Goal: Task Accomplishment & Management: Complete application form

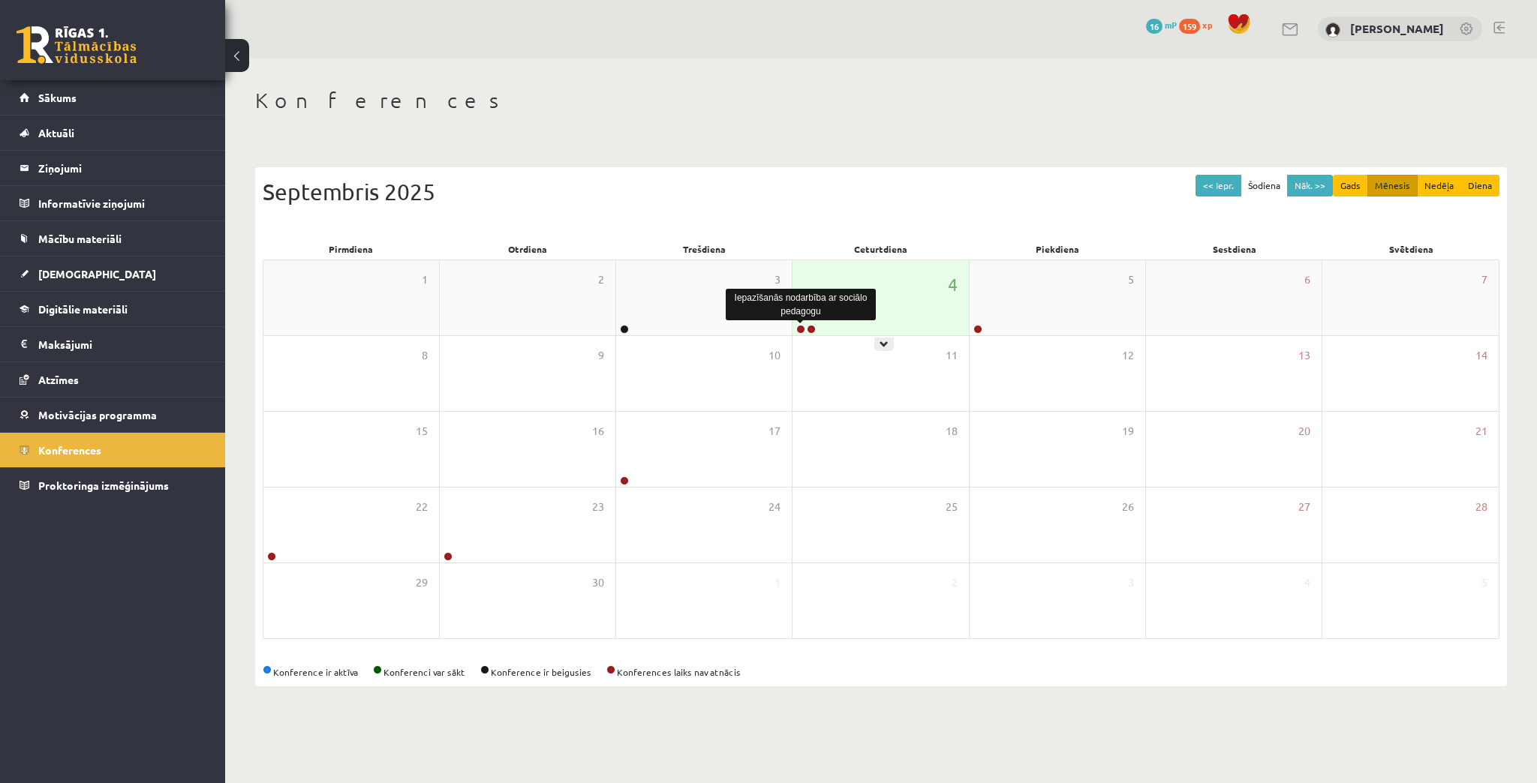
click at [801, 332] on link at bounding box center [800, 329] width 9 height 9
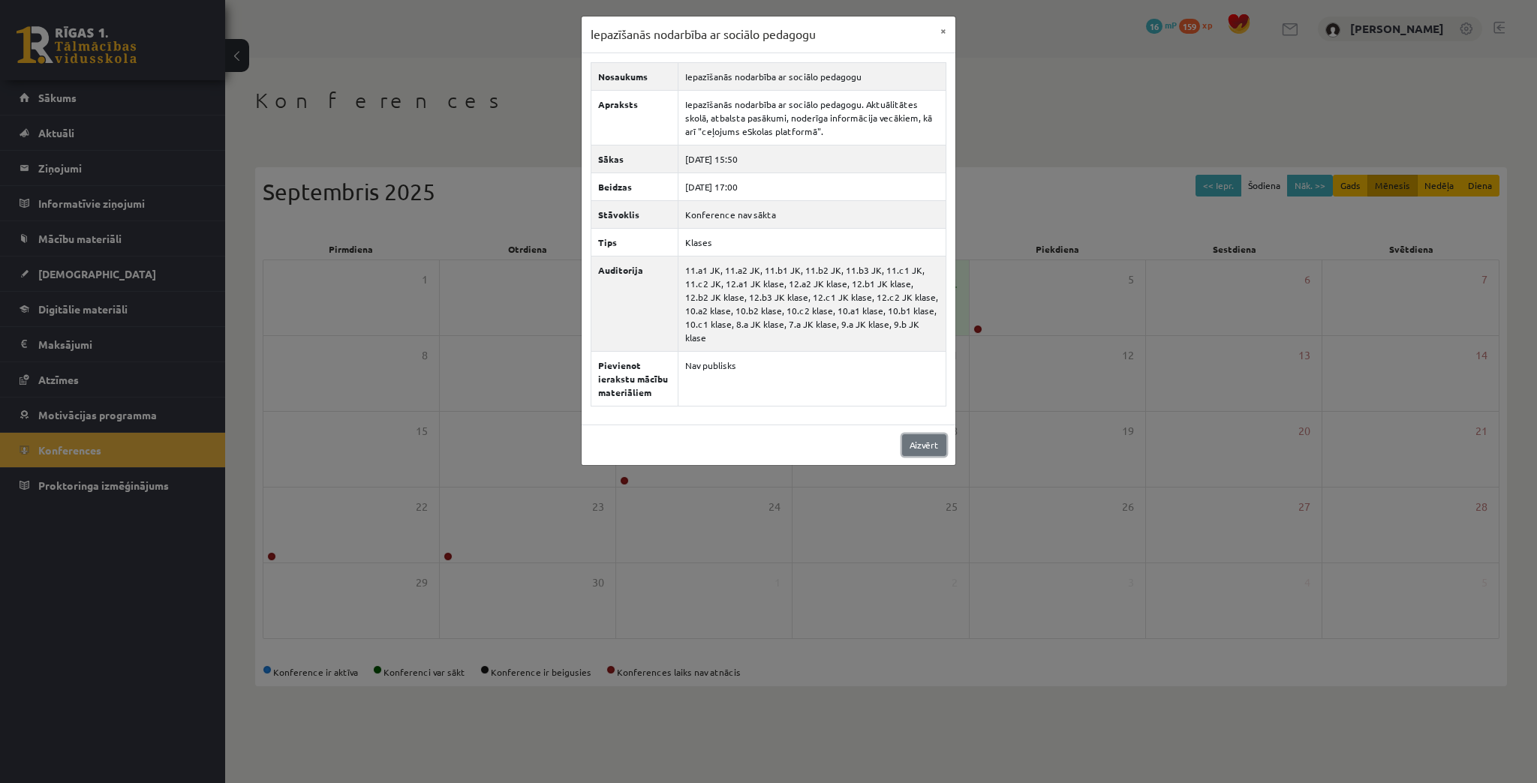
click at [930, 434] on link "Aizvērt" at bounding box center [924, 445] width 44 height 22
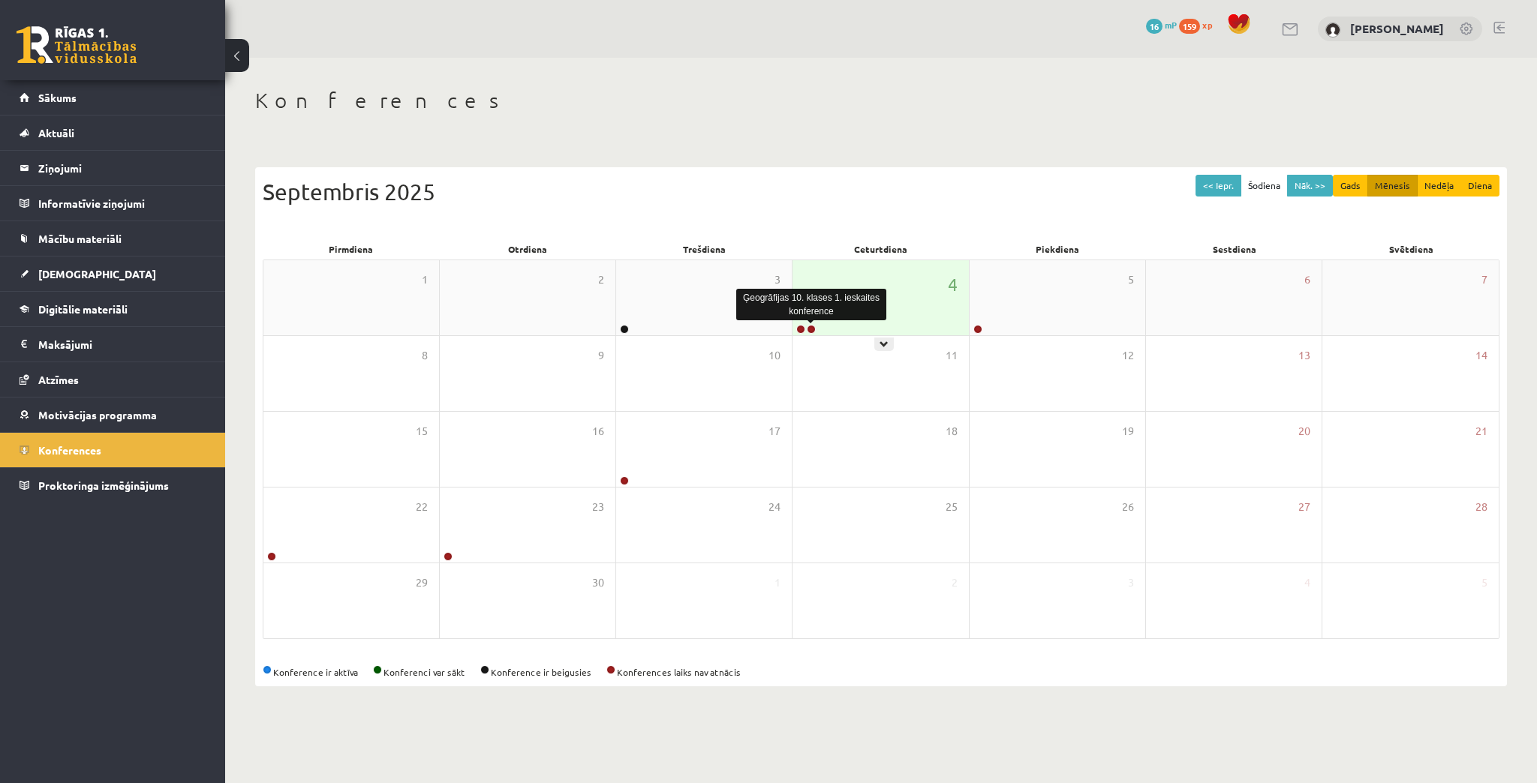
click at [810, 330] on link at bounding box center [811, 329] width 9 height 9
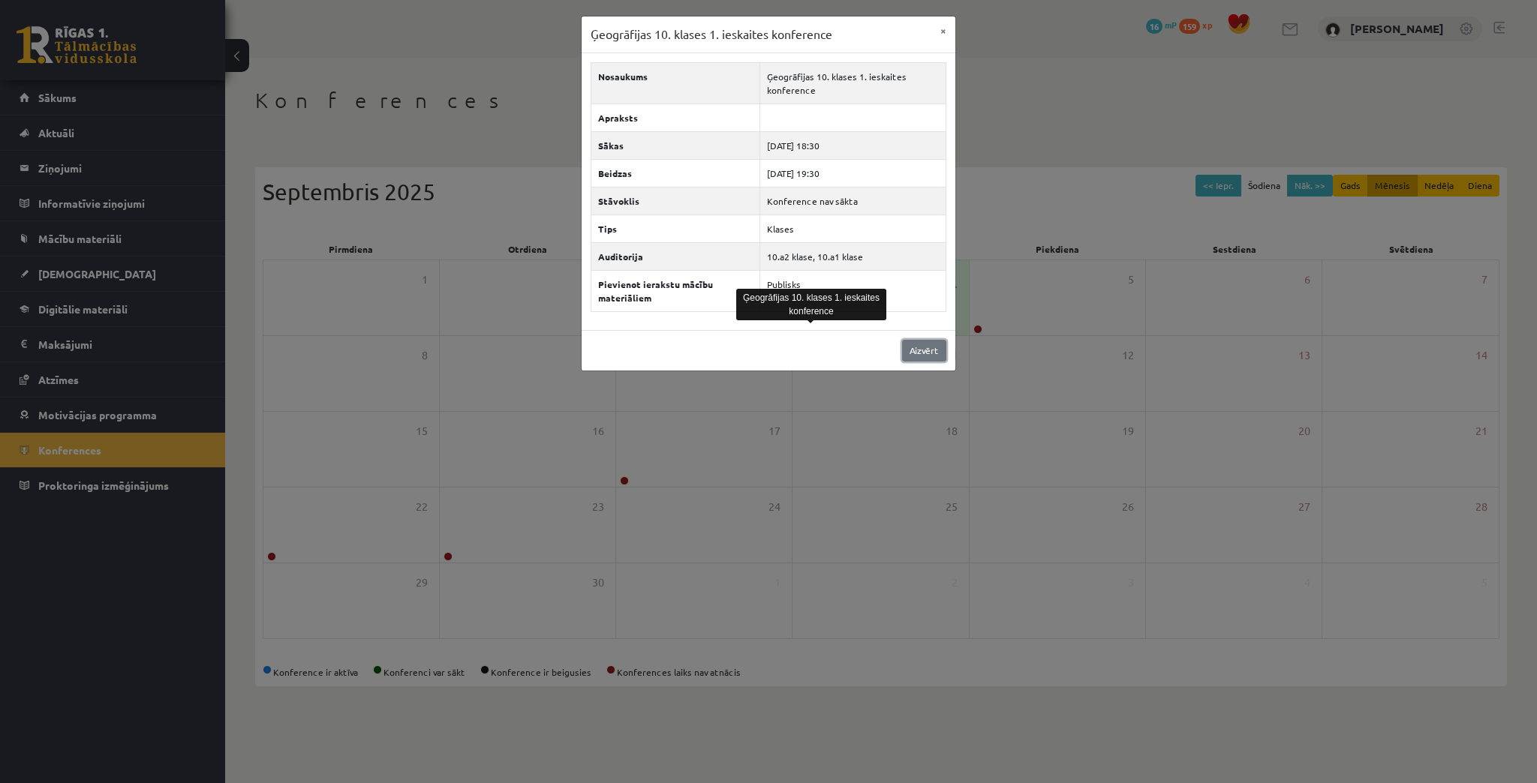
click at [933, 345] on link "Aizvērt" at bounding box center [924, 351] width 44 height 22
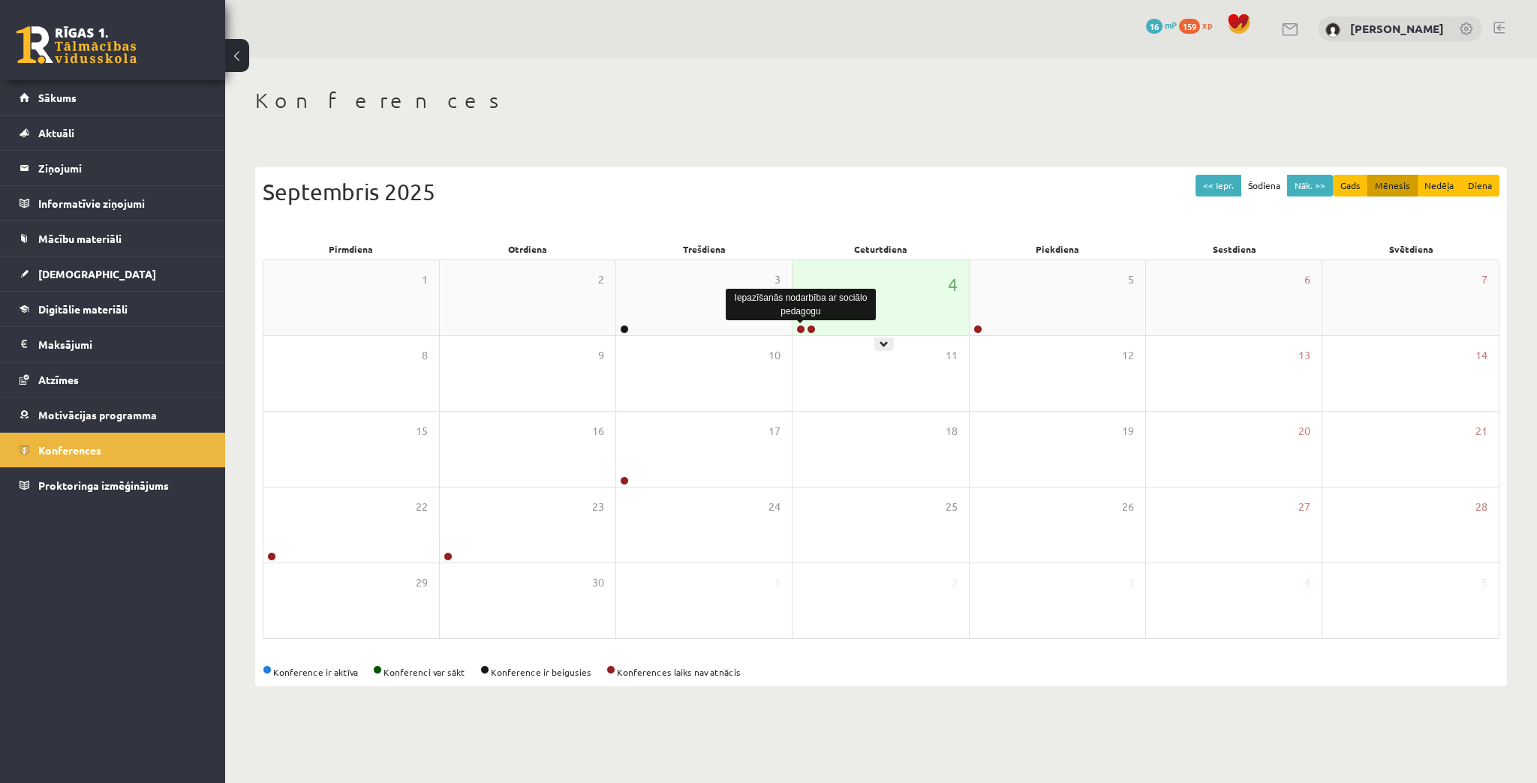
click at [801, 328] on link at bounding box center [800, 329] width 9 height 9
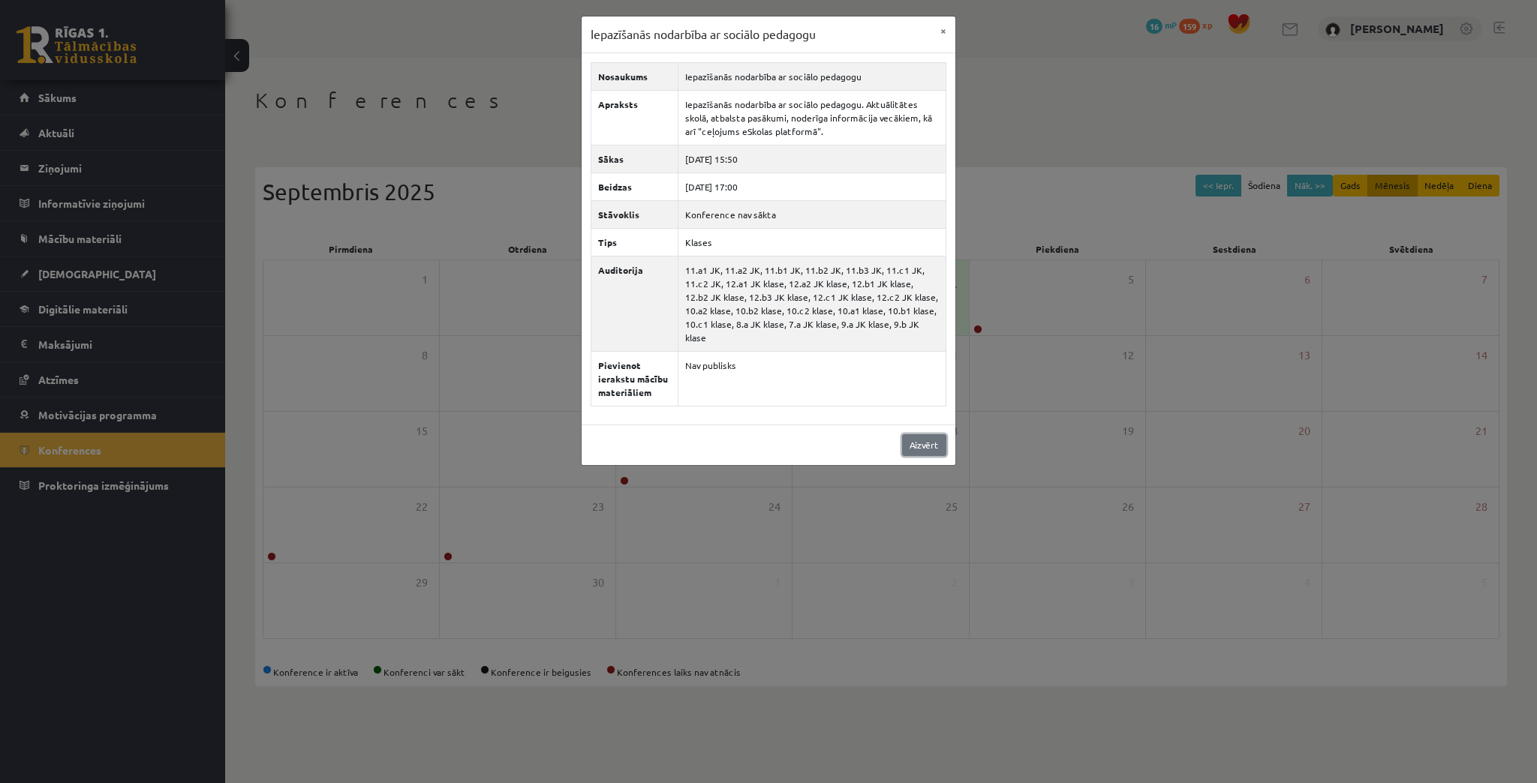
click at [917, 434] on link "Aizvērt" at bounding box center [924, 445] width 44 height 22
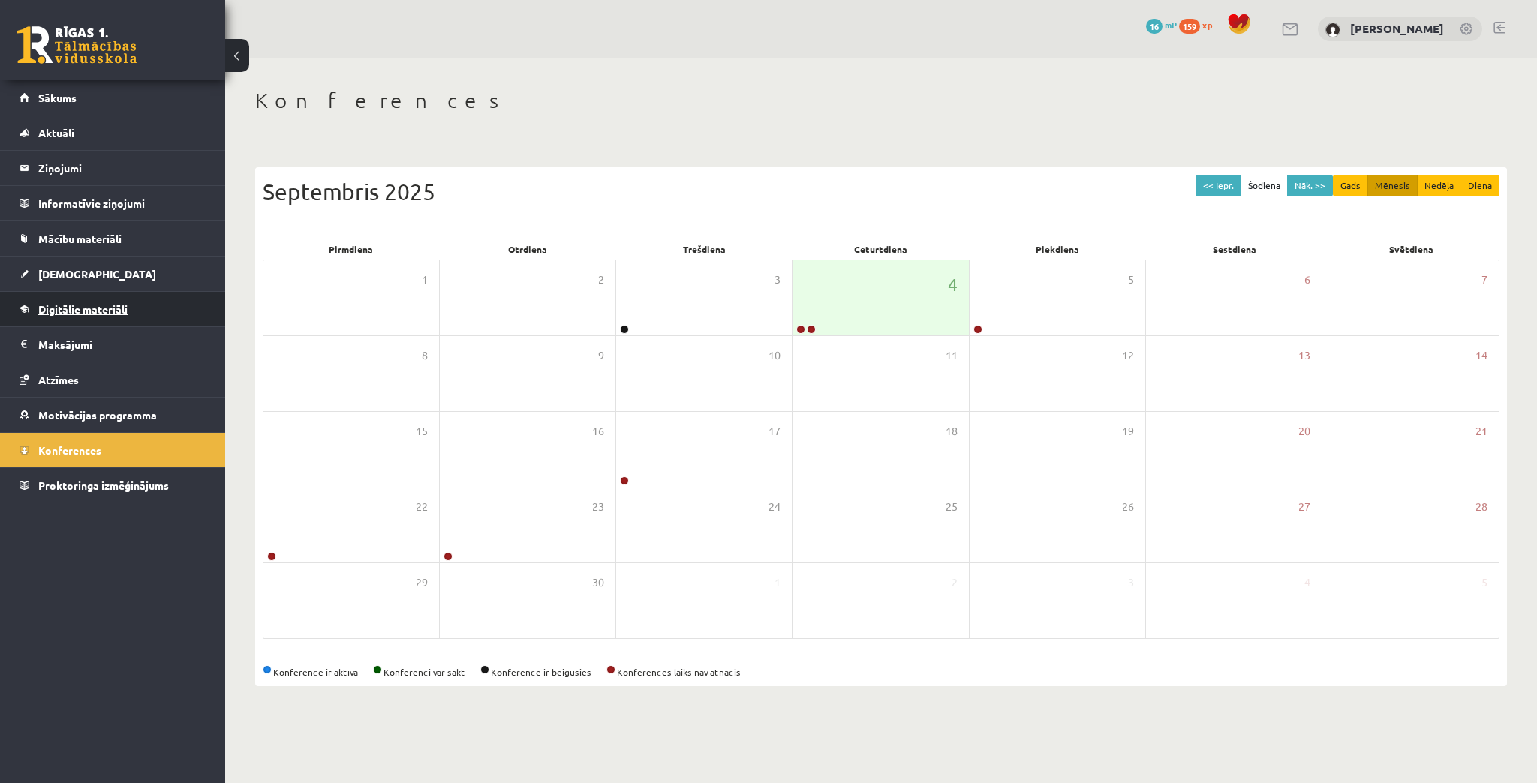
click at [64, 317] on link "Digitālie materiāli" at bounding box center [113, 309] width 187 height 35
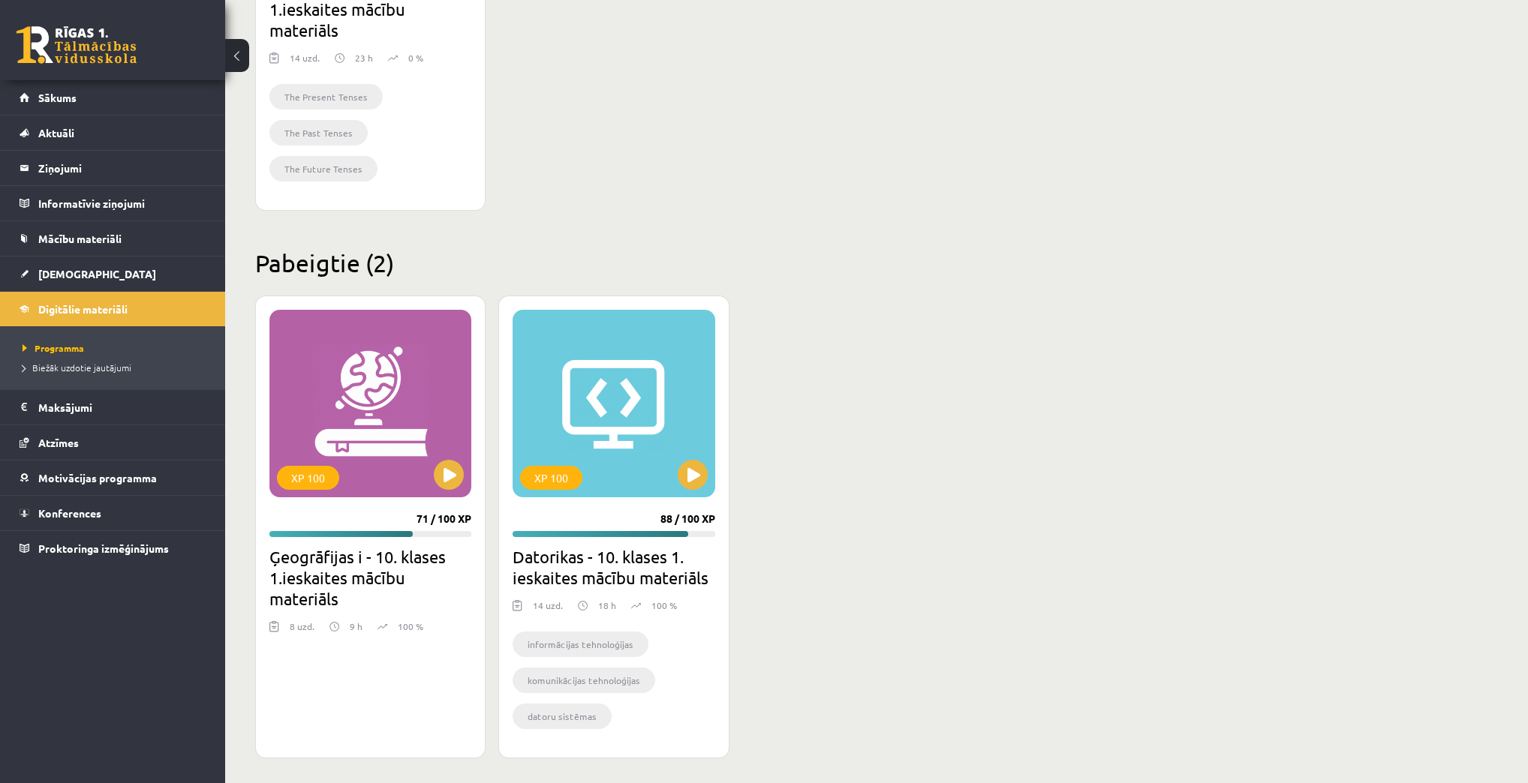
scroll to position [705, 0]
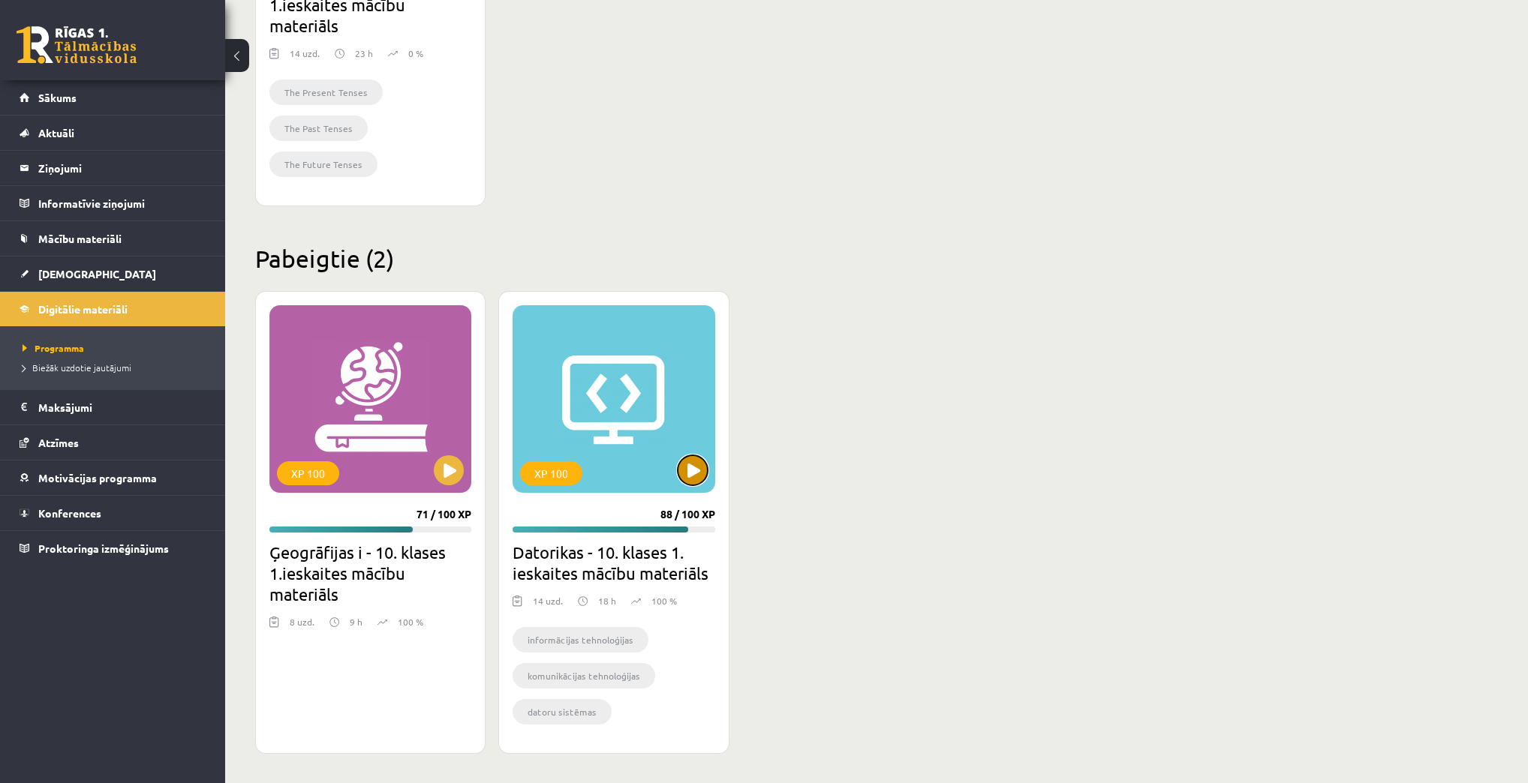
click at [685, 461] on button at bounding box center [693, 470] width 30 height 30
click at [653, 423] on div "XP 100" at bounding box center [613, 399] width 202 height 188
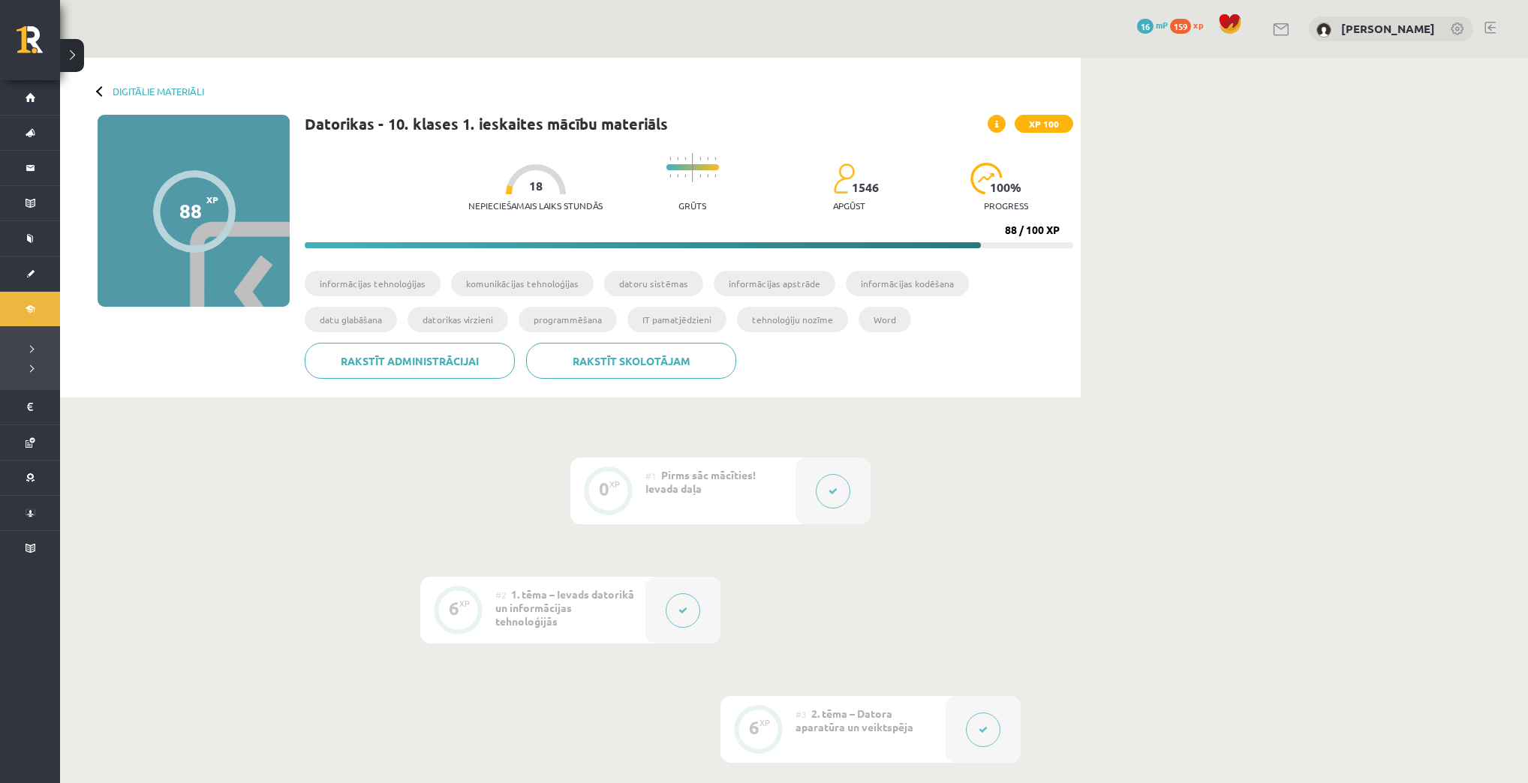
click at [69, 50] on button at bounding box center [72, 55] width 24 height 33
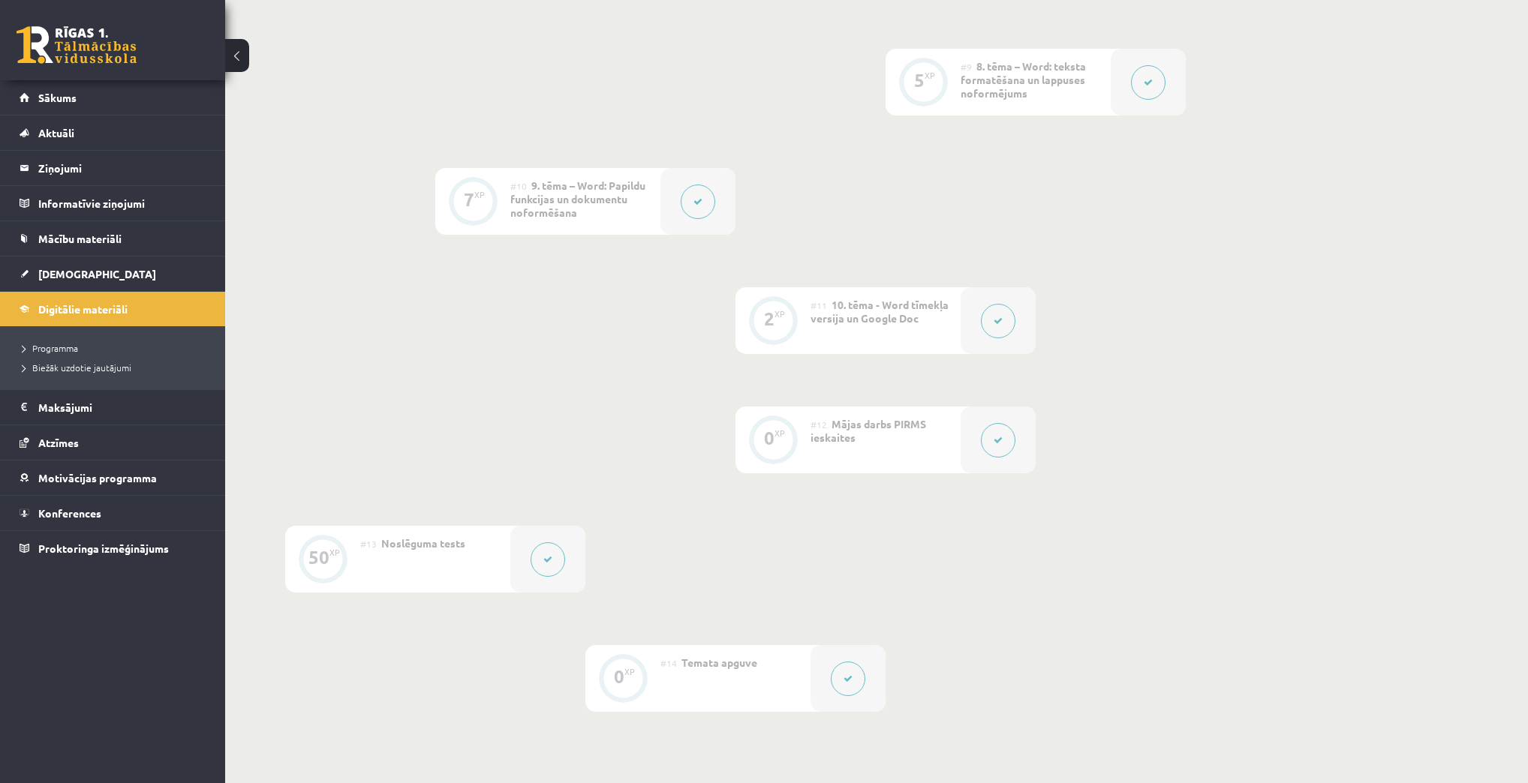
scroll to position [1134, 0]
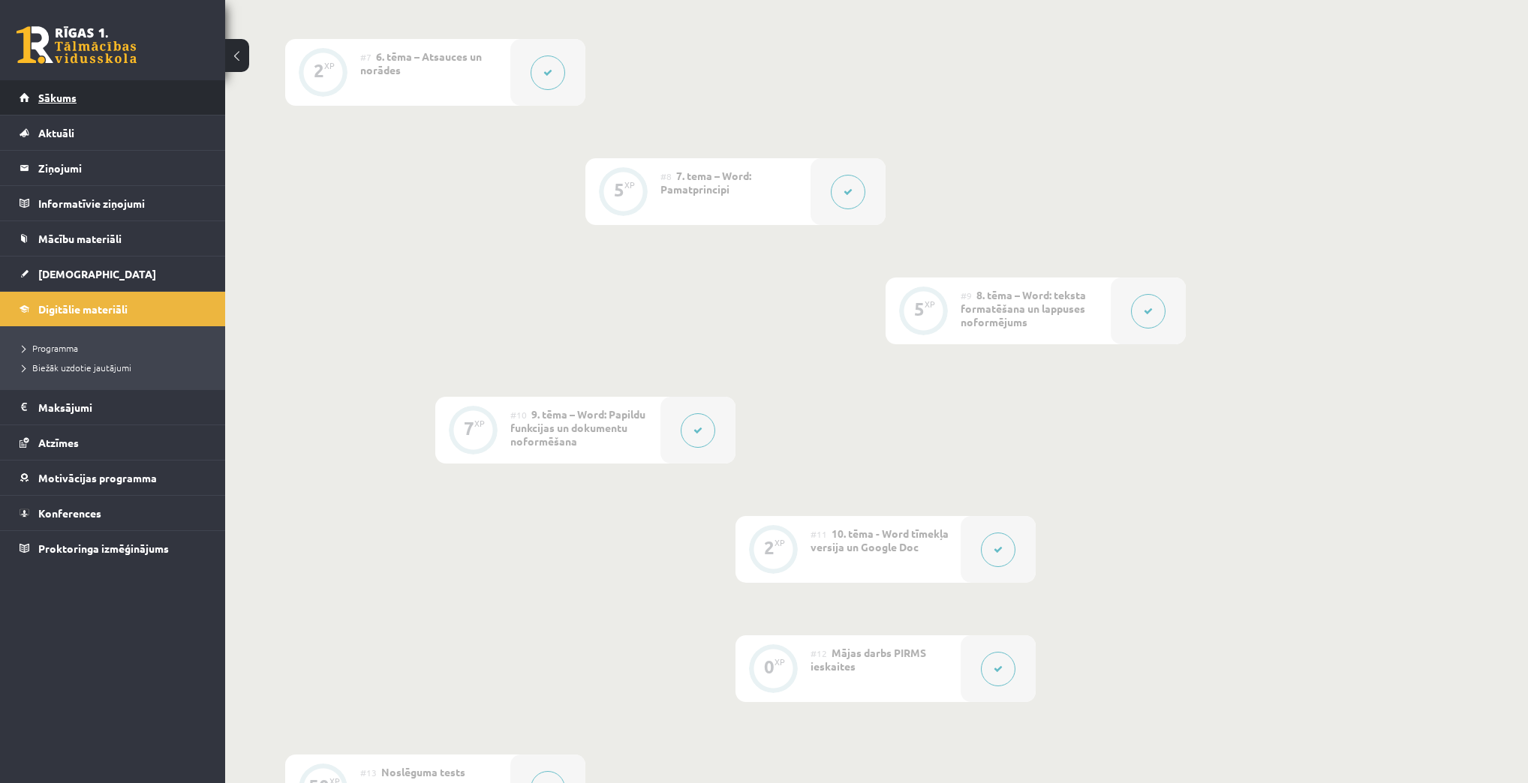
click at [59, 96] on span "Sākums" at bounding box center [57, 98] width 38 height 14
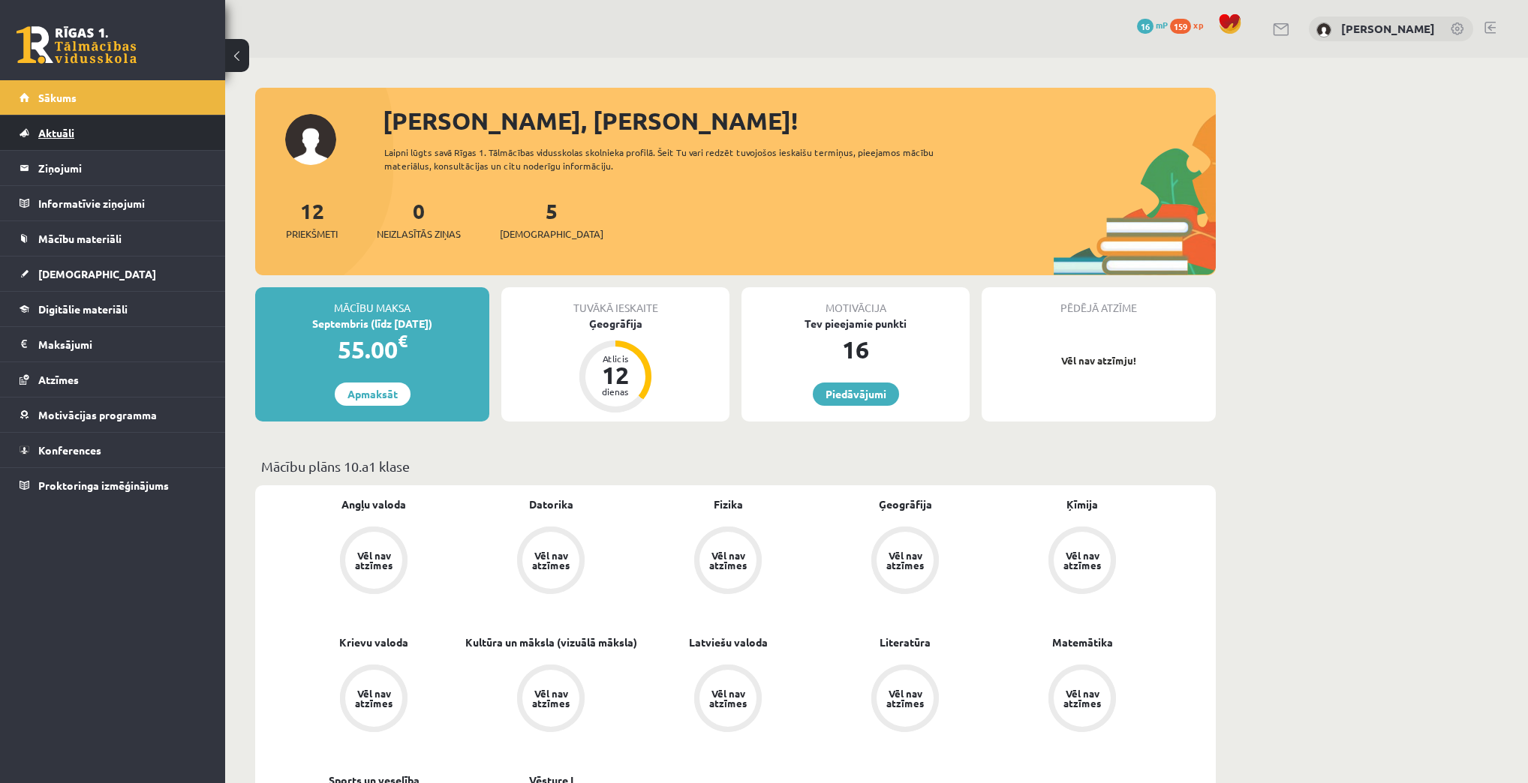
click at [35, 132] on link "Aktuāli" at bounding box center [113, 133] width 187 height 35
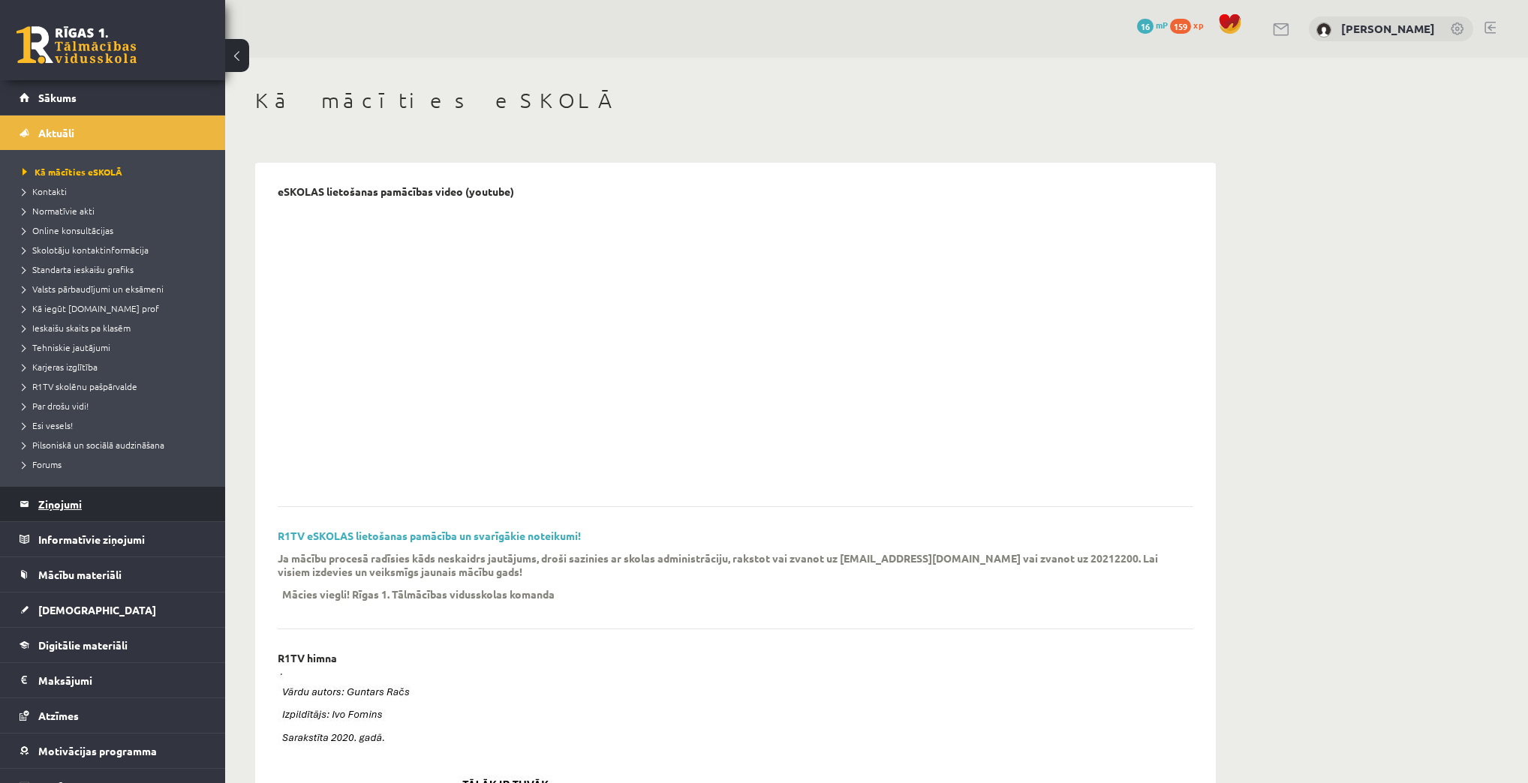
click at [66, 498] on legend "Ziņojumi 0" at bounding box center [122, 504] width 168 height 35
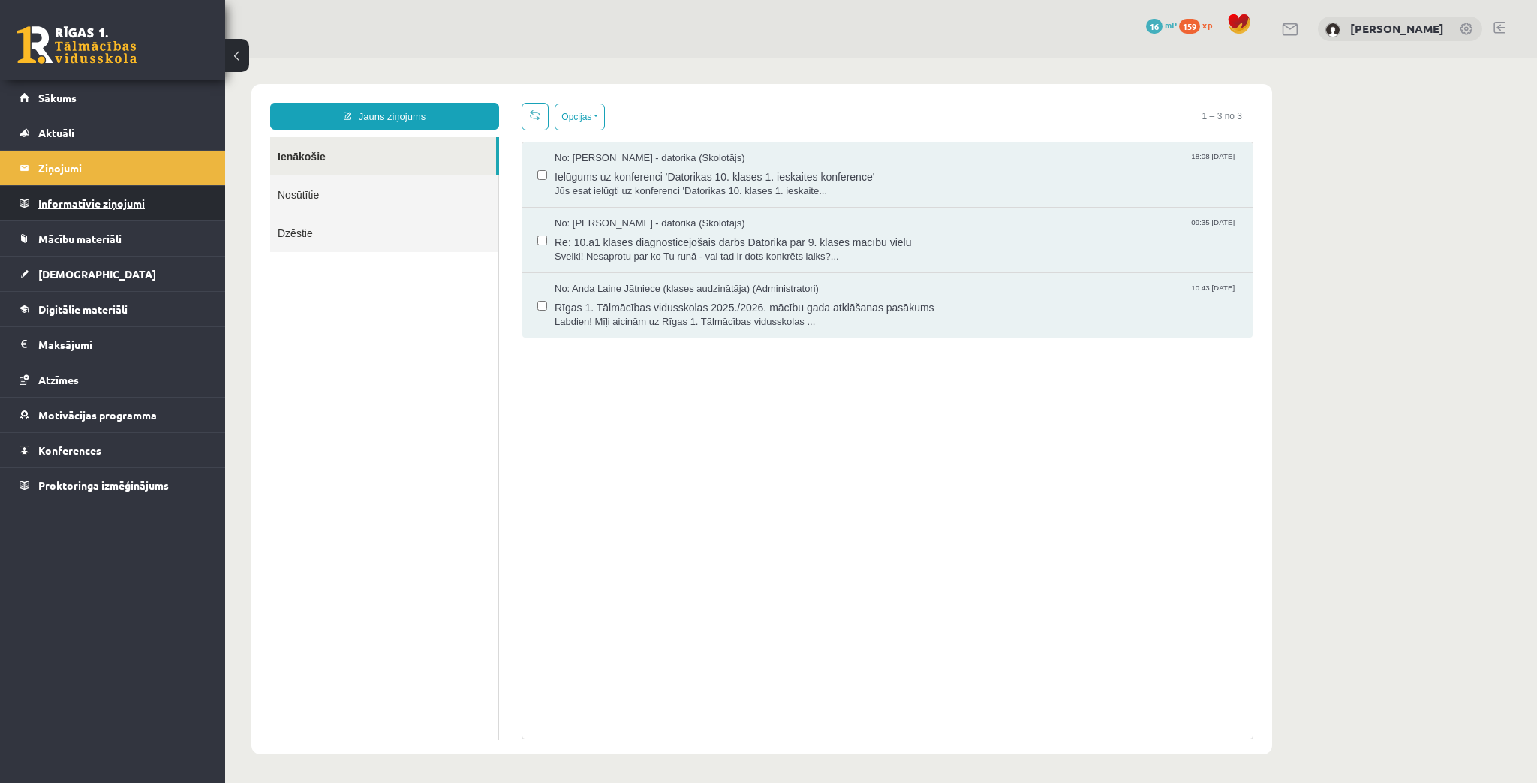
click at [72, 207] on legend "Informatīvie ziņojumi 0" at bounding box center [122, 203] width 168 height 35
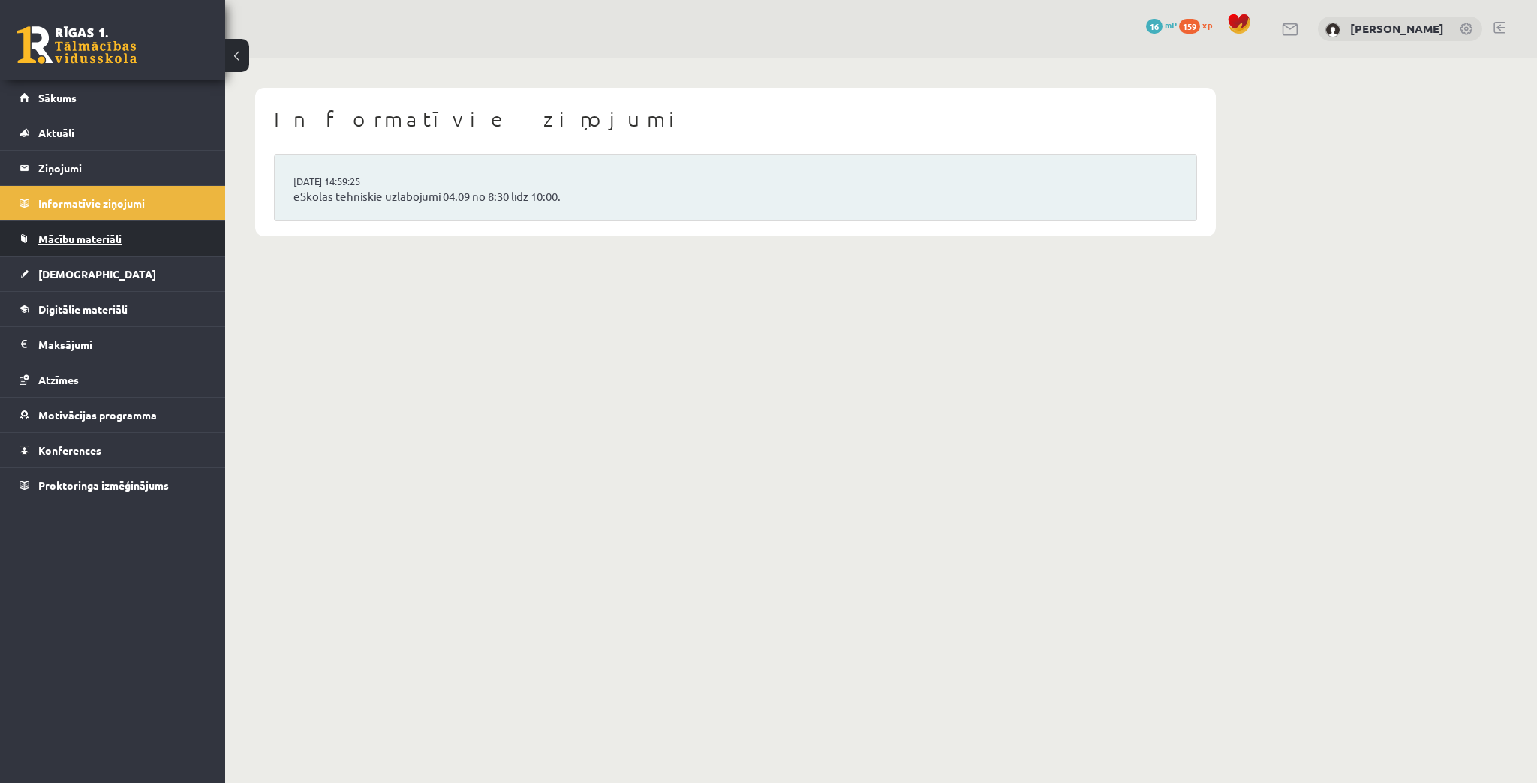
click at [72, 234] on span "Mācību materiāli" at bounding box center [79, 239] width 83 height 14
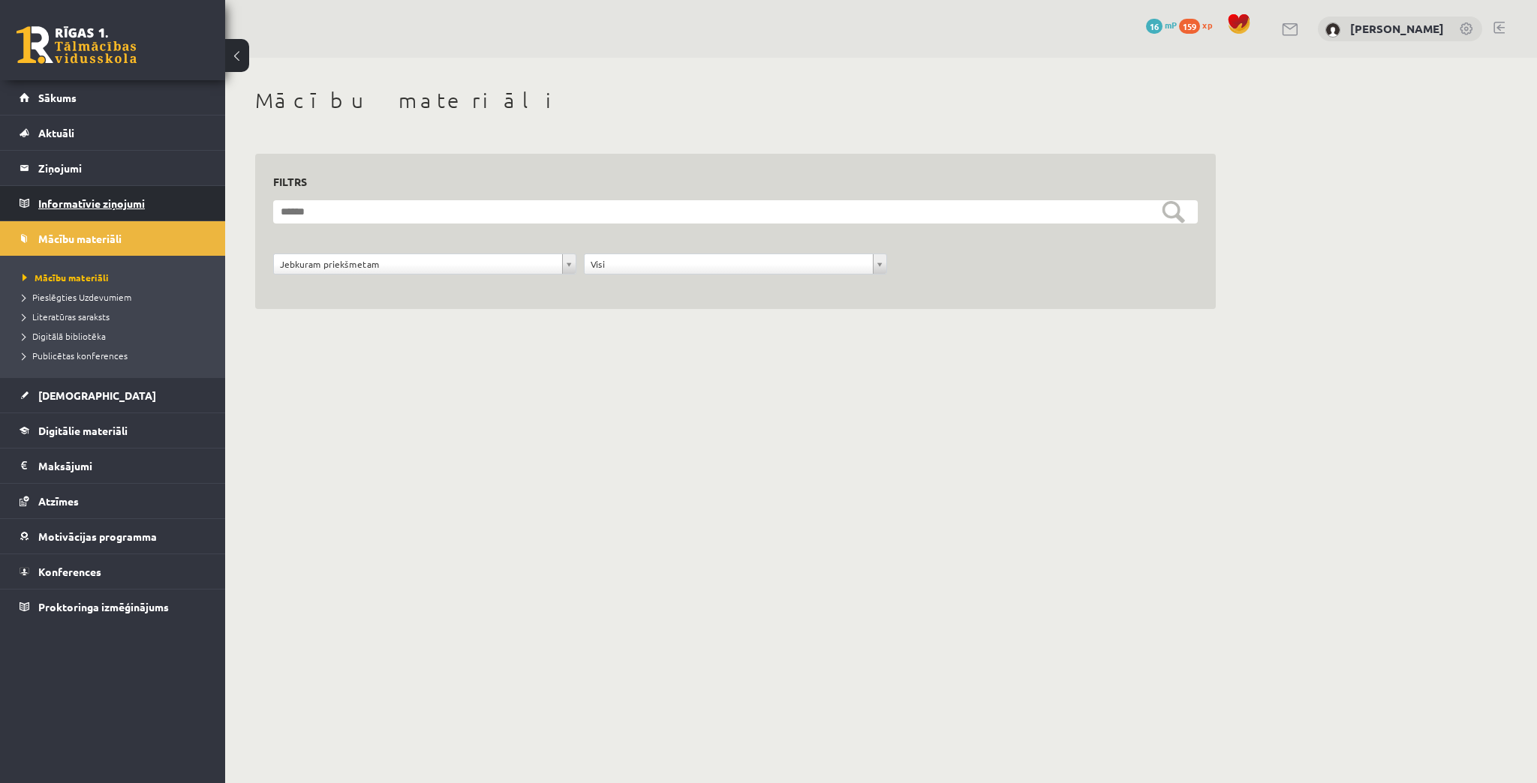
click at [76, 206] on legend "Informatīvie ziņojumi 0" at bounding box center [122, 203] width 168 height 35
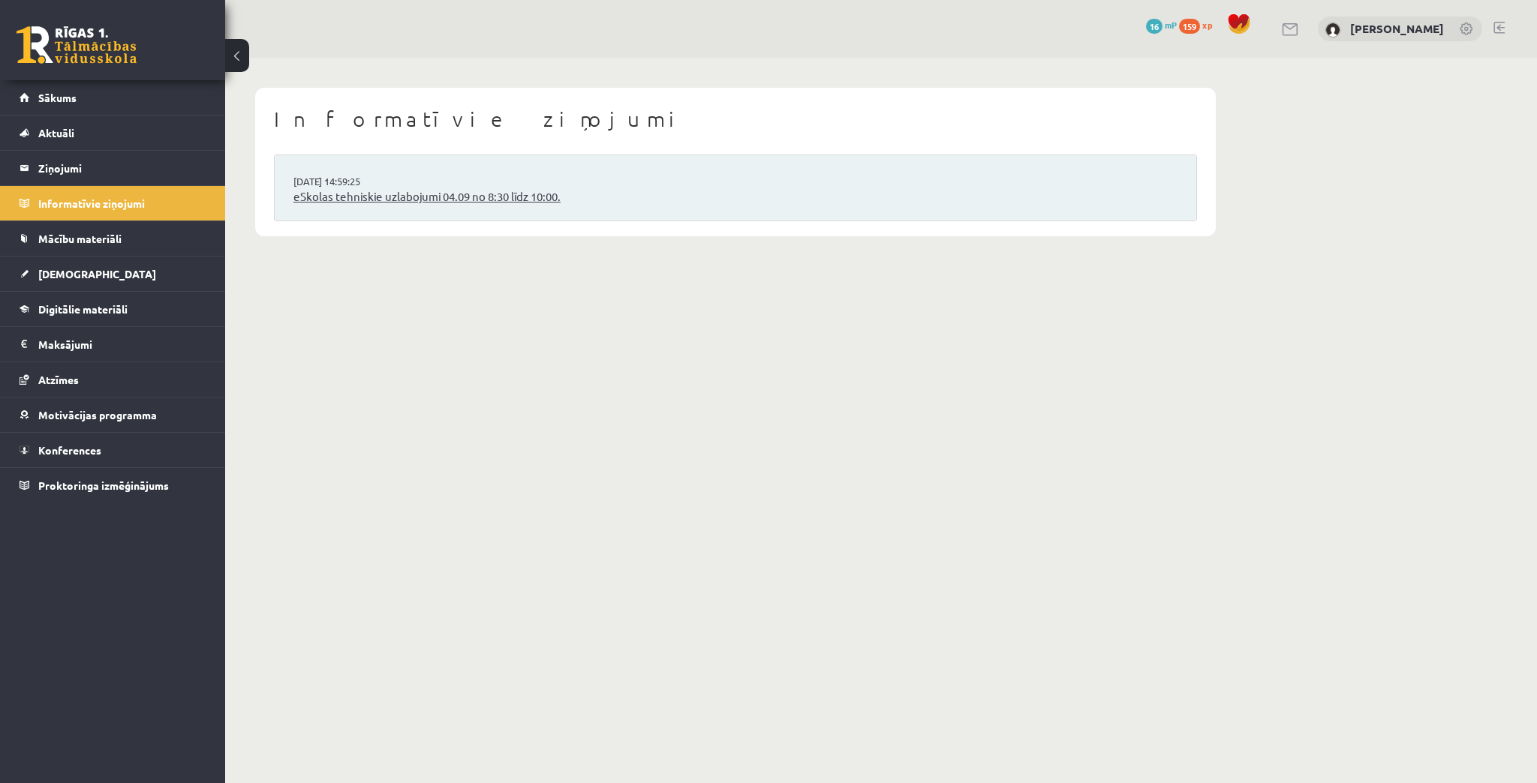
click at [321, 192] on link "eSkolas tehniskie uzlabojumi 04.09 no 8:30 līdz 10:00." at bounding box center [735, 196] width 884 height 17
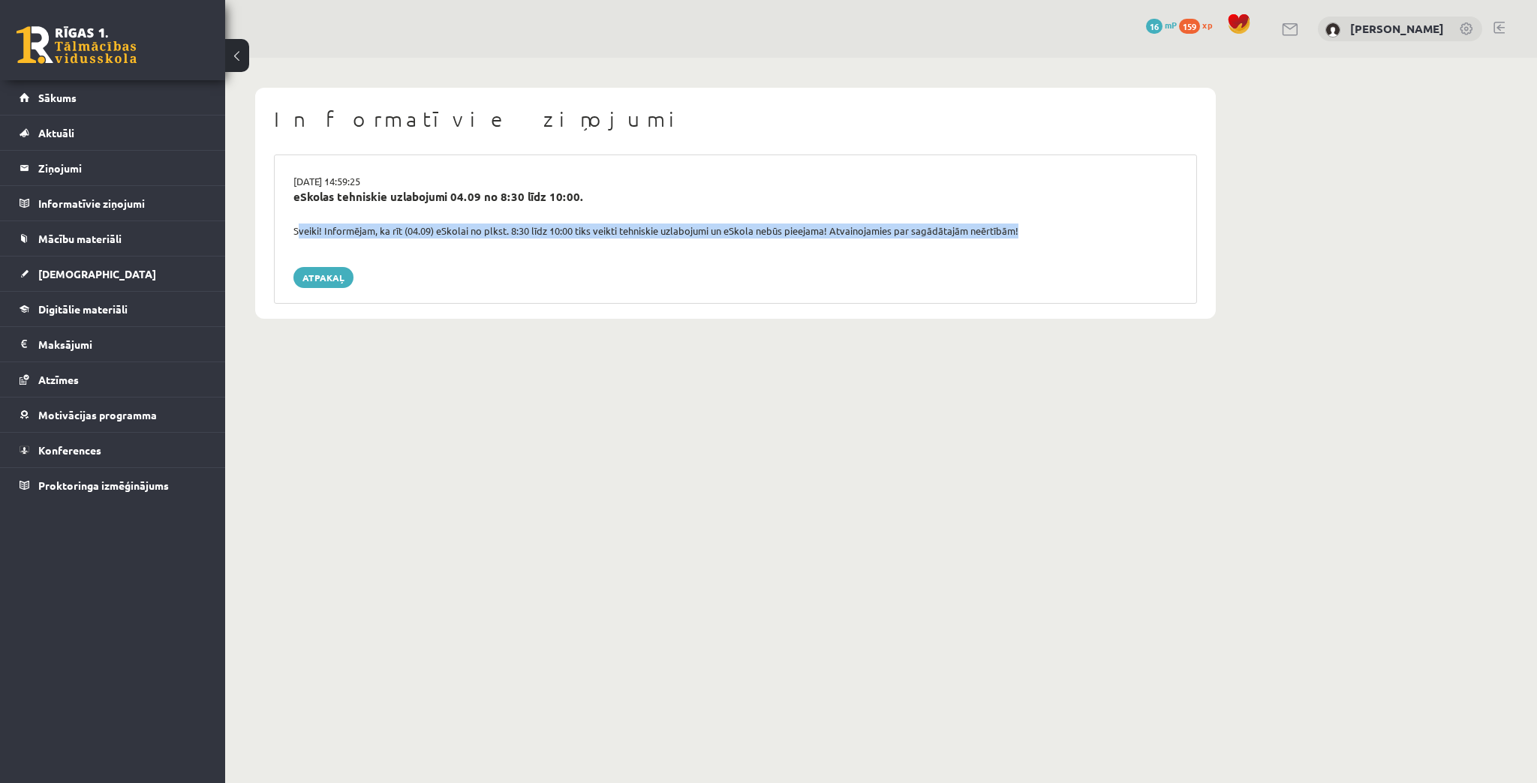
drag, startPoint x: 291, startPoint y: 230, endPoint x: 471, endPoint y: 244, distance: 180.6
click at [471, 244] on div "[DATE] 14:59:25 eSkolas tehniskie uzlabojumi 04.09 no 8:30 līdz 10:00. Sveiki! …" at bounding box center [735, 229] width 923 height 149
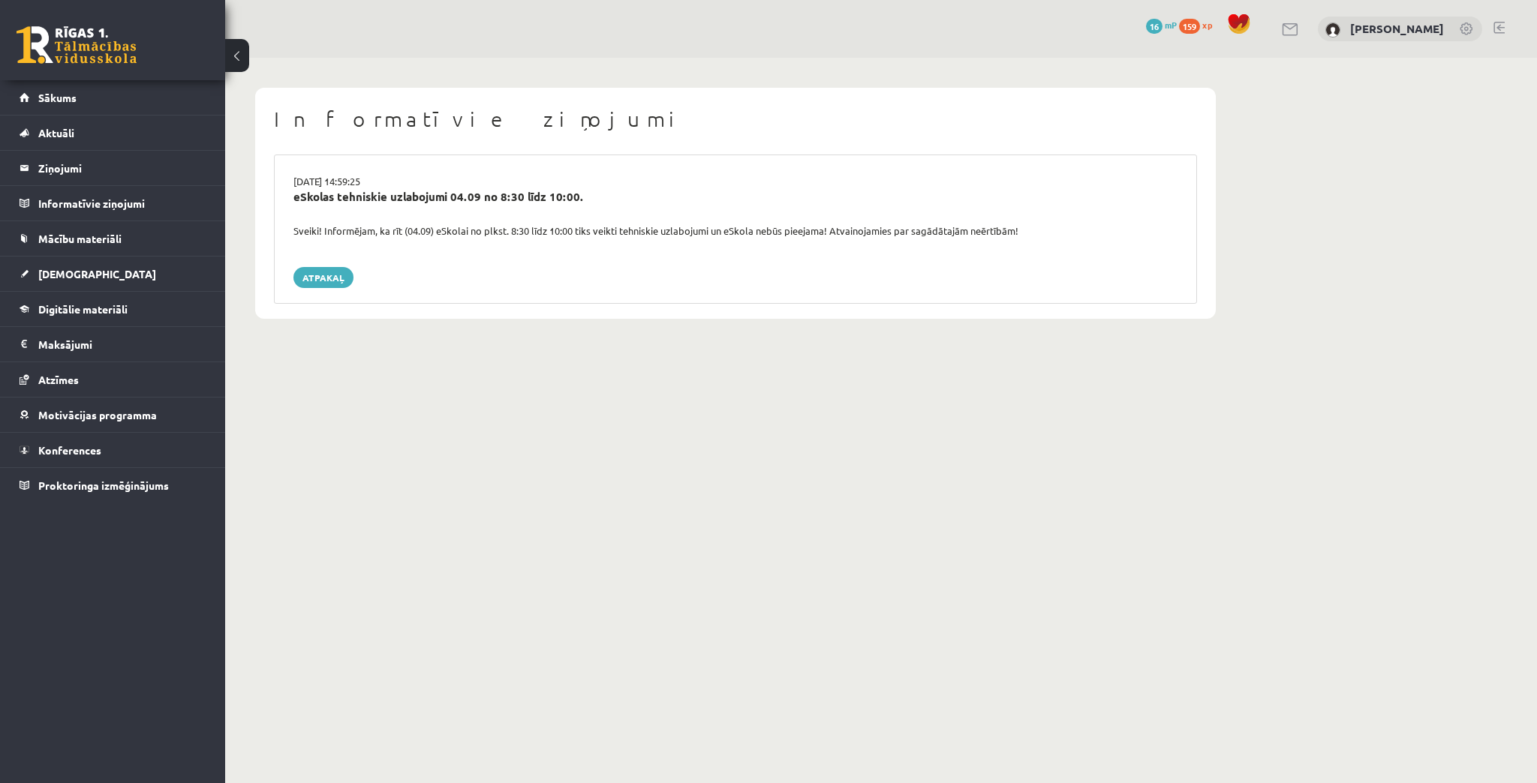
click at [579, 264] on div "03.09.2025 14:59:25 eSkolas tehniskie uzlabojumi 04.09 no 8:30 līdz 10:00. Svei…" at bounding box center [735, 229] width 923 height 149
drag, startPoint x: 312, startPoint y: 275, endPoint x: 274, endPoint y: 279, distance: 38.4
click at [312, 274] on link "Atpakaļ" at bounding box center [323, 277] width 60 height 21
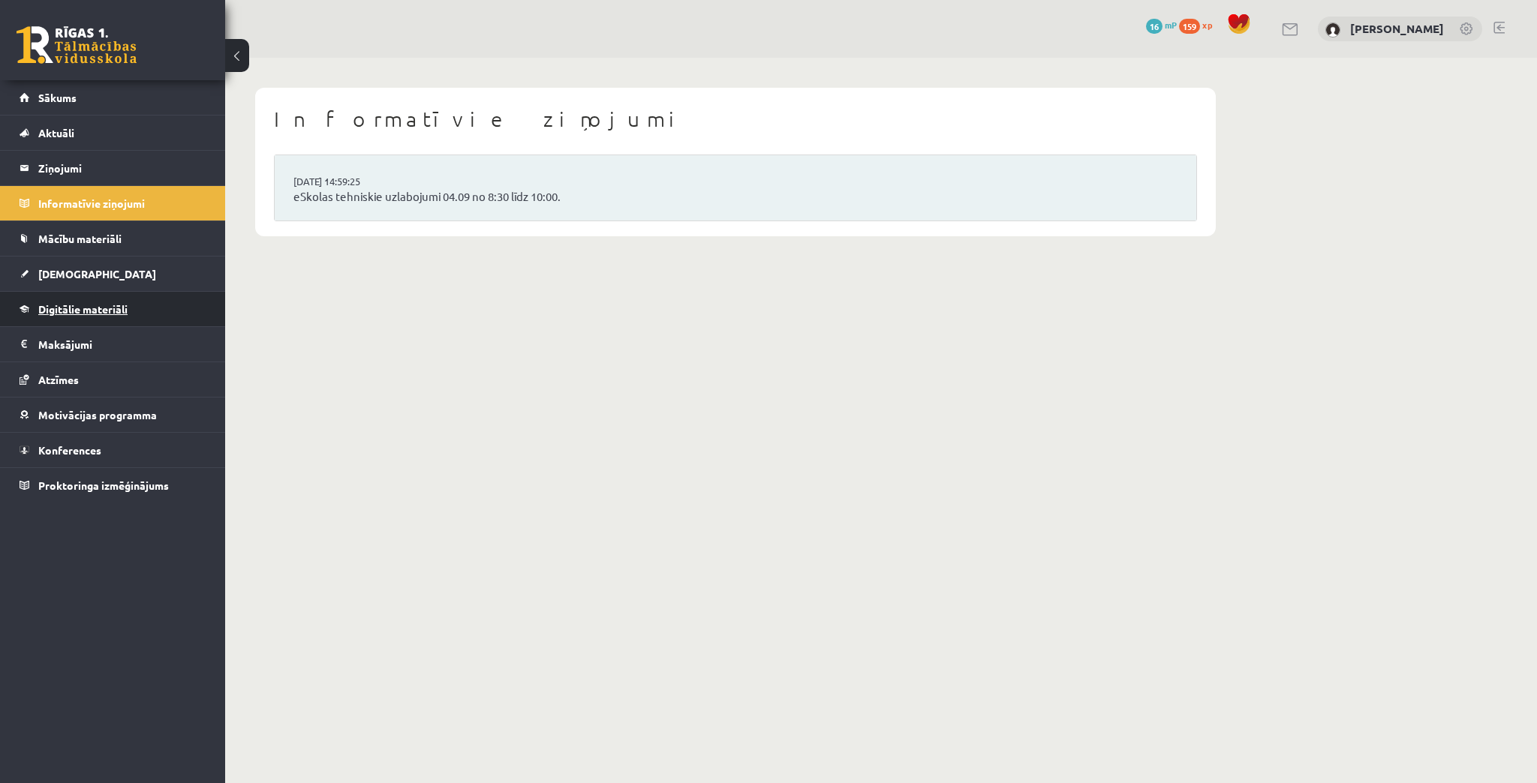
click at [106, 303] on span "Digitālie materiāli" at bounding box center [82, 309] width 89 height 14
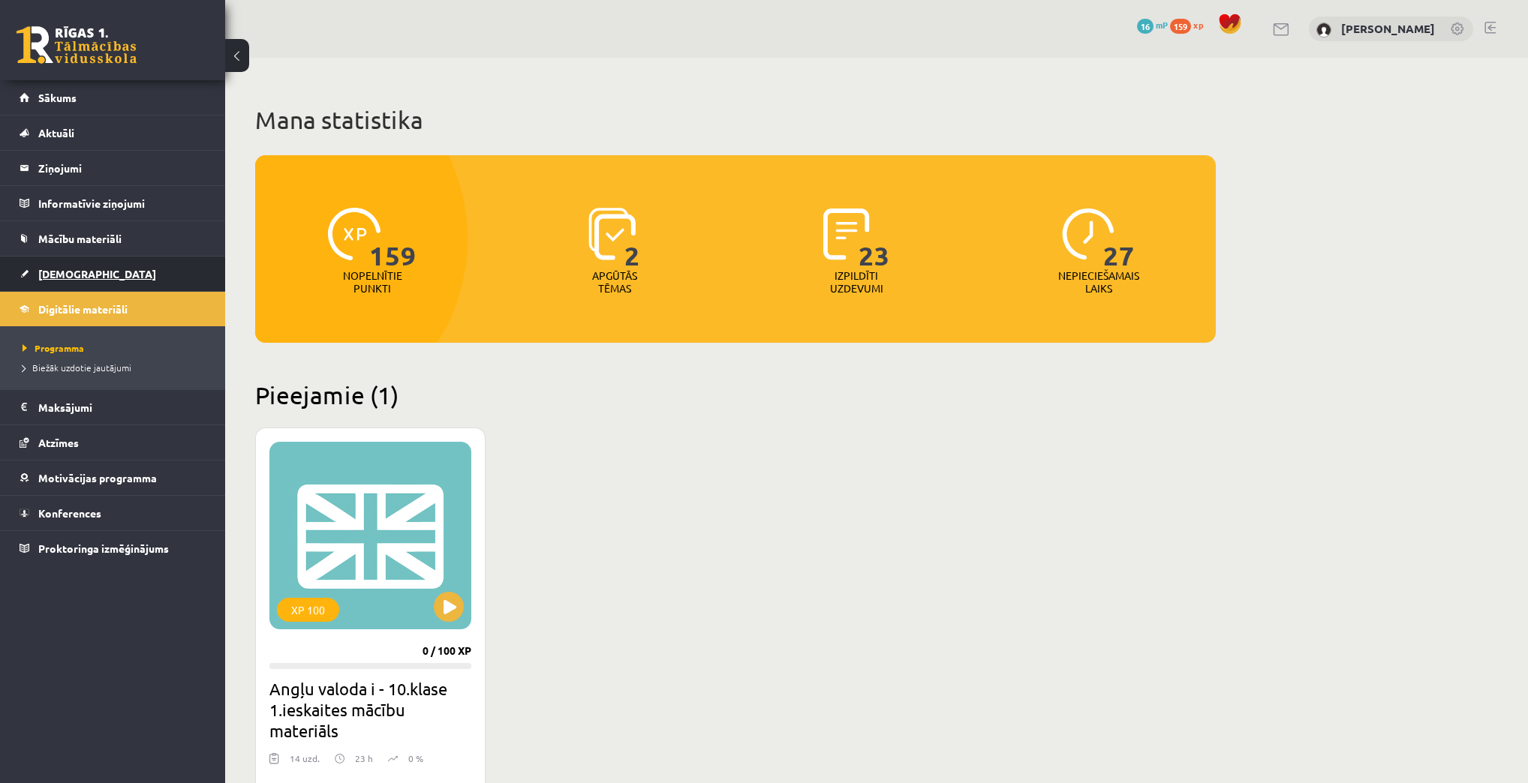
click at [63, 273] on span "[DEMOGRAPHIC_DATA]" at bounding box center [97, 274] width 118 height 14
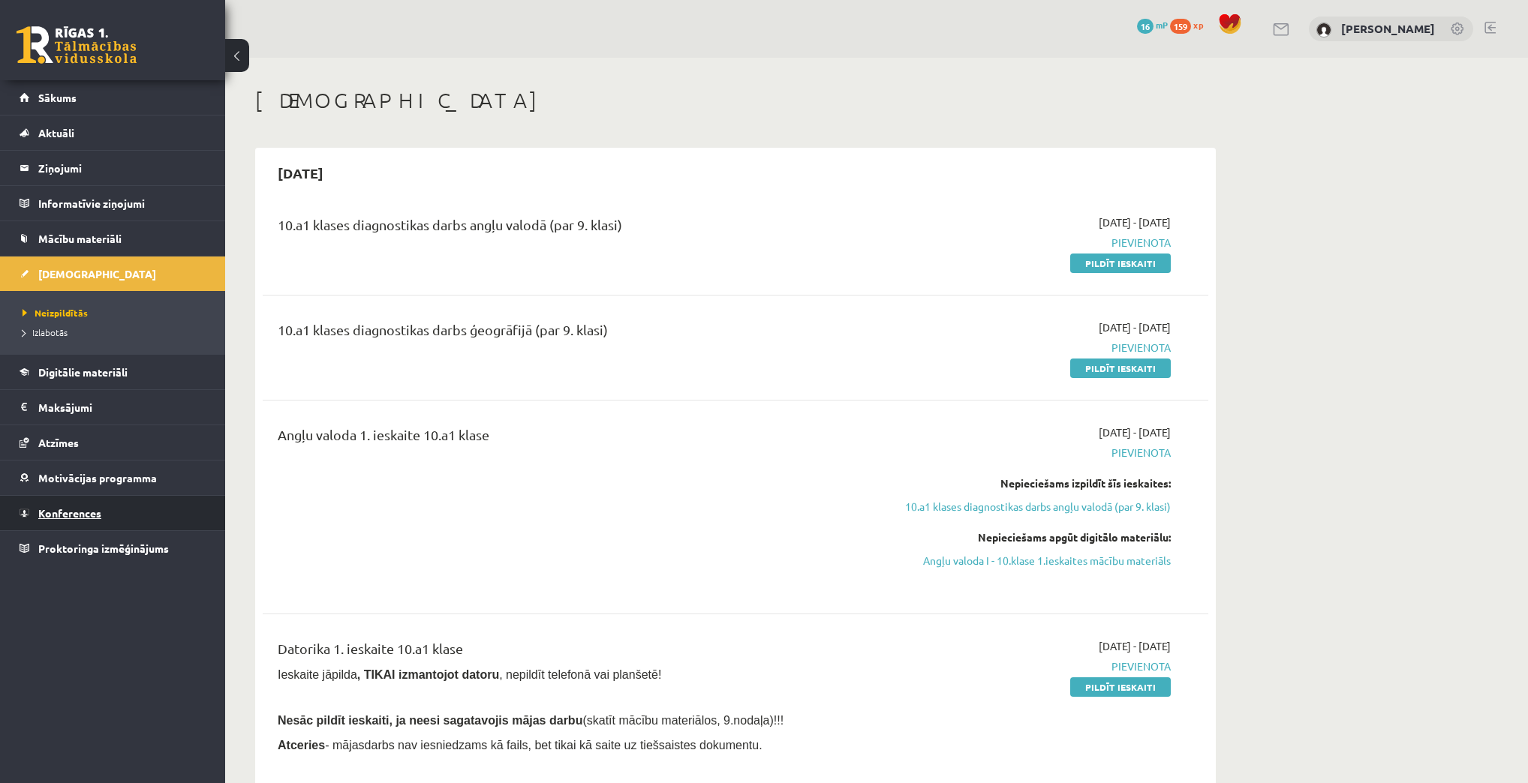
click at [45, 504] on link "Konferences" at bounding box center [113, 513] width 187 height 35
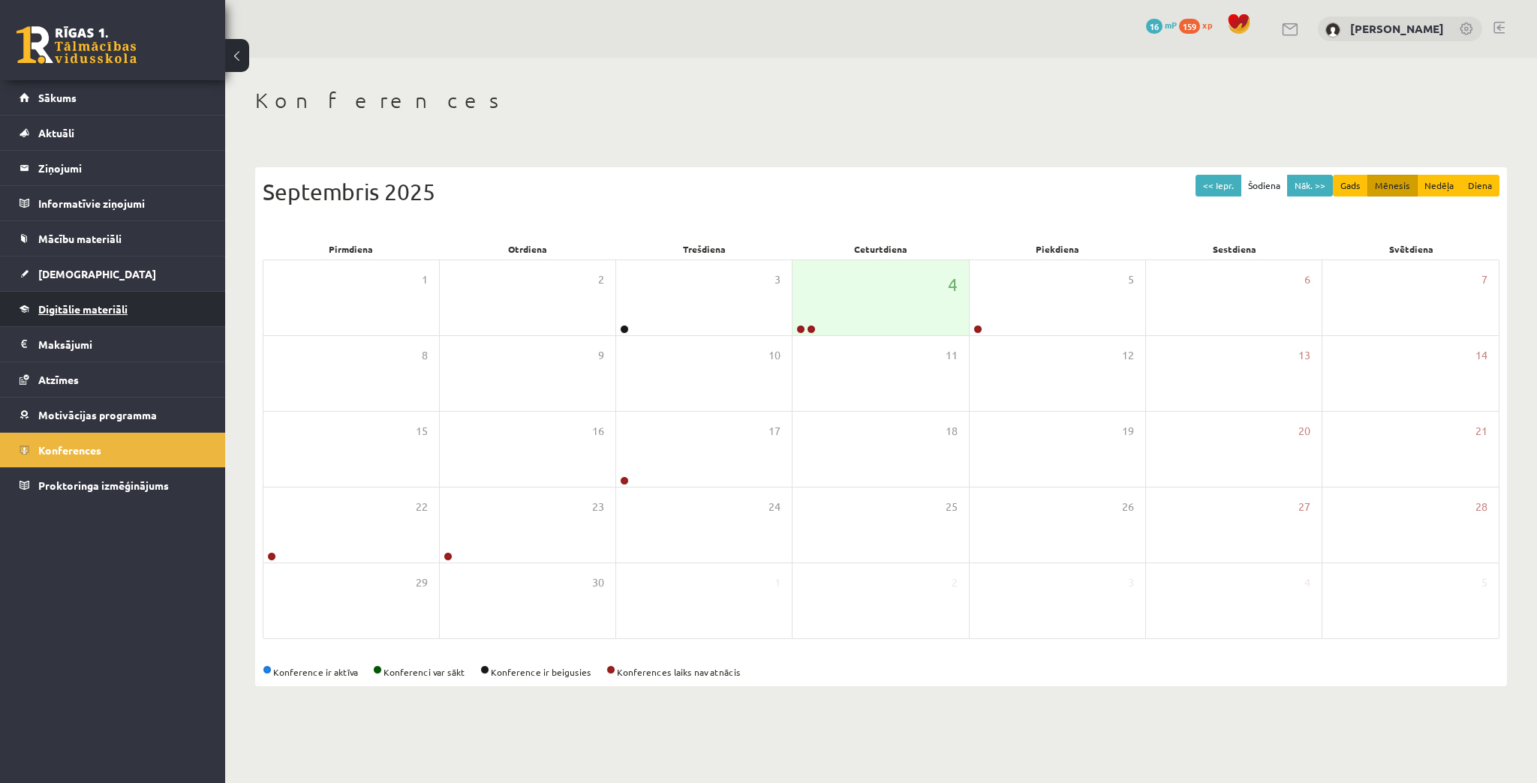
click at [50, 309] on span "Digitālie materiāli" at bounding box center [82, 309] width 89 height 14
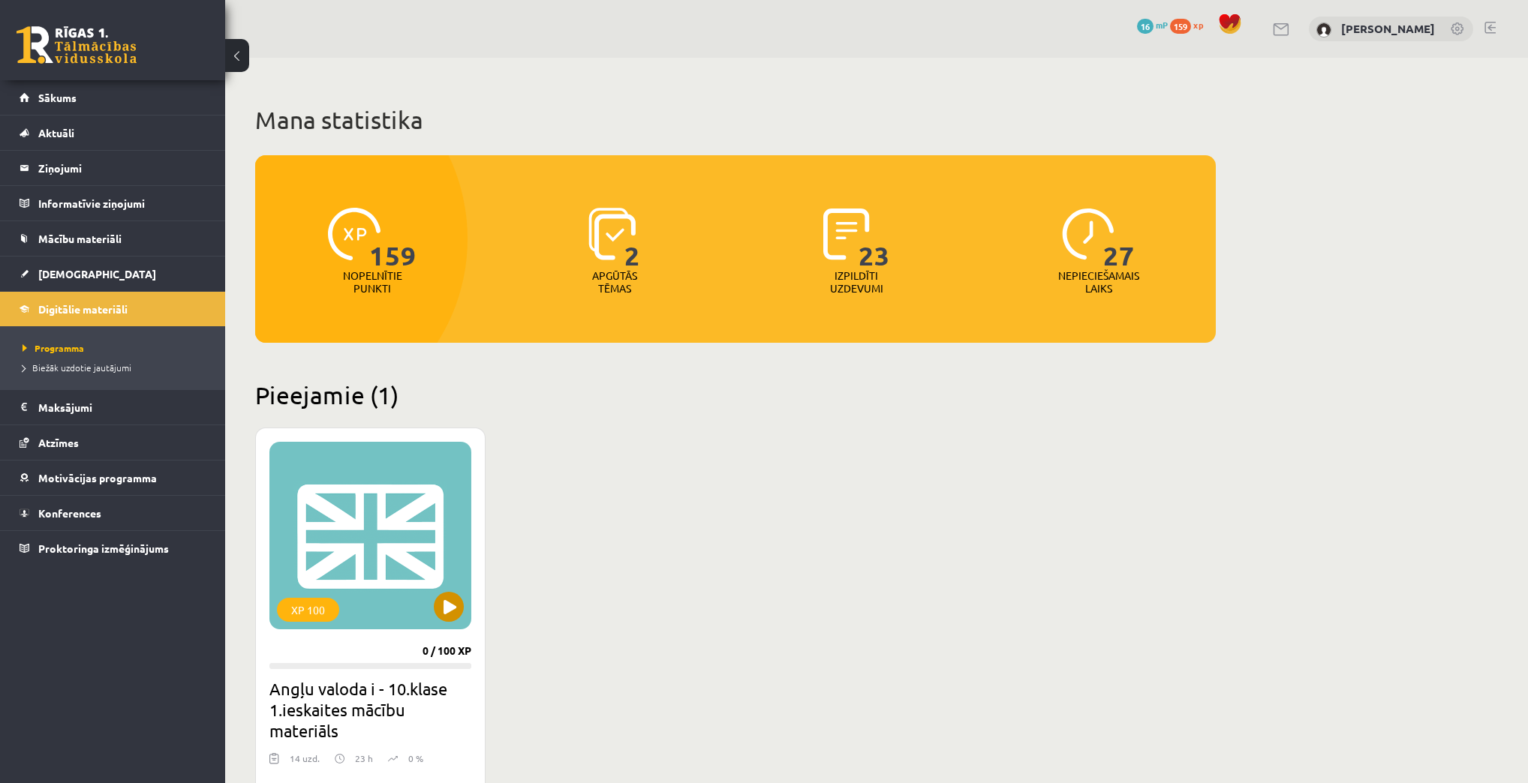
click at [405, 607] on div "XP 100" at bounding box center [370, 536] width 202 height 188
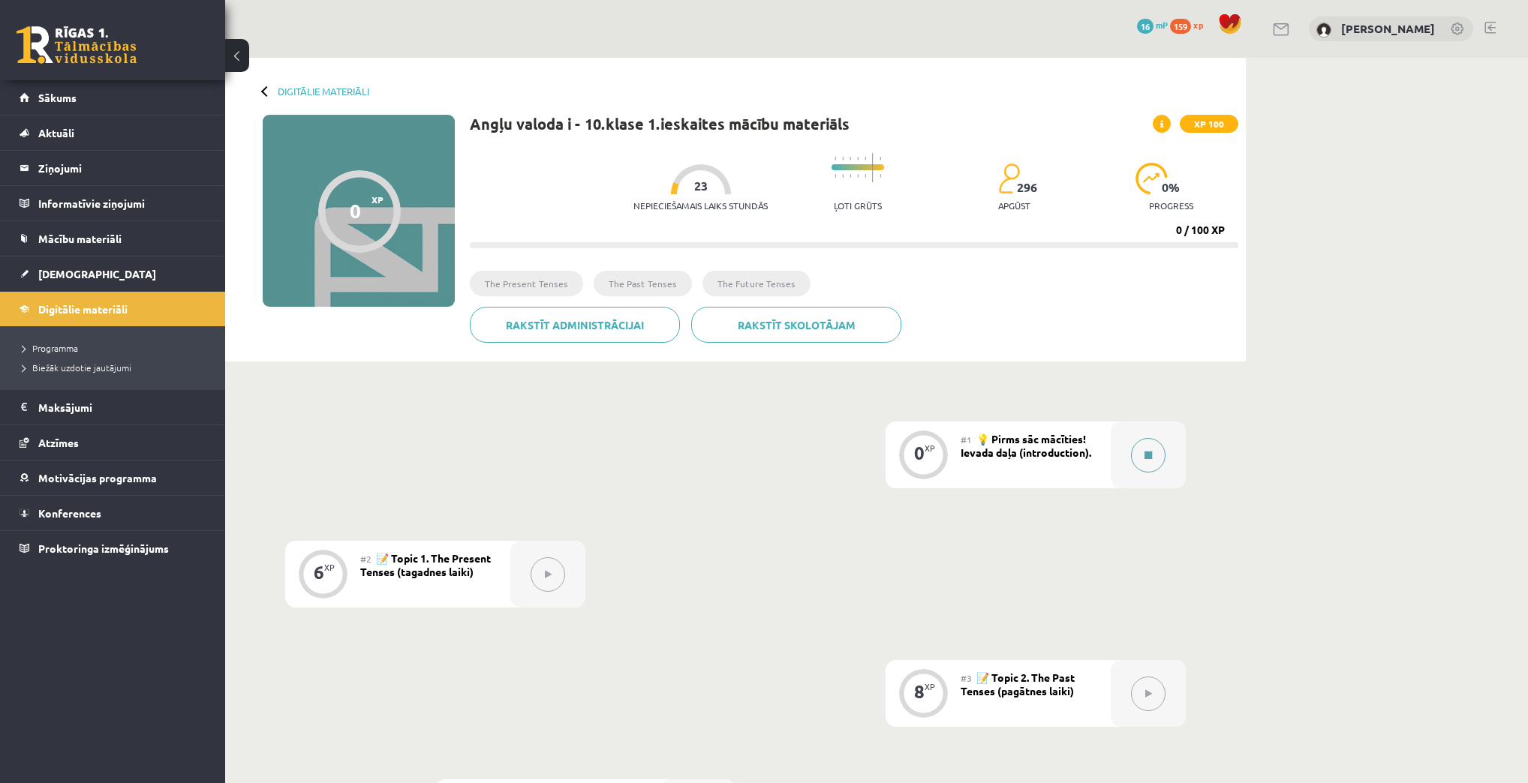
click at [1148, 455] on icon at bounding box center [1148, 455] width 8 height 9
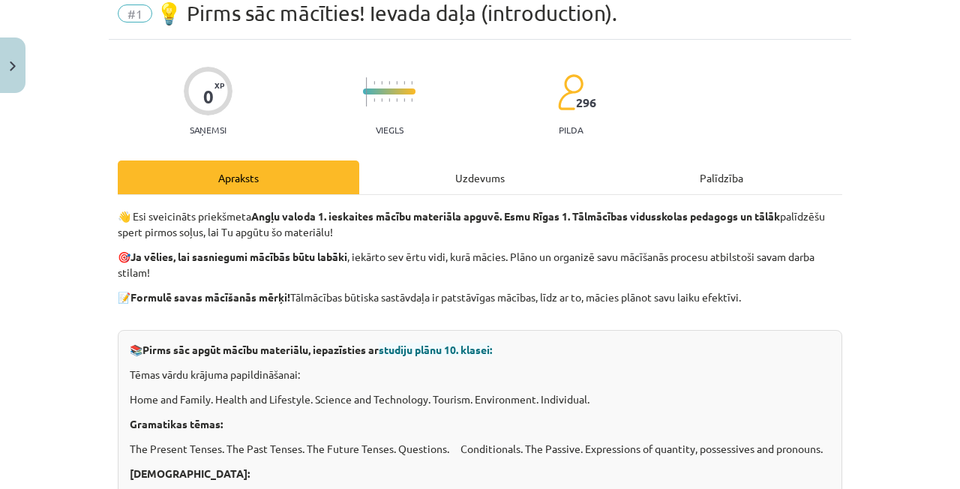
scroll to position [60, 0]
click at [846, 438] on button at bounding box center [863, 455] width 35 height 35
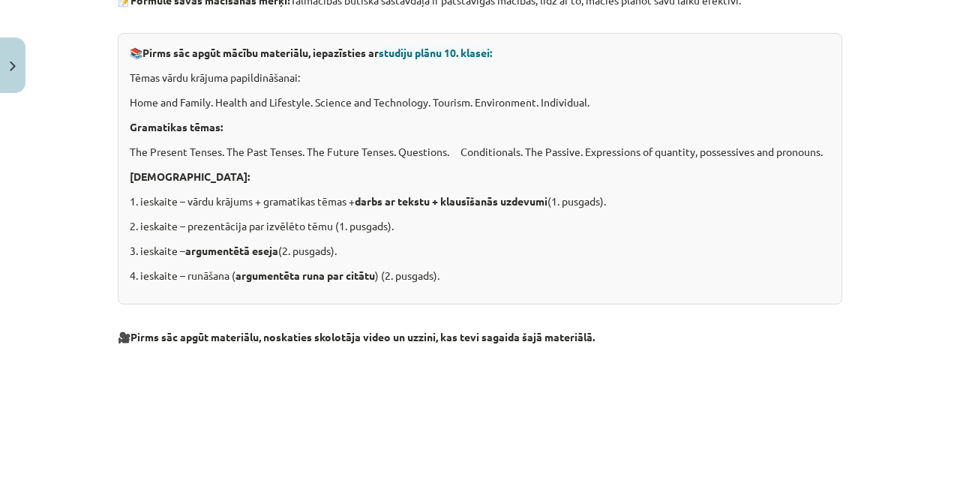
scroll to position [360, 0]
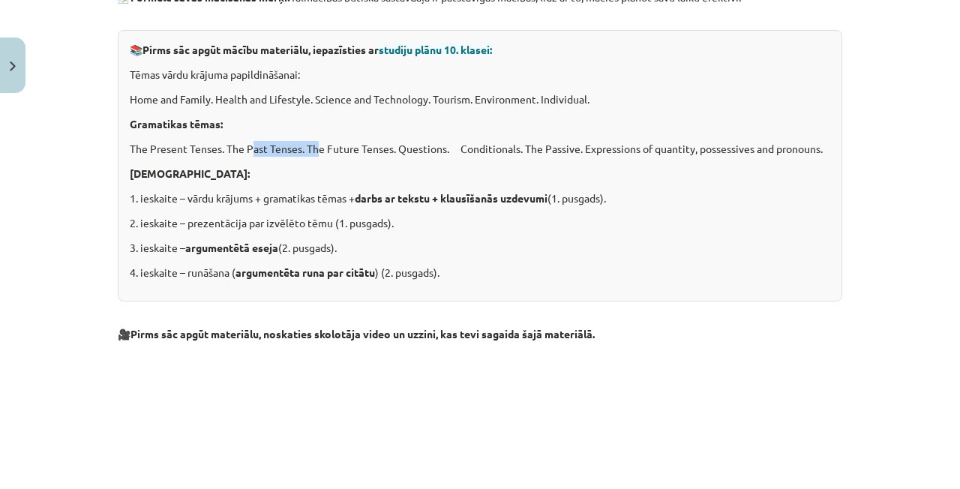
drag, startPoint x: 251, startPoint y: 147, endPoint x: 319, endPoint y: 143, distance: 67.7
click at [319, 143] on p "The Present Tenses. The Past Tenses. The Future Tenses. Questions. Conditionals…" at bounding box center [480, 149] width 701 height 16
drag, startPoint x: 353, startPoint y: 141, endPoint x: 398, endPoint y: 141, distance: 45.0
click at [392, 141] on p "The Present Tenses. The Past Tenses. The Future Tenses. Questions. Conditionals…" at bounding box center [480, 149] width 701 height 16
drag, startPoint x: 398, startPoint y: 141, endPoint x: 461, endPoint y: 141, distance: 62.3
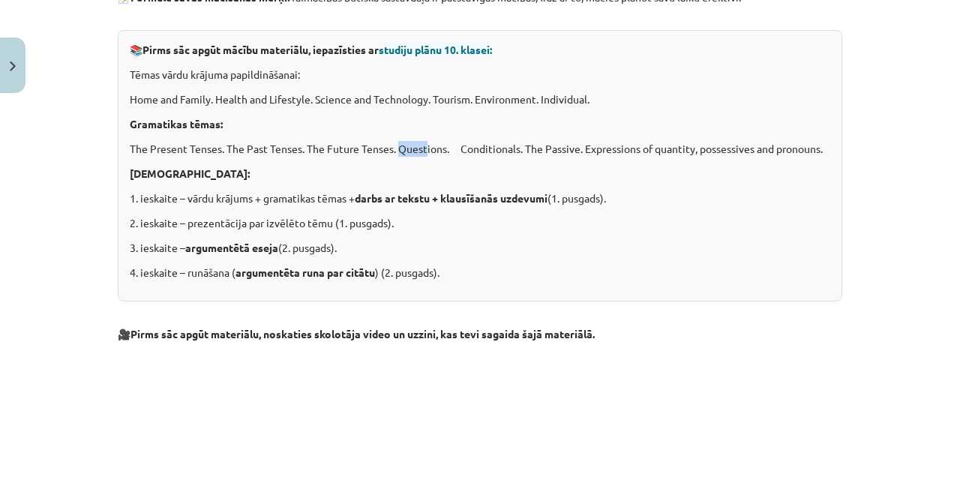
click at [449, 141] on p "The Present Tenses. The Past Tenses. The Future Tenses. Questions. Conditionals…" at bounding box center [480, 149] width 701 height 16
drag, startPoint x: 503, startPoint y: 141, endPoint x: 545, endPoint y: 146, distance: 41.5
click at [515, 143] on p "The Present Tenses. The Past Tenses. The Future Tenses. Questions. Conditionals…" at bounding box center [480, 149] width 701 height 16
drag, startPoint x: 545, startPoint y: 146, endPoint x: 580, endPoint y: 149, distance: 35.5
click at [571, 149] on p "The Present Tenses. The Past Tenses. The Future Tenses. Questions. Conditionals…" at bounding box center [480, 149] width 701 height 16
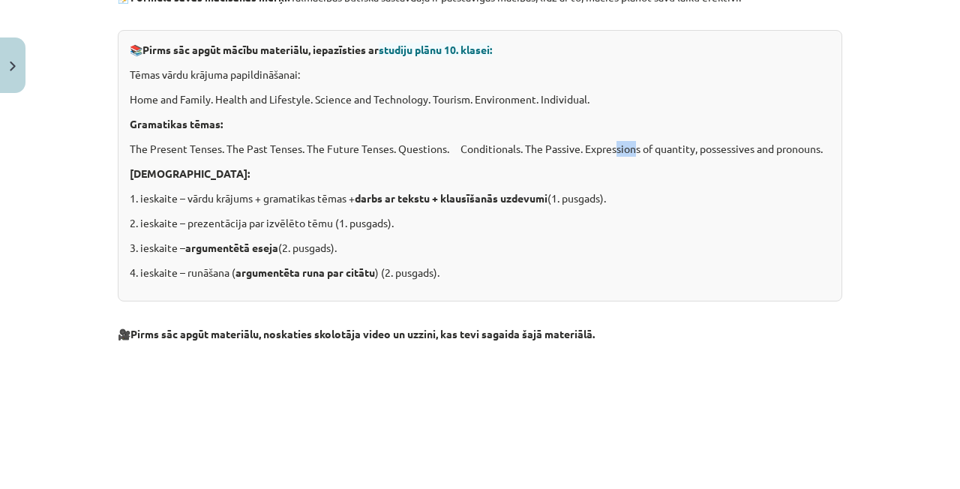
drag, startPoint x: 620, startPoint y: 152, endPoint x: 640, endPoint y: 152, distance: 19.5
click at [638, 152] on p "The Present Tenses. The Past Tenses. The Future Tenses. Questions. Conditionals…" at bounding box center [480, 149] width 701 height 16
click at [646, 152] on p "The Present Tenses. The Past Tenses. The Future Tenses. Questions. Conditionals…" at bounding box center [480, 149] width 701 height 16
drag, startPoint x: 677, startPoint y: 156, endPoint x: 687, endPoint y: 156, distance: 9.8
click at [683, 156] on p "The Present Tenses. The Past Tenses. The Future Tenses. Questions. Conditionals…" at bounding box center [480, 149] width 701 height 16
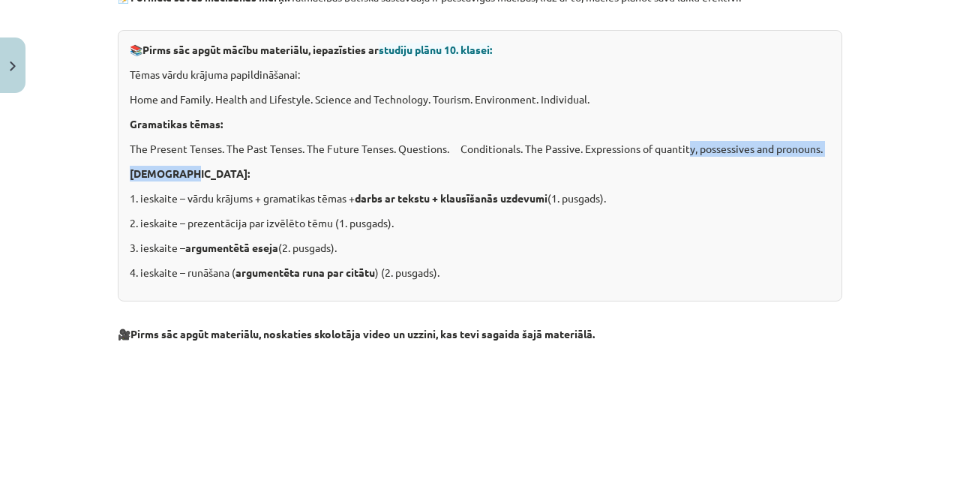
drag, startPoint x: 691, startPoint y: 156, endPoint x: 706, endPoint y: 158, distance: 15.1
click at [703, 158] on div "📚 Pirms sāc apgūt mācību materiālu, iepazīsties ar studiju plānu 10. klasei: Tē…" at bounding box center [480, 166] width 725 height 272
click at [738, 162] on div "📚 Pirms sāc apgūt mācību materiālu, iepazīsties ar studiju plānu 10. klasei: Tē…" at bounding box center [480, 166] width 725 height 272
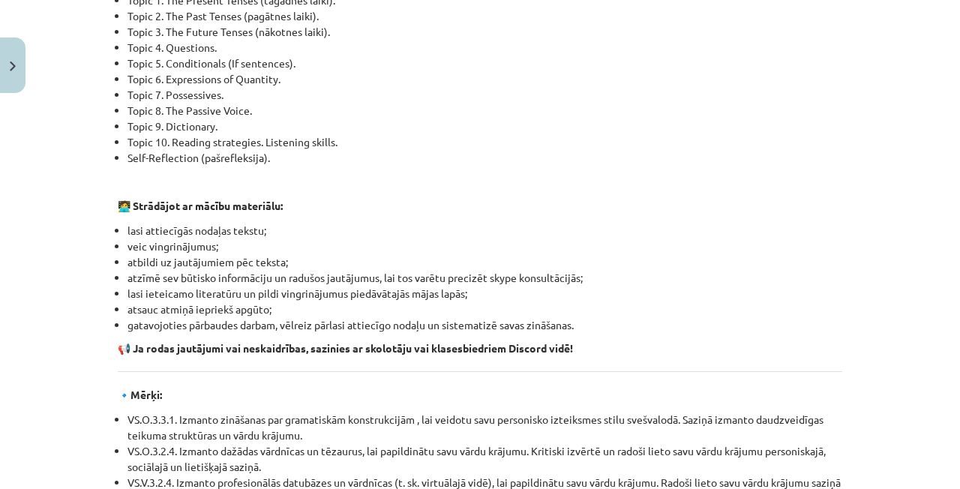
scroll to position [1035, 0]
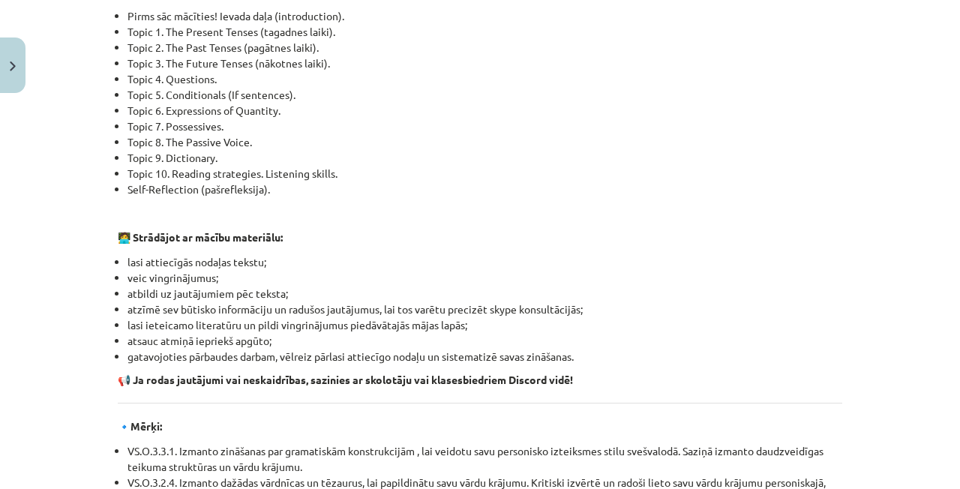
click at [272, 343] on li "atsauc atmiņā iepriekš apgūto;" at bounding box center [485, 341] width 715 height 16
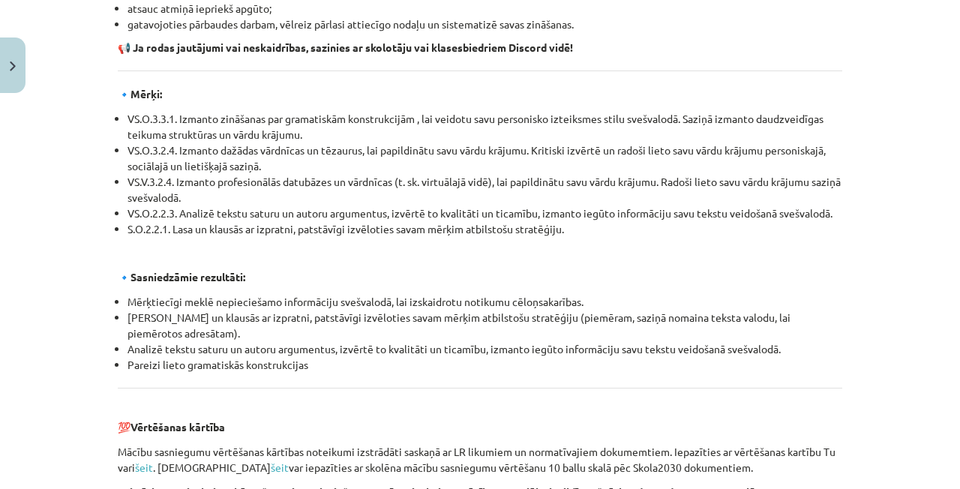
scroll to position [1373, 0]
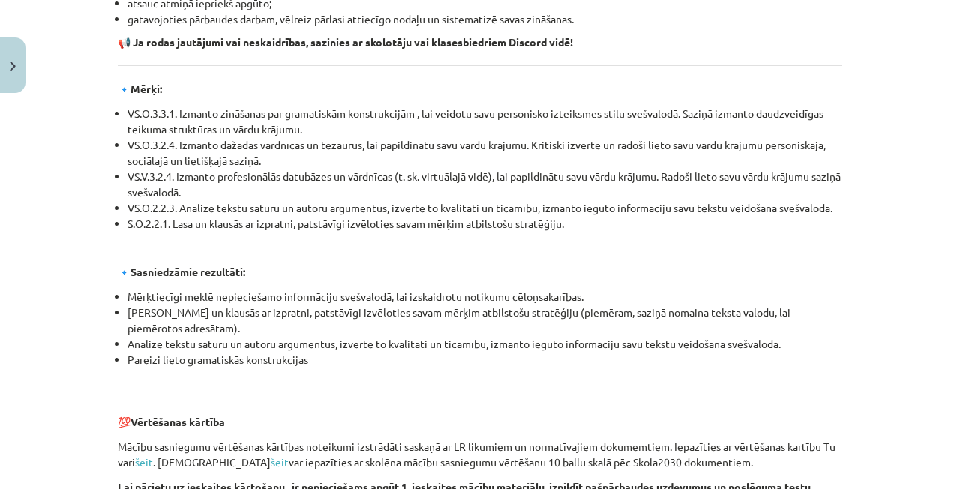
drag, startPoint x: 123, startPoint y: 293, endPoint x: 410, endPoint y: 268, distance: 287.7
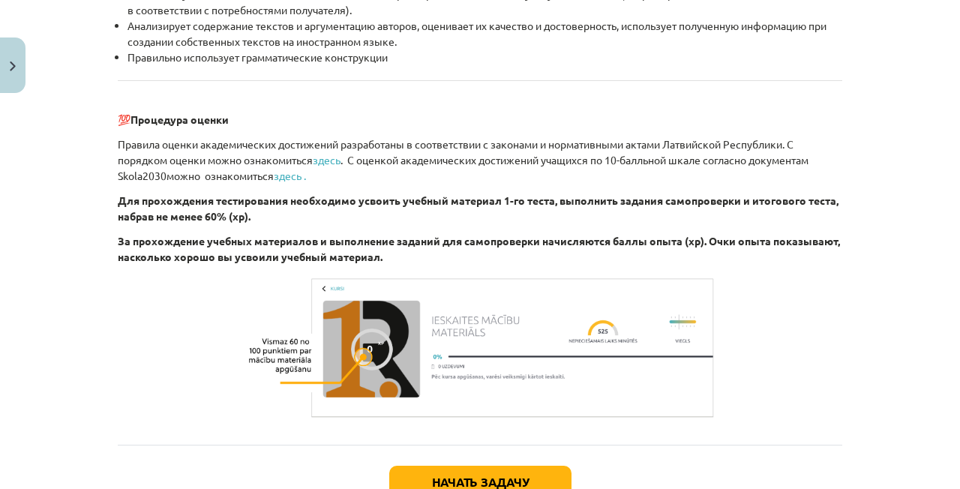
scroll to position [1742, 0]
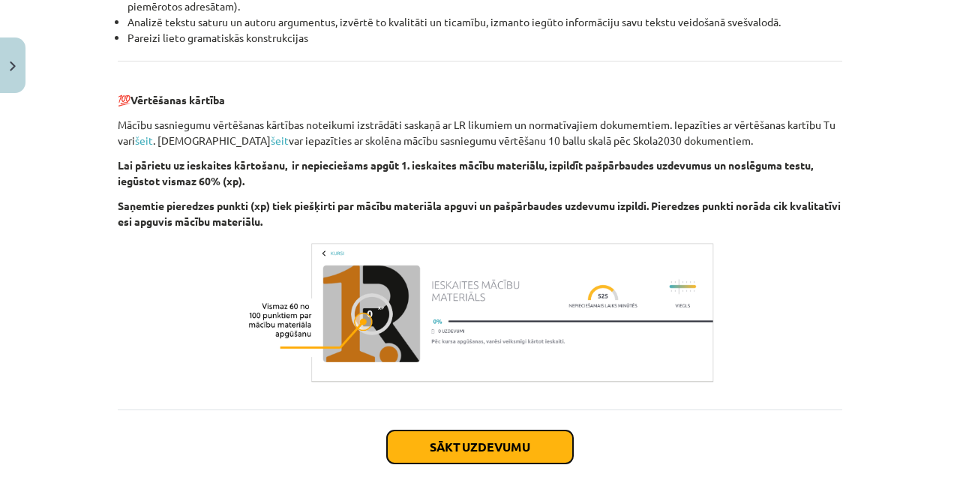
click at [531, 437] on button "Sākt uzdevumu" at bounding box center [480, 447] width 186 height 33
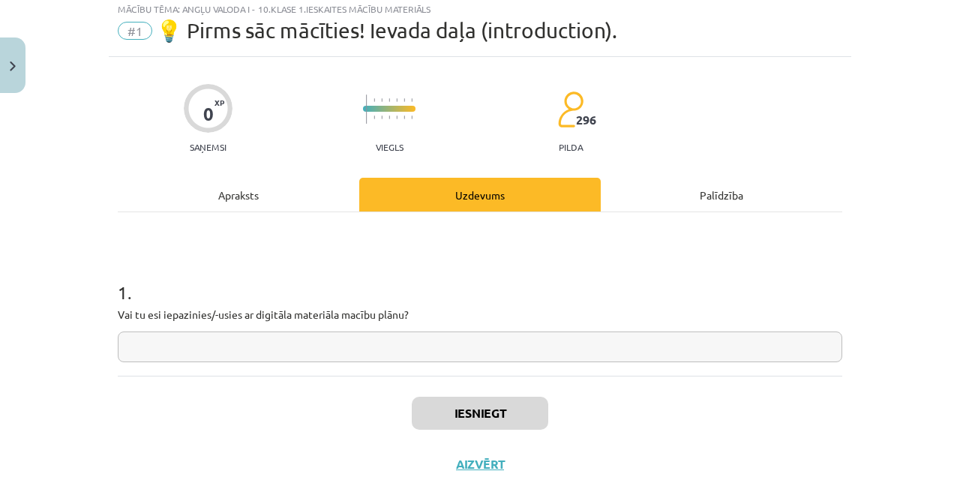
scroll to position [38, 0]
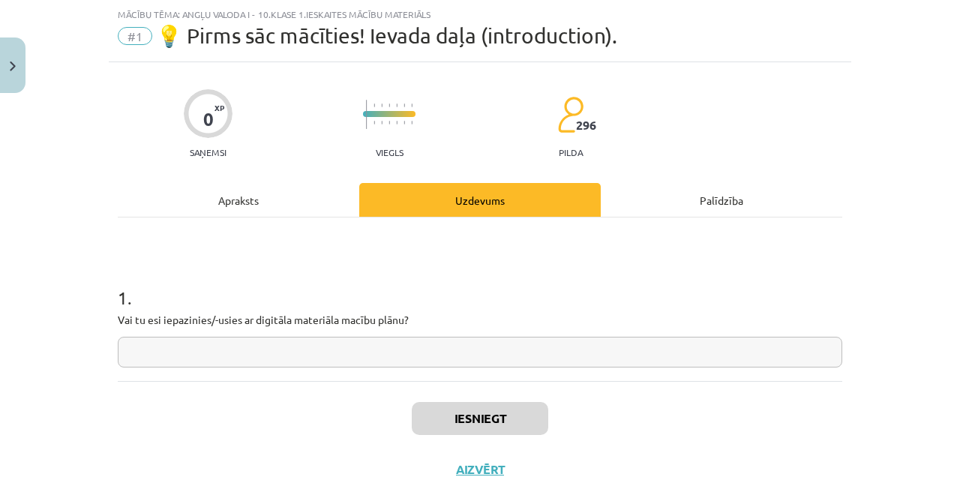
click at [254, 355] on input "text" at bounding box center [480, 352] width 725 height 31
click at [911, 77] on div "Mācību tēma: Angļu valoda i - 10.klase 1.ieskaites mācību materiāls #1 💡 Pirms …" at bounding box center [480, 244] width 960 height 489
click at [557, 360] on input "text" at bounding box center [480, 352] width 725 height 31
type input "**"
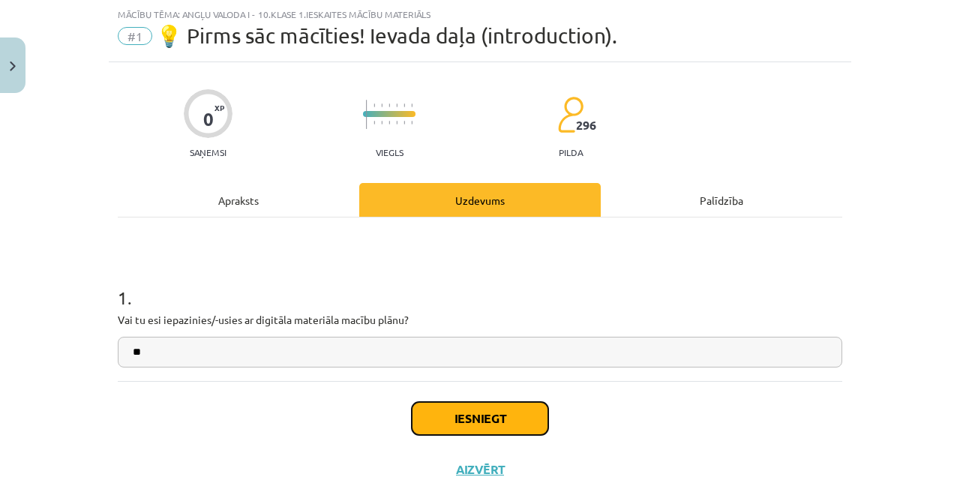
click at [527, 423] on button "Iesniegt" at bounding box center [480, 418] width 137 height 33
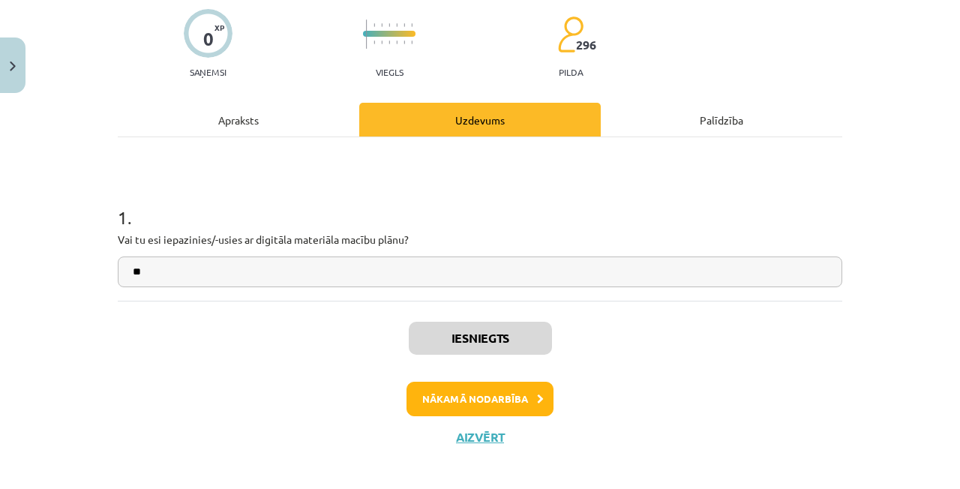
scroll to position [128, 0]
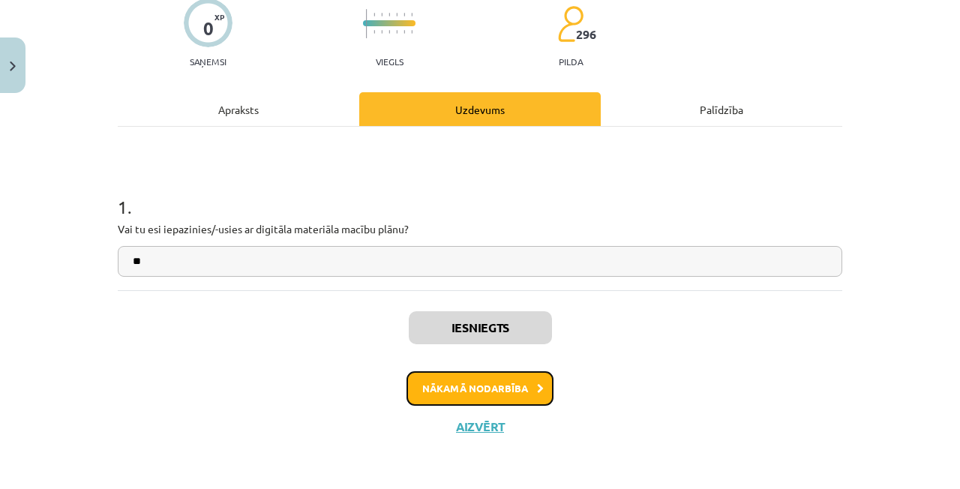
click at [445, 397] on button "Nākamā nodarbība" at bounding box center [480, 388] width 147 height 35
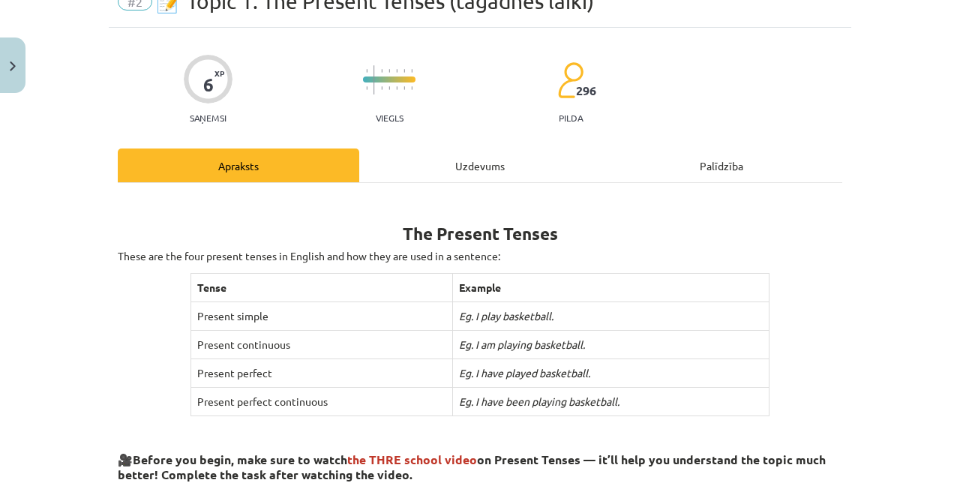
scroll to position [75, 0]
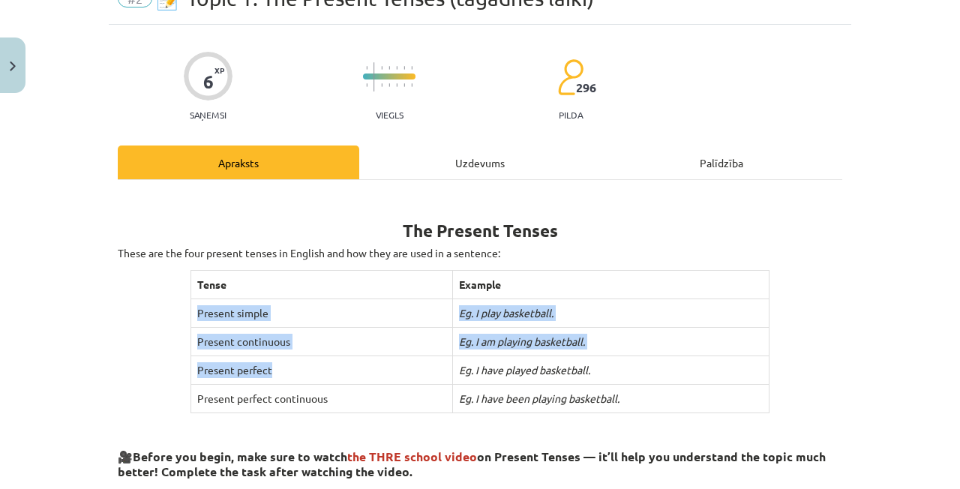
drag, startPoint x: 440, startPoint y: 357, endPoint x: 657, endPoint y: 273, distance: 232.6
click at [647, 275] on tbody "Tense Example Present simple Eg. I play basketball. Present continuous Eg. I am…" at bounding box center [480, 342] width 579 height 143
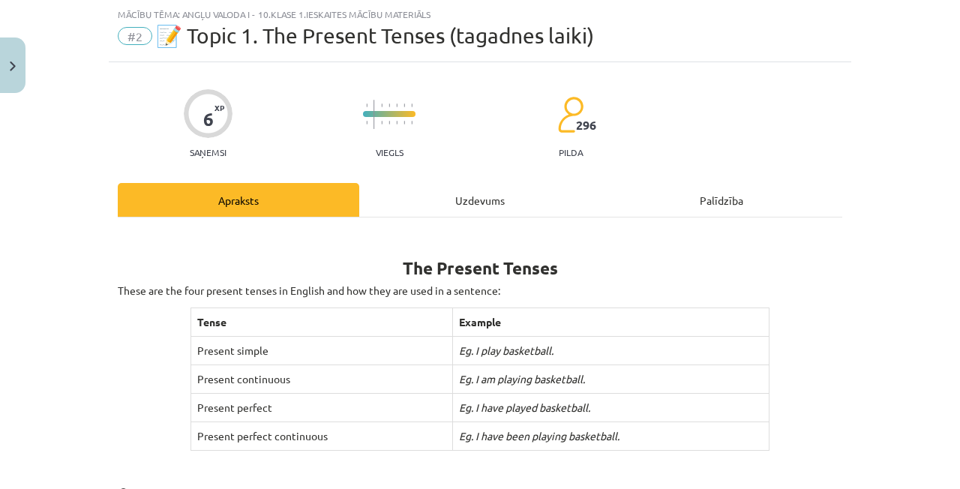
scroll to position [0, 0]
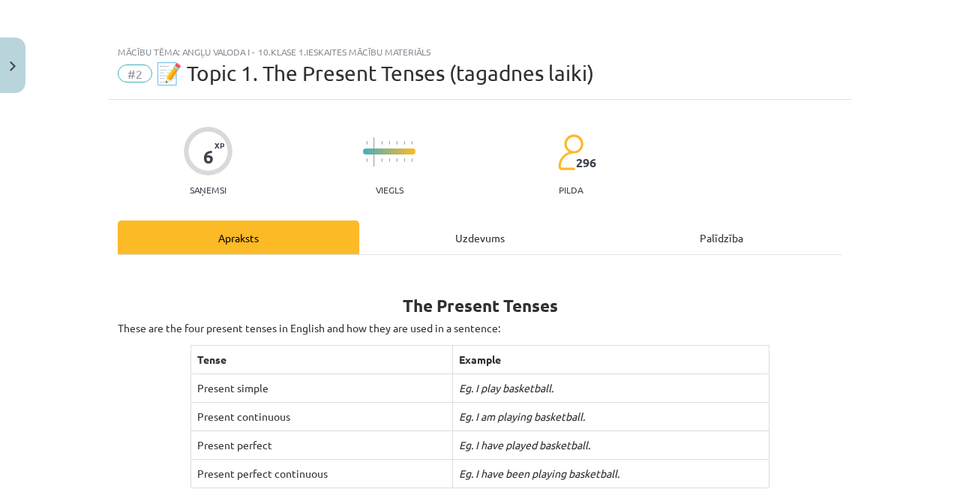
click at [458, 231] on div "Uzdevums" at bounding box center [480, 238] width 242 height 34
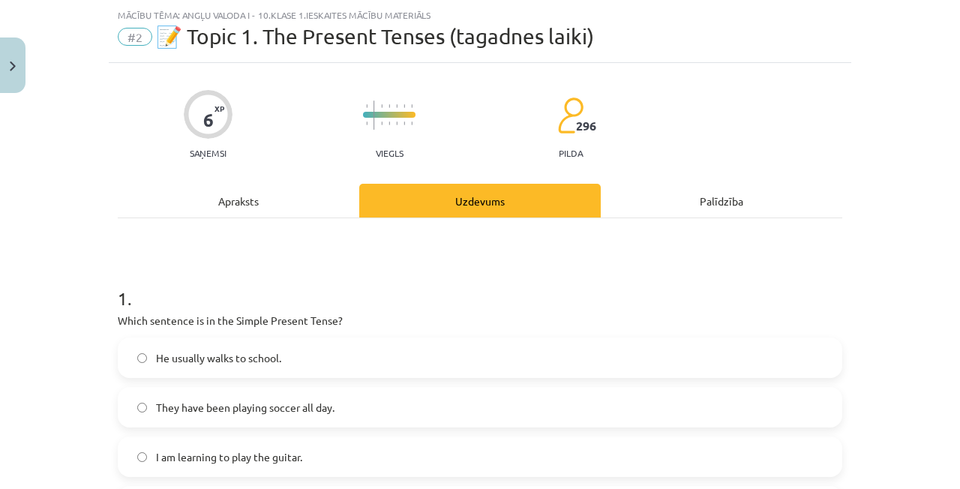
scroll to position [38, 0]
click at [275, 187] on div "Apraksts" at bounding box center [239, 200] width 242 height 34
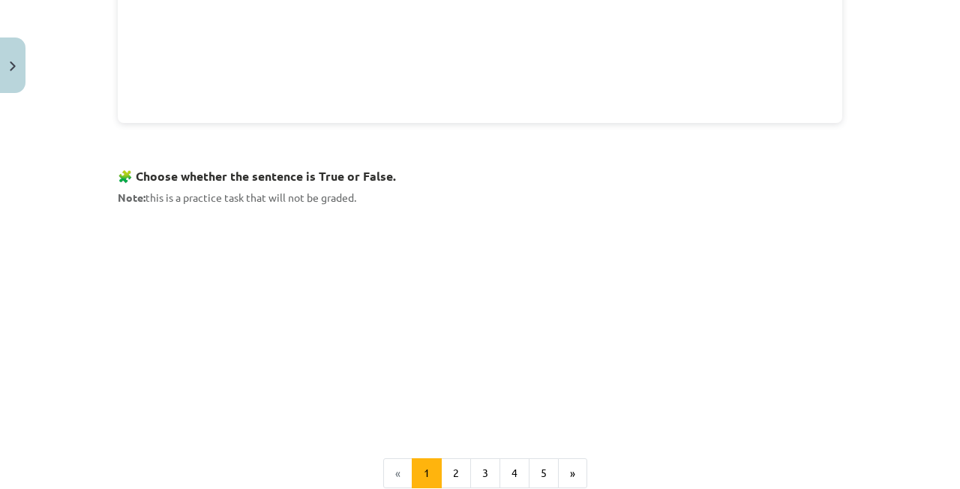
scroll to position [900, 0]
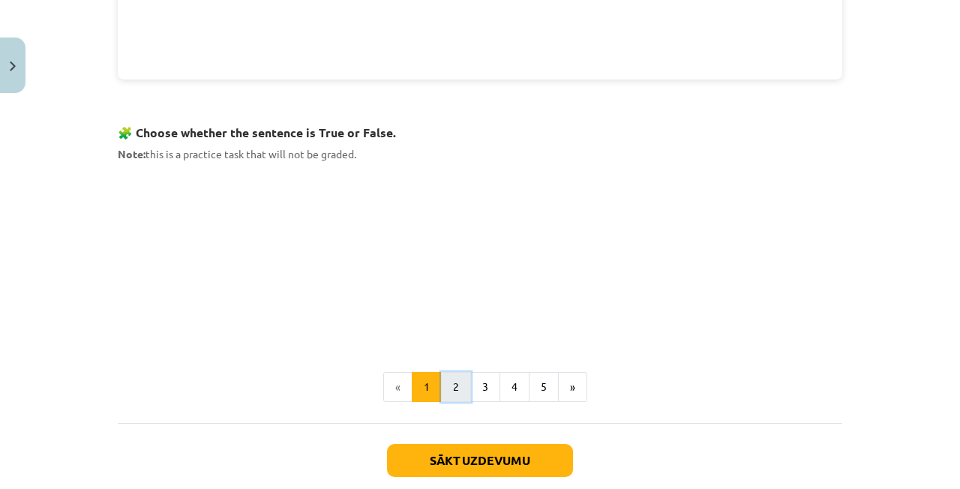
click at [444, 386] on button "2" at bounding box center [456, 387] width 30 height 30
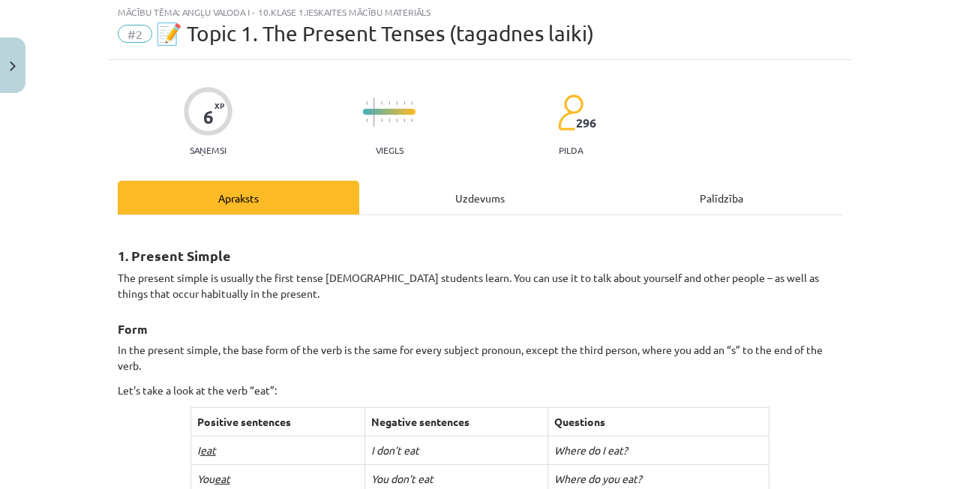
scroll to position [44, 0]
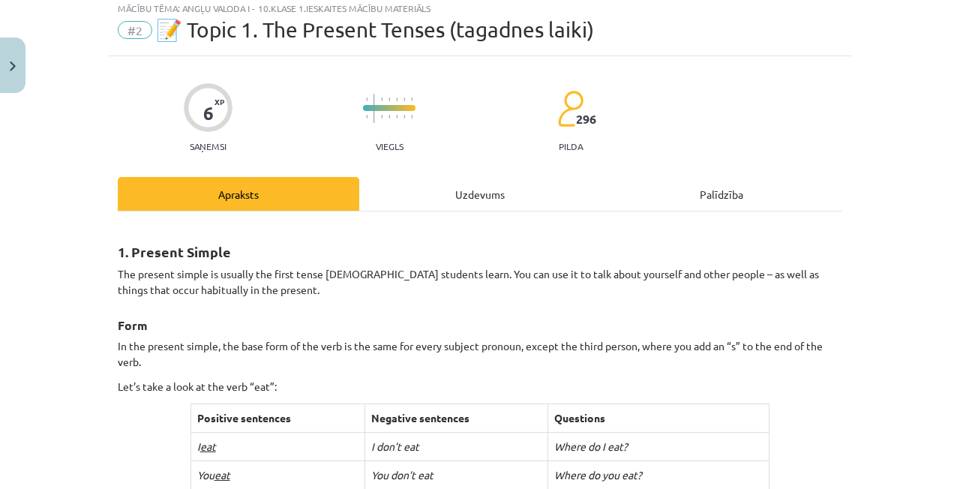
drag, startPoint x: 874, startPoint y: 48, endPoint x: 879, endPoint y: 8, distance: 40.1
click at [876, 41] on div "Mācību tēma: Angļu valoda i - 10.klase 1.ieskaites mācību materiāls #2 📝 Topic …" at bounding box center [480, 244] width 960 height 489
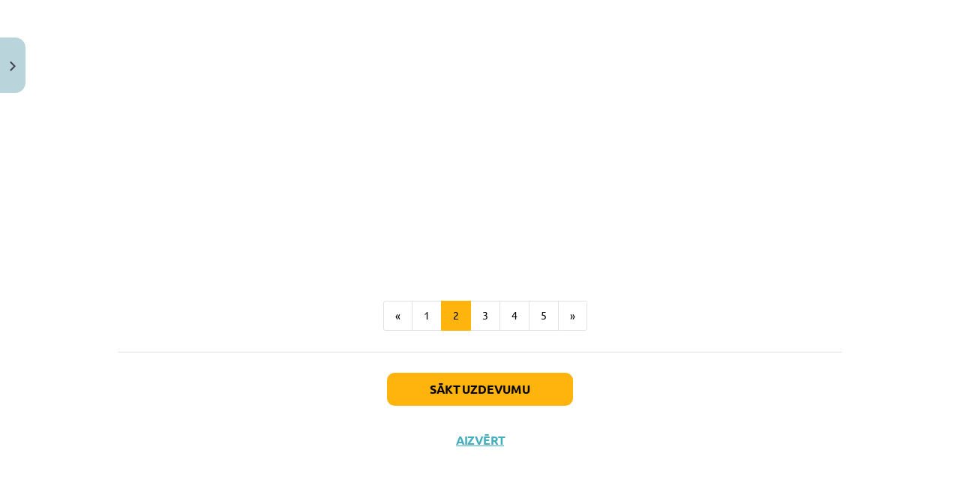
scroll to position [987, 0]
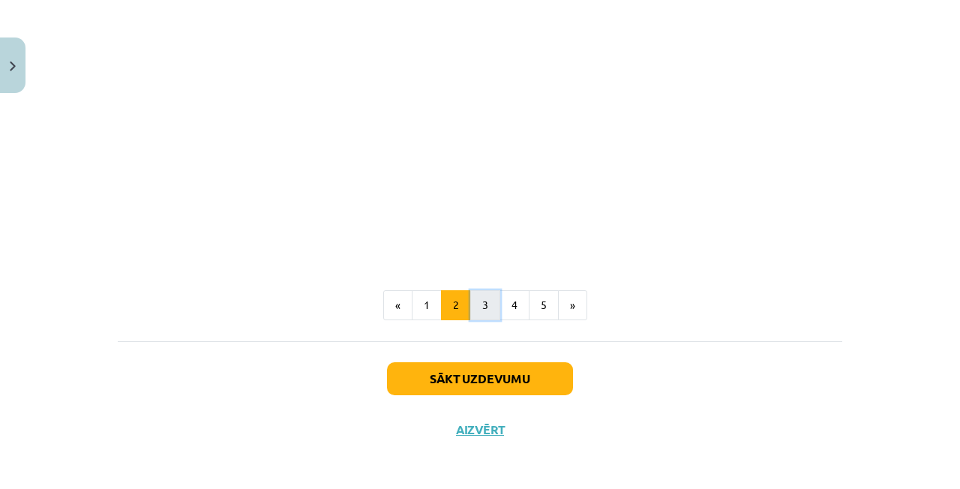
click at [488, 299] on button "3" at bounding box center [485, 305] width 30 height 30
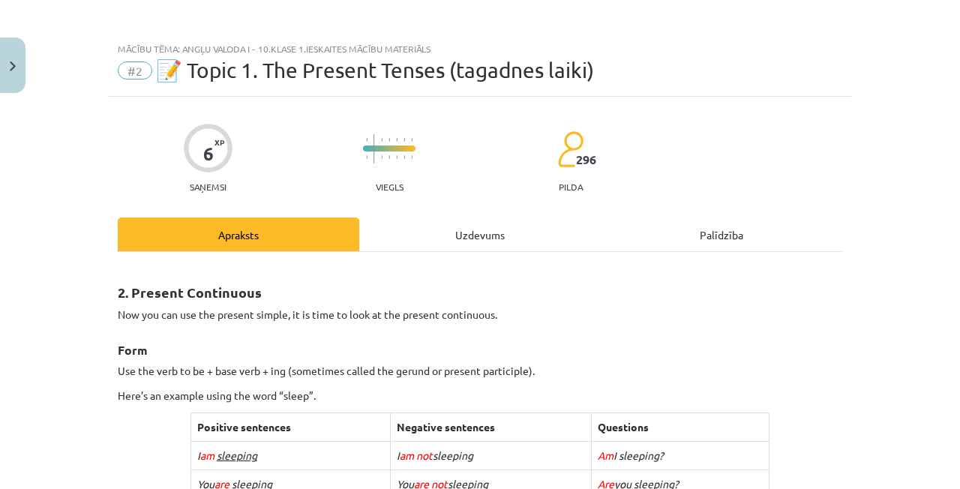
scroll to position [0, 0]
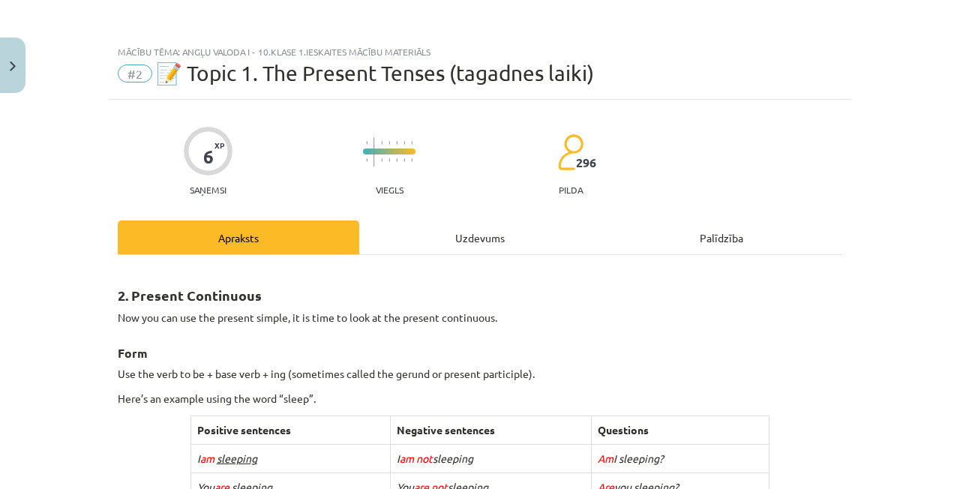
click at [440, 231] on div "Uzdevums" at bounding box center [480, 238] width 242 height 34
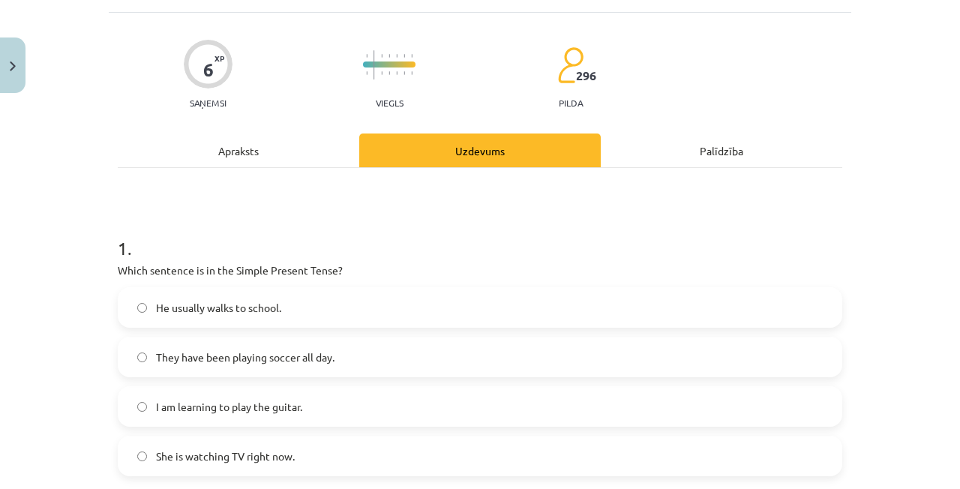
click at [261, 160] on div "Apraksts" at bounding box center [239, 151] width 242 height 34
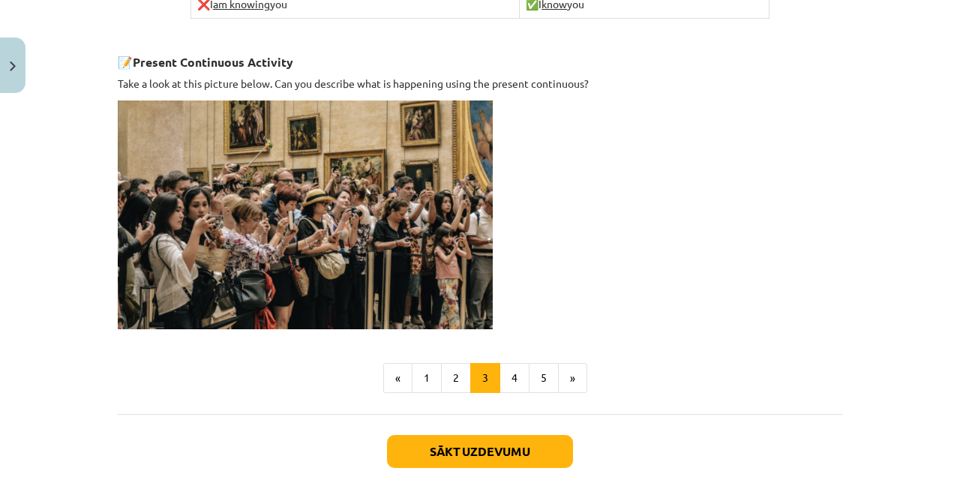
scroll to position [950, 0]
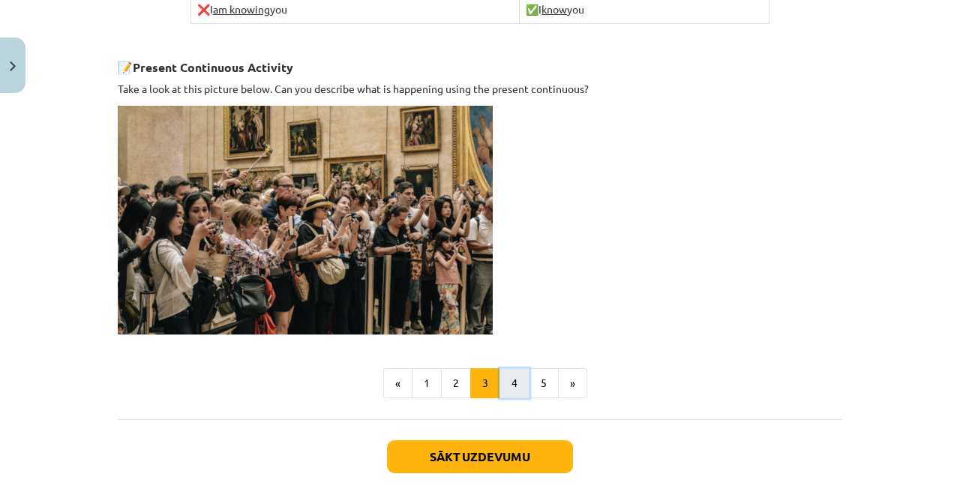
click at [500, 375] on button "4" at bounding box center [515, 383] width 30 height 30
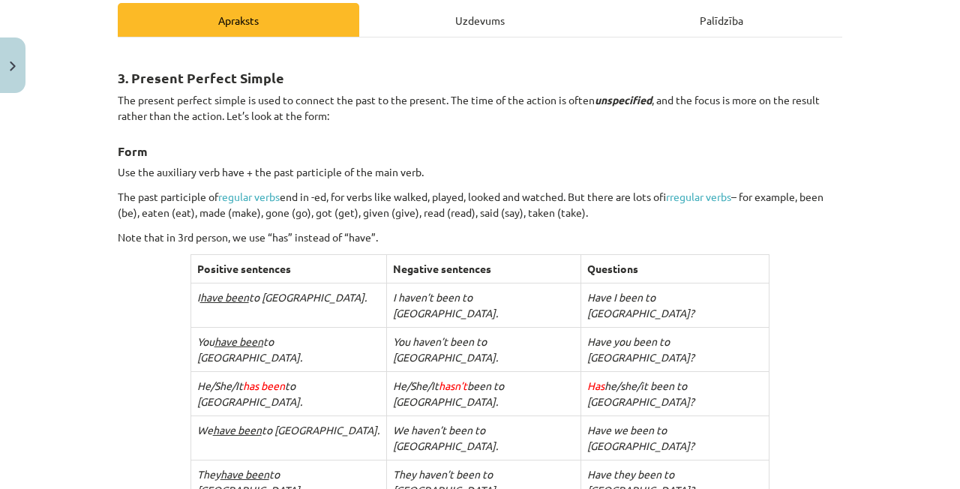
scroll to position [188, 0]
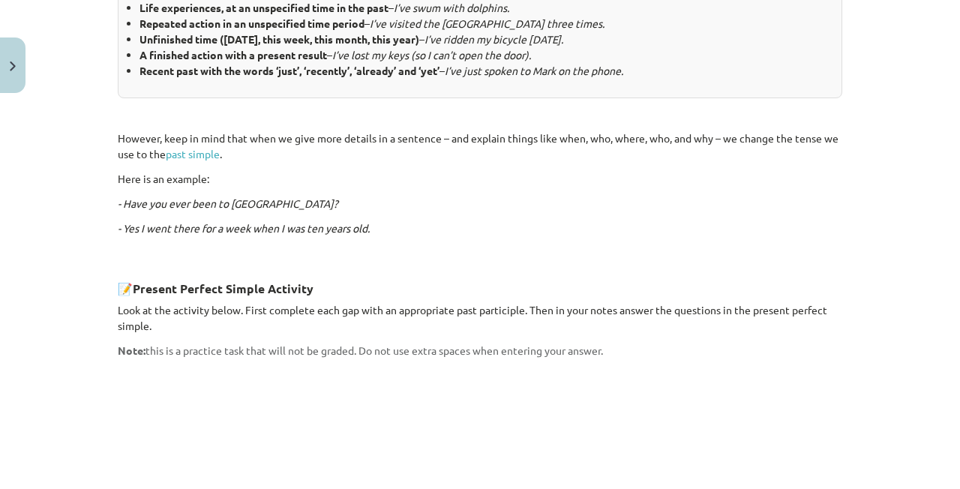
scroll to position [906, 0]
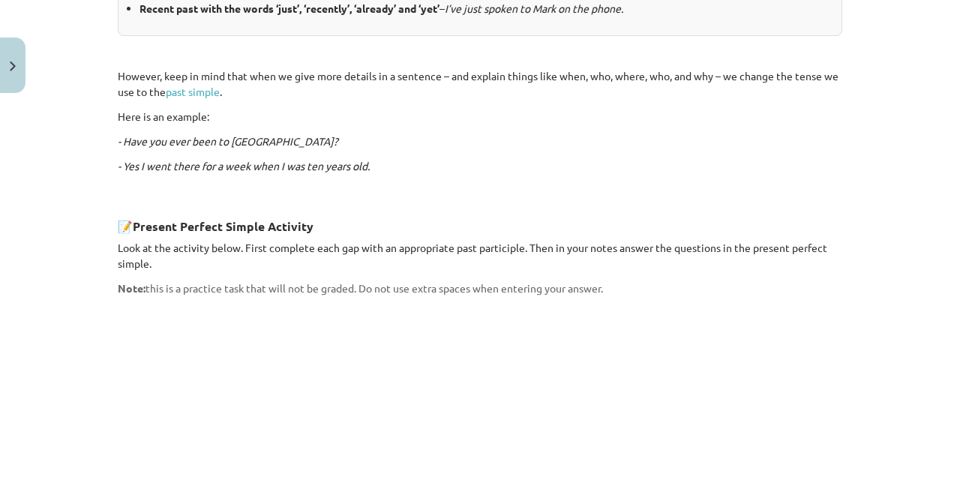
click at [877, 39] on div "Mācību tēma: Angļu valoda i - 10.klase 1.ieskaites mācību materiāls #2 📝 Topic …" at bounding box center [480, 244] width 960 height 489
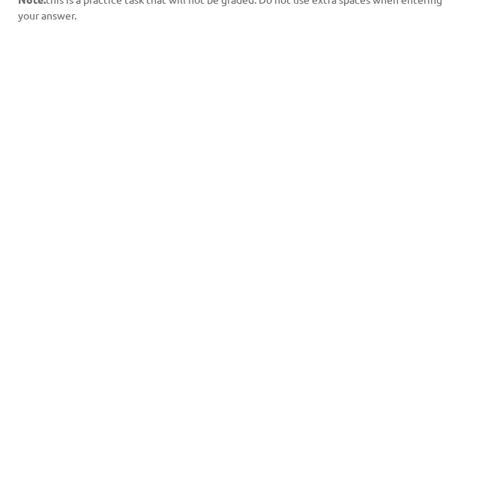
scroll to position [1331, 0]
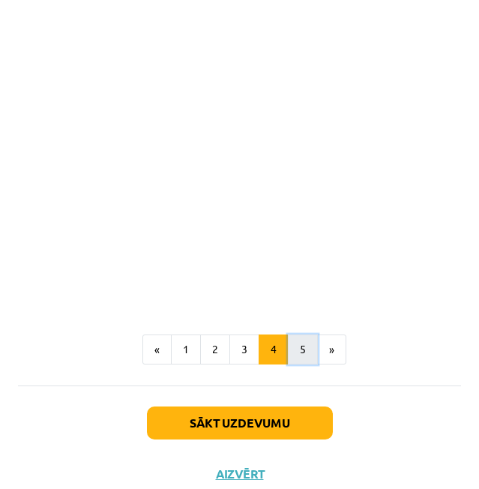
click at [297, 342] on button "5" at bounding box center [303, 350] width 30 height 30
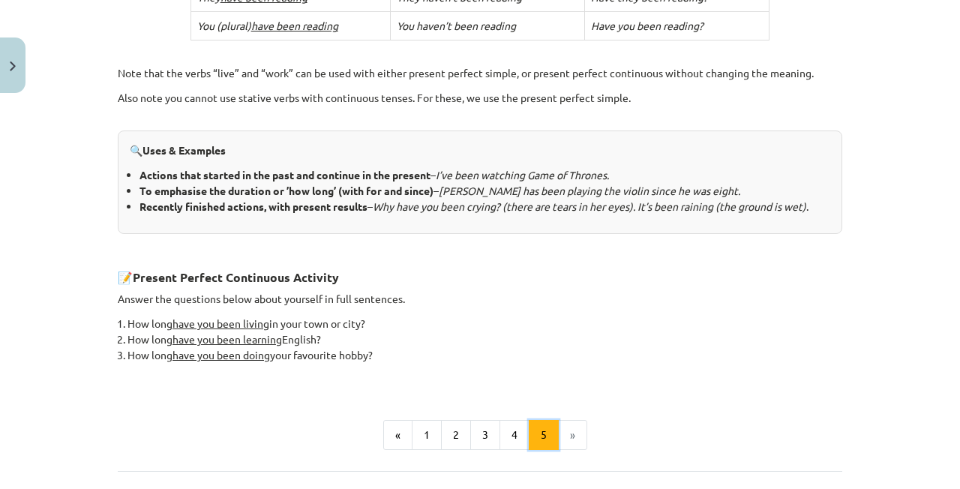
scroll to position [696, 0]
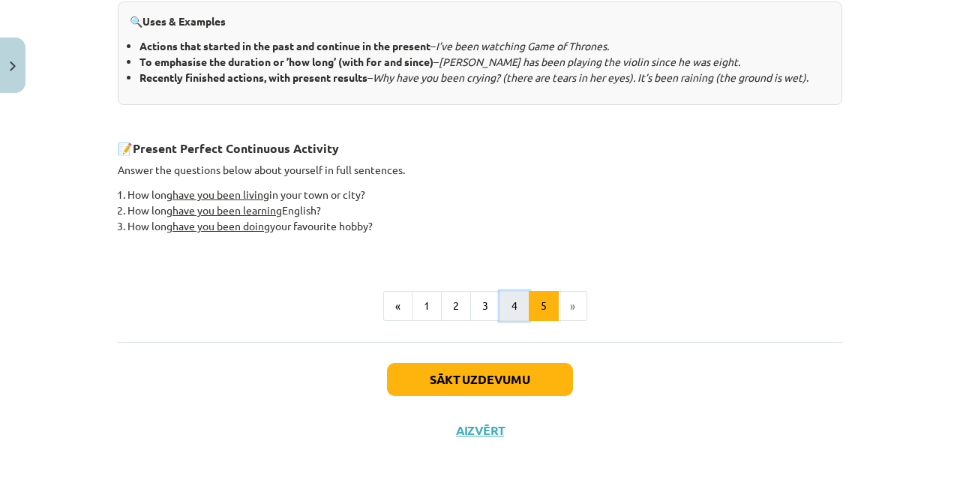
click at [509, 312] on button "4" at bounding box center [515, 306] width 30 height 30
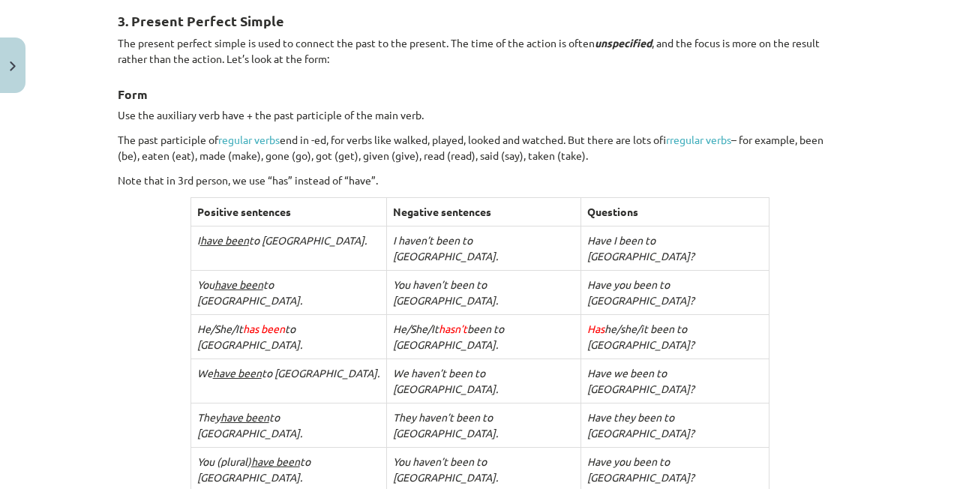
scroll to position [208, 0]
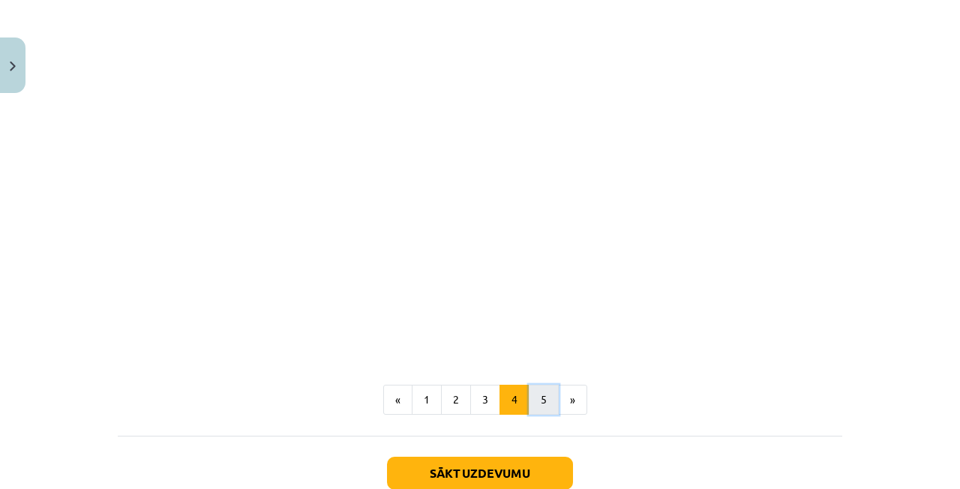
click at [533, 385] on button "5" at bounding box center [544, 400] width 30 height 30
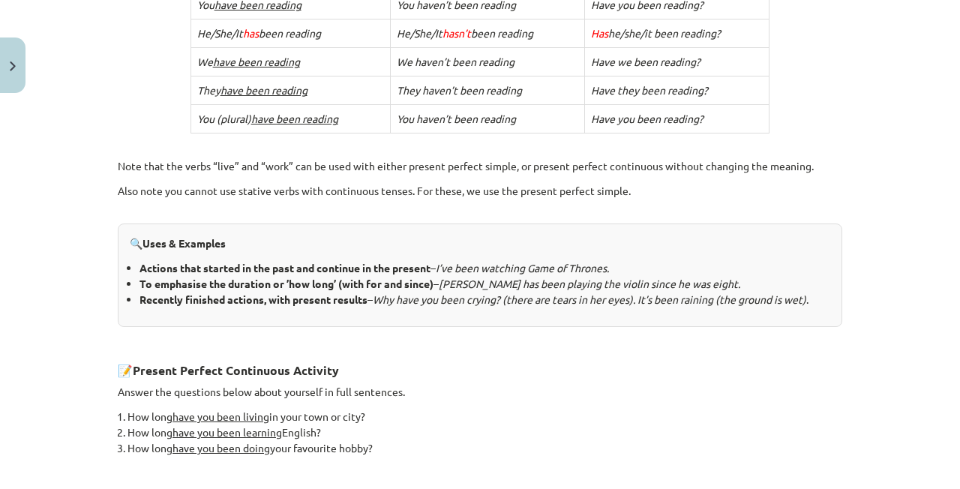
scroll to position [470, 0]
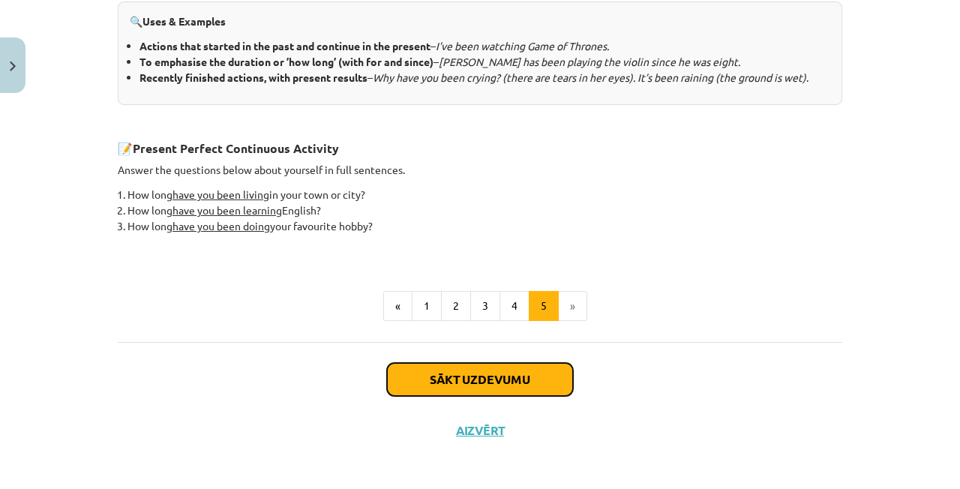
click at [522, 365] on button "Sākt uzdevumu" at bounding box center [480, 379] width 186 height 33
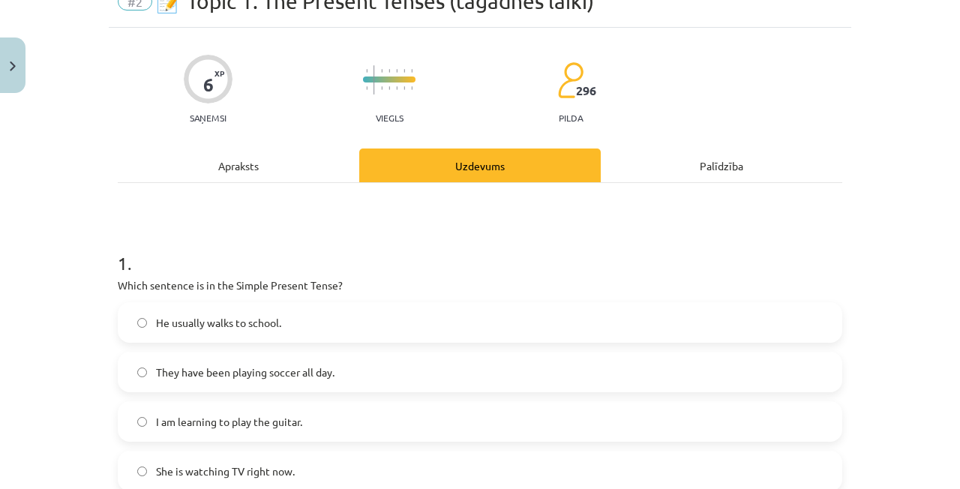
scroll to position [75, 0]
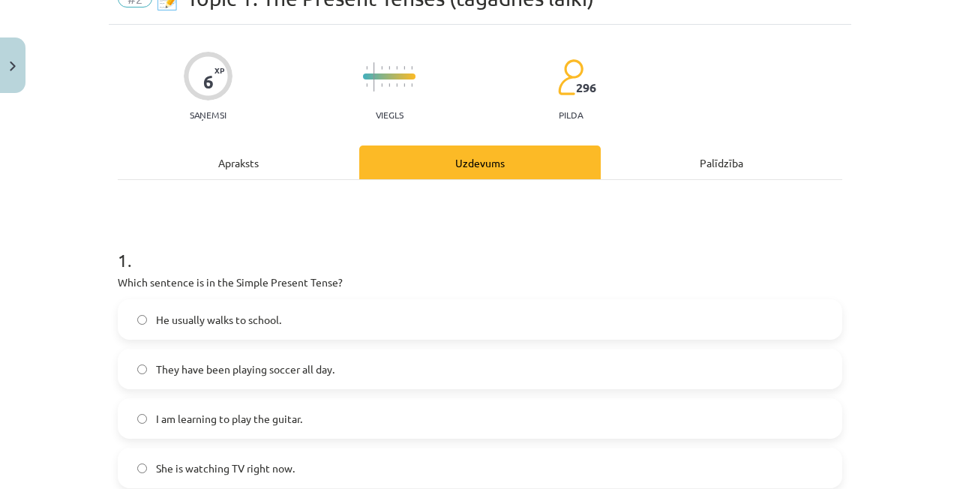
click at [187, 315] on span "He usually walks to school." at bounding box center [218, 320] width 125 height 16
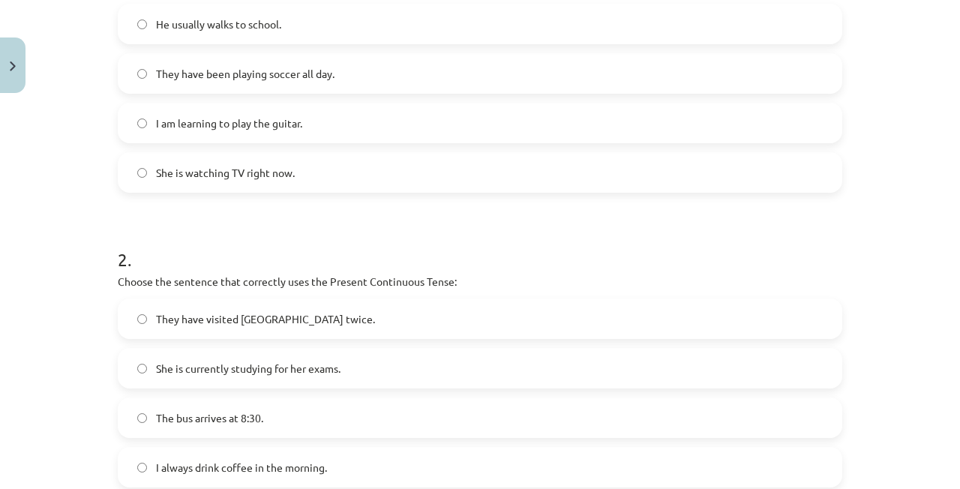
scroll to position [375, 0]
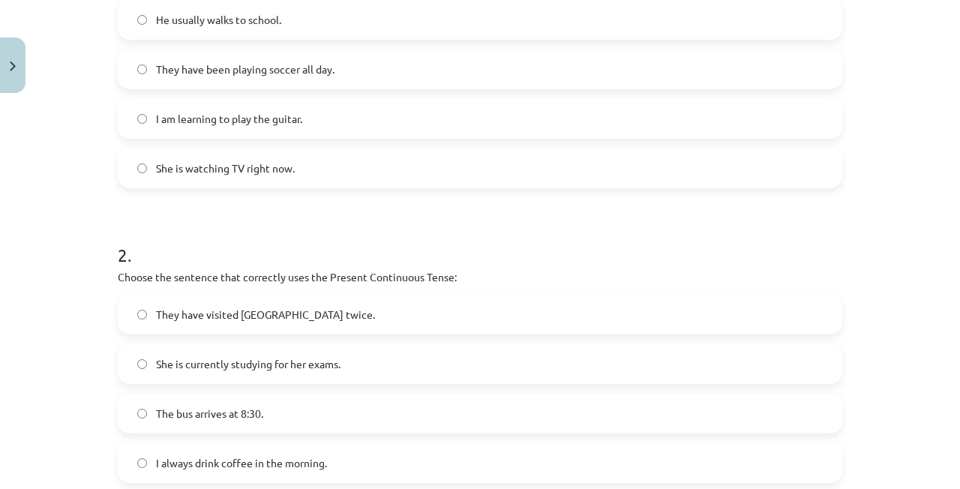
click at [900, 146] on div "Mācību tēma: Angļu valoda i - 10.klase 1.ieskaites mācību materiāls #2 📝 Topic …" at bounding box center [480, 244] width 960 height 489
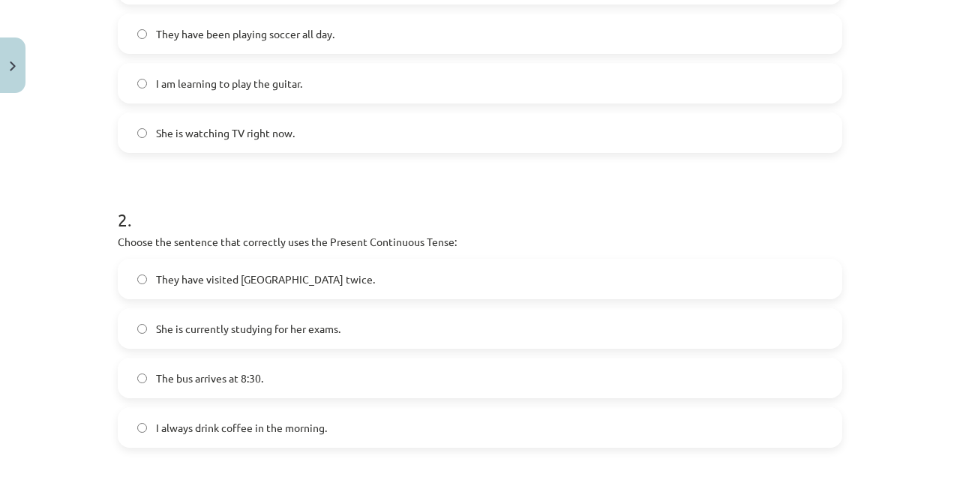
scroll to position [413, 0]
click at [449, 316] on label "She is currently studying for her exams." at bounding box center [480, 327] width 722 height 38
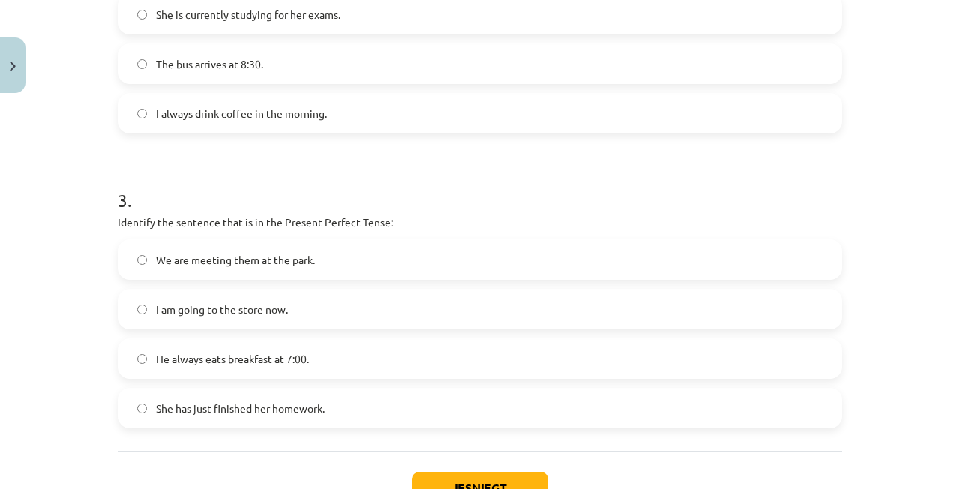
scroll to position [750, 0]
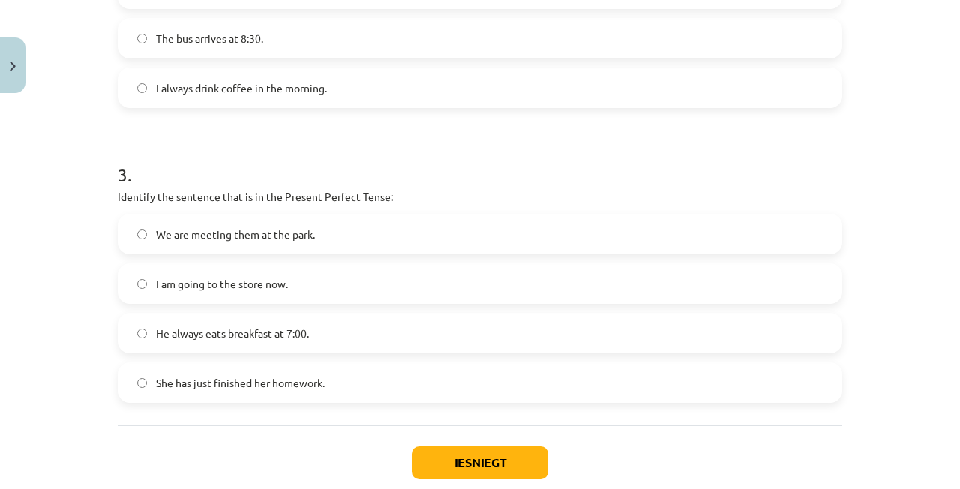
click at [360, 401] on label "She has just finished her homework." at bounding box center [480, 383] width 722 height 38
click at [489, 476] on button "Iesniegt" at bounding box center [480, 462] width 137 height 33
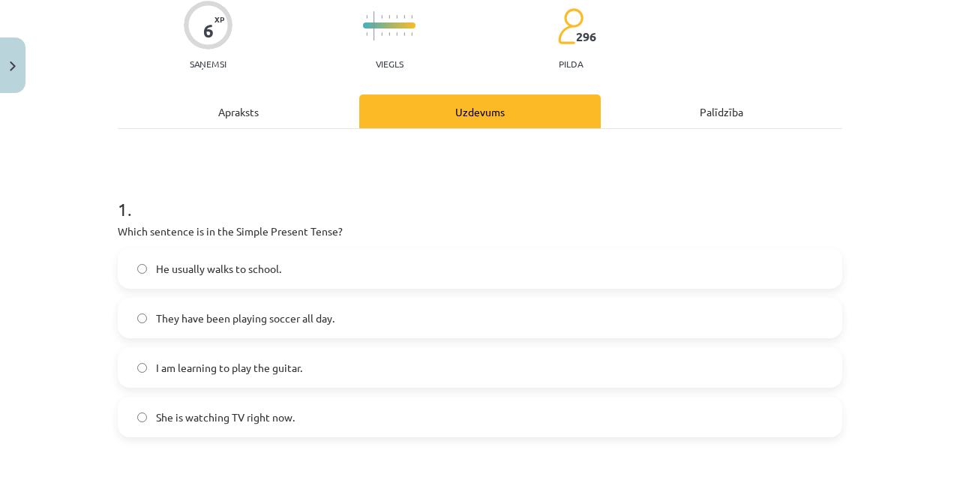
scroll to position [113, 0]
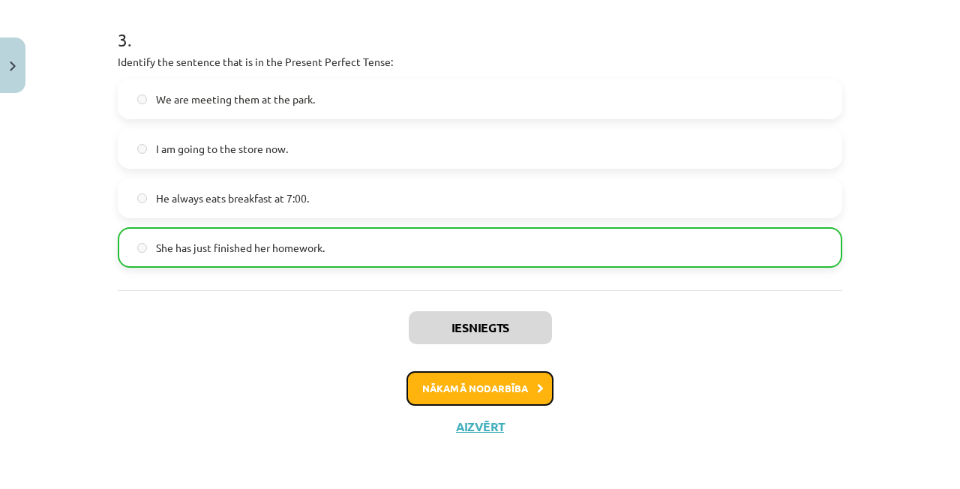
click at [451, 383] on button "Nākamā nodarbība" at bounding box center [480, 388] width 147 height 35
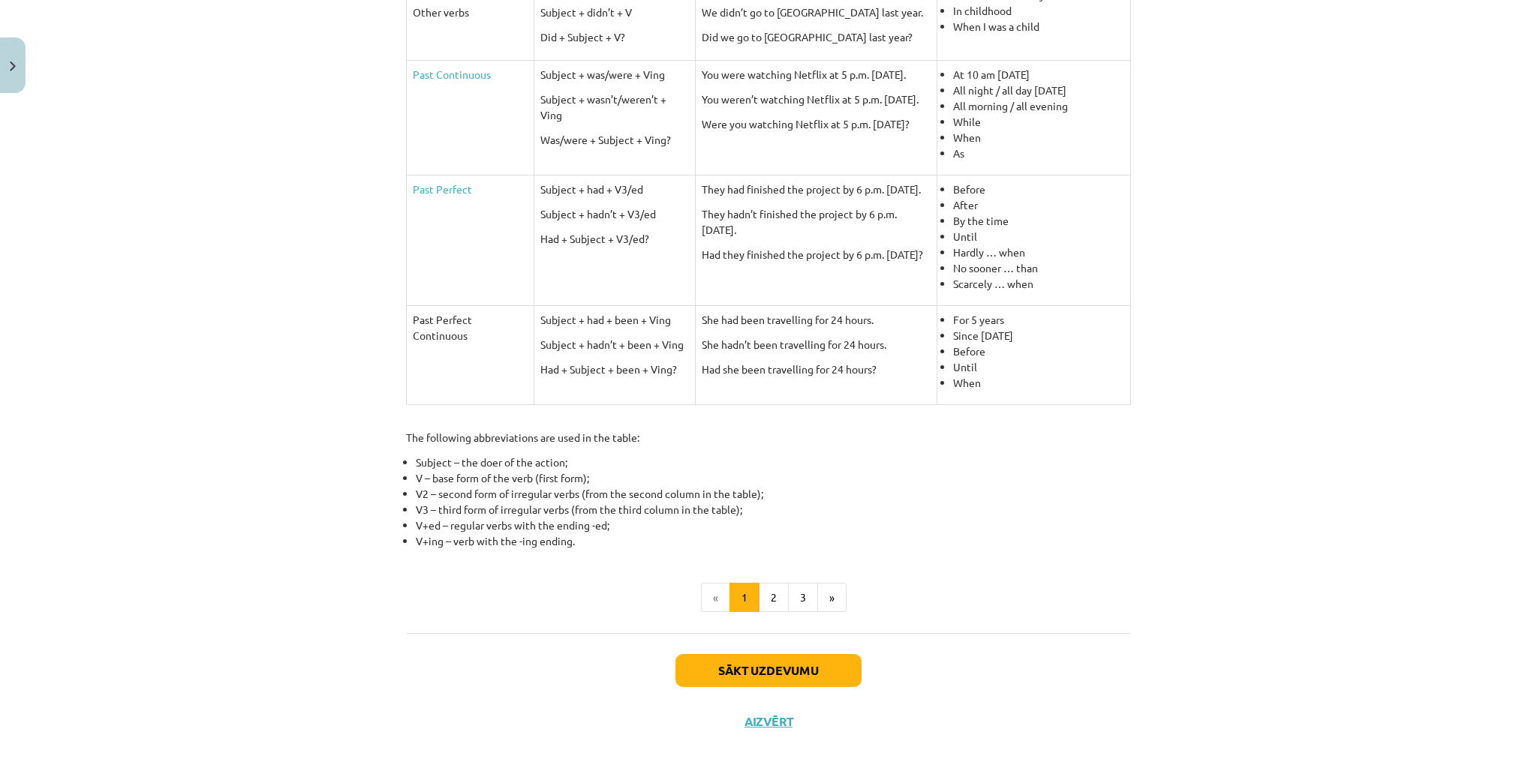
scroll to position [126, 0]
click at [765, 587] on button "2" at bounding box center [774, 598] width 30 height 30
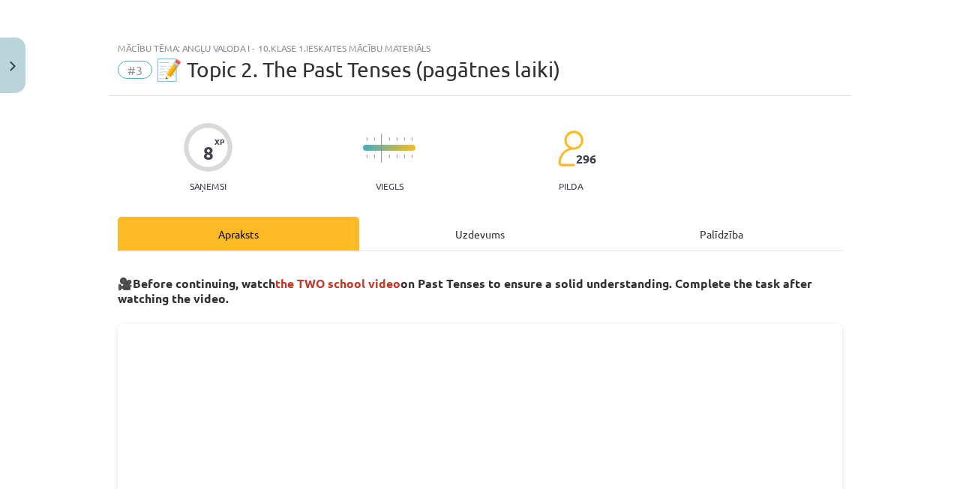
scroll to position [0, 0]
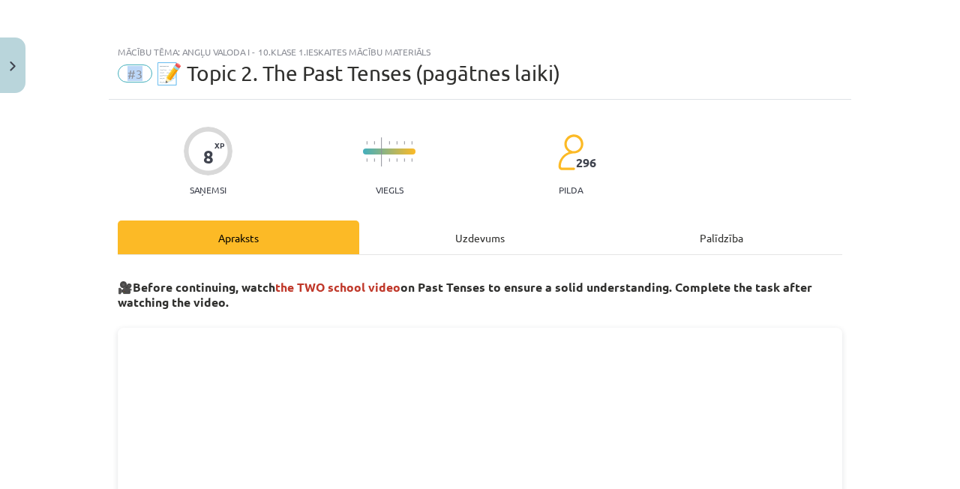
drag, startPoint x: 140, startPoint y: 74, endPoint x: 117, endPoint y: 79, distance: 23.7
click at [118, 79] on span "#3" at bounding box center [135, 74] width 35 height 18
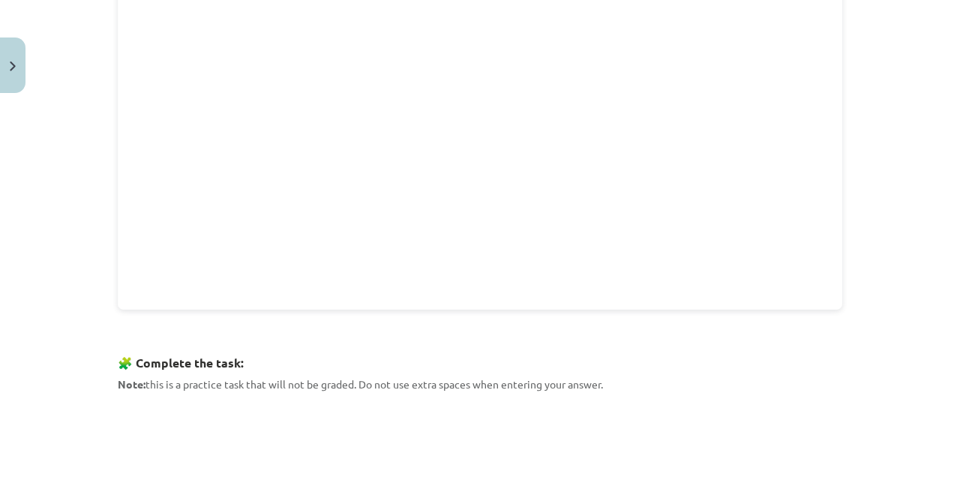
scroll to position [613, 0]
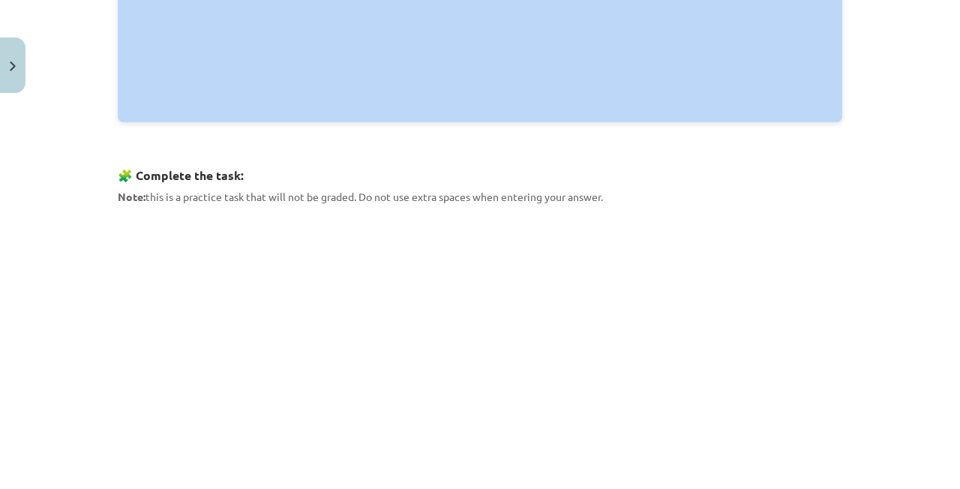
click at [900, 0] on html "0 Dāvanas 16 mP 159 xp Pāvels Grišāns Sākums Aktuāli Kā mācīties eSKOLĀ Kontakt…" at bounding box center [480, 244] width 960 height 489
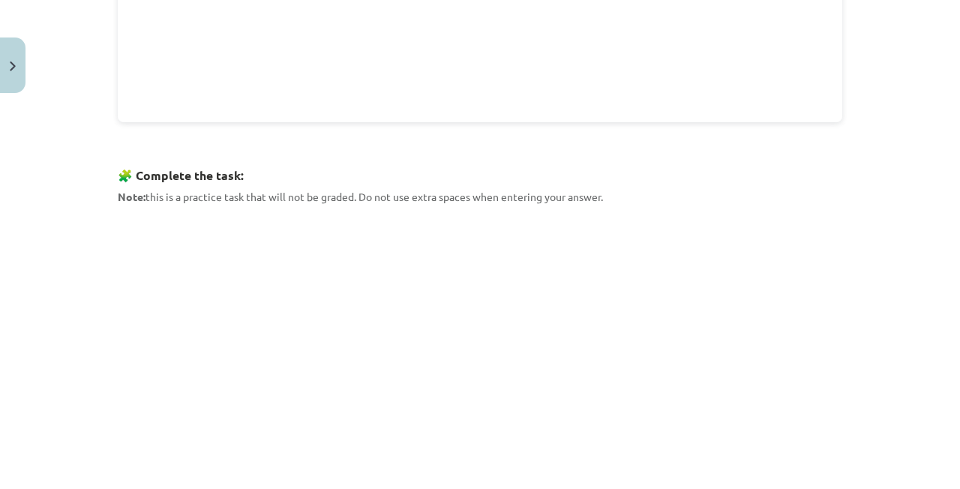
click at [912, 143] on div "Mācību tēma: Angļu valoda i - 10.klase 1.ieskaites mācību materiāls #3 📝 Topic …" at bounding box center [480, 244] width 960 height 489
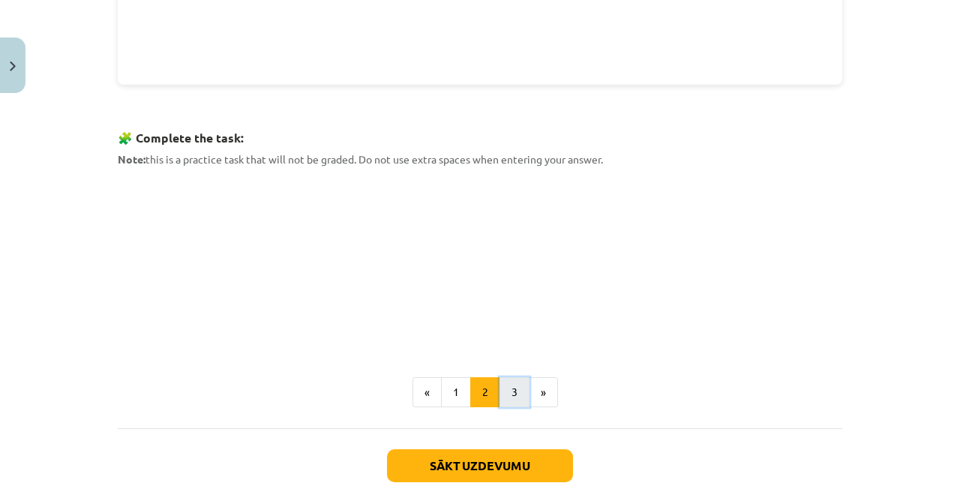
click at [504, 392] on button "3" at bounding box center [515, 392] width 30 height 30
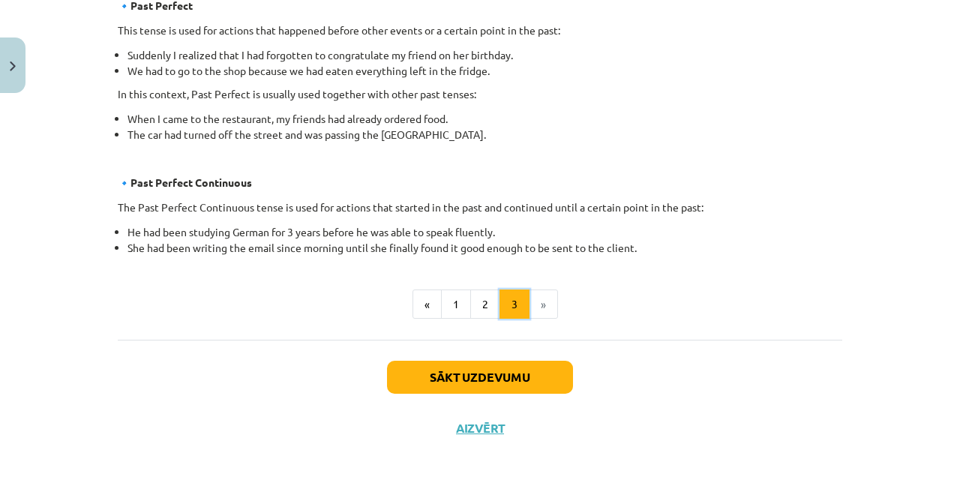
scroll to position [933, 0]
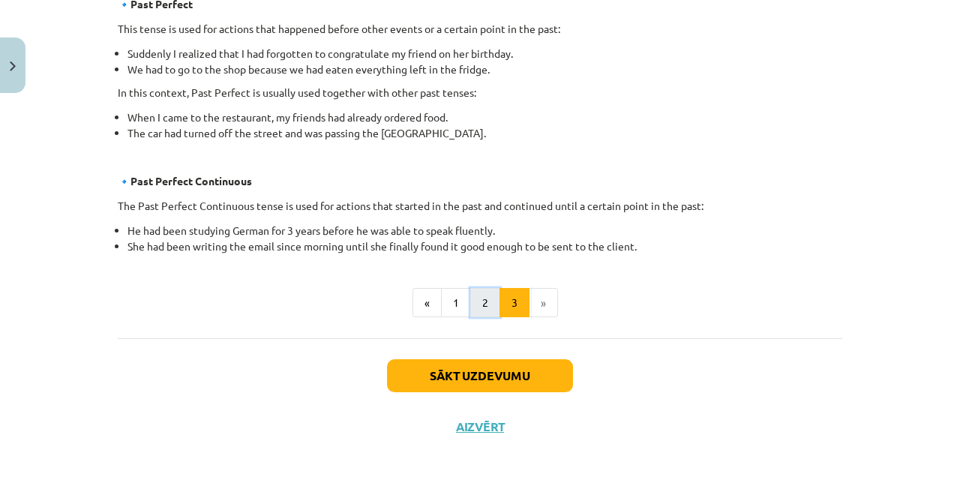
click at [477, 312] on button "2" at bounding box center [485, 303] width 30 height 30
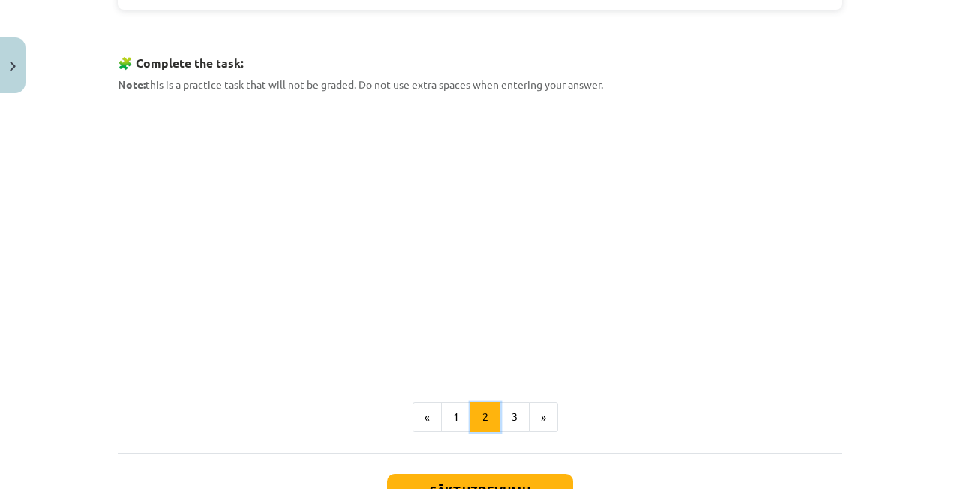
scroll to position [767, 0]
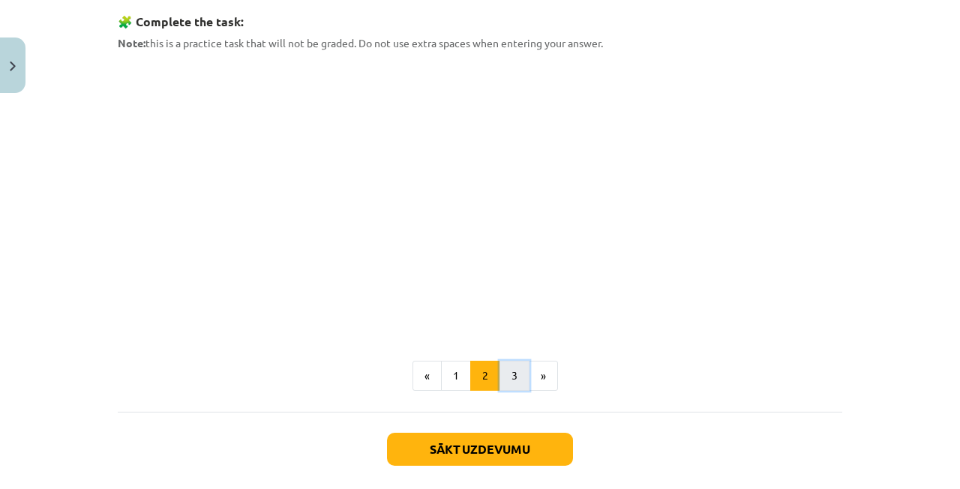
click at [514, 365] on button "3" at bounding box center [515, 376] width 30 height 30
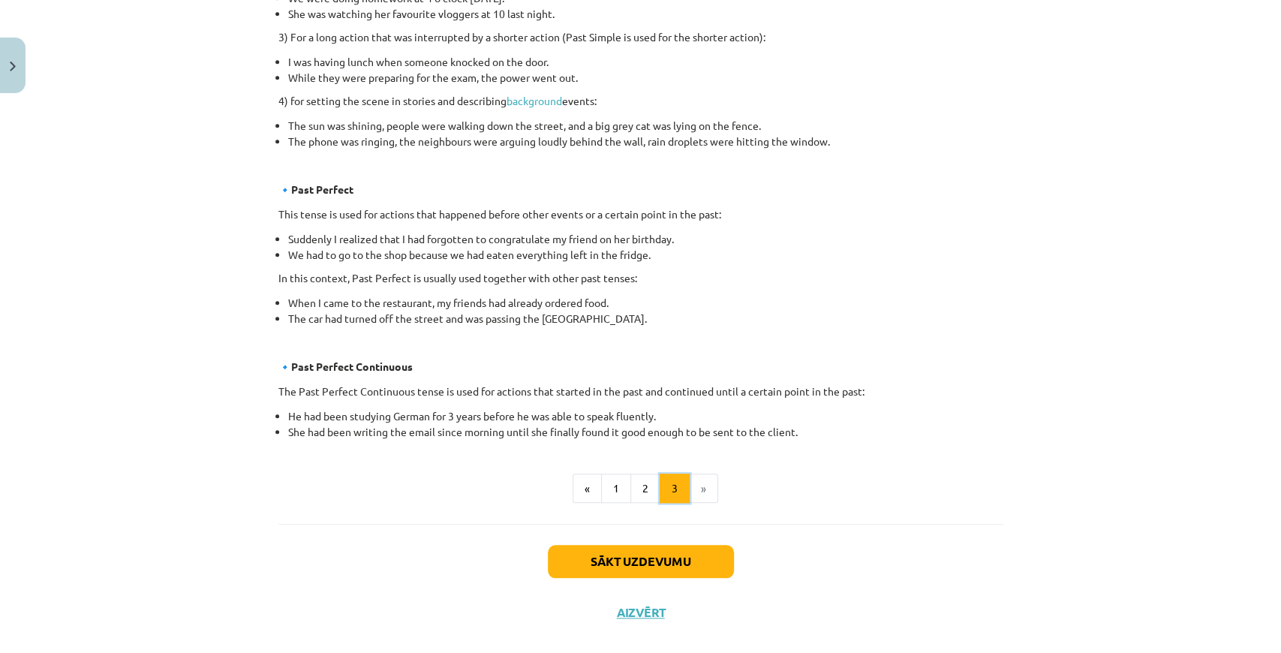
scroll to position [750, 0]
click at [639, 561] on button "Sākt uzdevumu" at bounding box center [641, 558] width 186 height 33
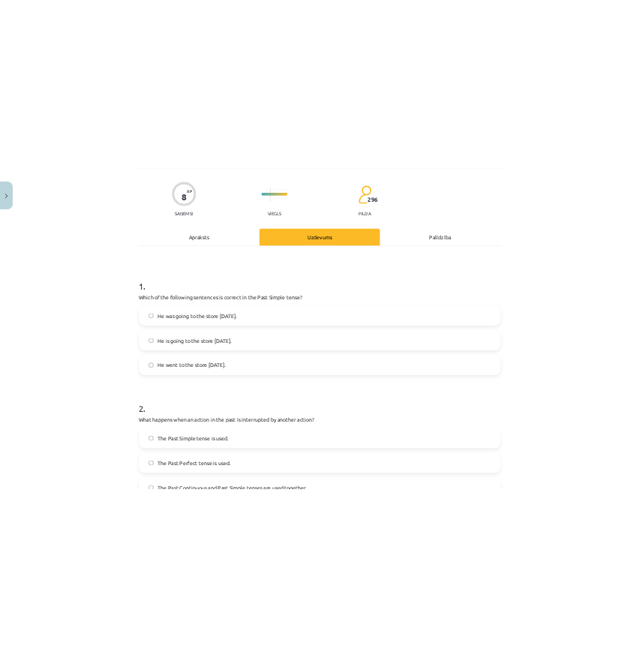
scroll to position [38, 0]
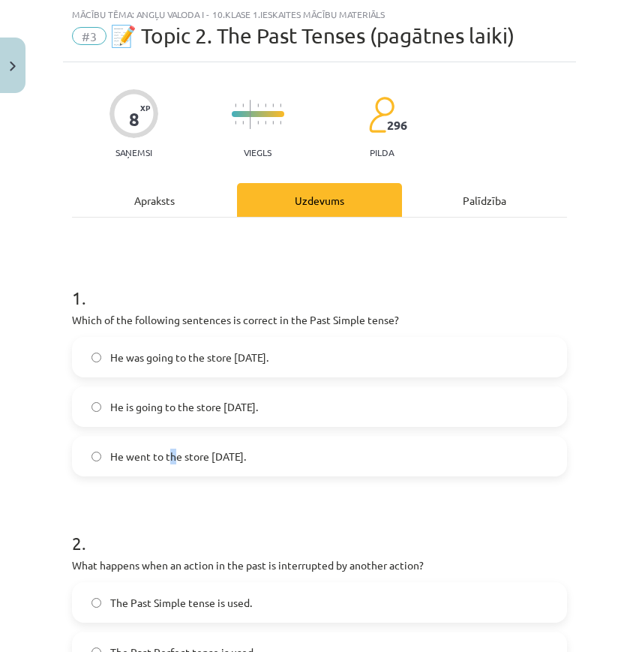
click at [177, 459] on span "He went to the store yesterday." at bounding box center [178, 457] width 136 height 16
click at [97, 461] on label "He went to the store yesterday." at bounding box center [320, 456] width 492 height 38
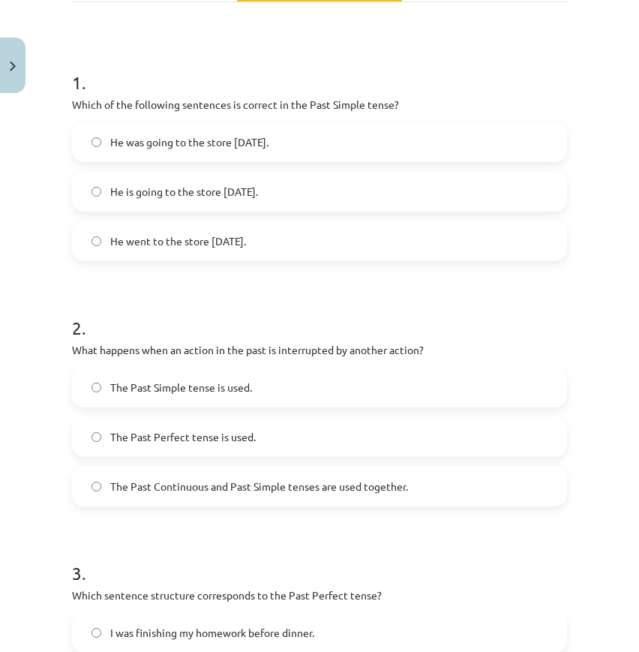
scroll to position [287, 0]
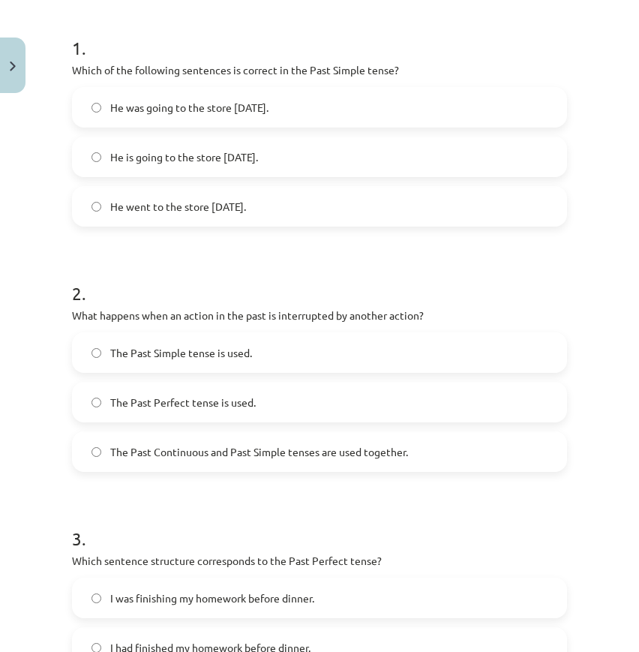
click at [234, 405] on span "The Past Perfect tense is used." at bounding box center [183, 403] width 146 height 16
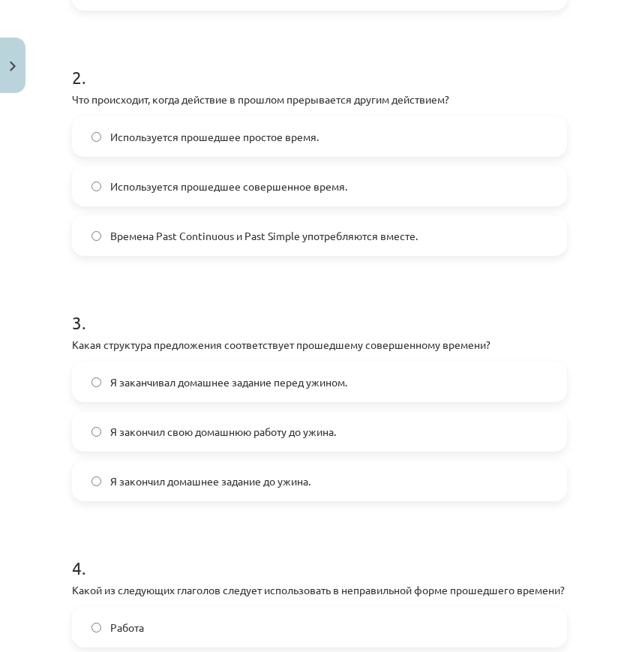
scroll to position [488, 0]
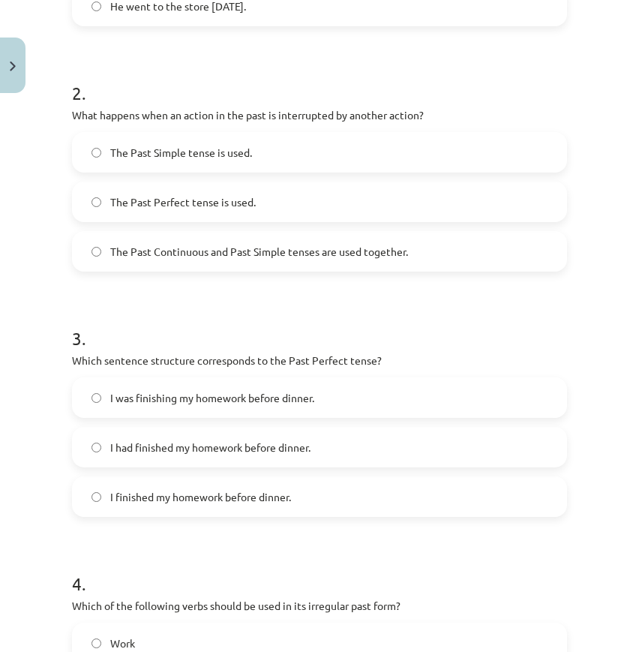
click at [441, 360] on p "Which sentence structure corresponds to the Past Perfect tense?" at bounding box center [319, 361] width 495 height 16
click at [220, 399] on span "I was finishing my homework before dinner." at bounding box center [212, 398] width 204 height 16
click at [378, 452] on label "I had finished my homework before dinner." at bounding box center [320, 447] width 492 height 38
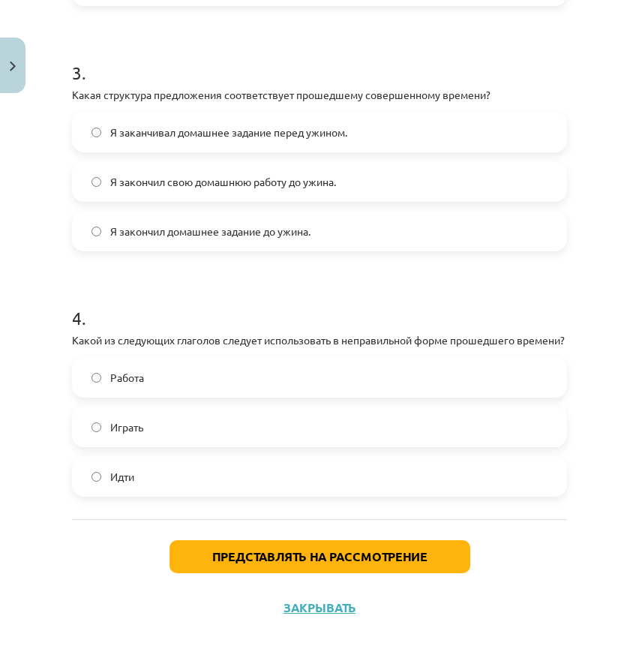
scroll to position [738, 0]
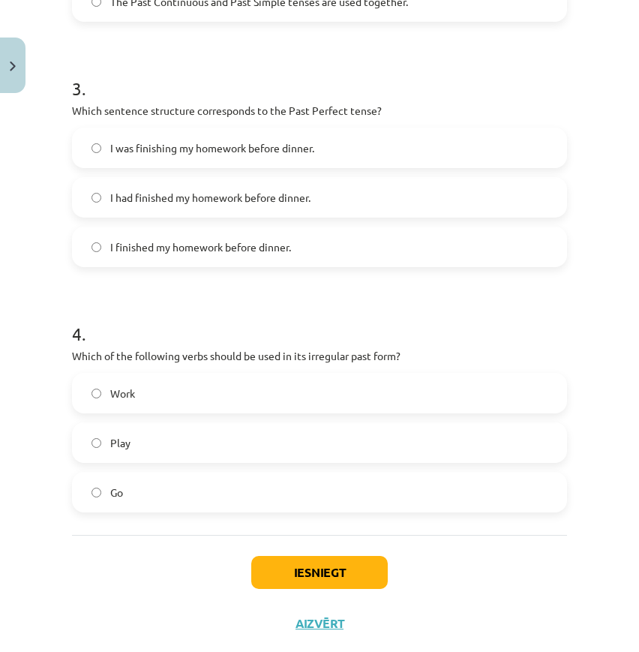
click at [611, 266] on div "Mācību tēma: Angļu valoda i - 10.klase 1.ieskaites mācību materiāls #3 📝 Topic …" at bounding box center [319, 326] width 639 height 652
click at [262, 498] on label "Go" at bounding box center [320, 492] width 492 height 38
click at [305, 548] on div "Iesniegt Aizvērt" at bounding box center [319, 587] width 495 height 105
click at [305, 555] on div "Iesniegt Aizvērt" at bounding box center [319, 587] width 495 height 105
click at [305, 560] on button "Iesniegt" at bounding box center [319, 572] width 137 height 33
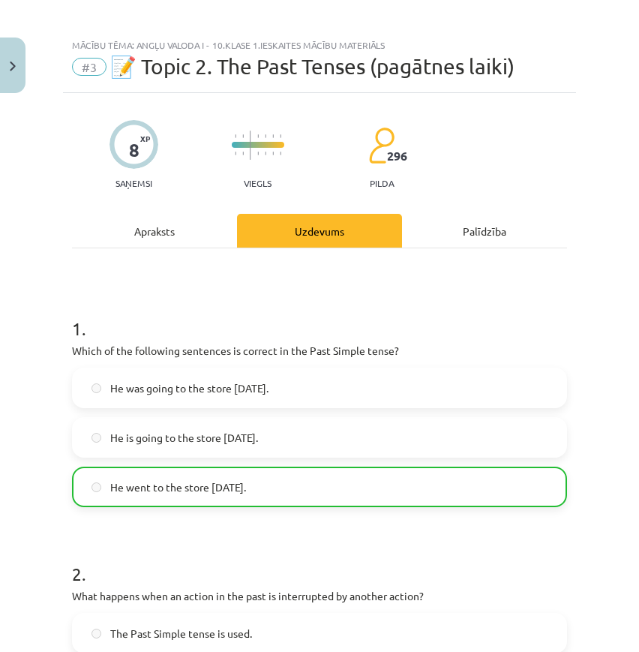
scroll to position [0, 0]
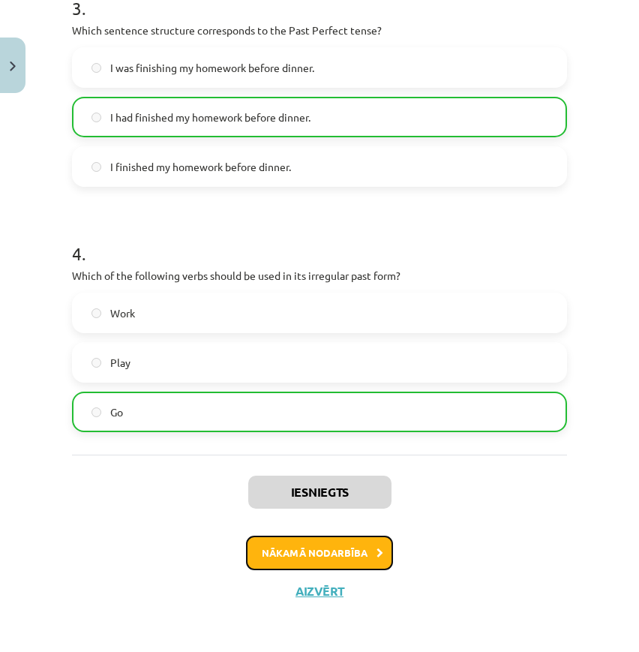
click at [331, 556] on button "Nākamā nodarbība" at bounding box center [319, 553] width 147 height 35
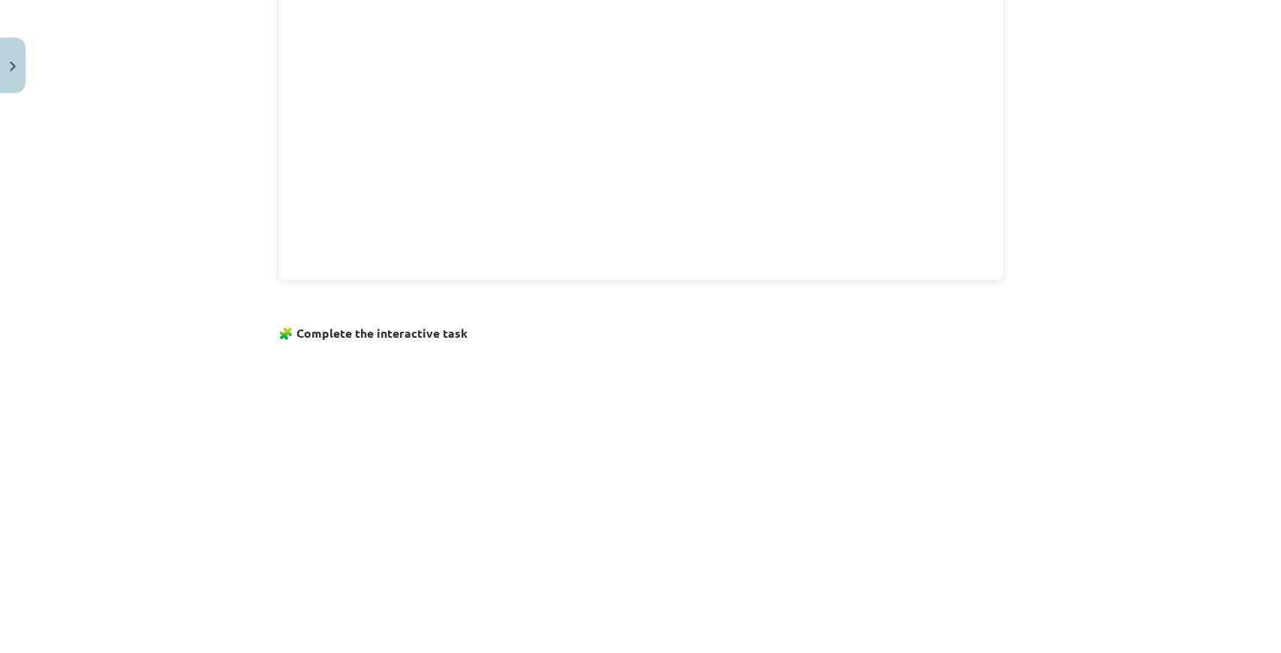
scroll to position [717, 0]
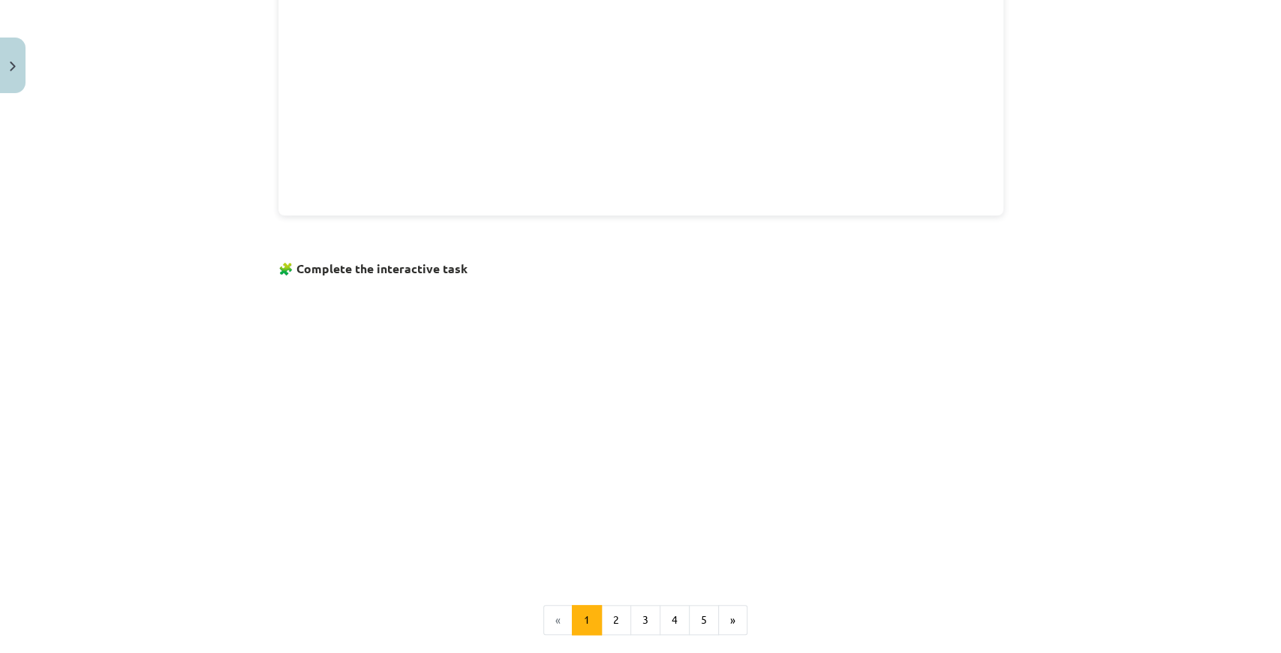
click at [555, 617] on li "«" at bounding box center [557, 620] width 29 height 30
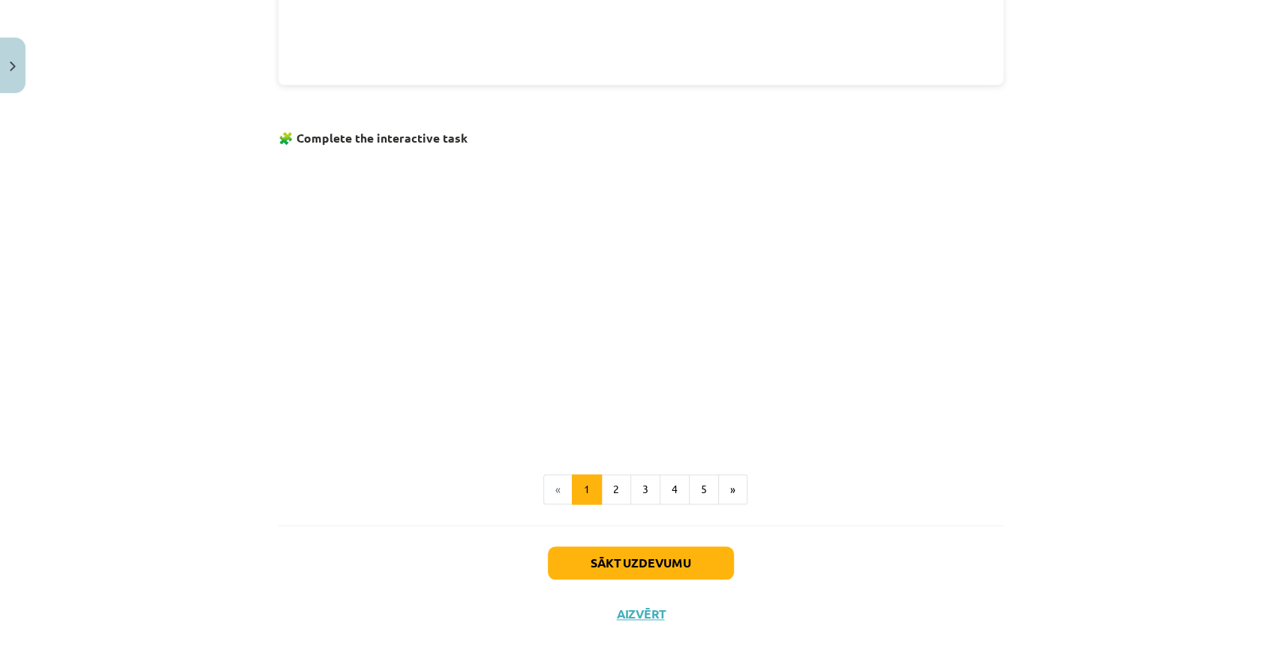
scroll to position [867, 0]
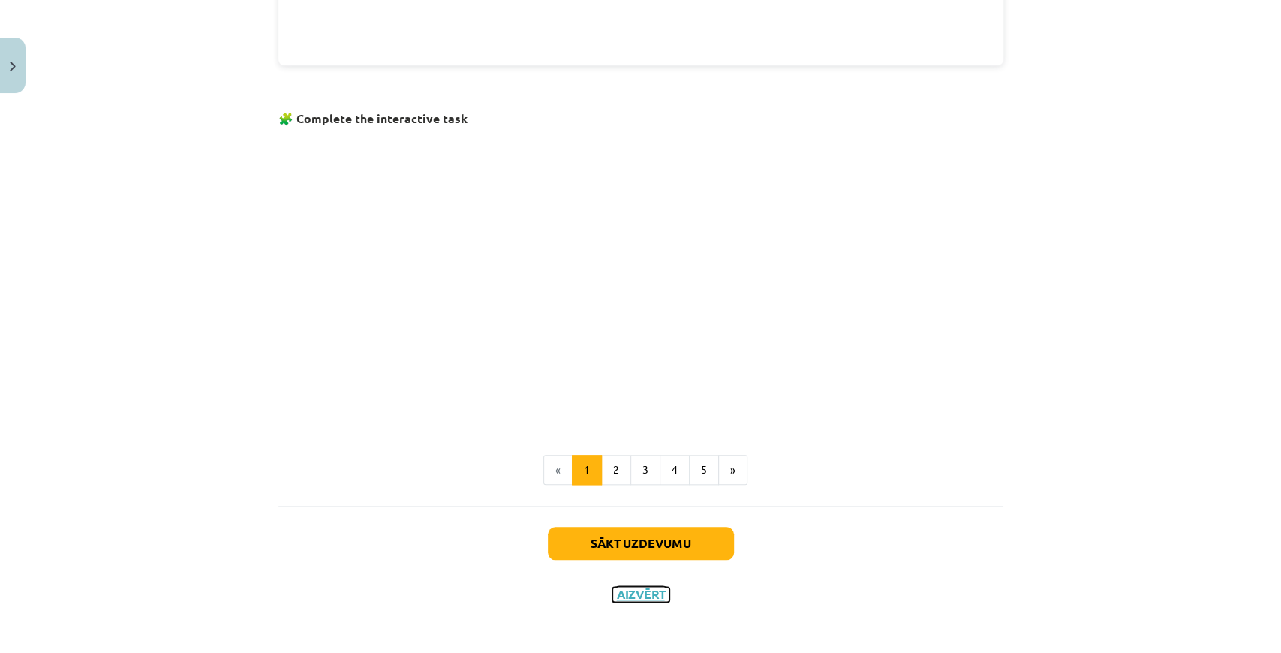
click at [637, 592] on button "Aizvērt" at bounding box center [640, 594] width 57 height 15
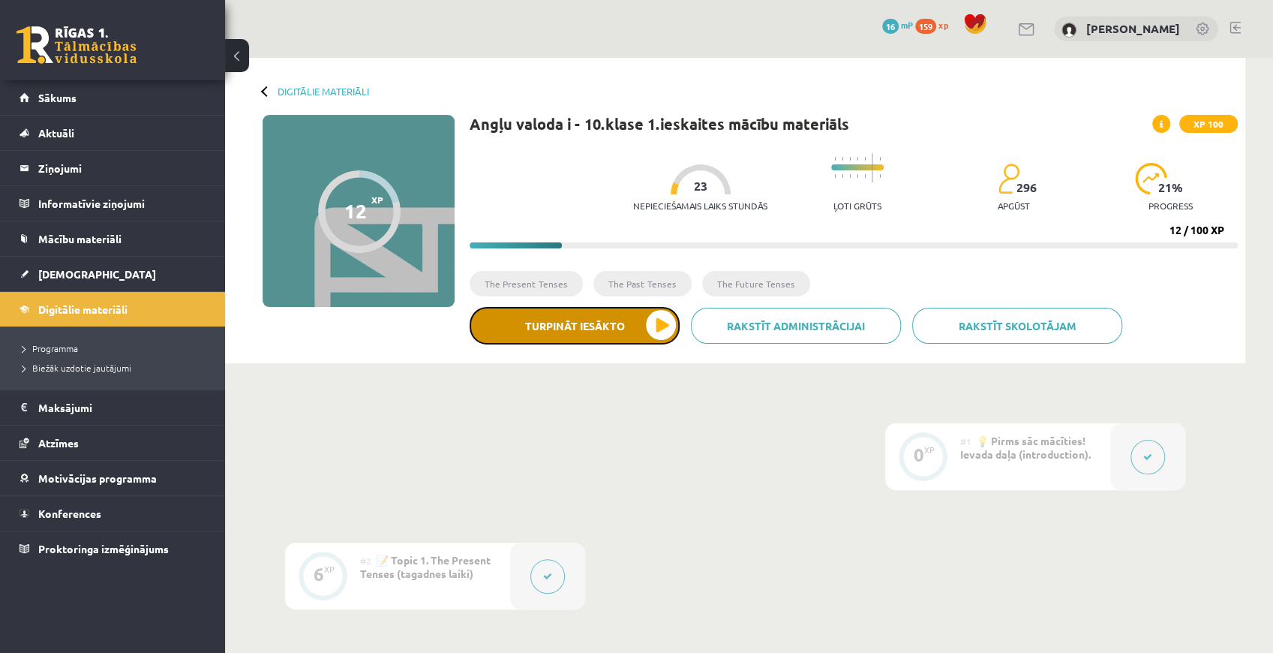
click at [614, 329] on button "Turpināt iesākto" at bounding box center [575, 326] width 210 height 38
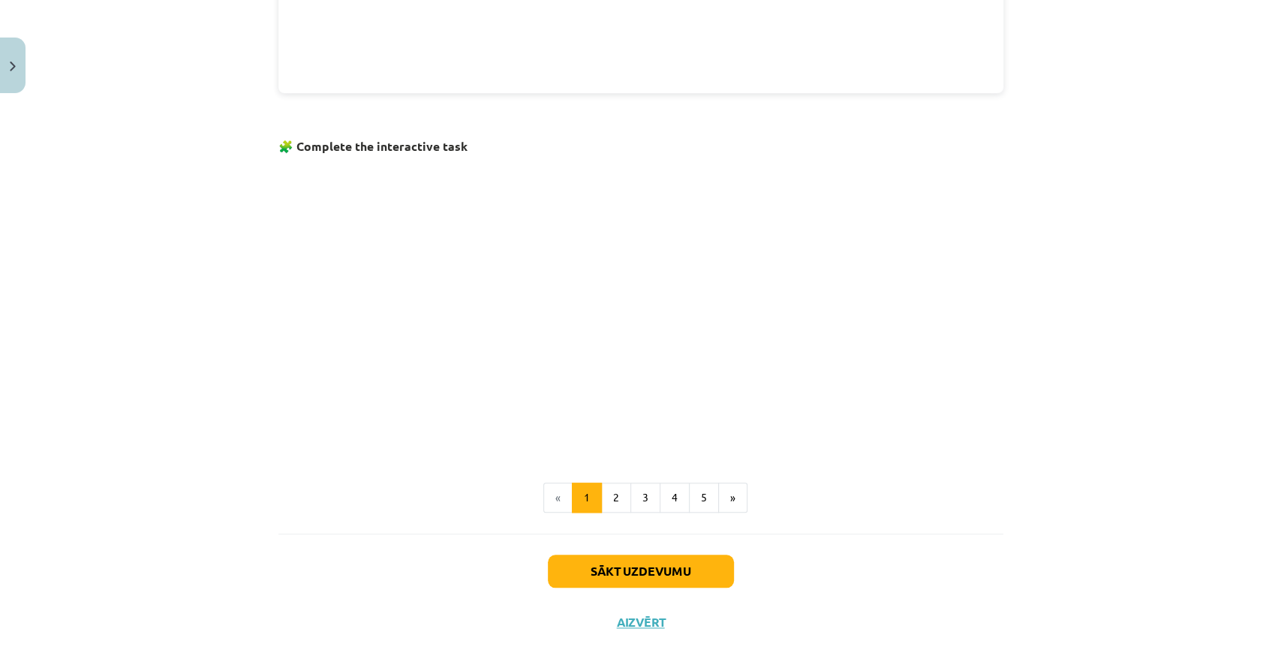
scroll to position [855, 0]
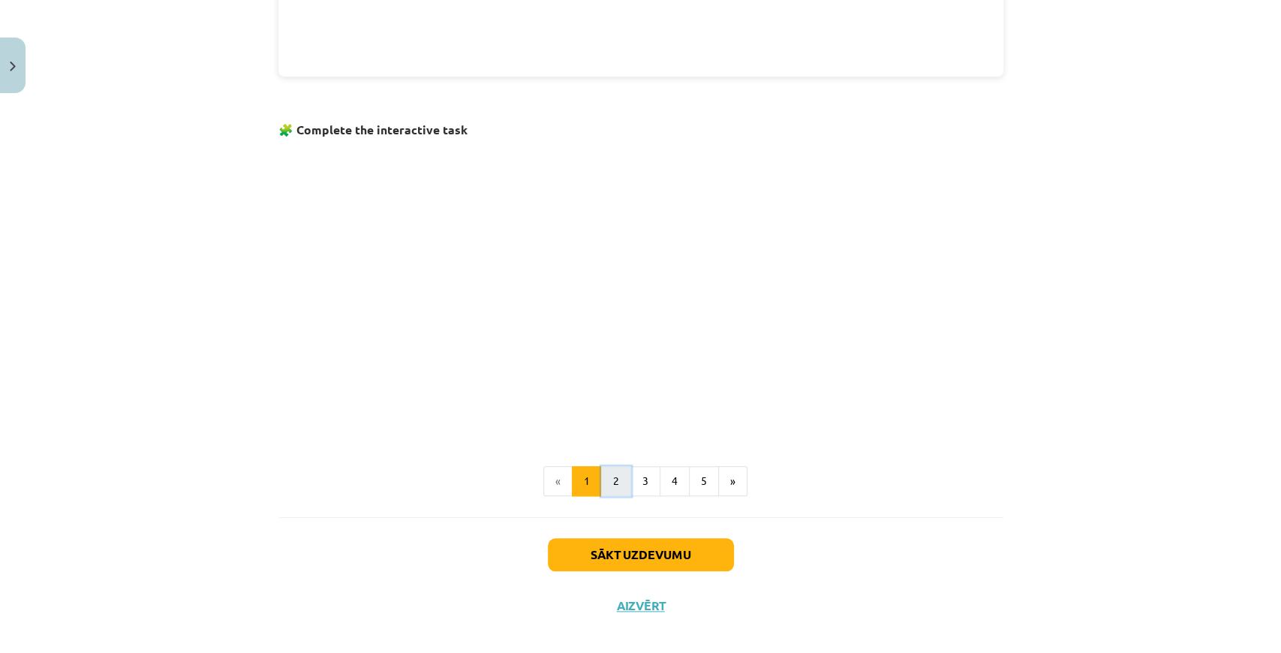
click at [617, 478] on button "2" at bounding box center [616, 481] width 30 height 30
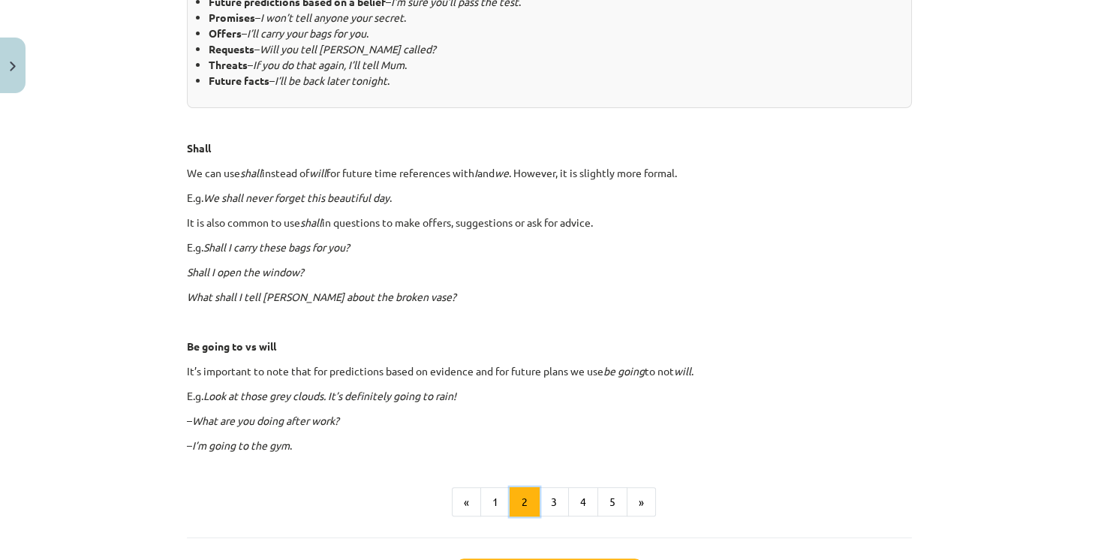
scroll to position [789, 0]
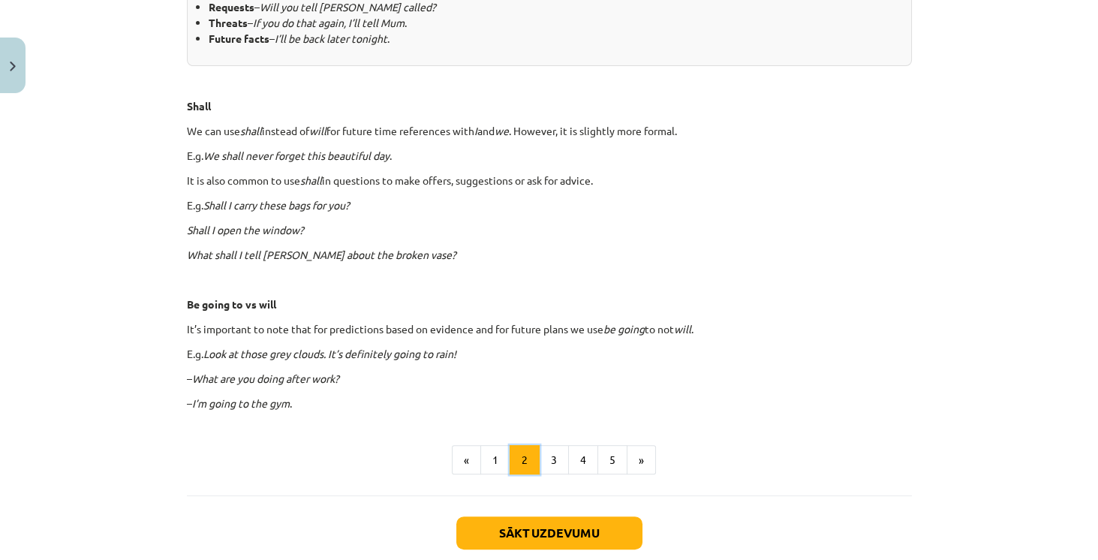
click at [509, 445] on button "2" at bounding box center [524, 460] width 30 height 30
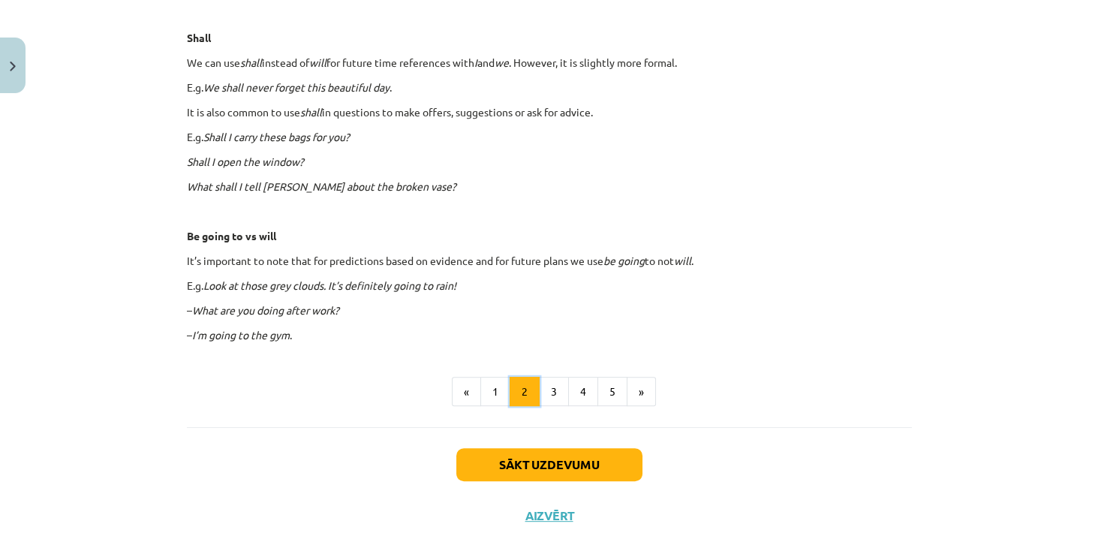
scroll to position [874, 0]
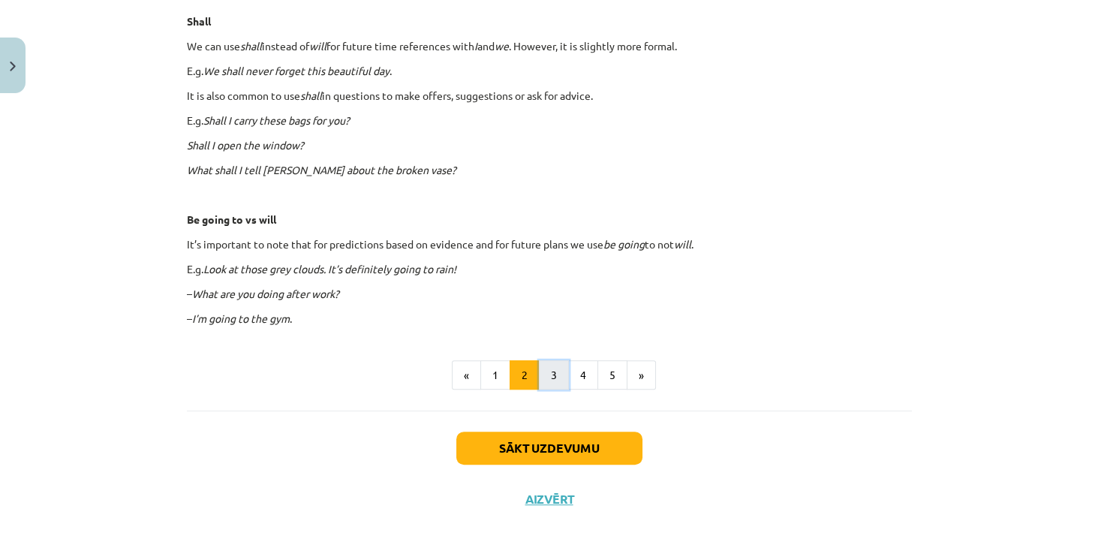
click at [553, 384] on button "3" at bounding box center [554, 375] width 30 height 30
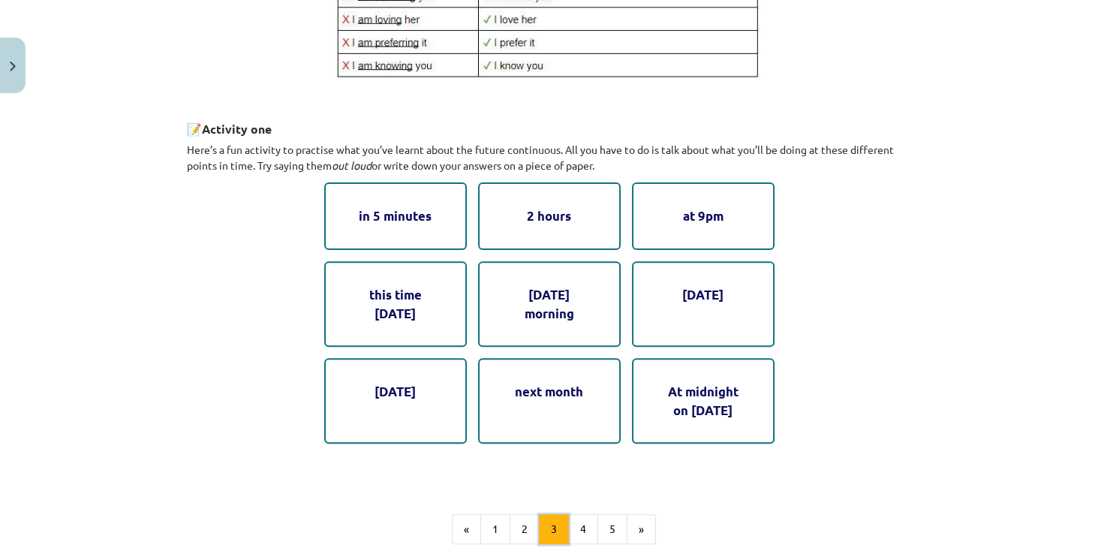
scroll to position [739, 0]
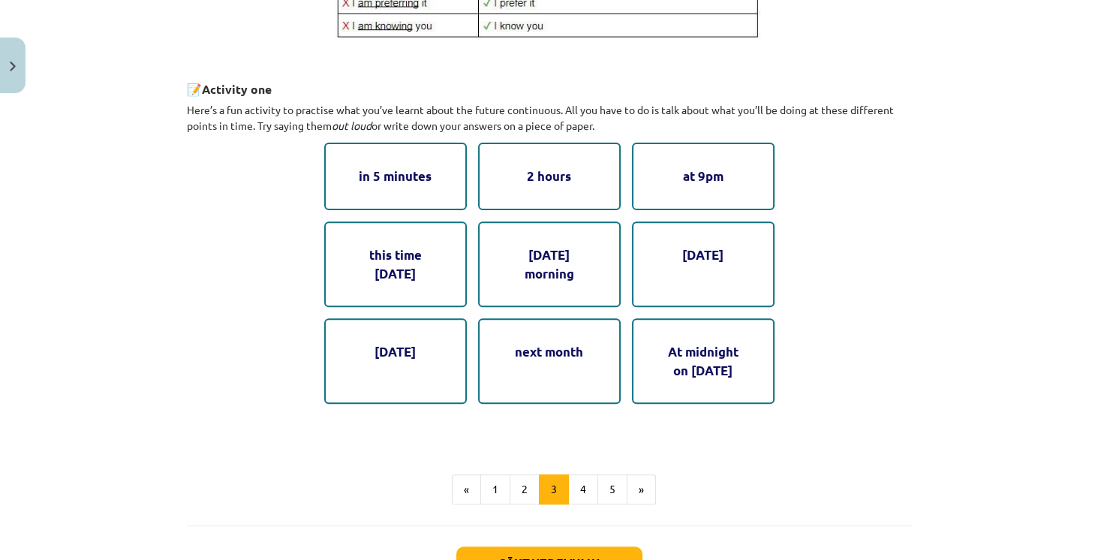
click at [433, 194] on div "in 5 minutes" at bounding box center [395, 176] width 143 height 67
drag, startPoint x: 533, startPoint y: 286, endPoint x: 610, endPoint y: 355, distance: 103.6
click at [536, 289] on div "on Saturday morning" at bounding box center [549, 264] width 143 height 86
click at [660, 366] on div "At midnight on New Year's Eve" at bounding box center [703, 361] width 143 height 86
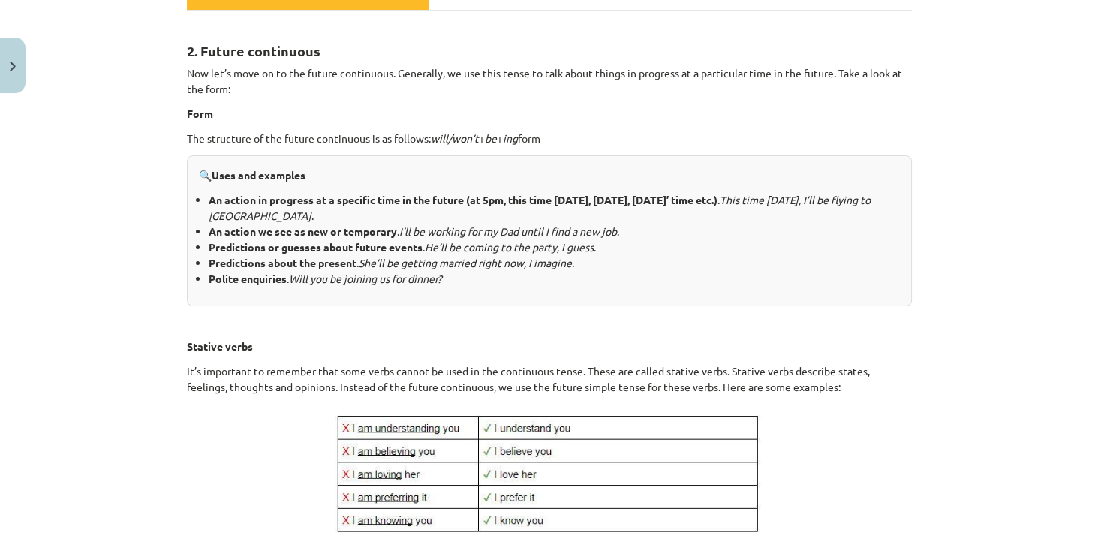
scroll to position [268, 0]
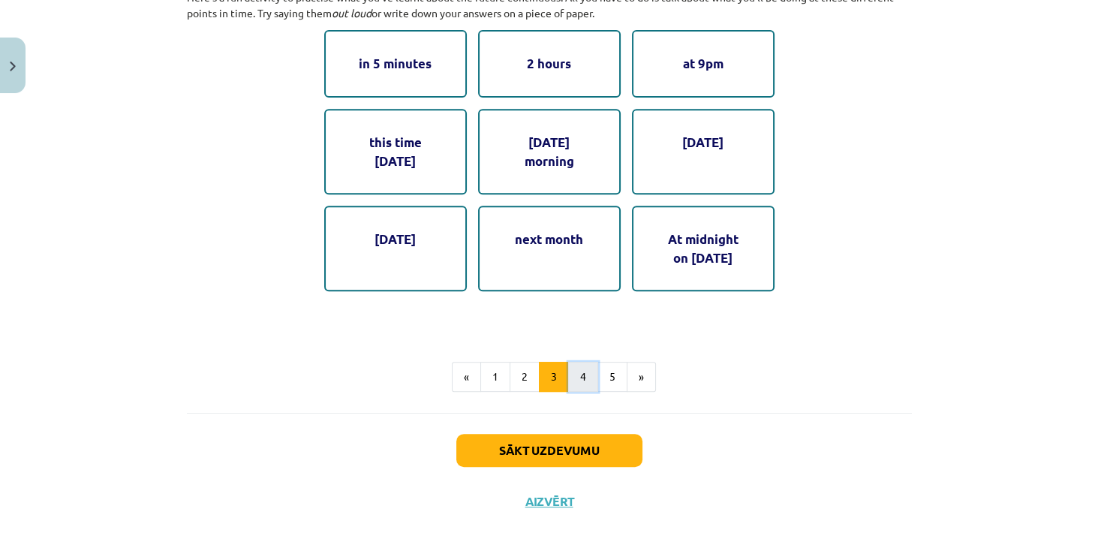
click at [570, 362] on button "4" at bounding box center [583, 377] width 30 height 30
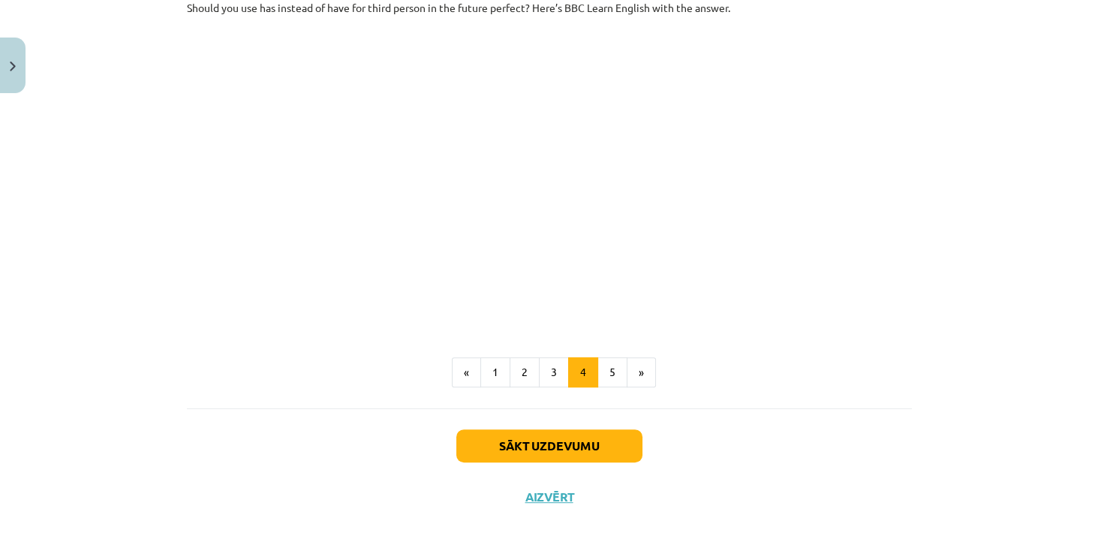
scroll to position [839, 0]
click at [602, 371] on button "5" at bounding box center [612, 372] width 30 height 30
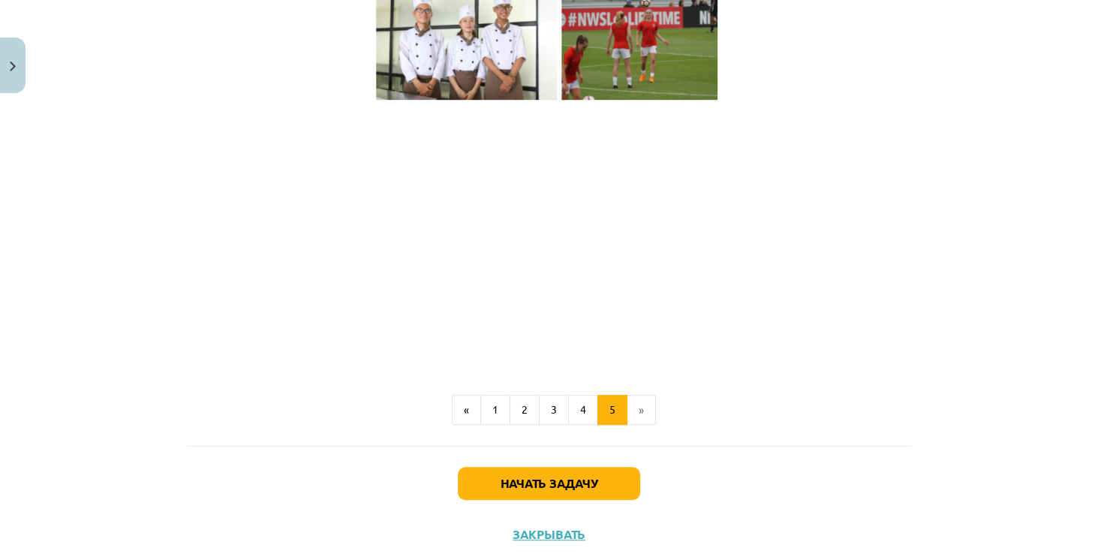
scroll to position [1068, 0]
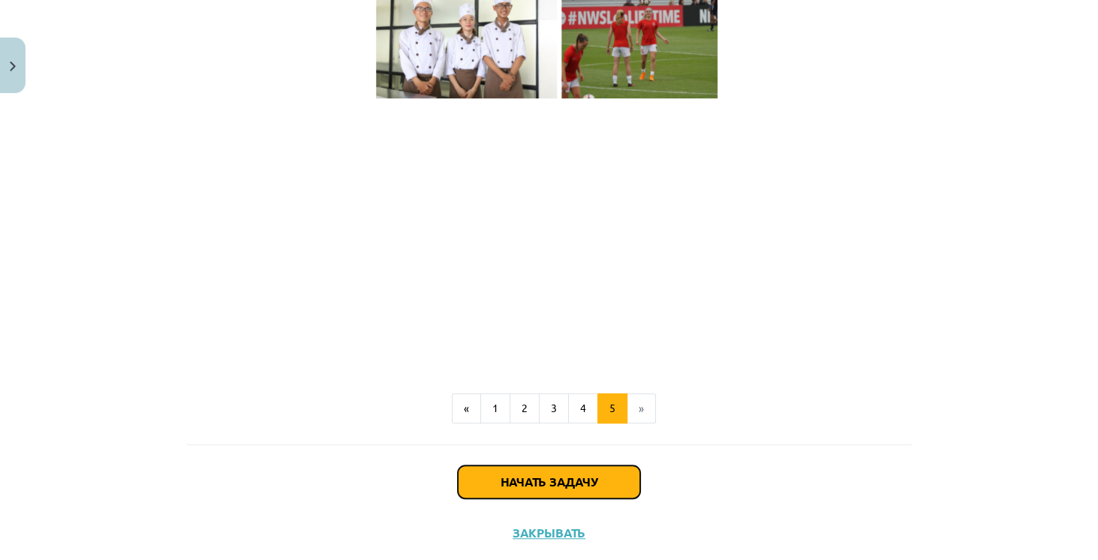
click at [562, 498] on button "Начать задачу" at bounding box center [549, 481] width 182 height 33
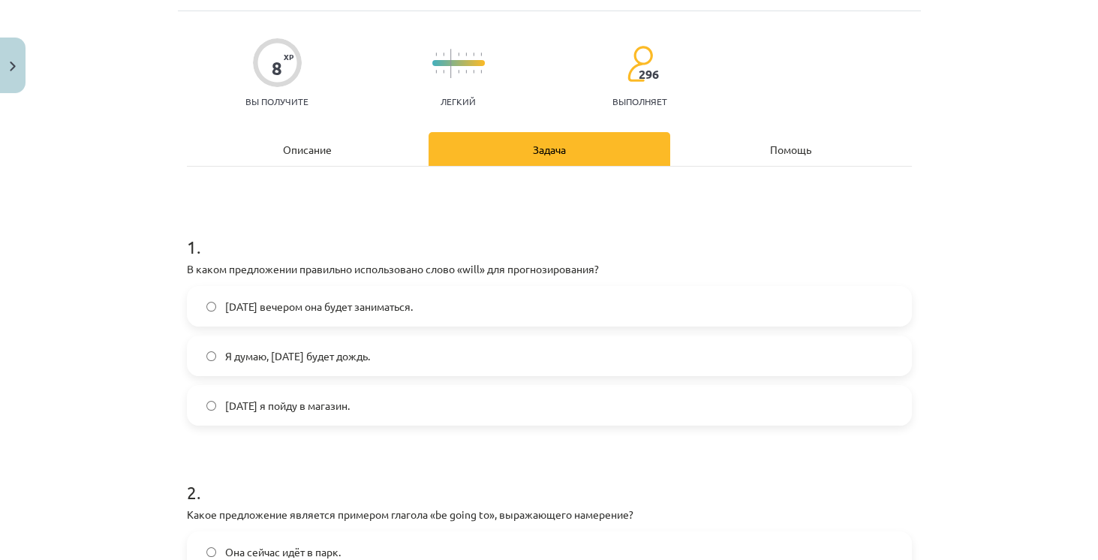
scroll to position [38, 0]
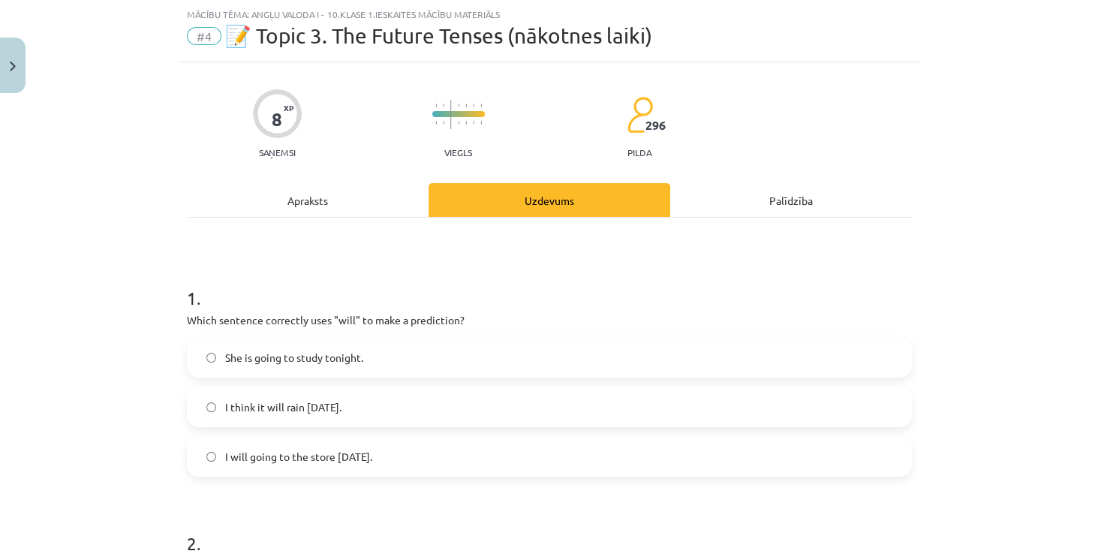
click at [1025, 262] on div "Mācību tēma: Angļu valoda i - 10.klase 1.ieskaites mācību materiāls #4 📝 Topic …" at bounding box center [549, 280] width 1098 height 560
click at [375, 410] on label "I think it will rain tomorrow." at bounding box center [549, 407] width 722 height 38
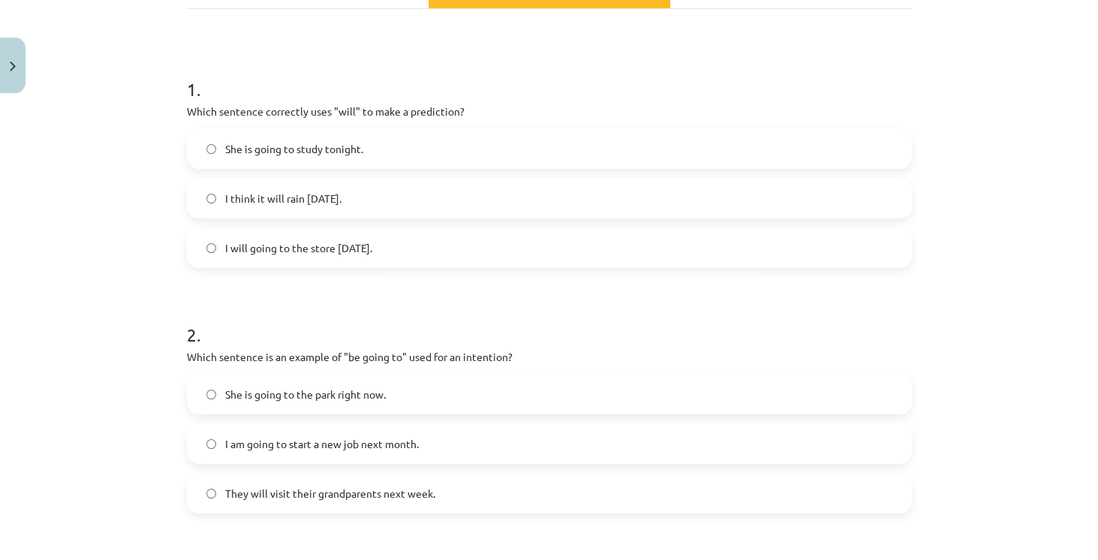
scroll to position [252, 0]
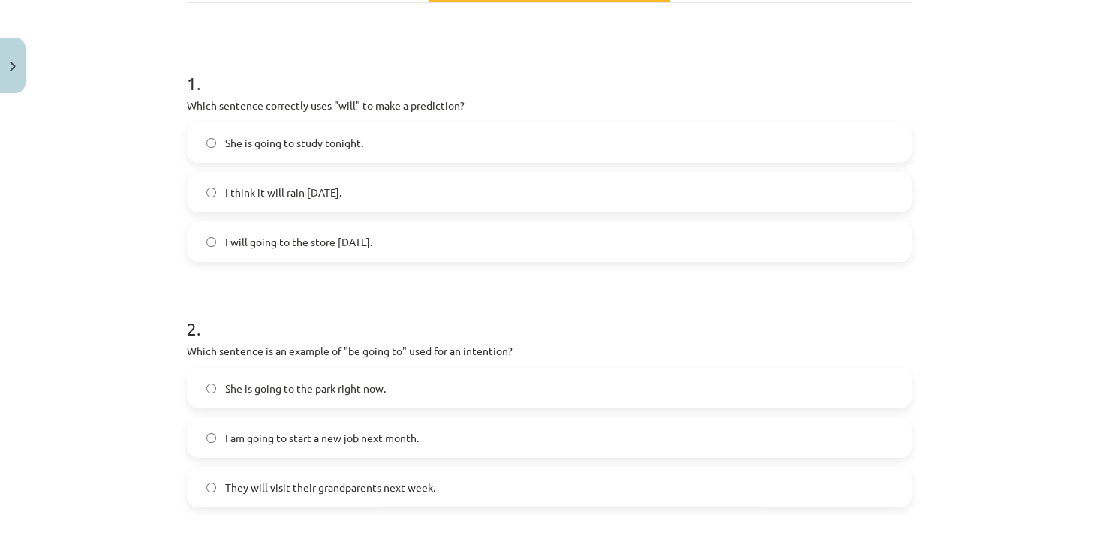
click at [641, 308] on h1 "2 ." at bounding box center [549, 315] width 725 height 47
click at [498, 442] on label "I am going to start a new job next month." at bounding box center [549, 438] width 722 height 38
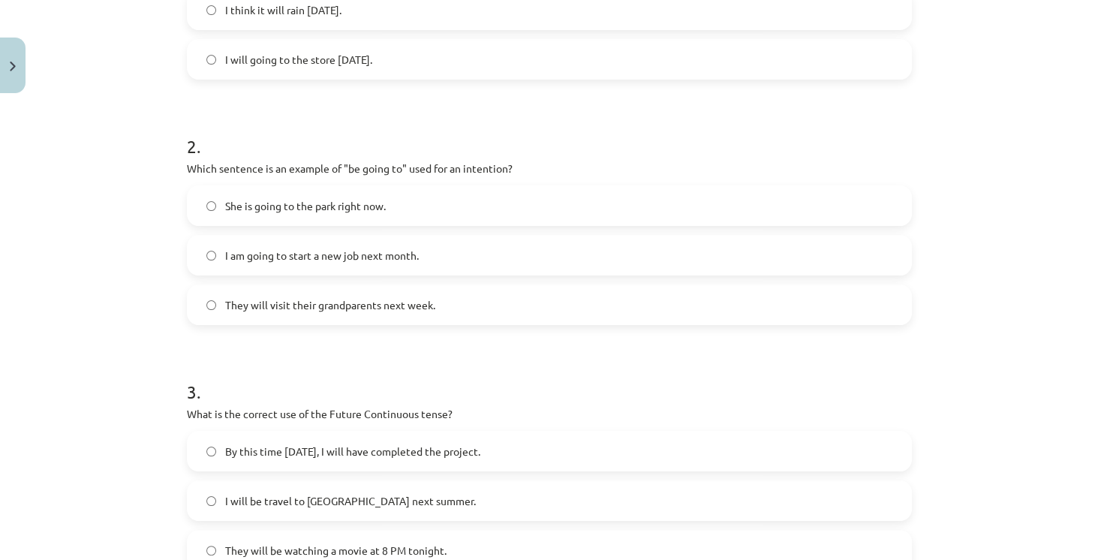
scroll to position [466, 0]
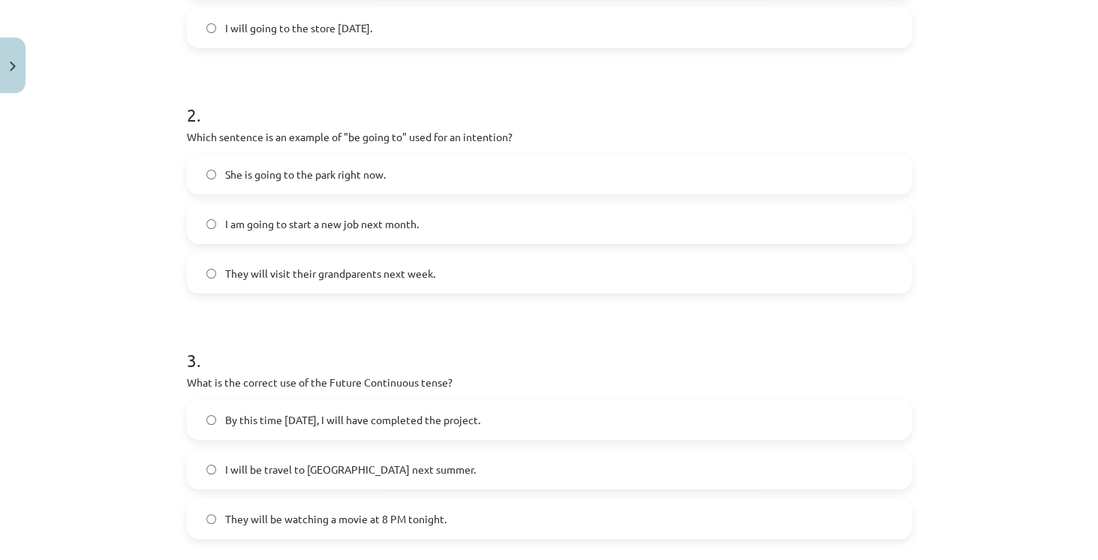
click at [435, 462] on label "I will be travel to Spain next summer." at bounding box center [549, 469] width 722 height 38
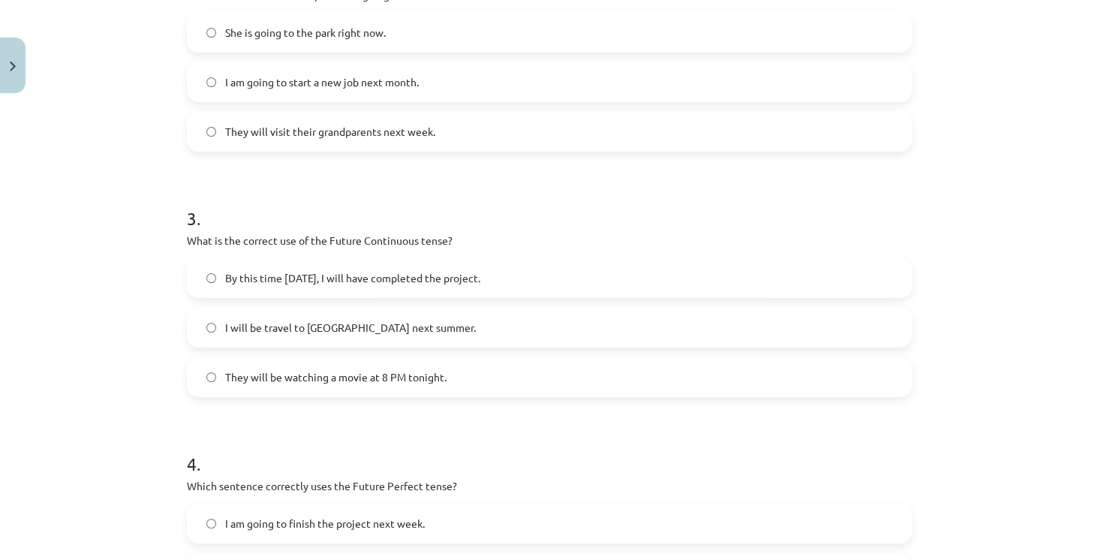
scroll to position [766, 0]
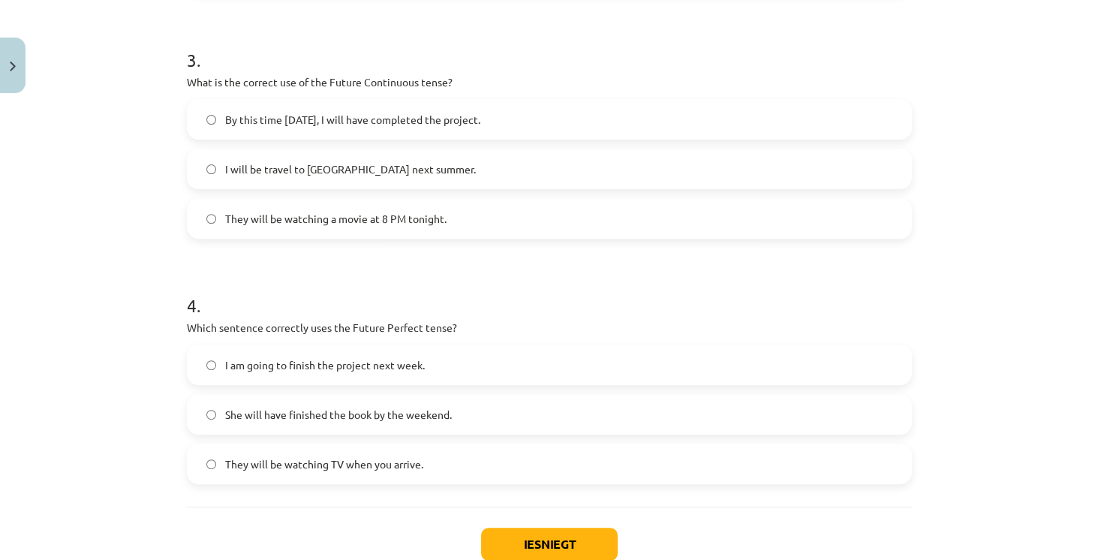
click at [426, 428] on label "She will have finished the book by the weekend." at bounding box center [549, 414] width 722 height 38
click at [510, 530] on button "Iesniegt" at bounding box center [549, 543] width 137 height 33
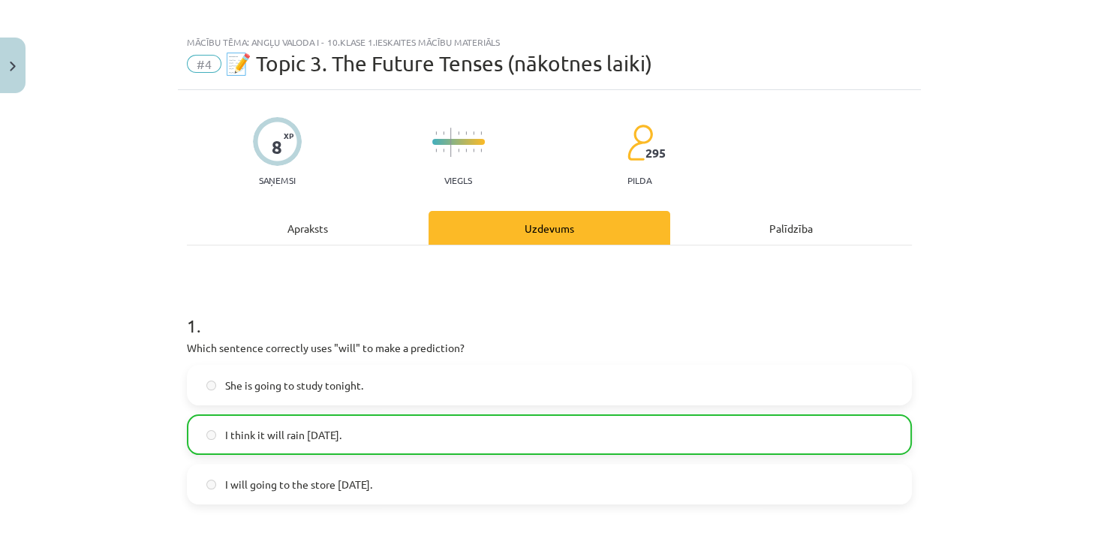
scroll to position [0, 0]
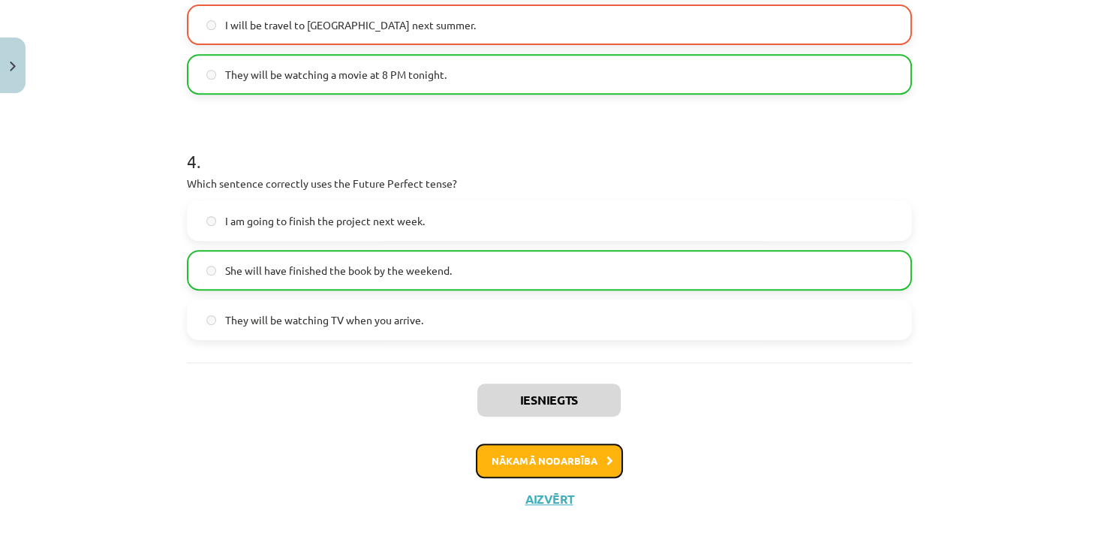
click at [578, 462] on button "Nākamā nodarbība" at bounding box center [549, 460] width 147 height 35
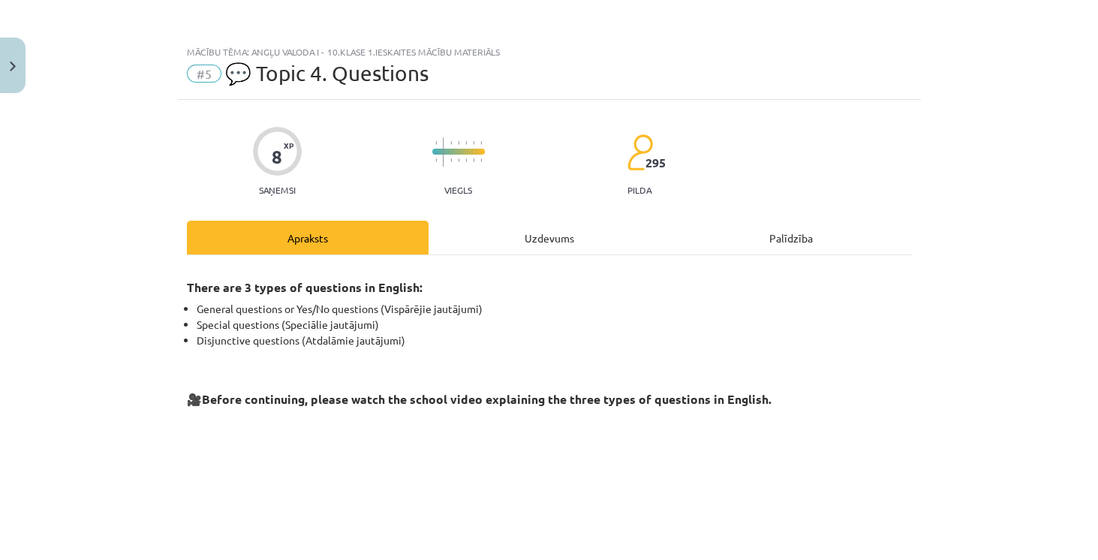
click at [196, 72] on span "#5" at bounding box center [204, 74] width 35 height 18
click at [197, 73] on span "#5" at bounding box center [204, 74] width 35 height 18
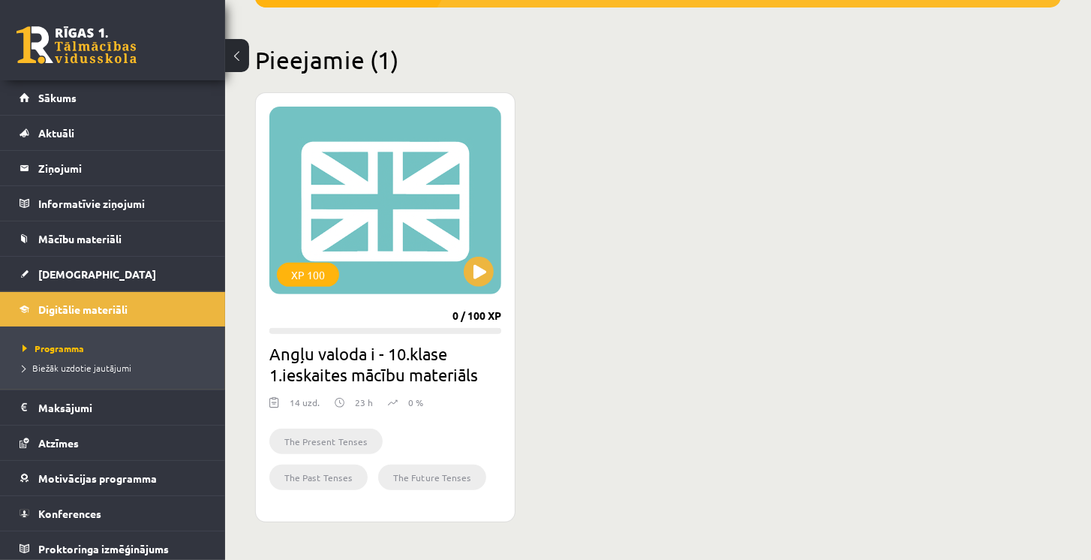
scroll to position [300, 0]
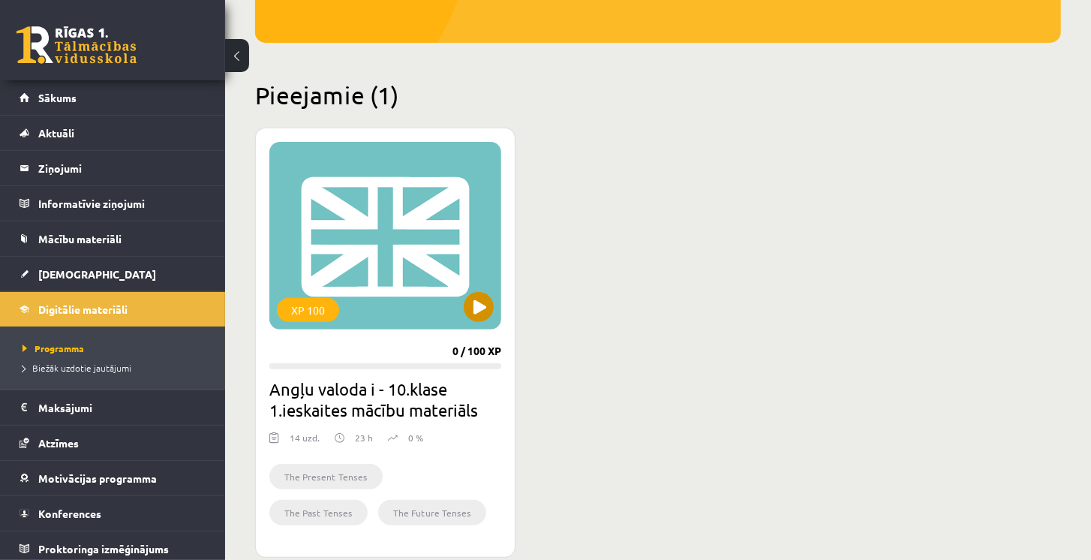
click at [463, 315] on div "XP 100" at bounding box center [385, 236] width 232 height 188
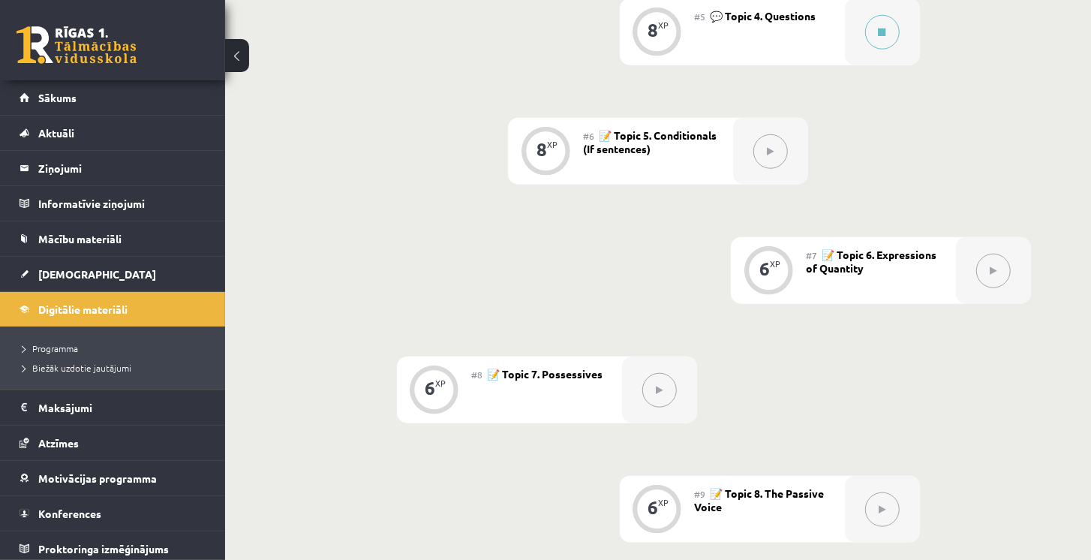
scroll to position [885, 0]
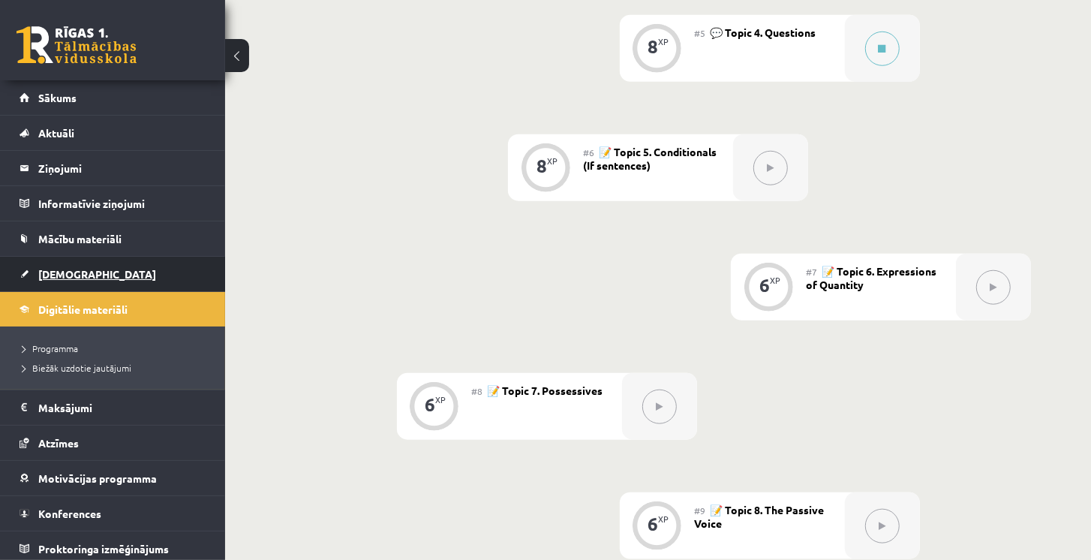
click at [62, 272] on span "[DEMOGRAPHIC_DATA]" at bounding box center [97, 274] width 118 height 14
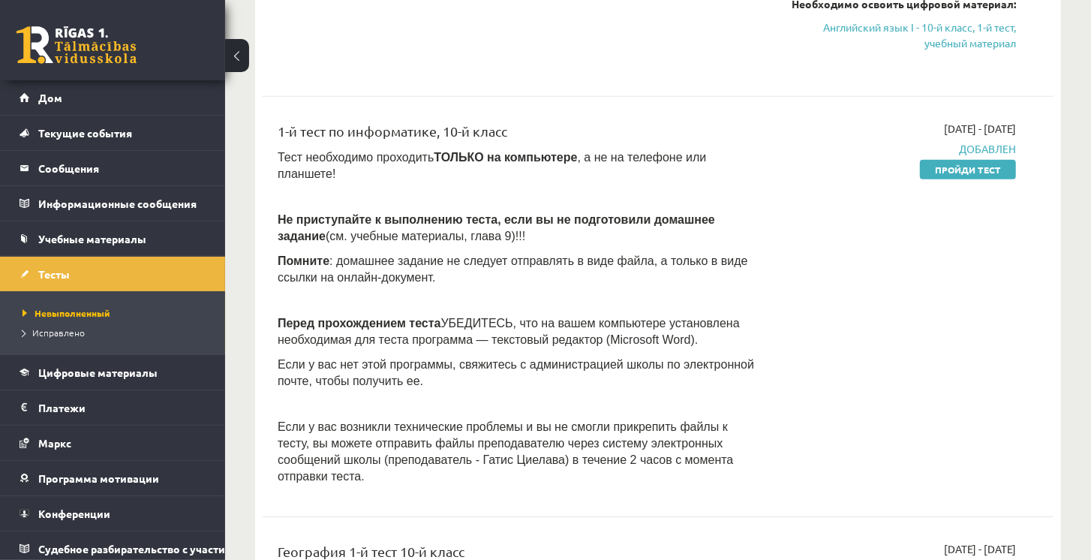
scroll to position [557, 0]
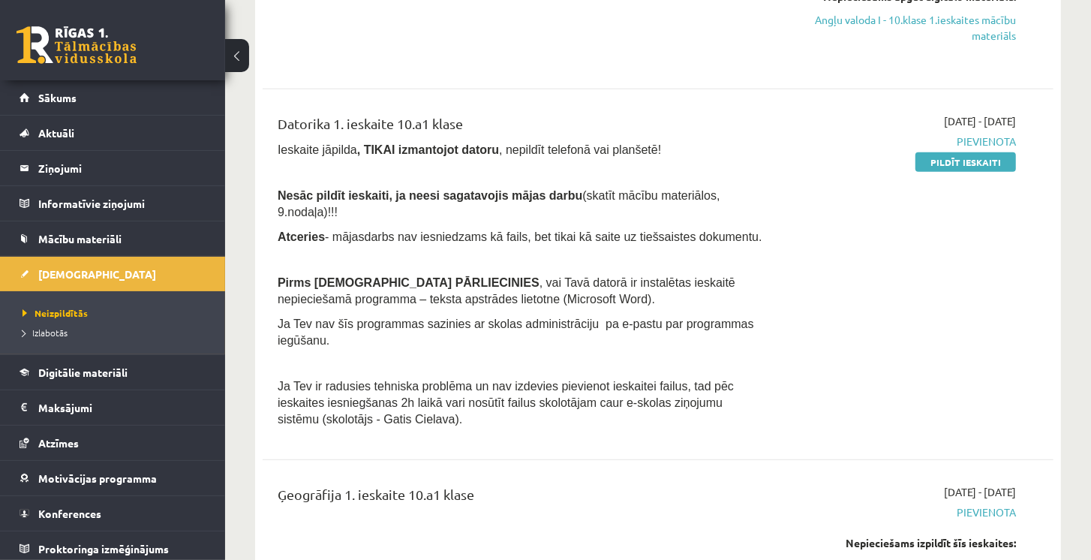
click at [808, 347] on div "2025-09-01 - 2025-09-15 Pievienota Pildīt ieskaiti" at bounding box center [901, 274] width 254 height 322
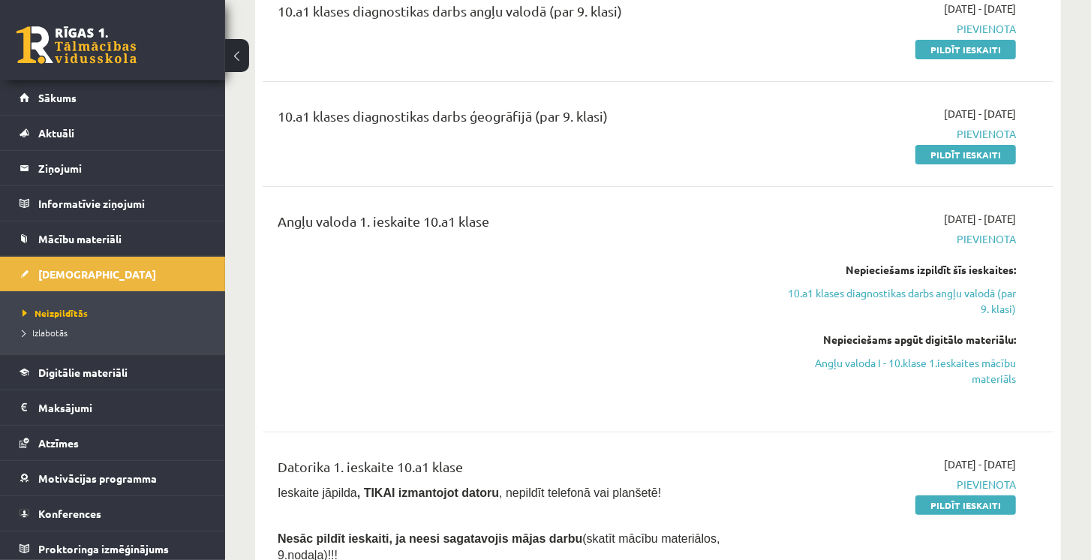
scroll to position [0, 0]
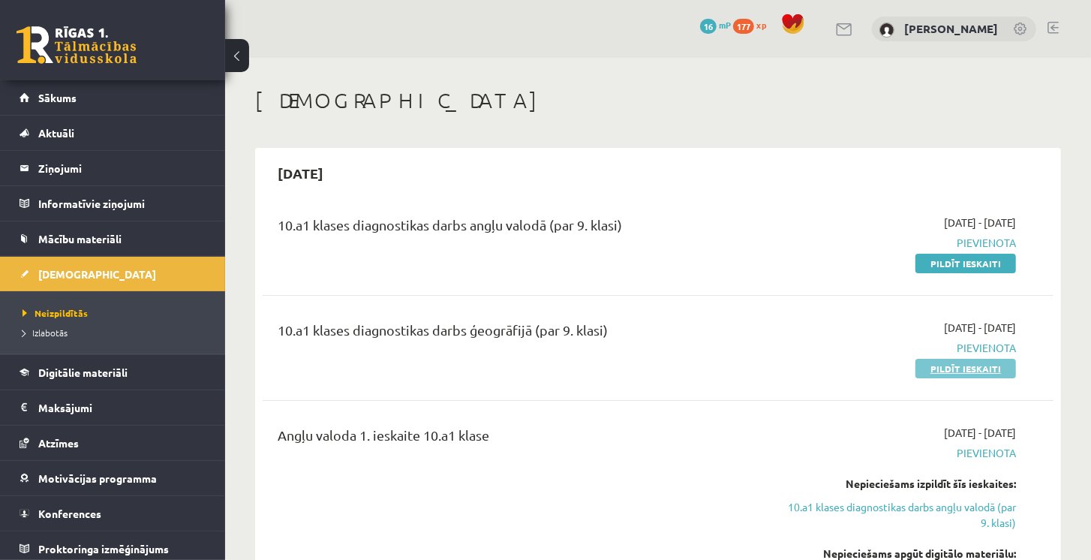
click at [930, 365] on link "Pildīt ieskaiti" at bounding box center [965, 369] width 101 height 20
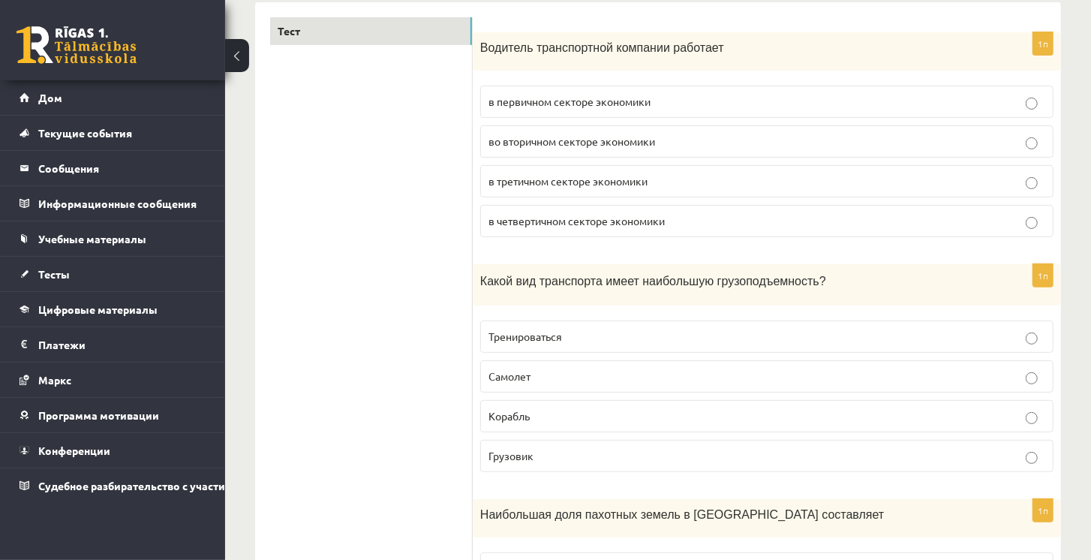
scroll to position [257, 0]
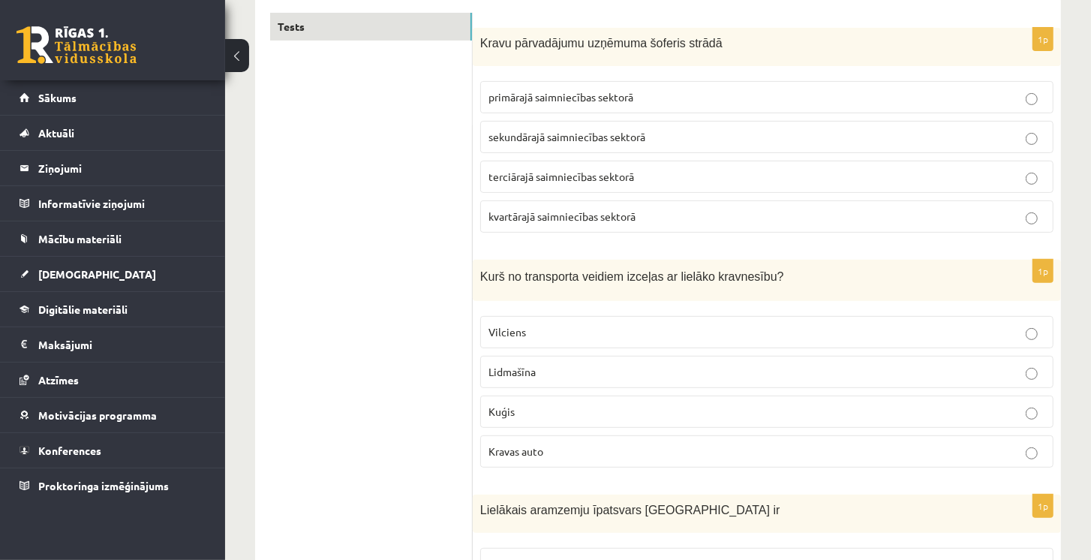
click at [498, 410] on span "Kuģis" at bounding box center [501, 411] width 26 height 14
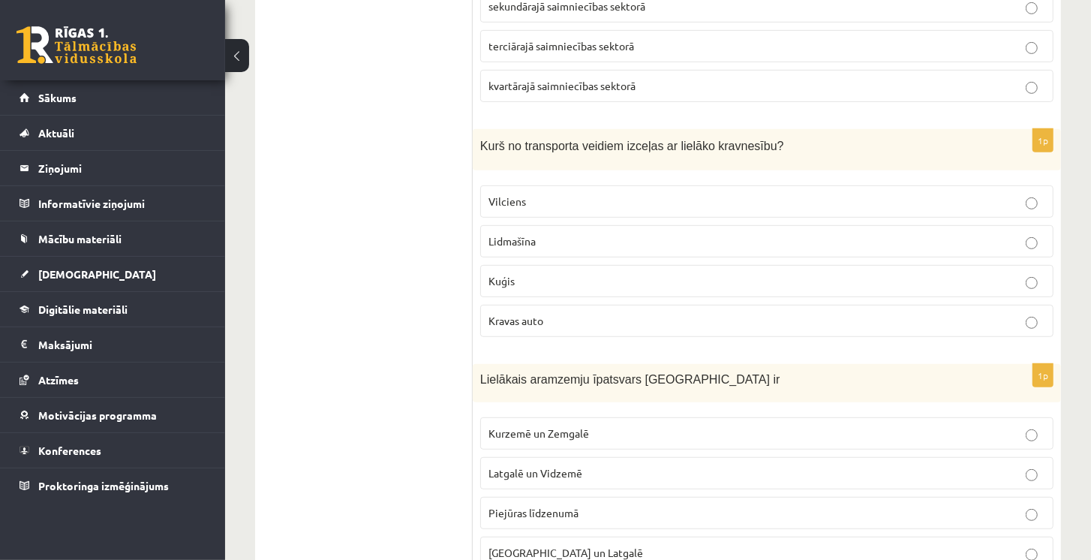
scroll to position [428, 0]
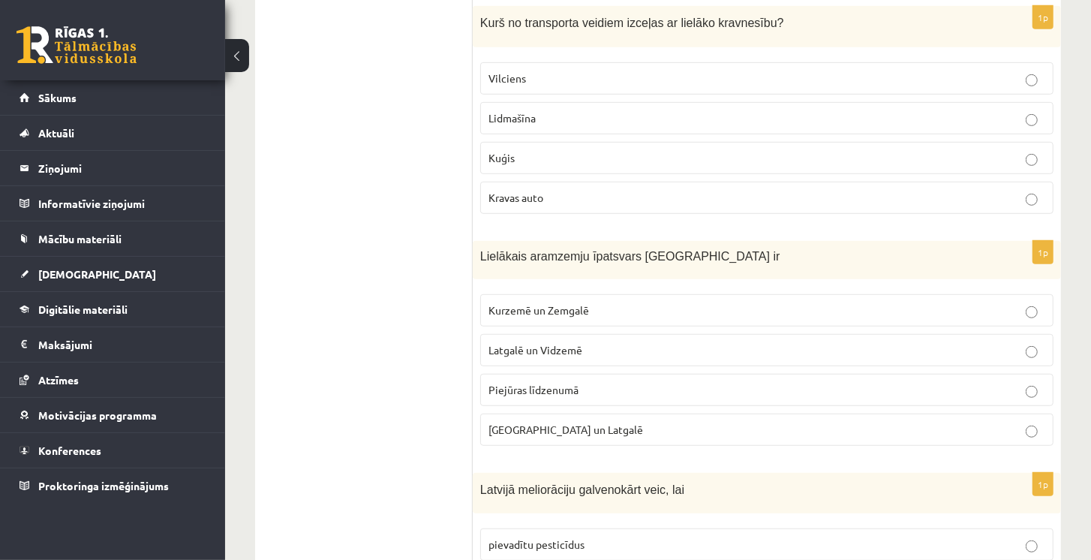
scroll to position [514, 0]
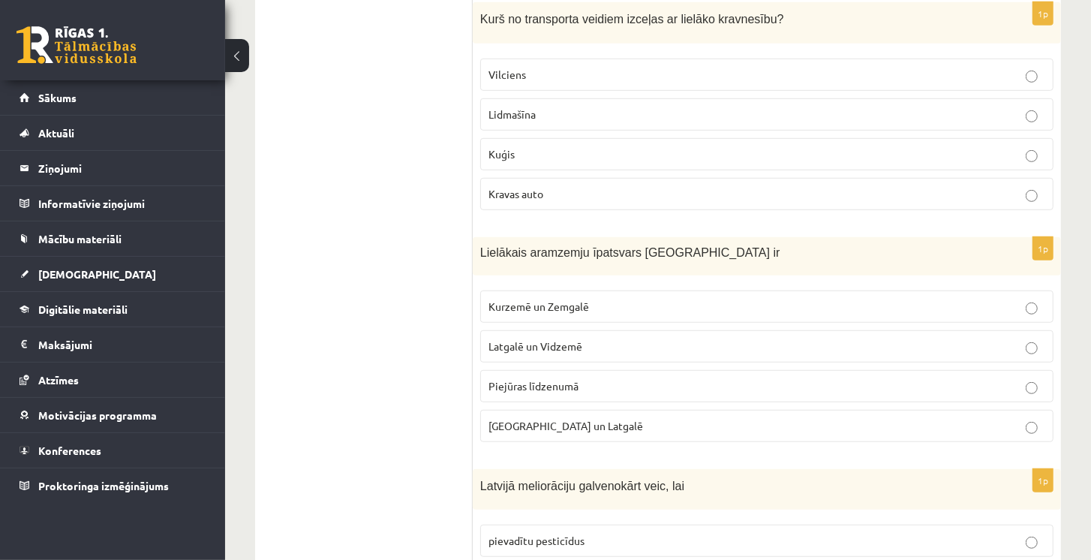
click at [519, 342] on span "Latgalē un Vidzemē" at bounding box center [535, 346] width 94 height 14
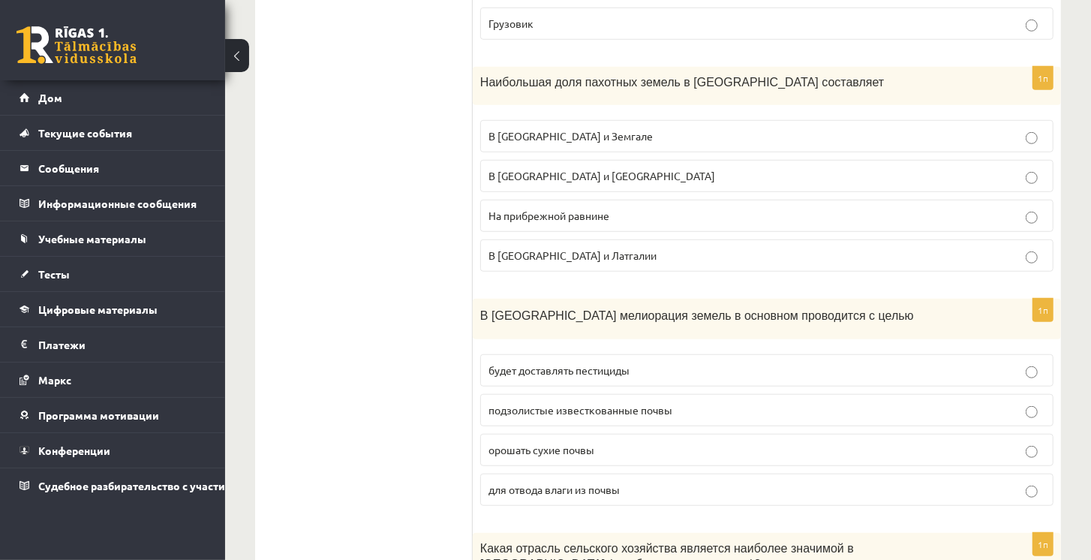
scroll to position [686, 0]
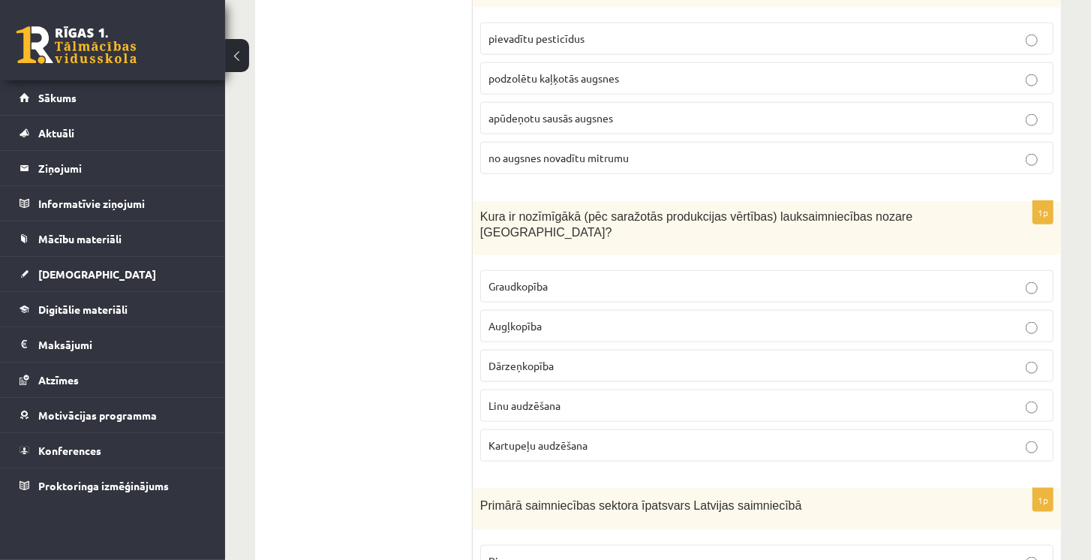
scroll to position [1029, 0]
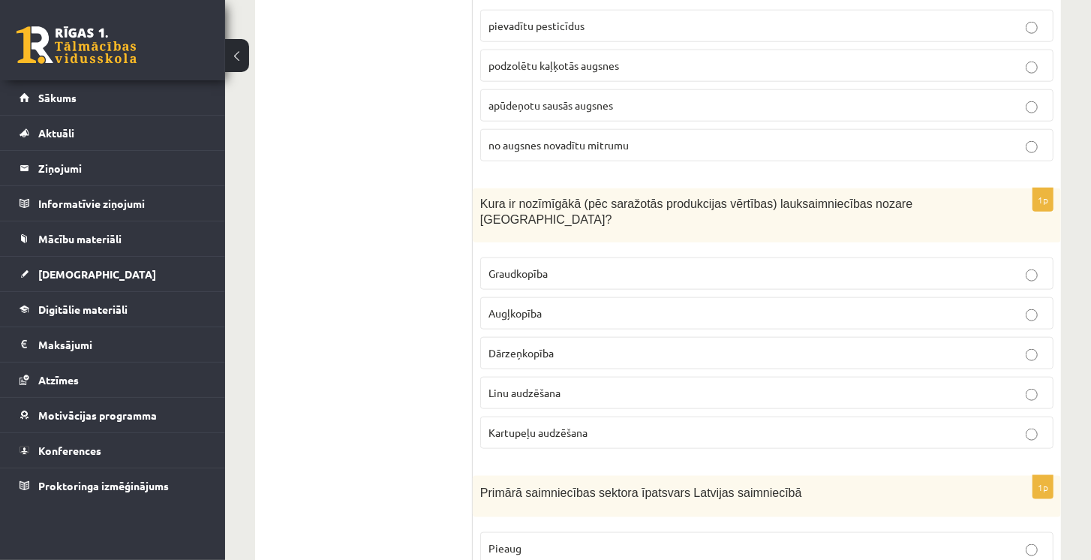
click at [553, 266] on p "Graudkopība" at bounding box center [766, 274] width 557 height 16
click at [571, 345] on p "Dārzeņkopība" at bounding box center [766, 353] width 557 height 16
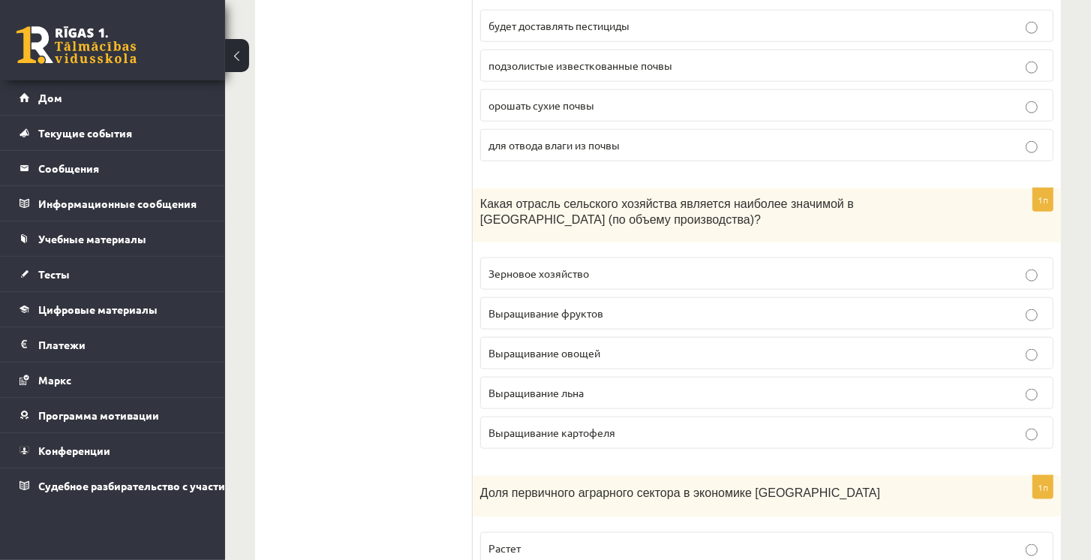
click at [954, 266] on p "Зерновое хозяйство" at bounding box center [766, 274] width 557 height 16
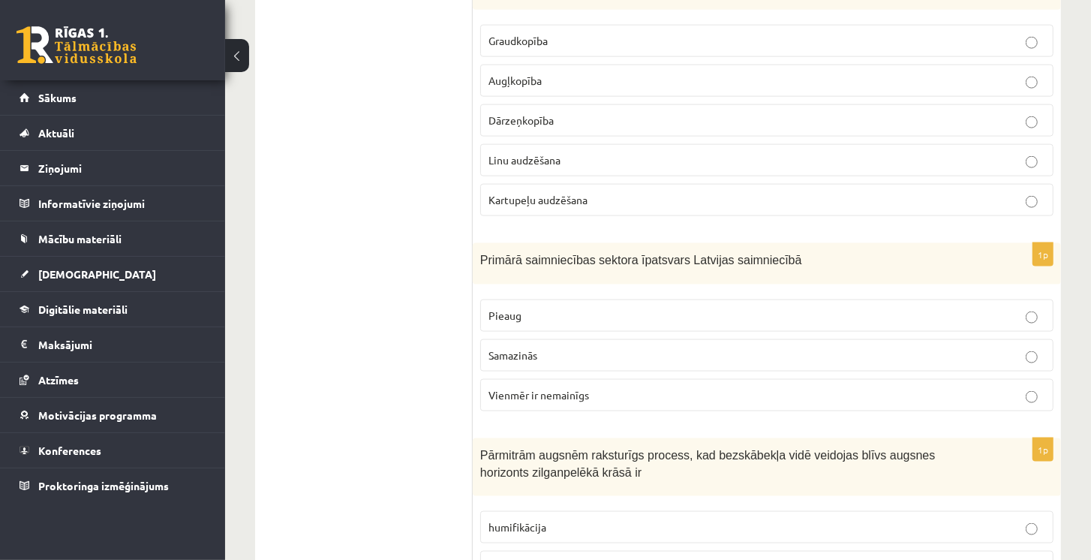
scroll to position [1286, 0]
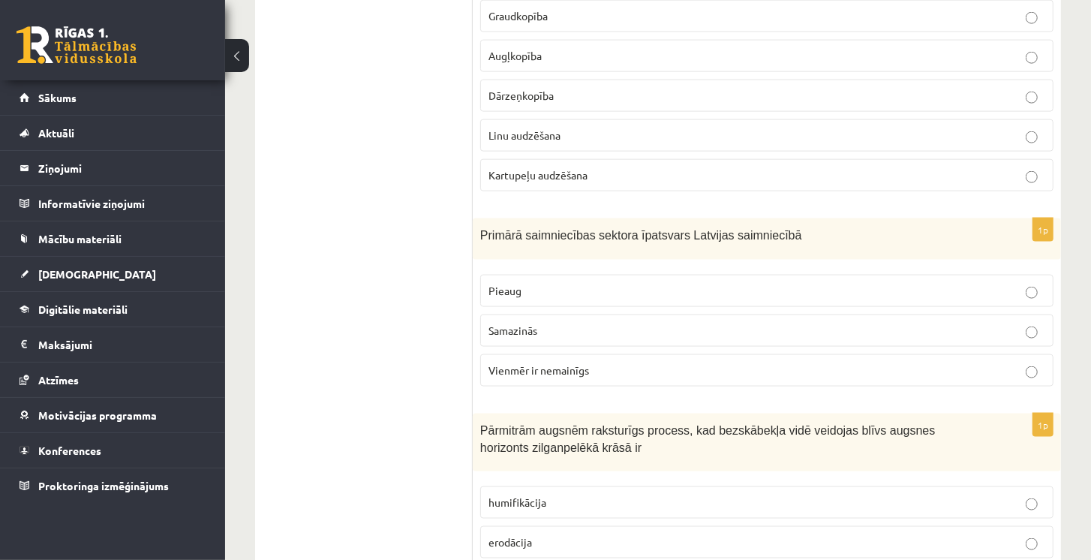
click at [699, 283] on p "Pieaug" at bounding box center [766, 291] width 557 height 16
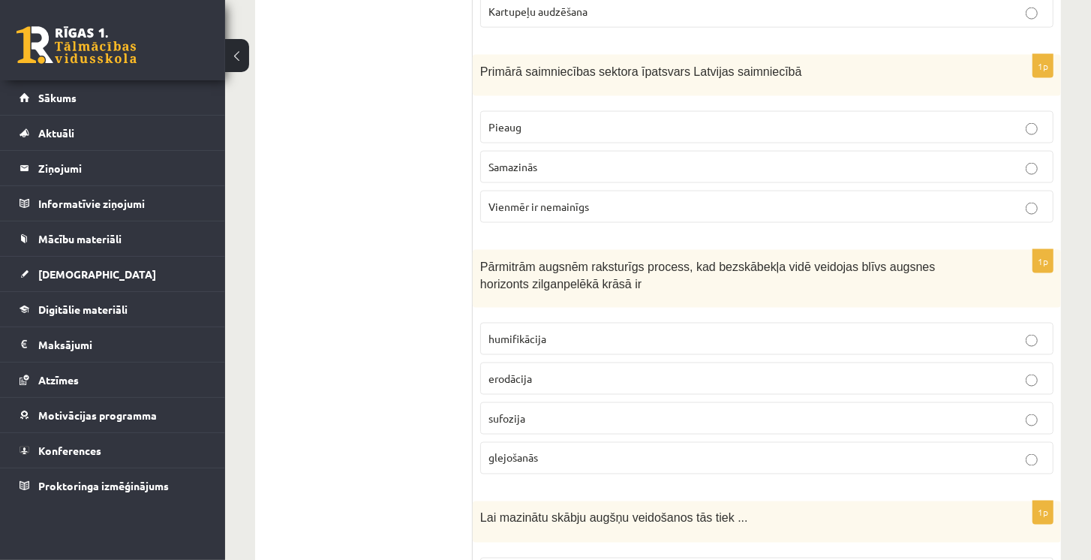
scroll to position [1457, 0]
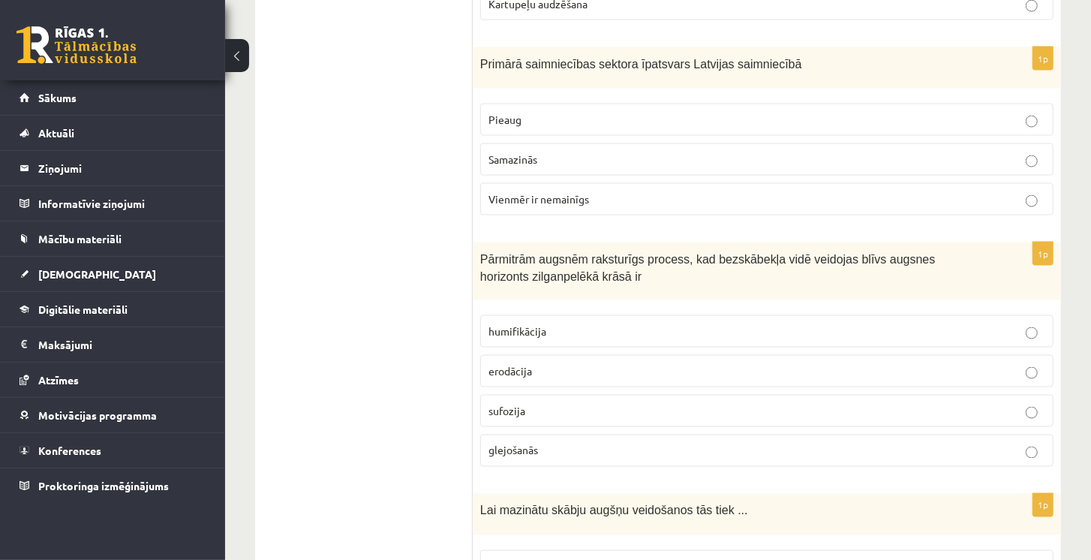
click at [536, 434] on label "glejošanās" at bounding box center [766, 450] width 573 height 32
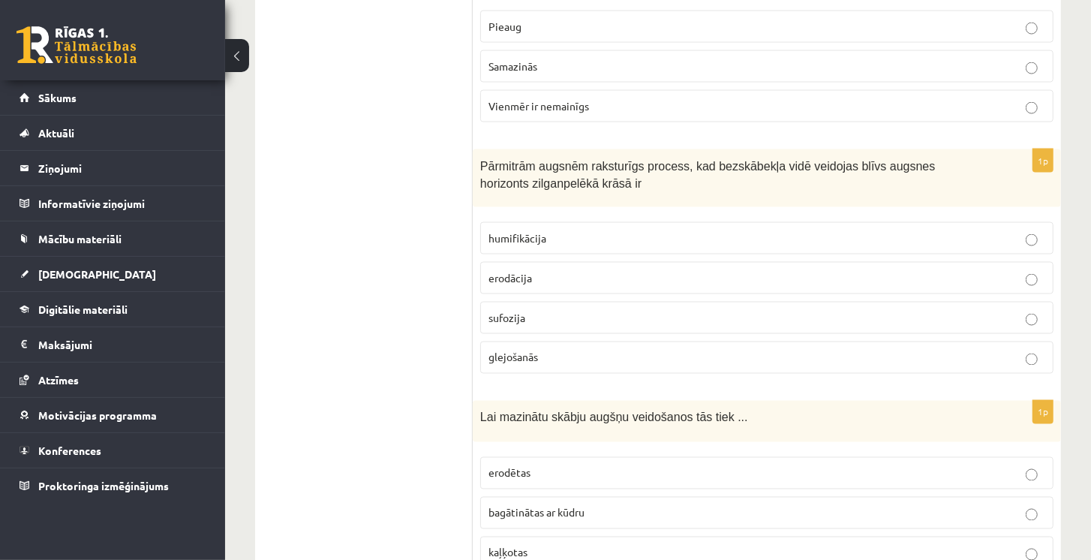
scroll to position [1586, 0]
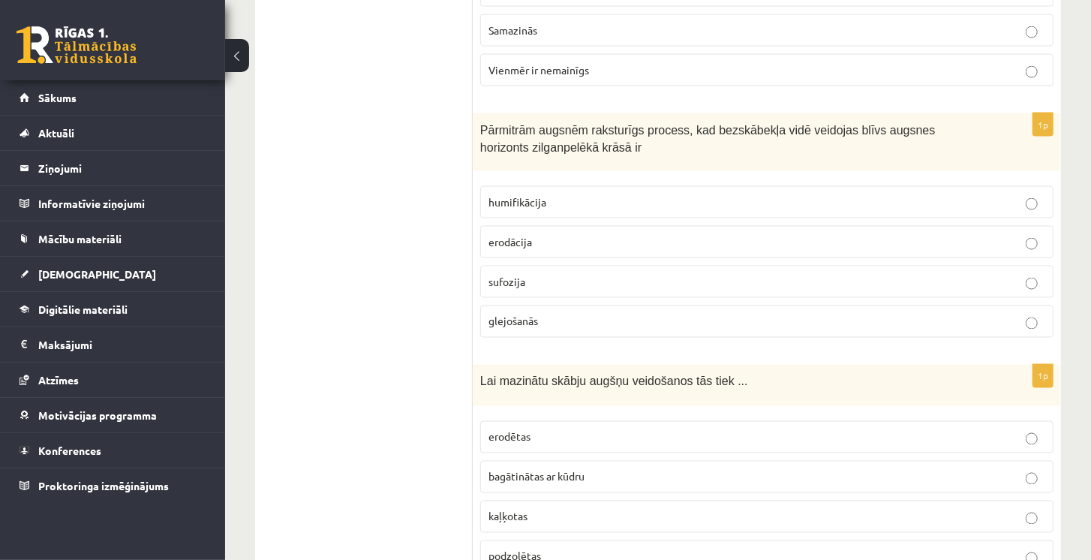
click at [560, 470] on span "bagātinātas ar kūdru" at bounding box center [536, 477] width 96 height 14
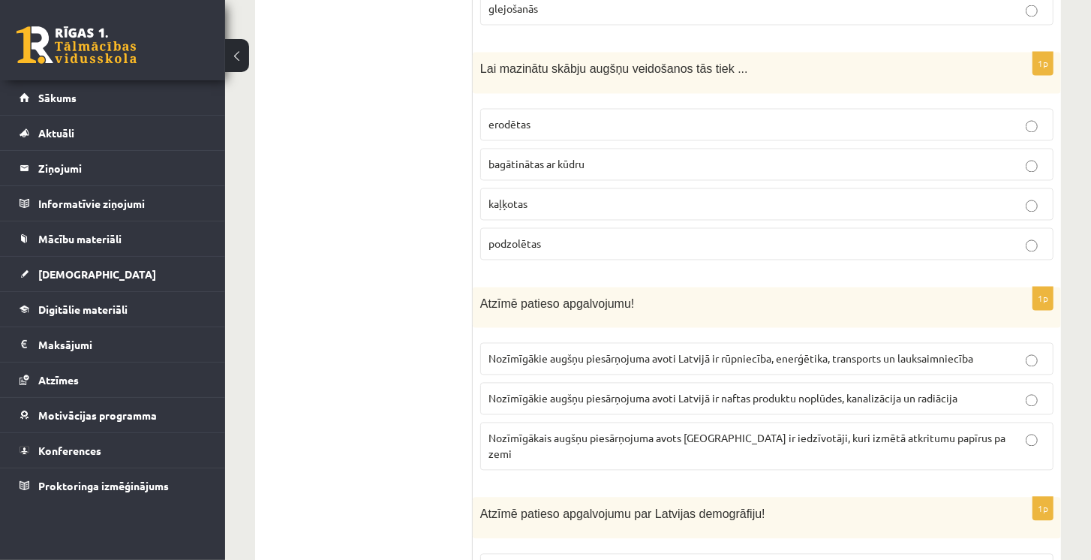
scroll to position [1929, 0]
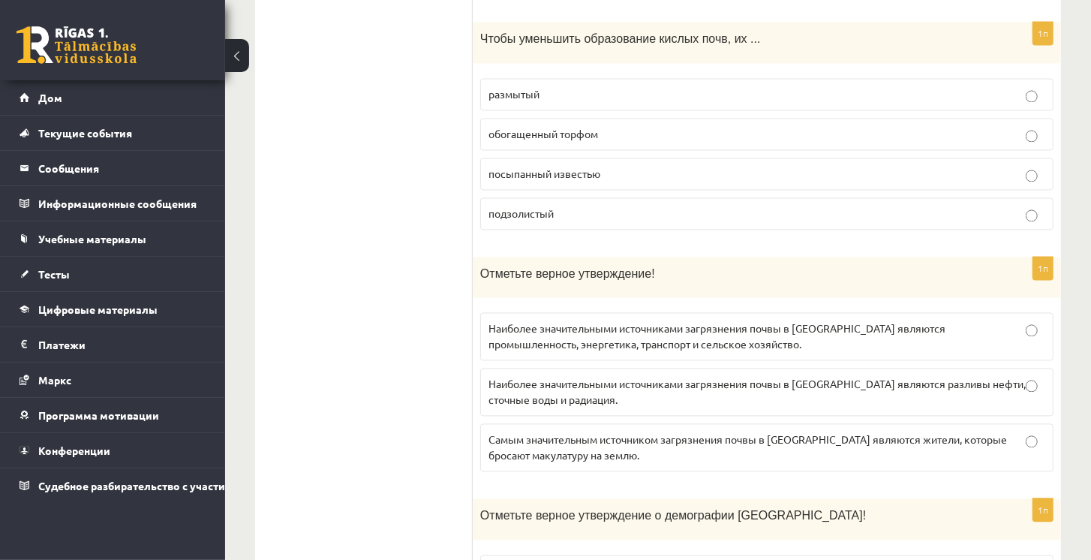
click at [945, 321] on font "Наиболее значительными источниками загрязнения почвы в Латвии являются промышле…" at bounding box center [716, 335] width 457 height 29
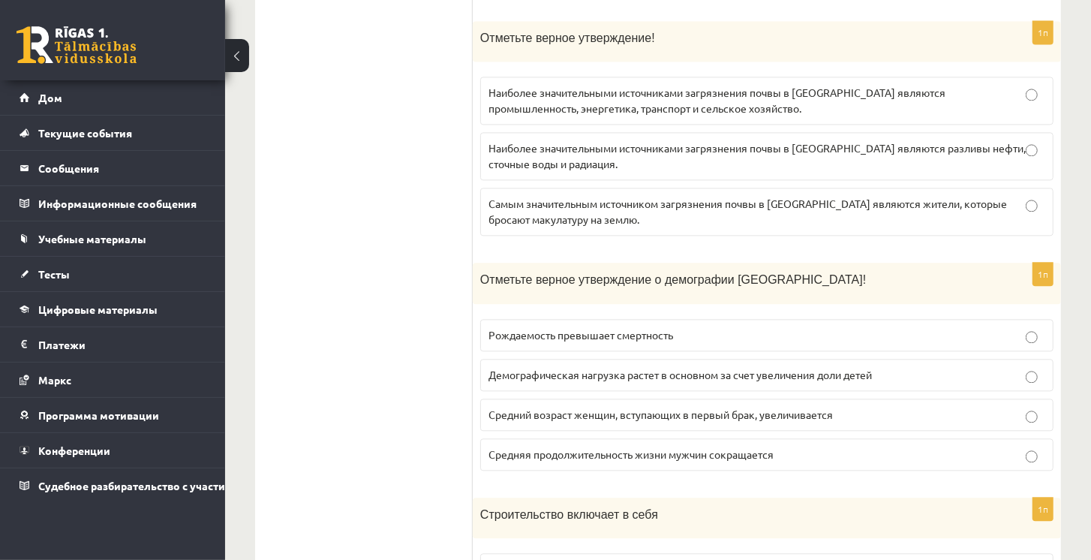
scroll to position [2186, 0]
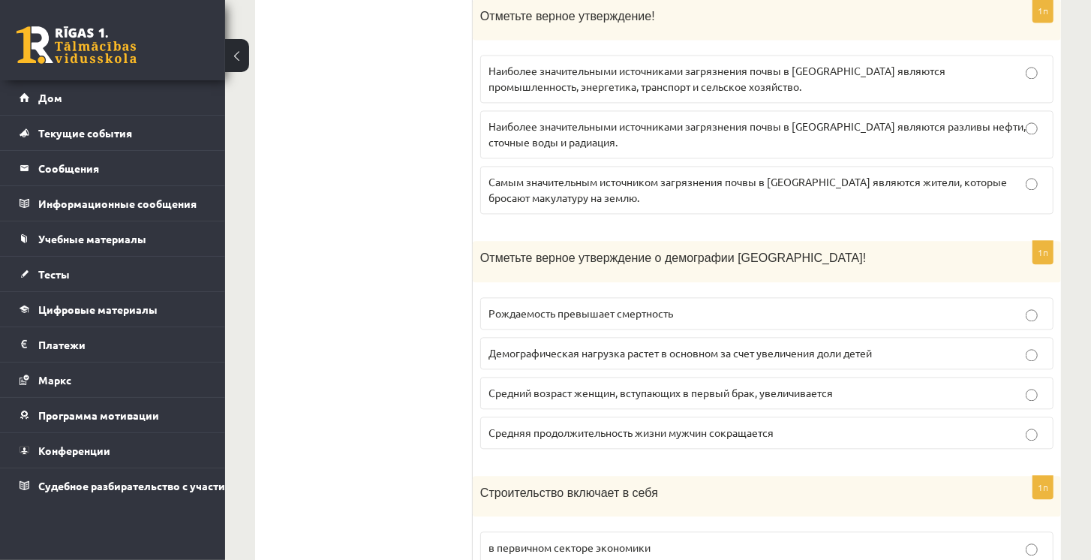
click at [909, 423] on fieldset "Рождаемость превышает смертность Демографическая нагрузка растет в основном за …" at bounding box center [766, 372] width 573 height 164
click at [914, 416] on label "Средняя продолжительность жизни мужчин сокращается" at bounding box center [766, 432] width 573 height 32
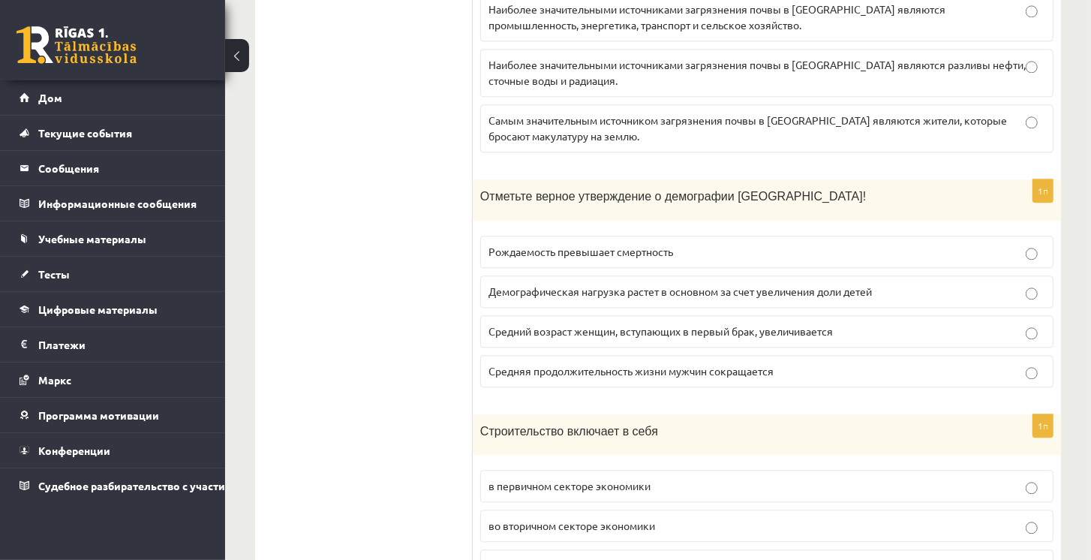
scroll to position [2272, 0]
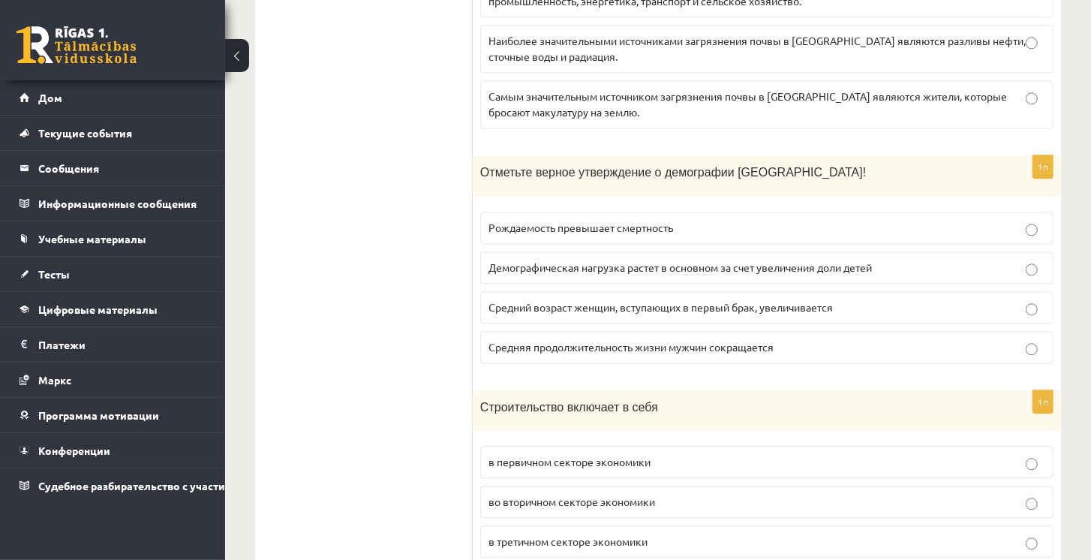
click at [951, 220] on p "Рождаемость превышает смертность" at bounding box center [766, 228] width 557 height 16
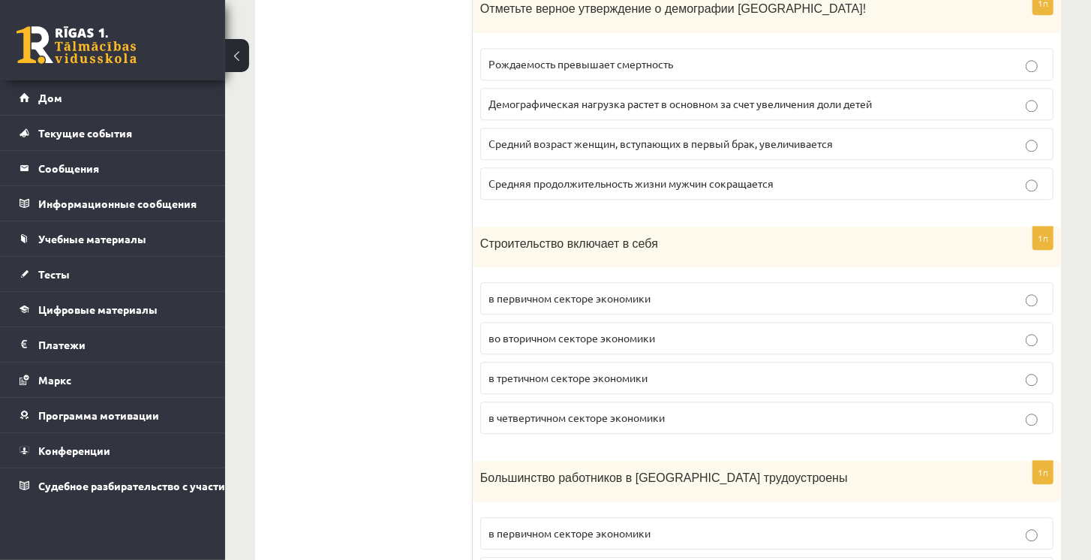
scroll to position [2444, 0]
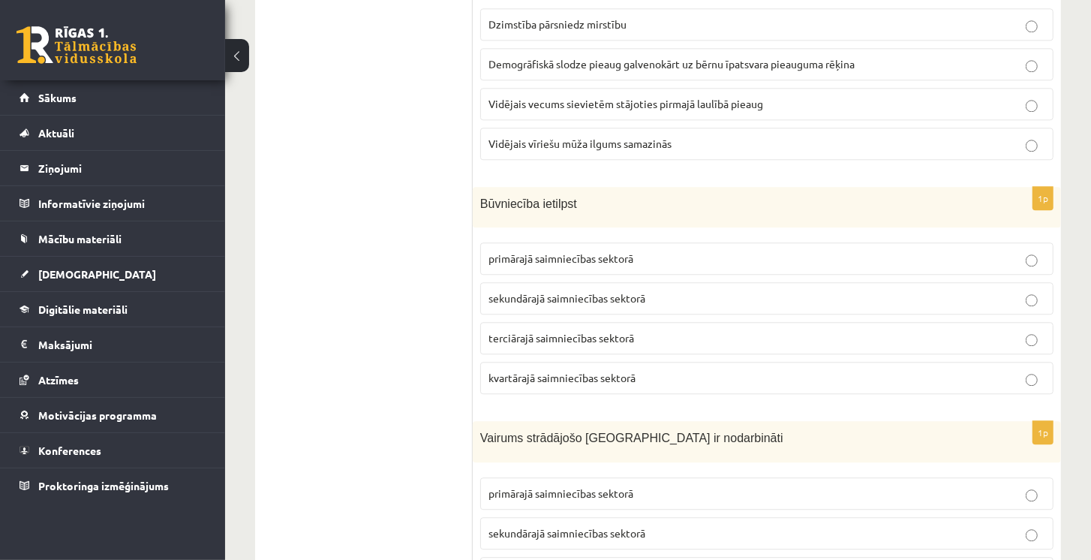
click at [767, 194] on p "Būvniecība ietilpst" at bounding box center [729, 202] width 498 height 17
click at [661, 290] on p "sekundārajā saimniecības sektorā" at bounding box center [766, 298] width 557 height 16
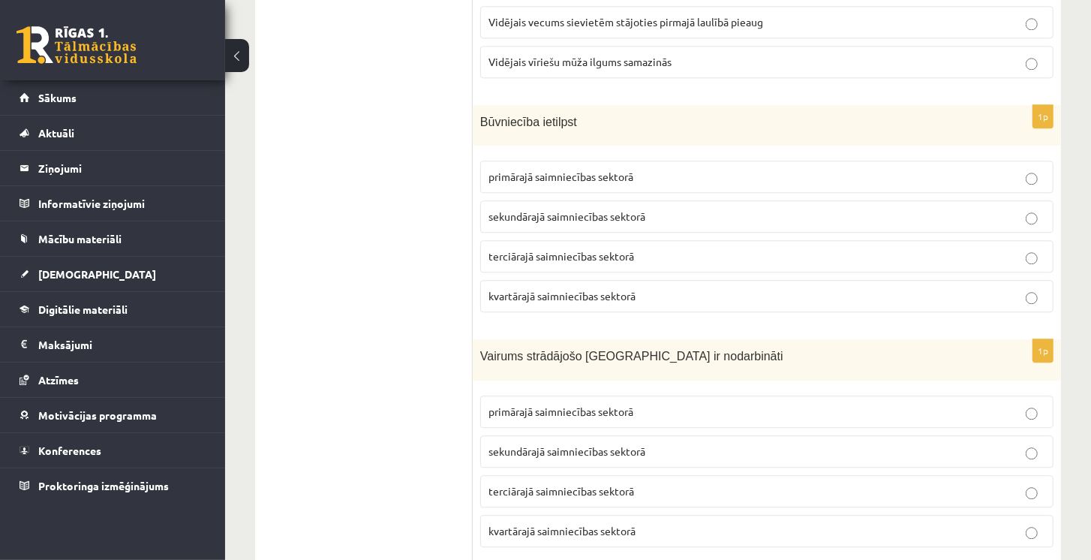
scroll to position [2529, 0]
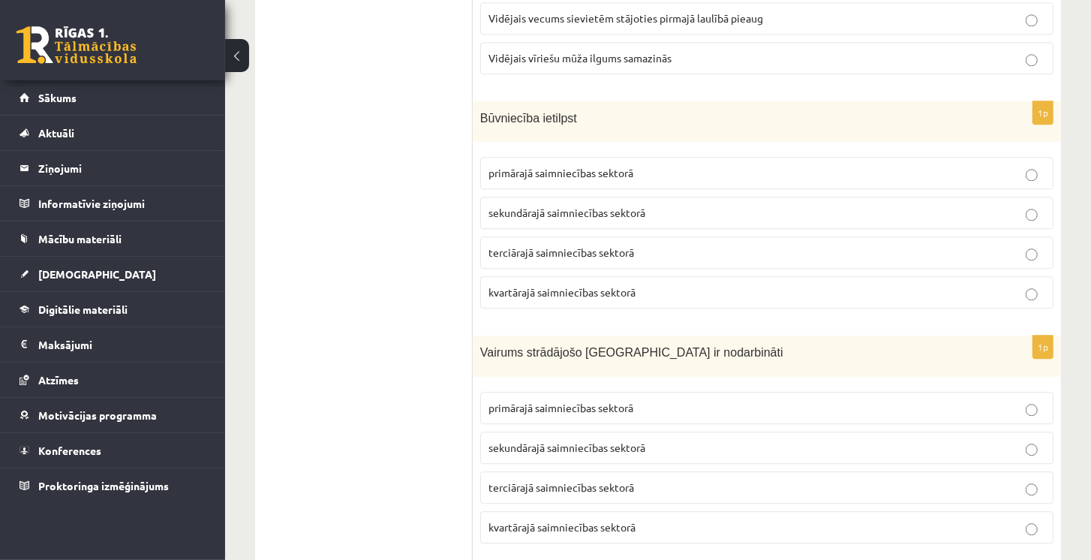
drag, startPoint x: 1010, startPoint y: 62, endPoint x: 1092, endPoint y: 64, distance: 81.8
click at [1024, 101] on div "Būvniecība ietilpst" at bounding box center [767, 121] width 588 height 41
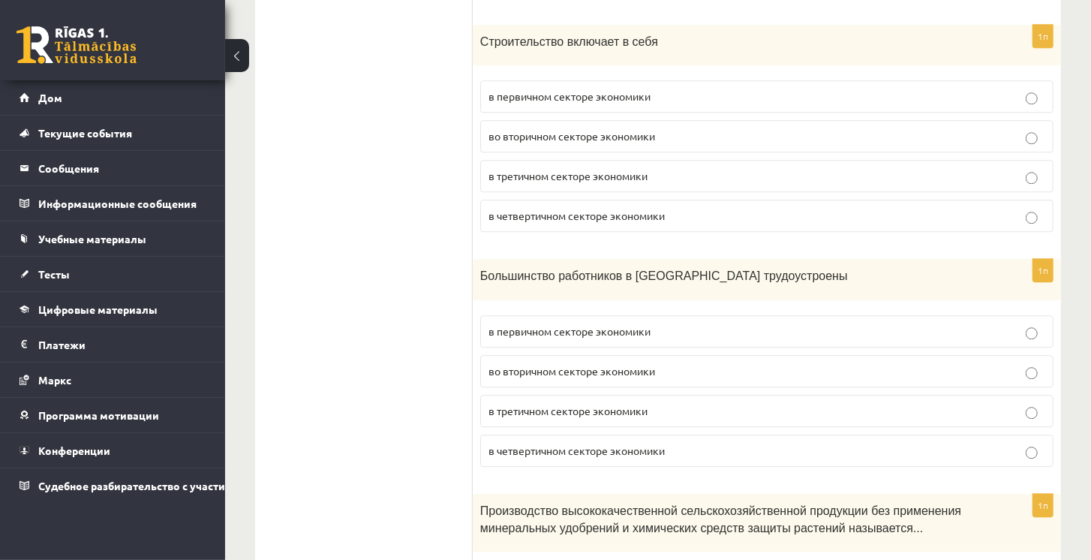
scroll to position [2658, 0]
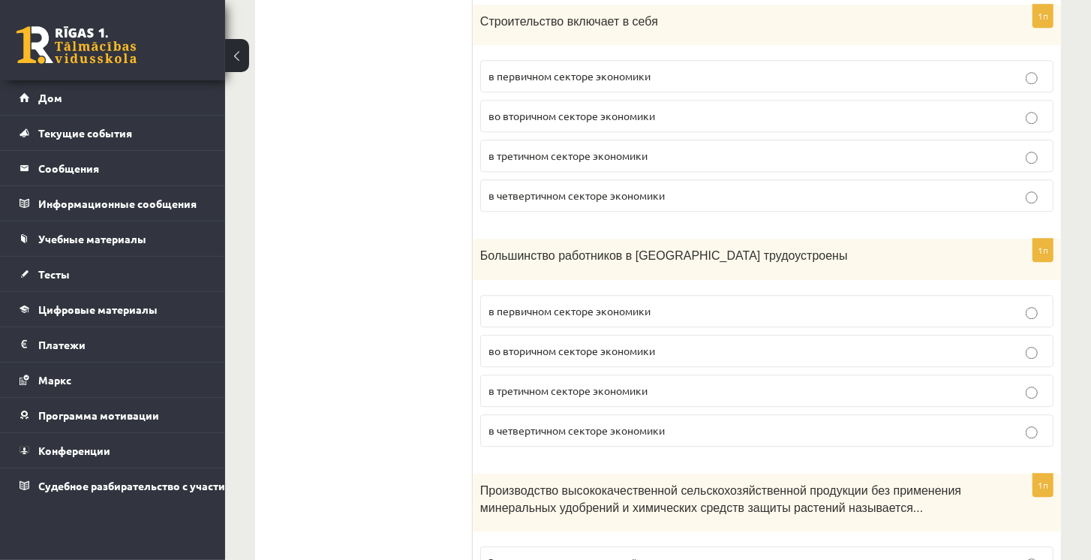
click at [690, 383] on p "в третичном секторе экономики" at bounding box center [766, 391] width 557 height 16
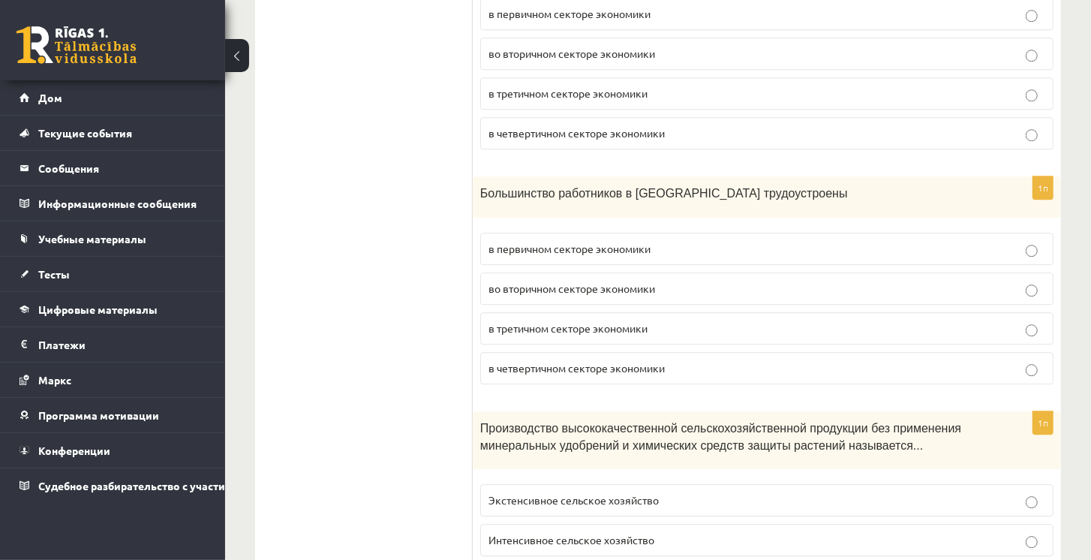
scroll to position [2744, 0]
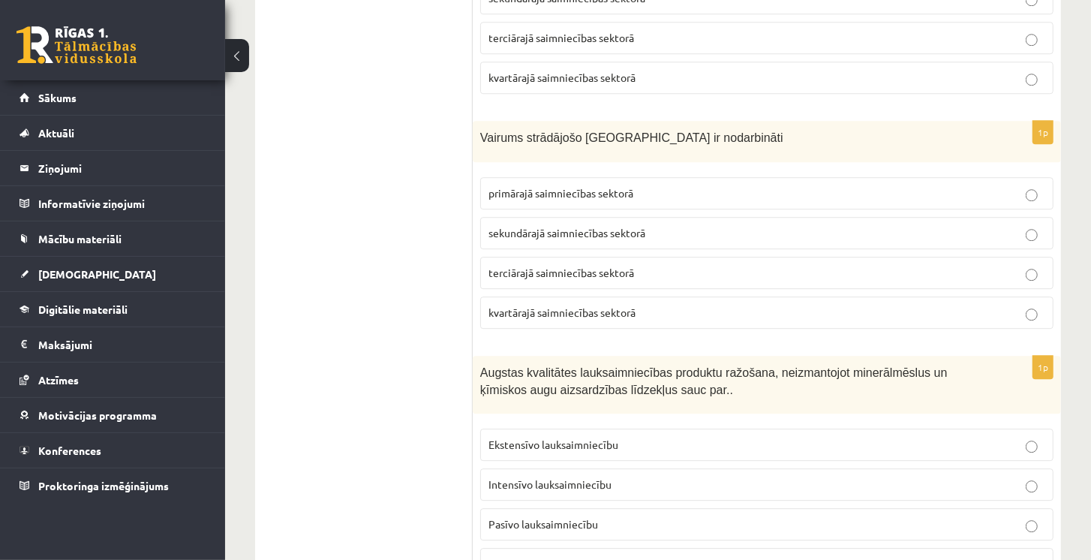
click at [620, 556] on p "Bioloģisko lauksaimniecību" at bounding box center [766, 564] width 557 height 16
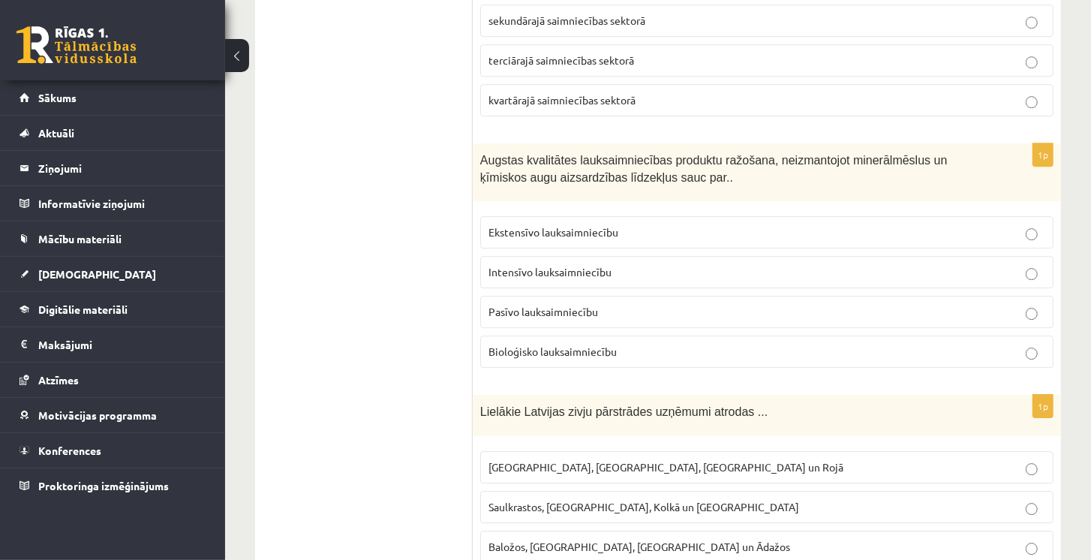
scroll to position [2958, 0]
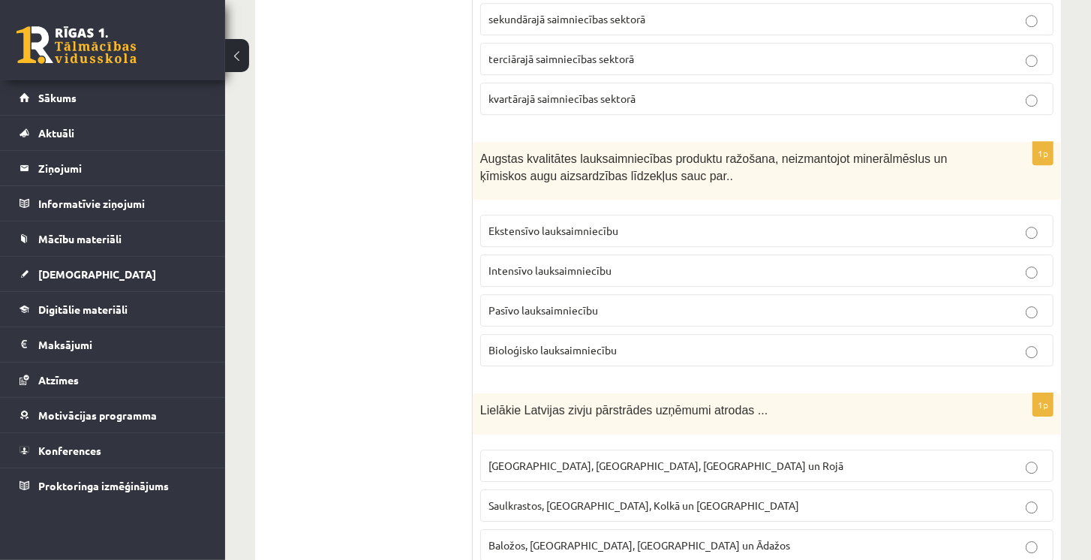
click at [636, 449] on label "Rīgā, Liepājā, Salacgrīvā un Rojā" at bounding box center [766, 465] width 573 height 32
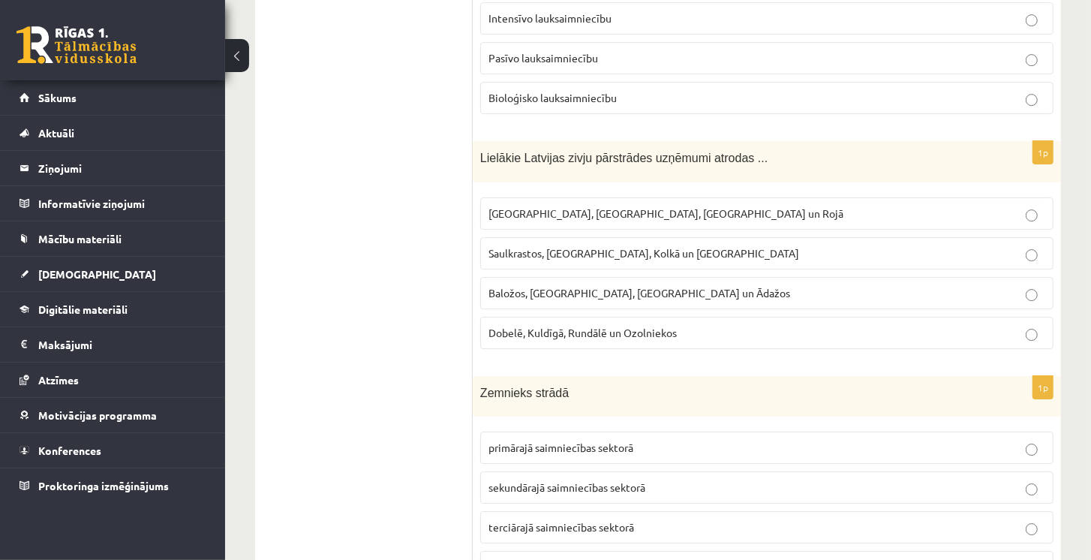
scroll to position [3215, 0]
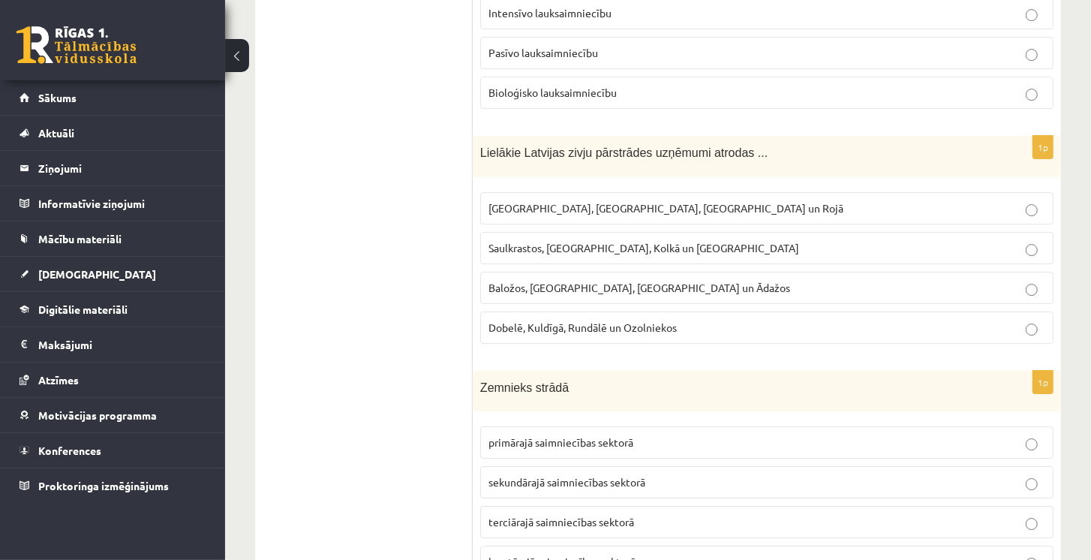
click at [673, 434] on p "primārajā saimniecības sektorā" at bounding box center [766, 442] width 557 height 16
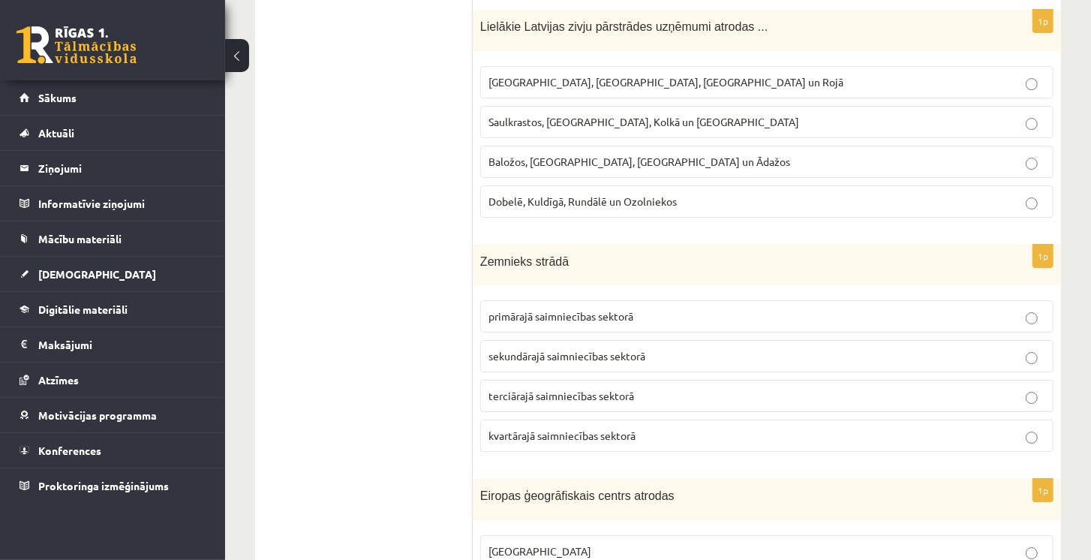
scroll to position [3387, 0]
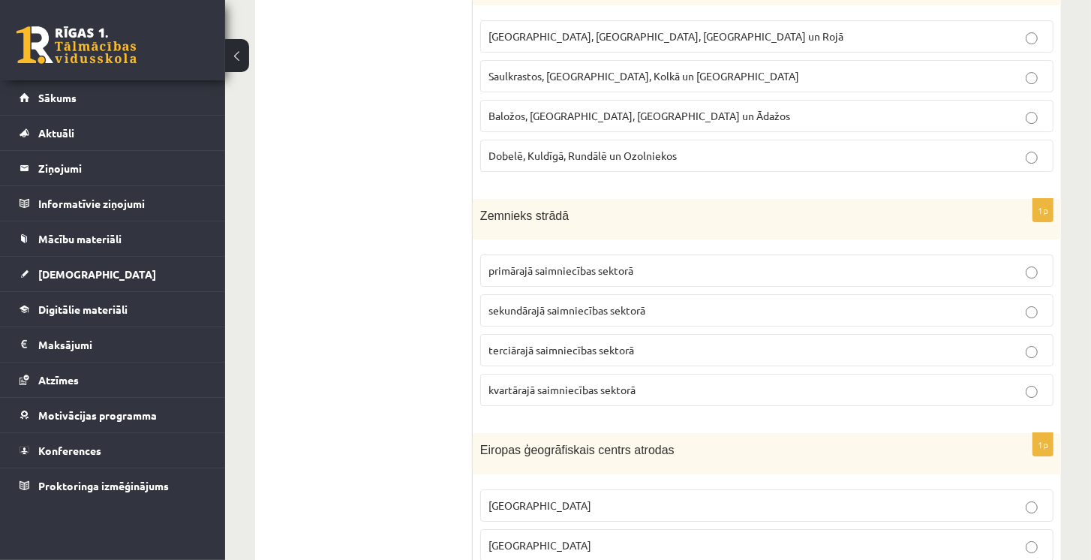
click at [455, 412] on ul "Tests" at bounding box center [371, 527] width 203 height 7288
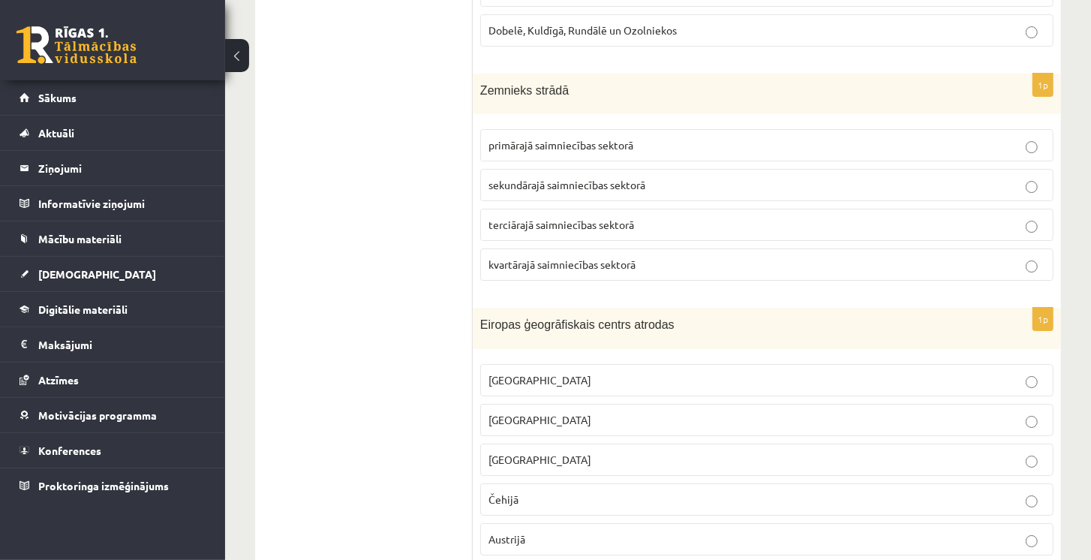
scroll to position [3515, 0]
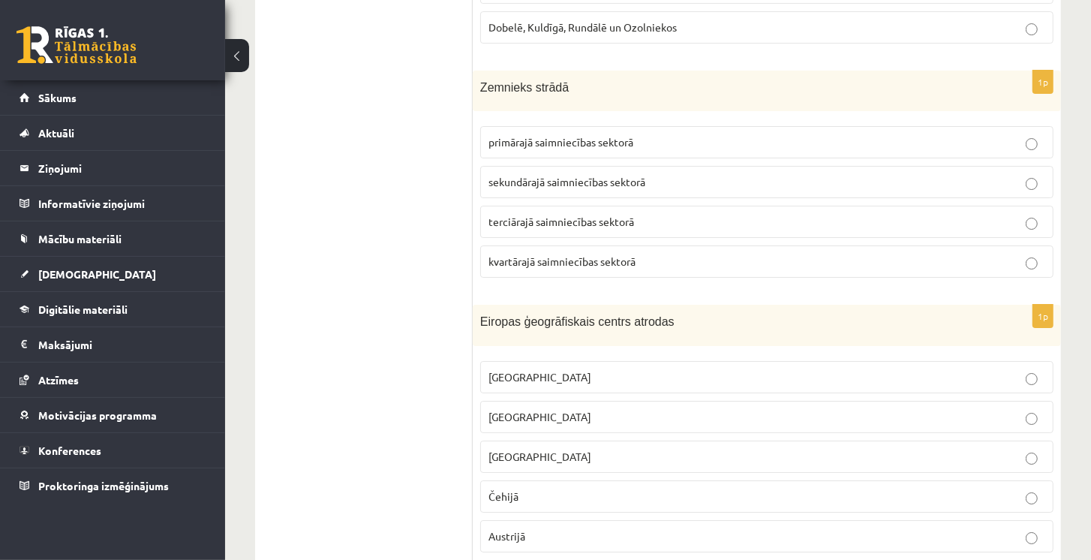
click at [555, 449] on p "Vācijā" at bounding box center [766, 457] width 557 height 16
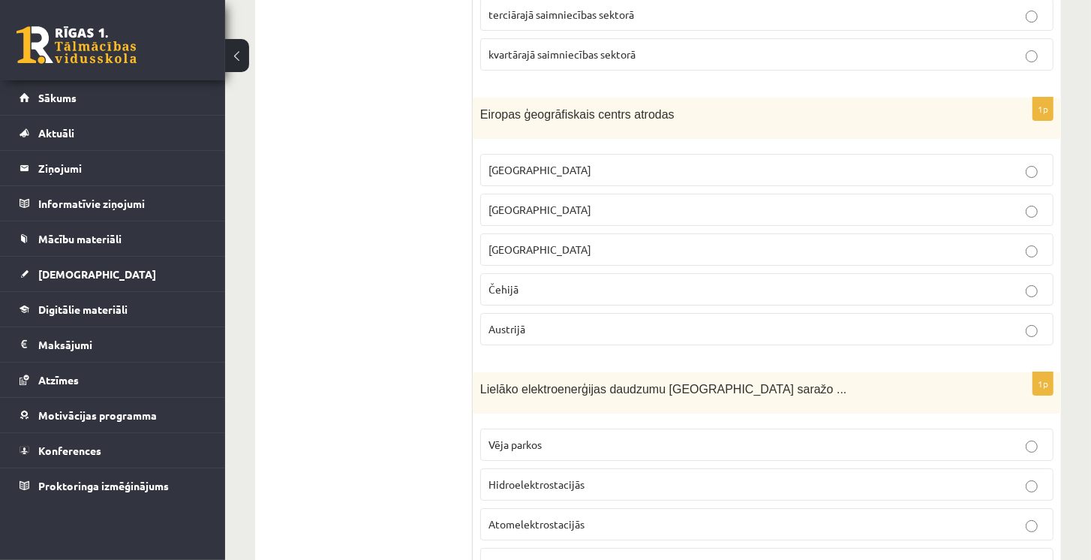
scroll to position [3730, 0]
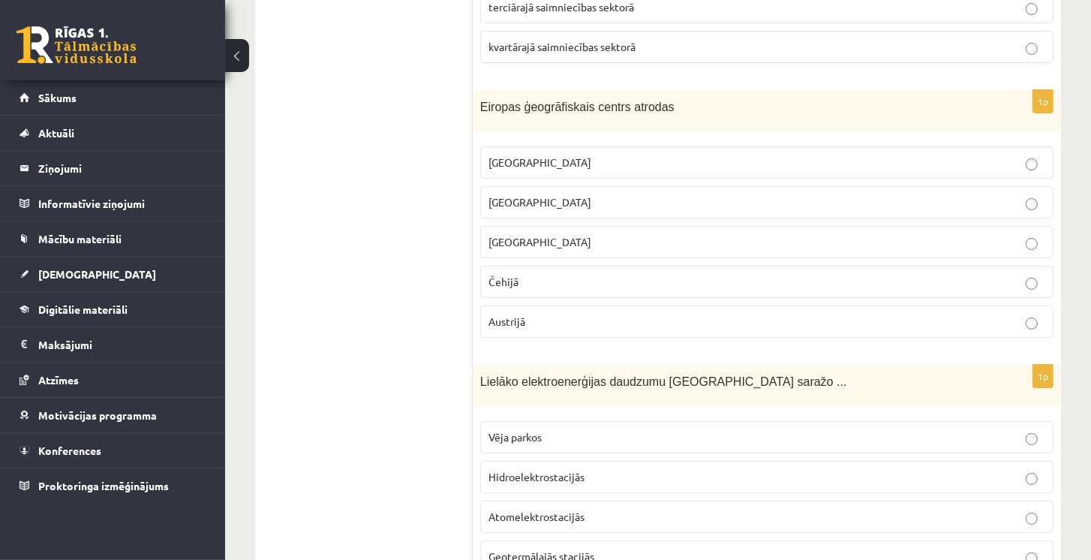
click at [566, 470] on span "Hidroelektrostacijās" at bounding box center [536, 477] width 96 height 14
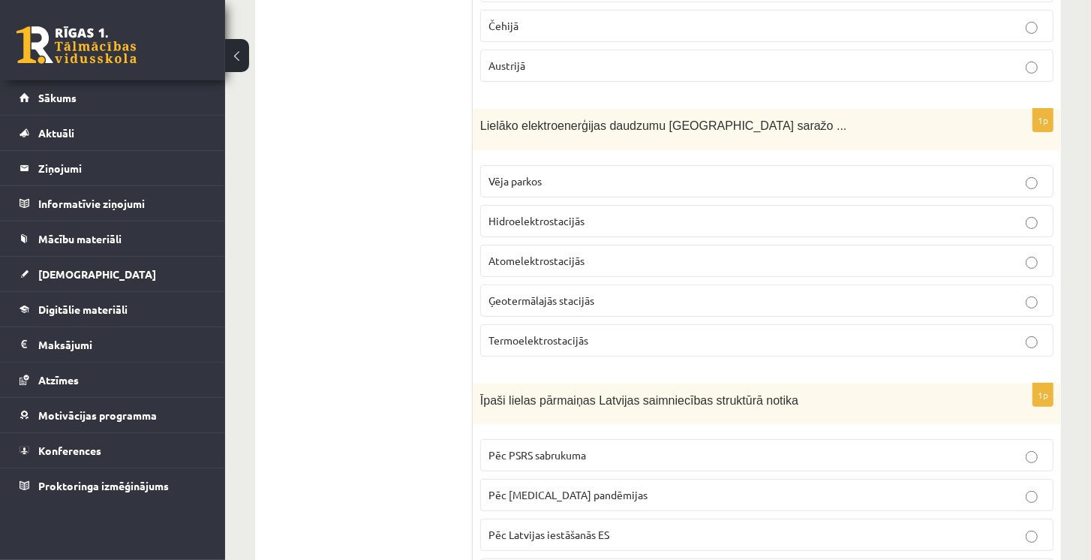
scroll to position [3987, 0]
click at [584, 526] on span "Pēc Latvijas iestāšanās ES" at bounding box center [548, 533] width 121 height 14
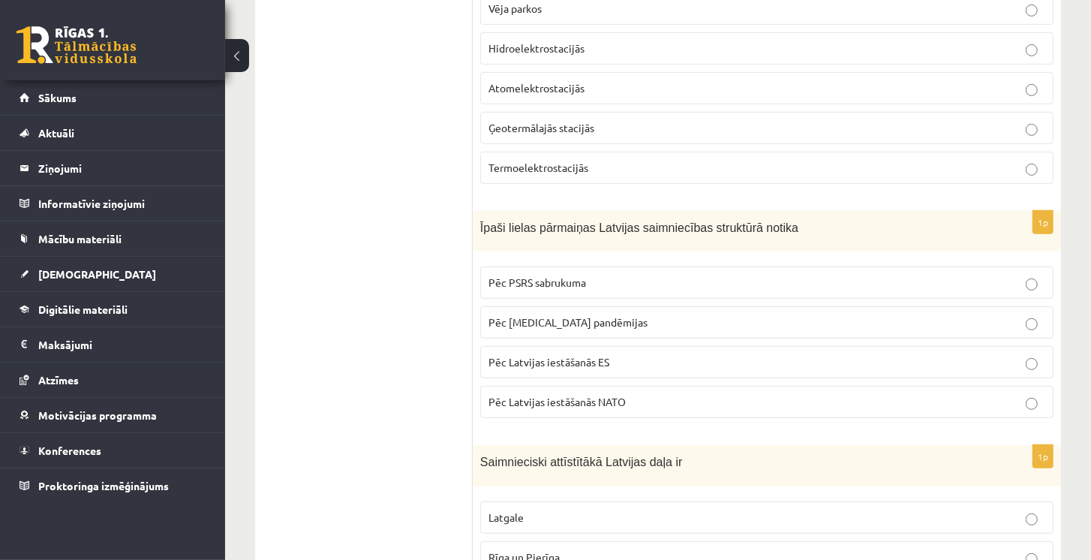
scroll to position [4373, 0]
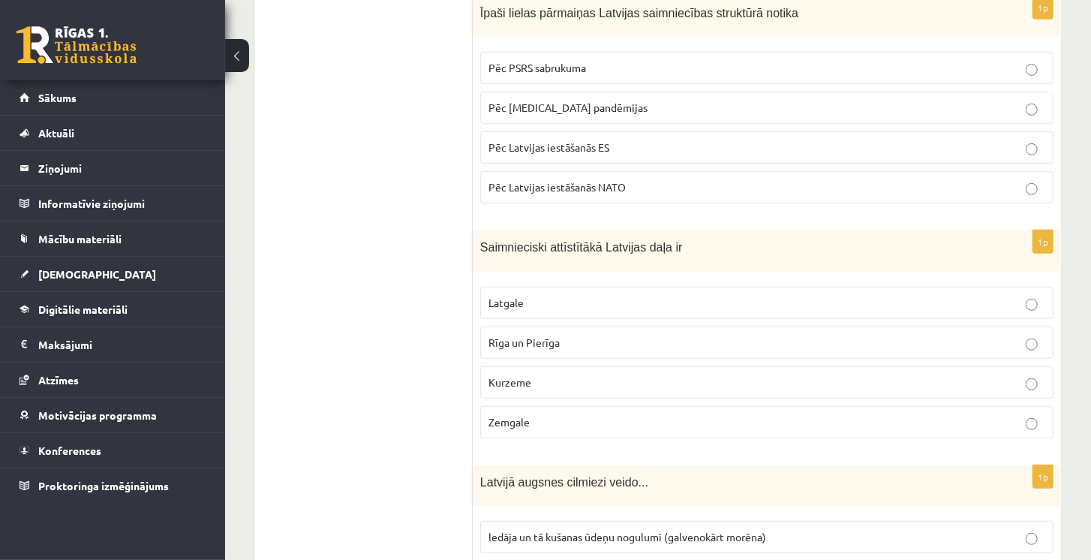
click at [575, 335] on p "Rīga un Pierīga" at bounding box center [766, 343] width 557 height 16
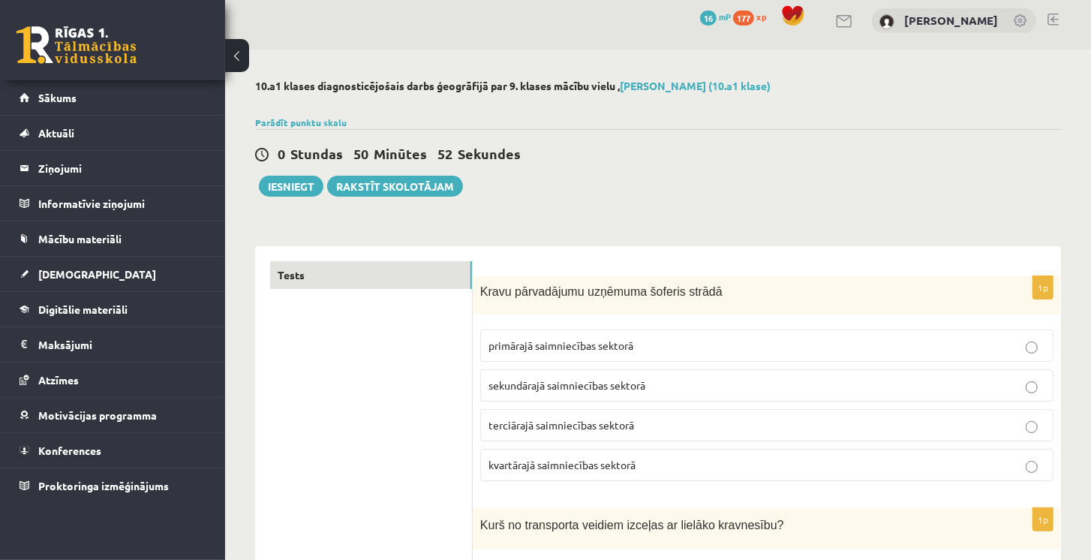
scroll to position [0, 0]
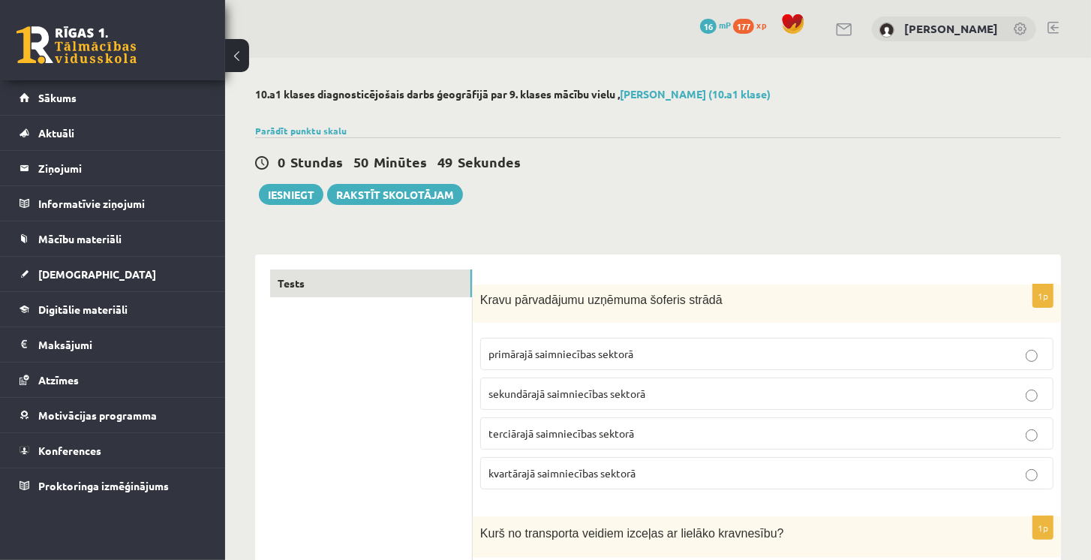
click at [669, 434] on p "terciārajā saimniecības sektorā" at bounding box center [766, 433] width 557 height 16
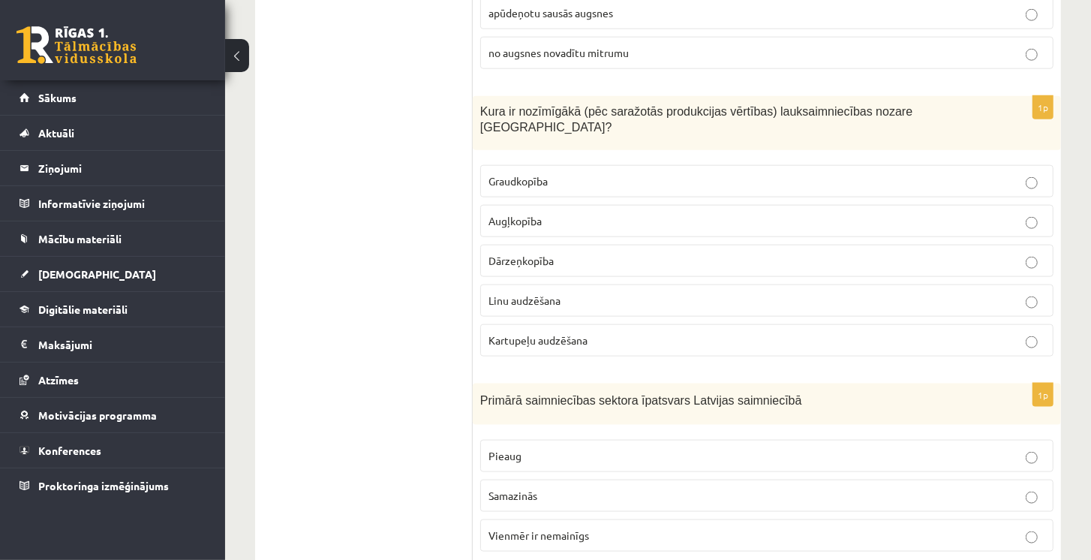
scroll to position [943, 0]
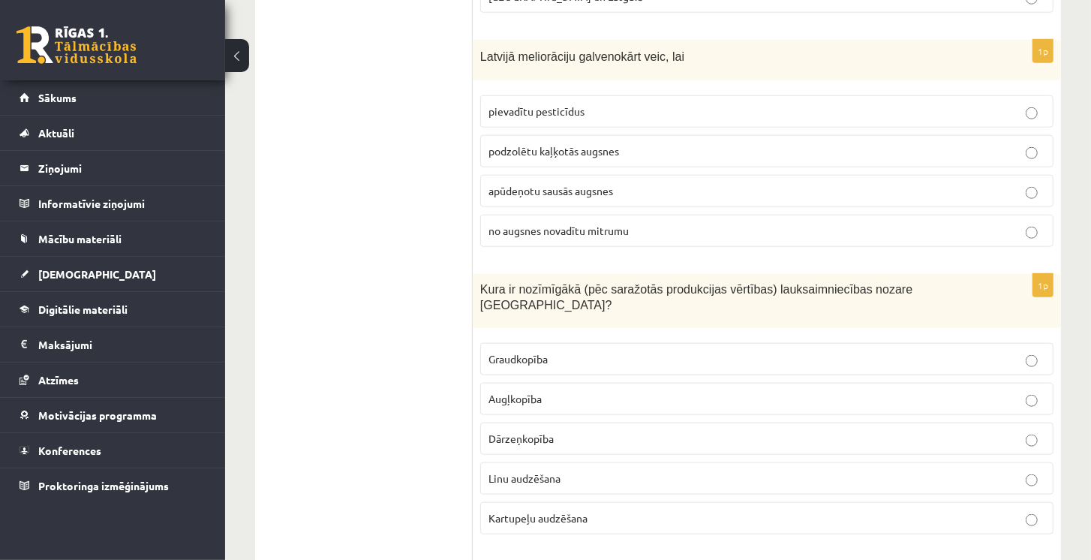
click at [589, 229] on label "no augsnes novadītu mitrumu" at bounding box center [766, 231] width 573 height 32
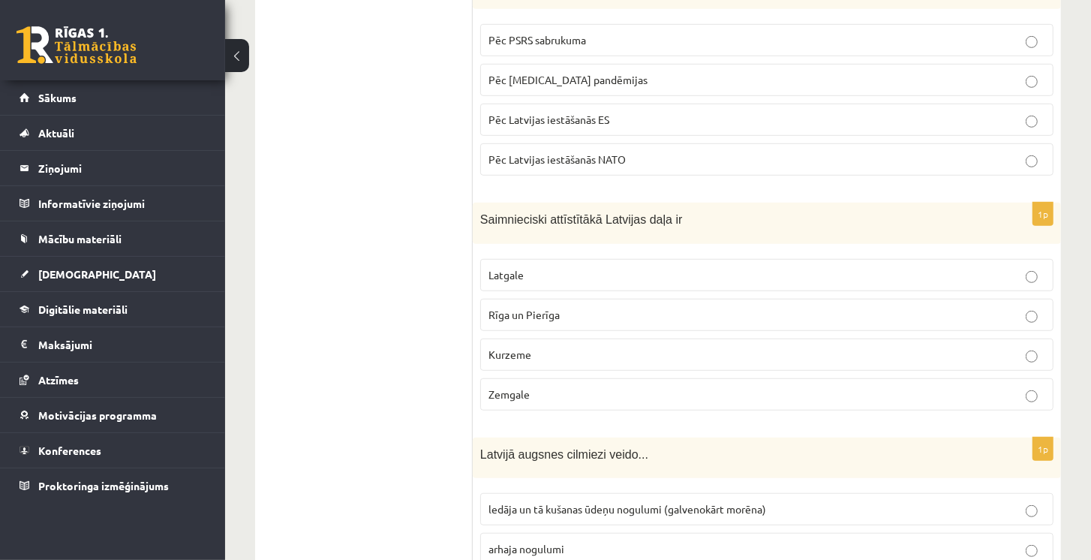
scroll to position [4373, 0]
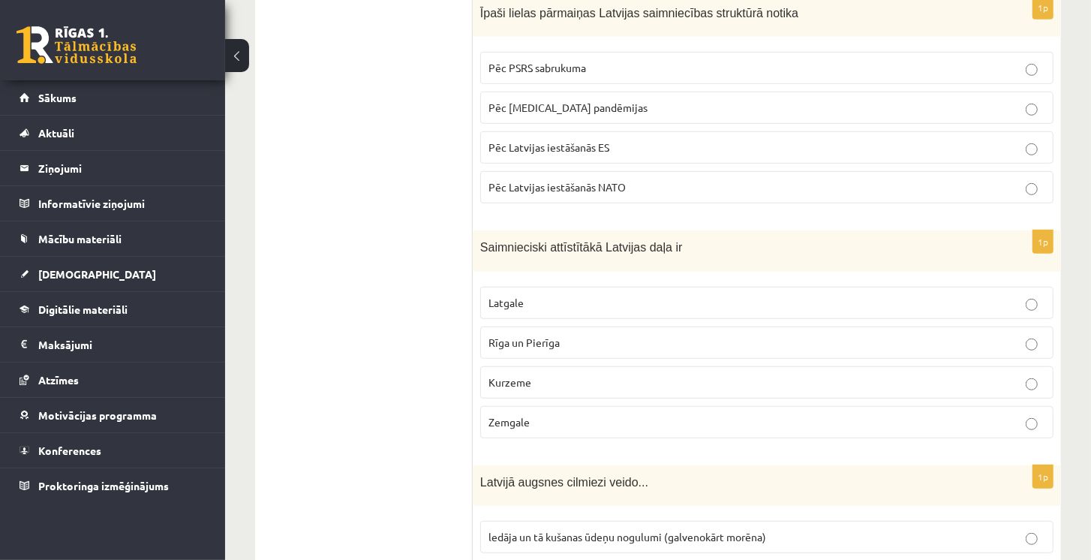
click at [546, 414] on p "Zemgale" at bounding box center [766, 422] width 557 height 16
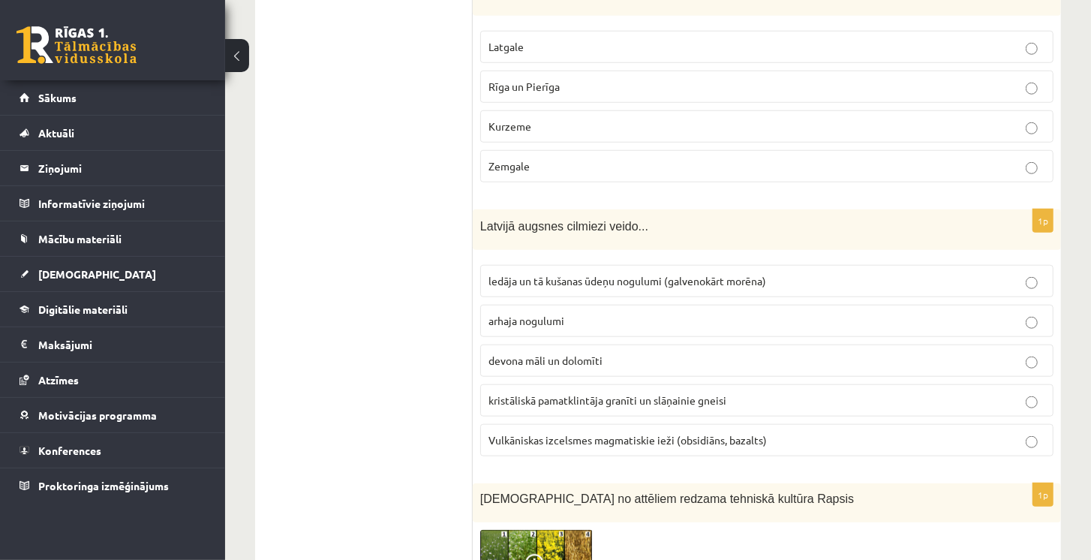
scroll to position [4630, 0]
click at [647, 311] on p "arhaja nogulumi" at bounding box center [766, 319] width 557 height 16
click at [662, 351] on p "devona māli un dolomīti" at bounding box center [766, 359] width 557 height 16
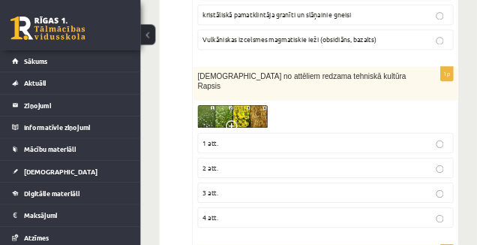
scroll to position [5102, 0]
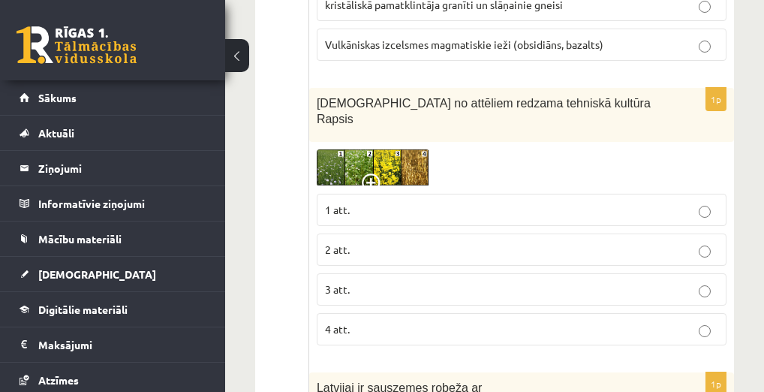
click at [332, 282] on span "3 att." at bounding box center [337, 289] width 25 height 14
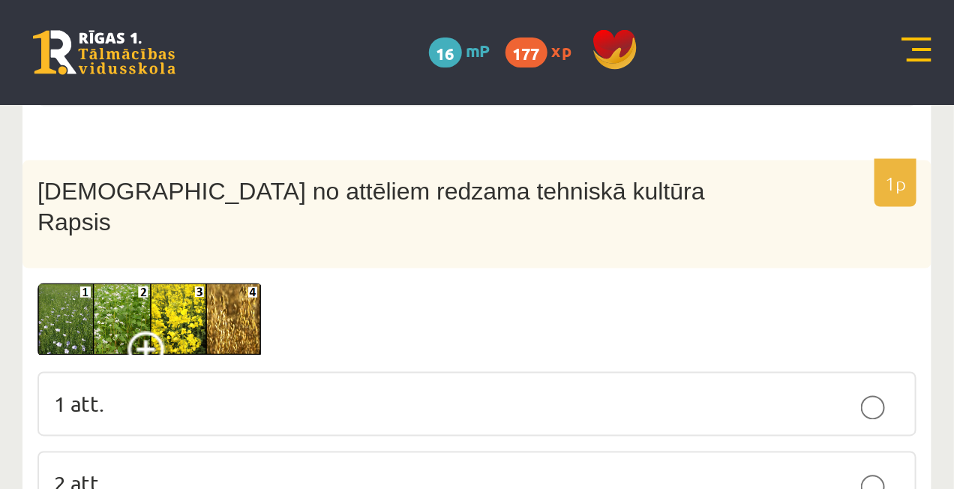
scroll to position [5140, 0]
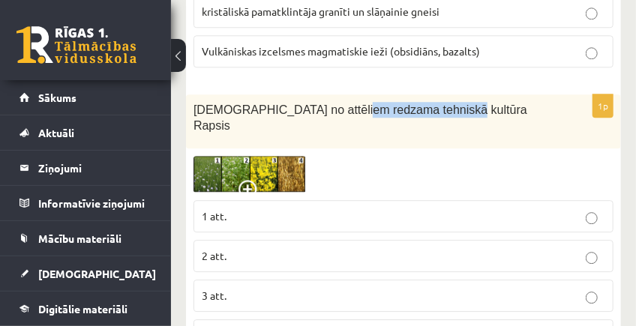
drag, startPoint x: 340, startPoint y: 77, endPoint x: 429, endPoint y: 72, distance: 89.4
click at [429, 104] on span "Kurā no attēliem redzama tehniskā kultūra Rapsis" at bounding box center [361, 118] width 334 height 29
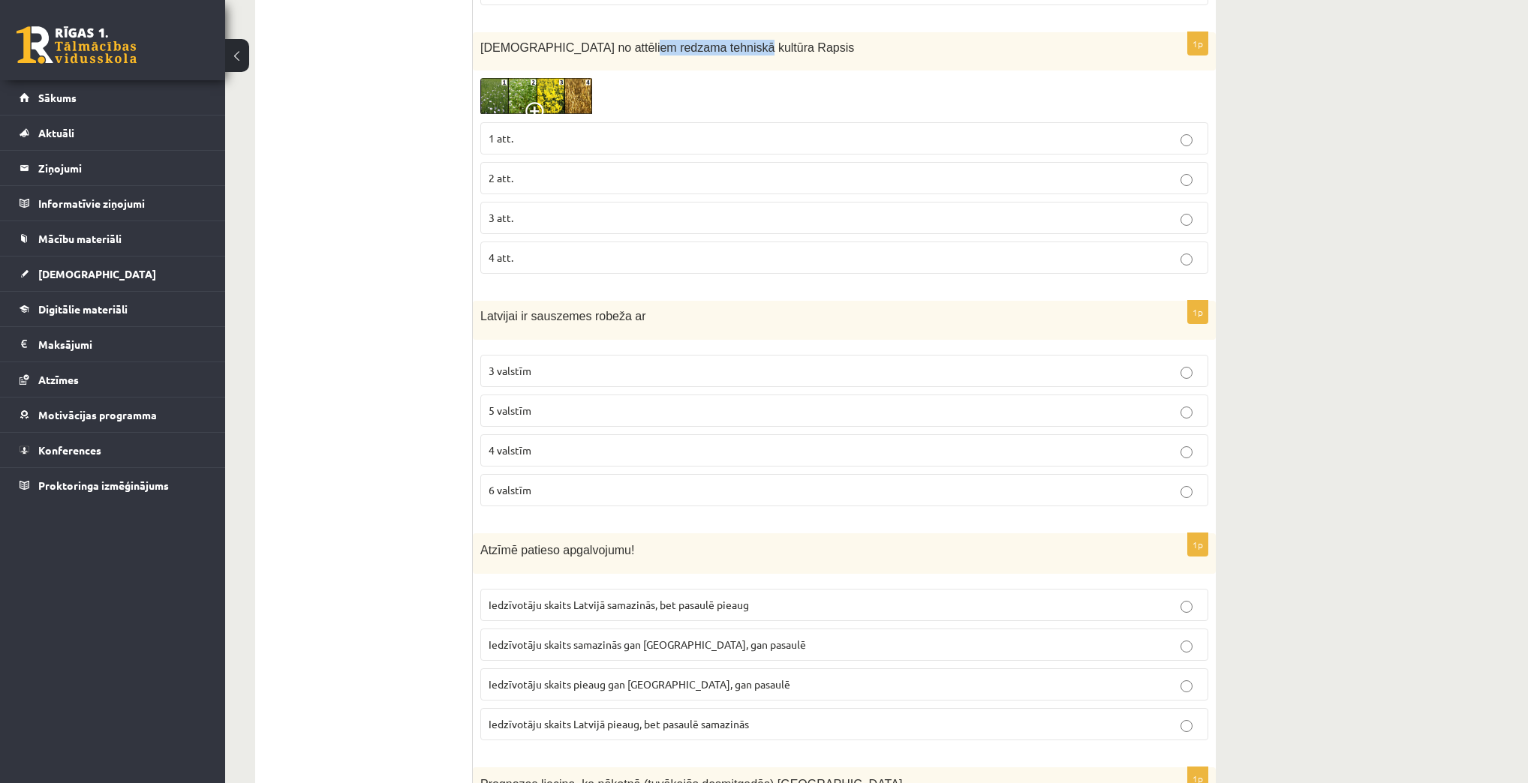
scroll to position [5019, 0]
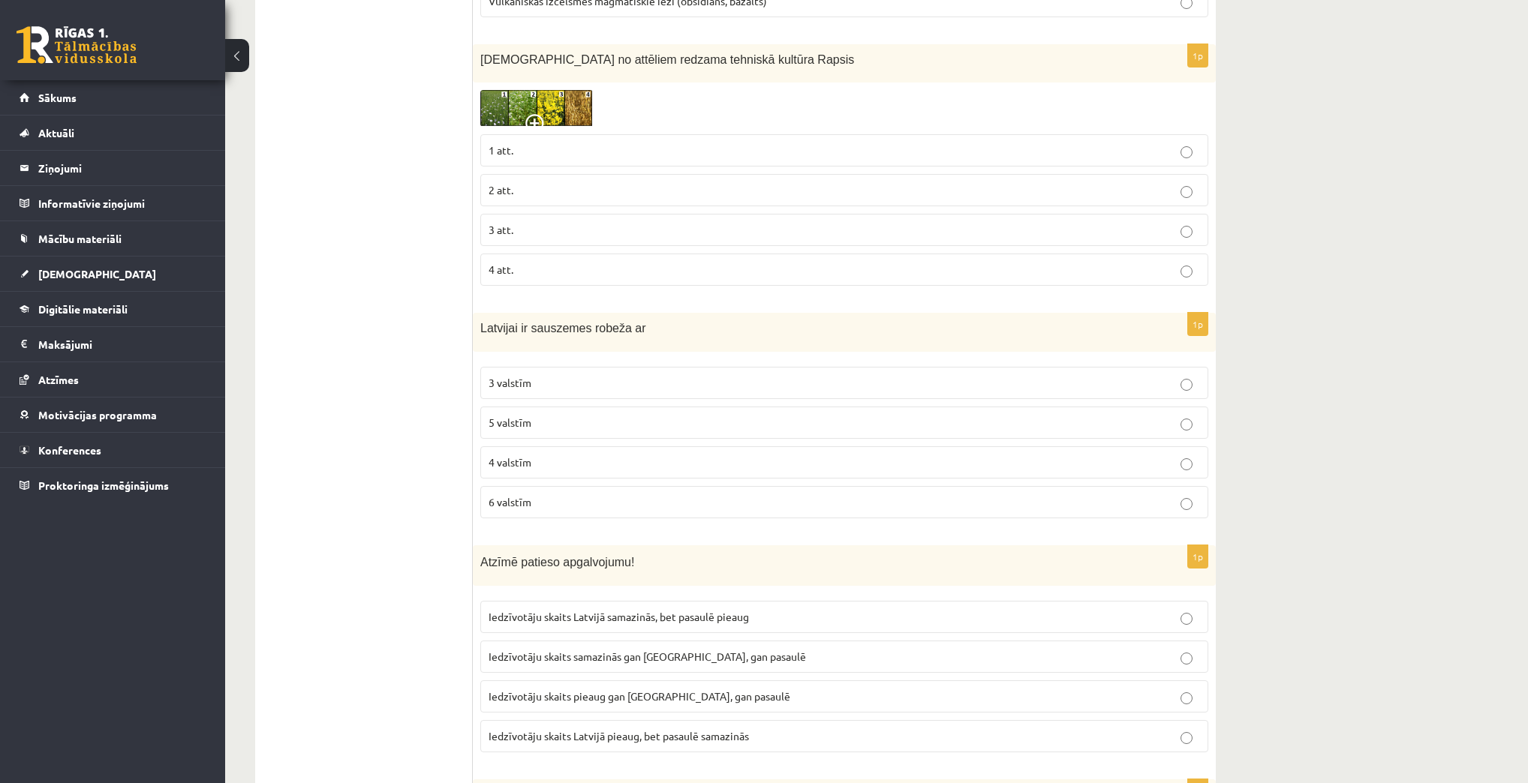
click at [561, 455] on p "4 valstīm" at bounding box center [843, 463] width 711 height 16
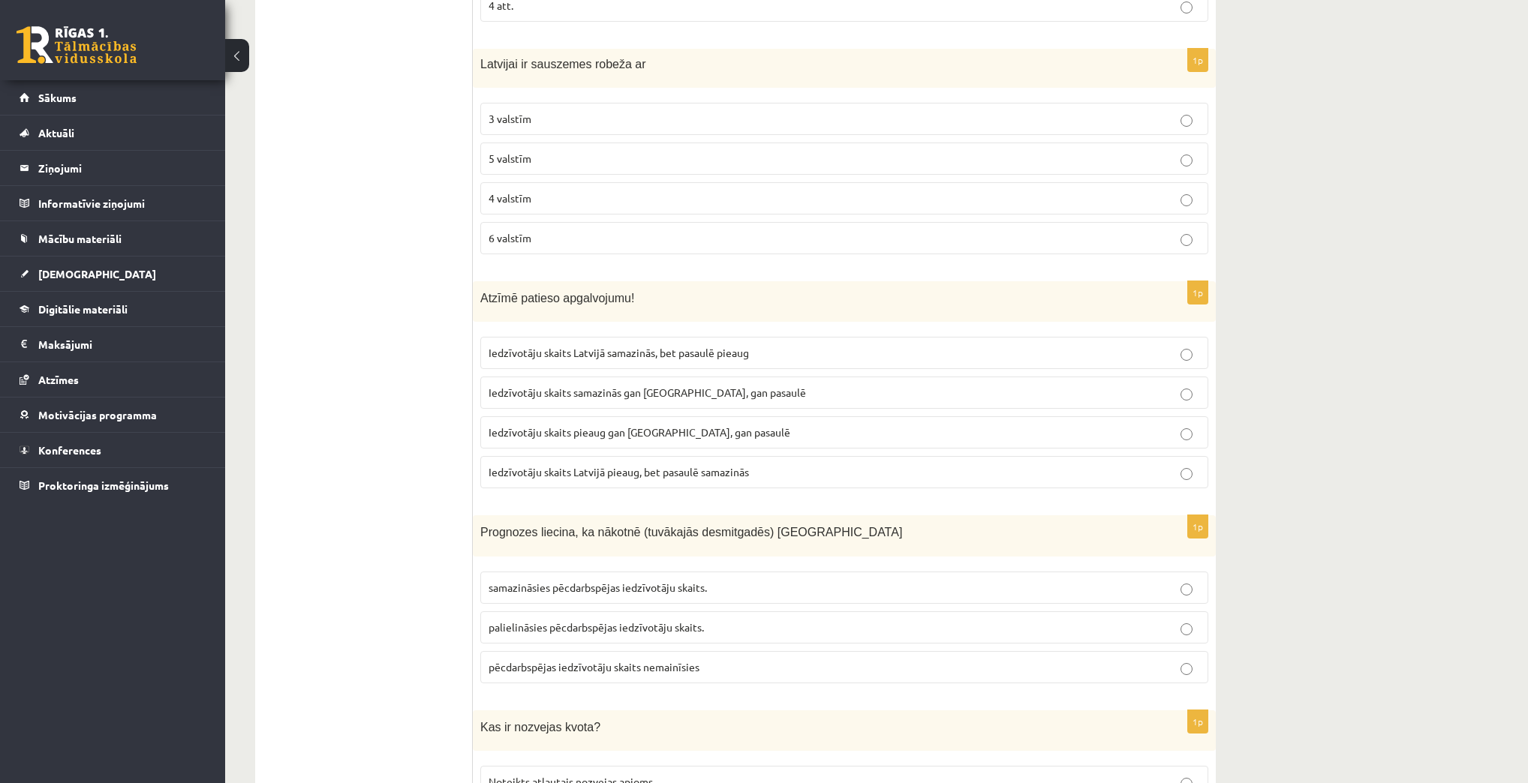
scroll to position [5320, 0]
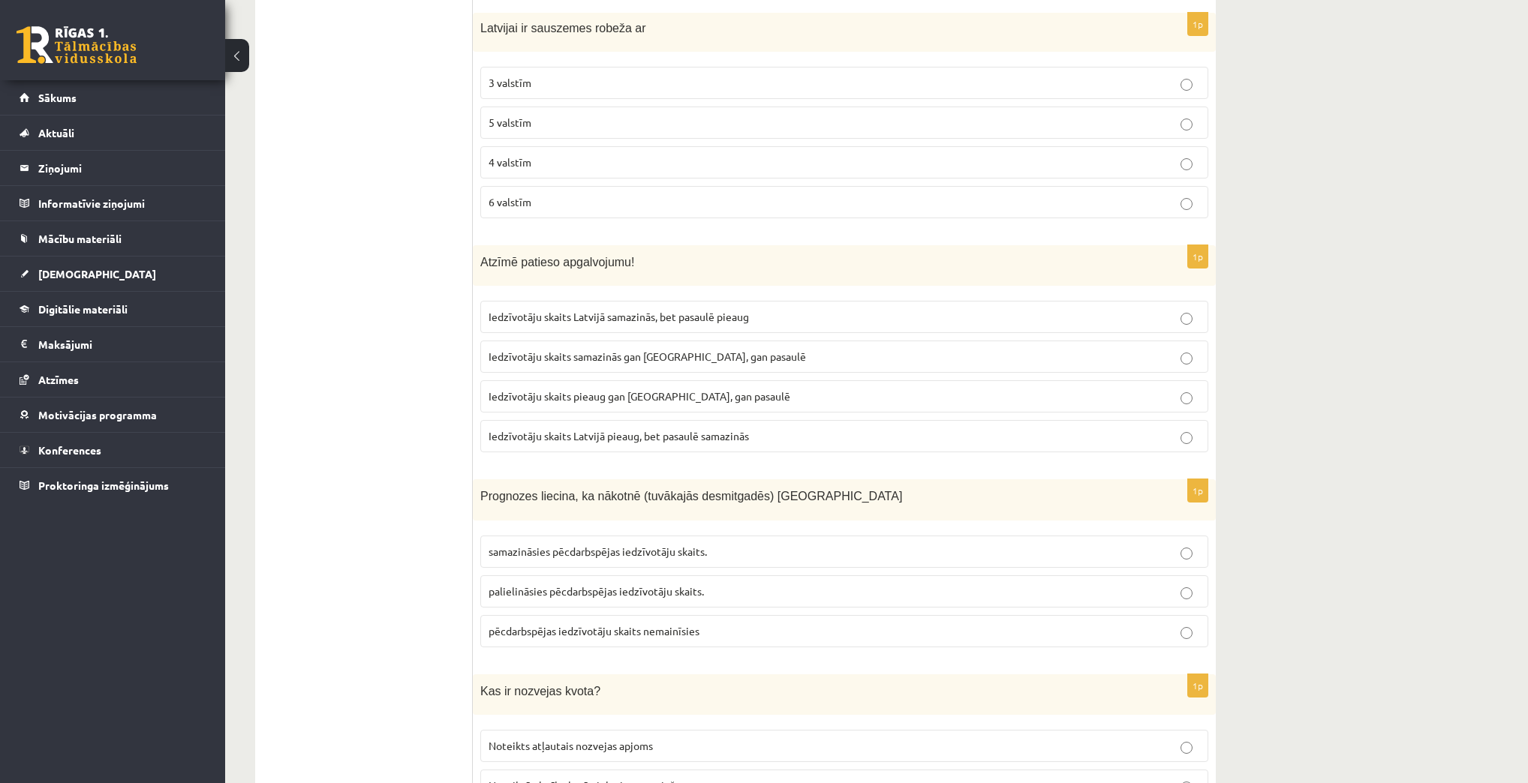
click at [756, 389] on p "Iedzīvotāju skaits pieaug gan Latvijā, gan pasaulē" at bounding box center [843, 397] width 711 height 16
click at [655, 545] on span "samazināsies pēcdarbspējas iedzīvotāju skaits." at bounding box center [597, 552] width 218 height 14
click at [735, 559] on p "palielināsies pēcdarbspējas iedzīvotāju skaits." at bounding box center [843, 592] width 711 height 16
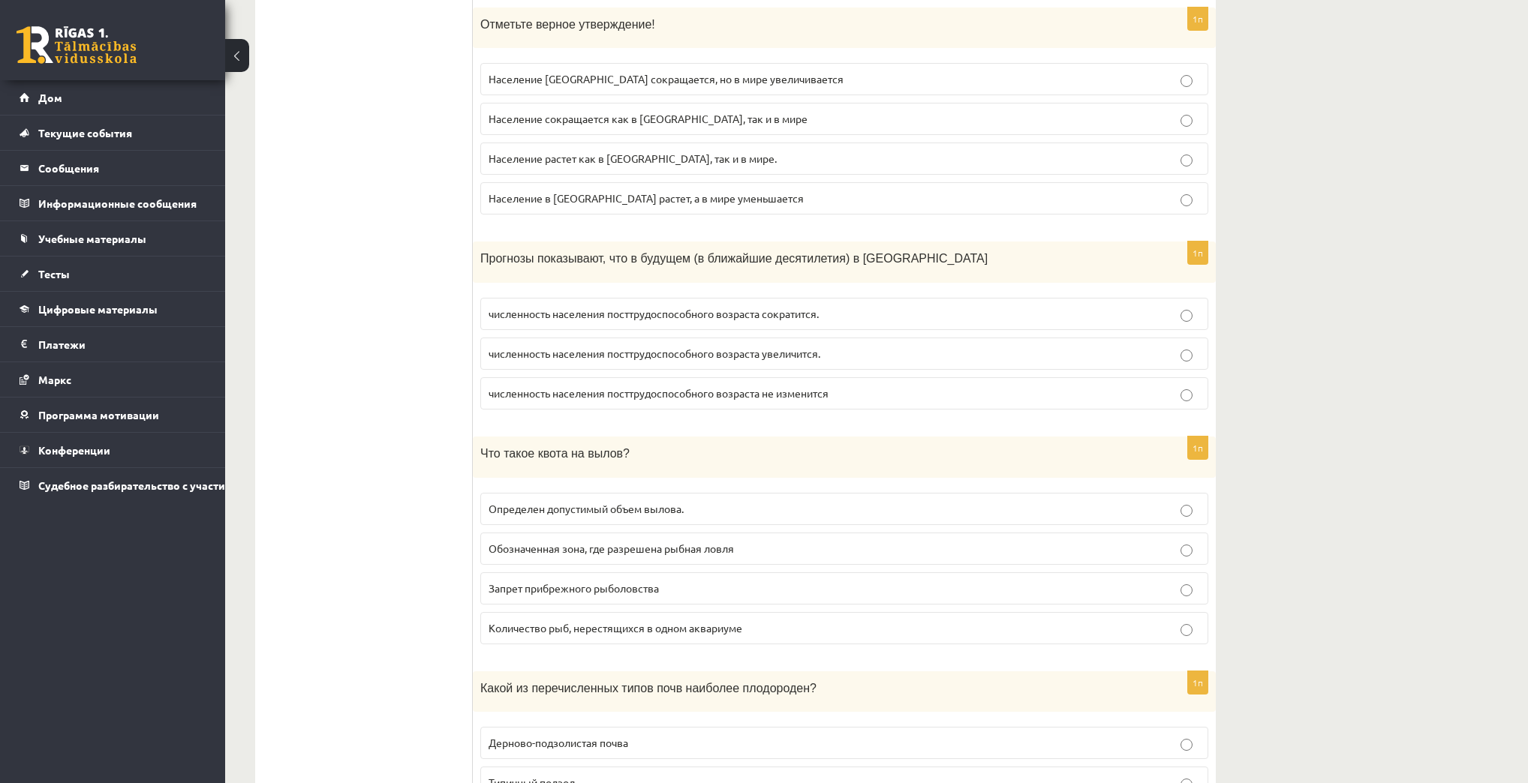
scroll to position [5620, 0]
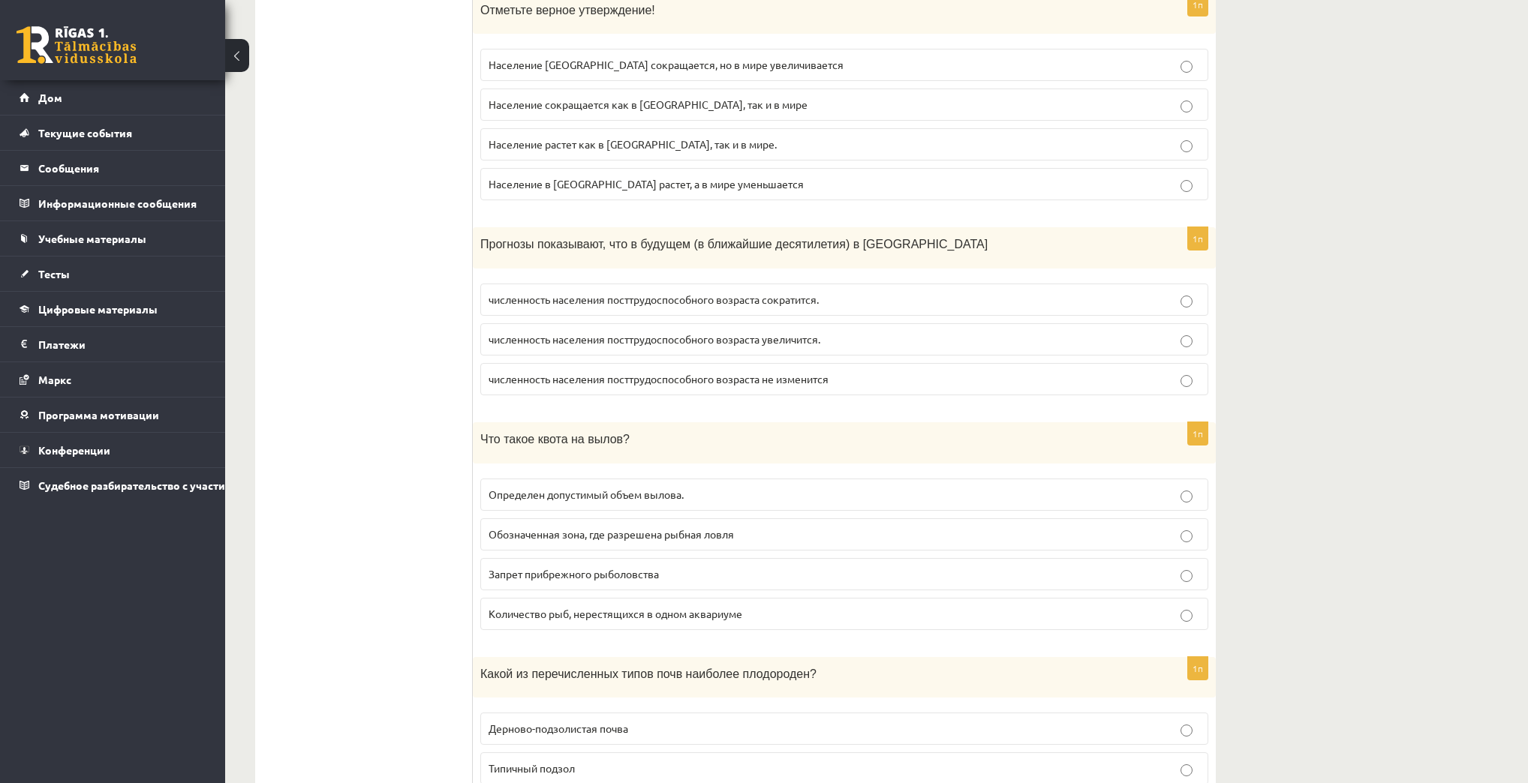
click at [816, 487] on p "Определен допустимый объем вылова." at bounding box center [843, 495] width 711 height 16
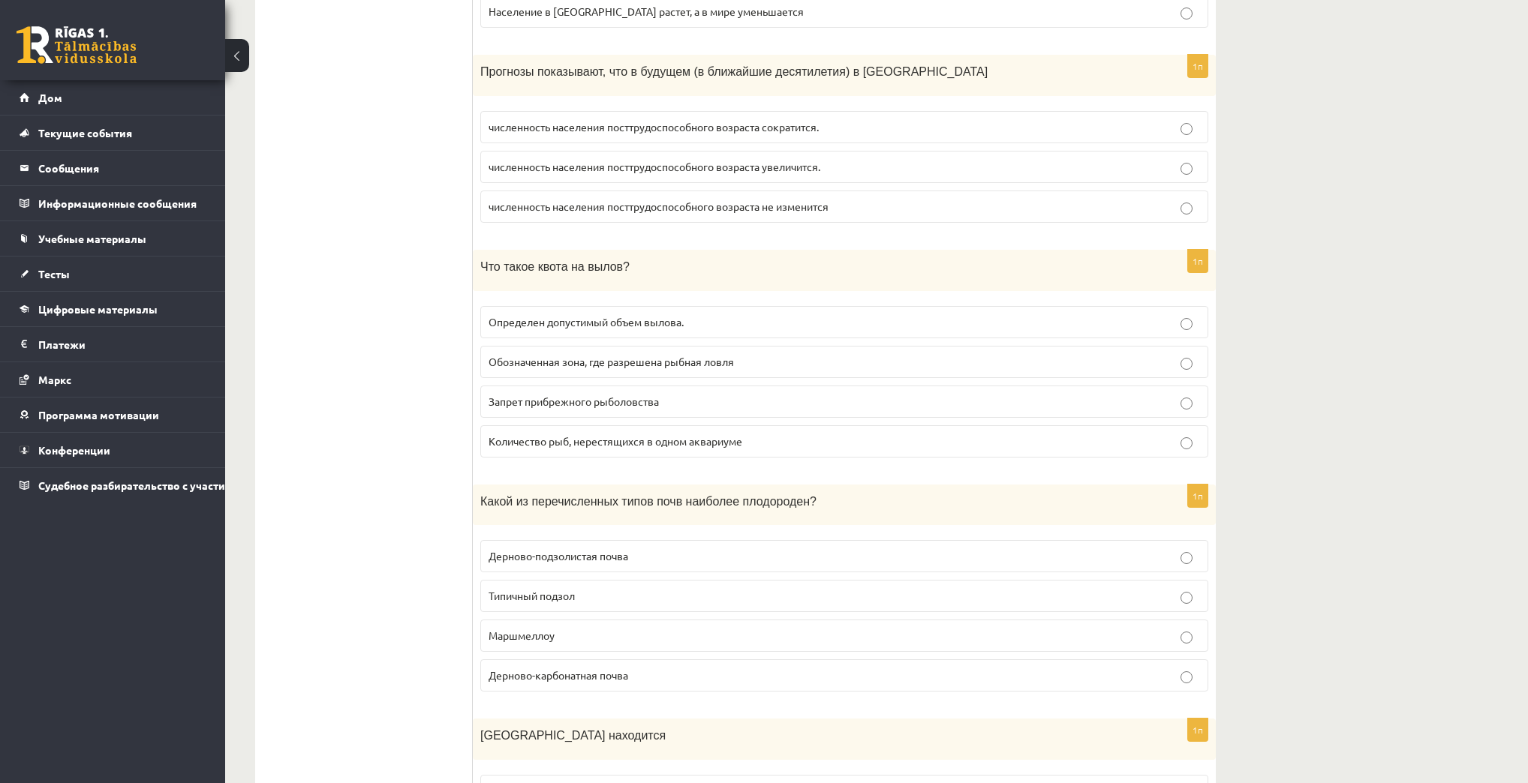
scroll to position [5800, 0]
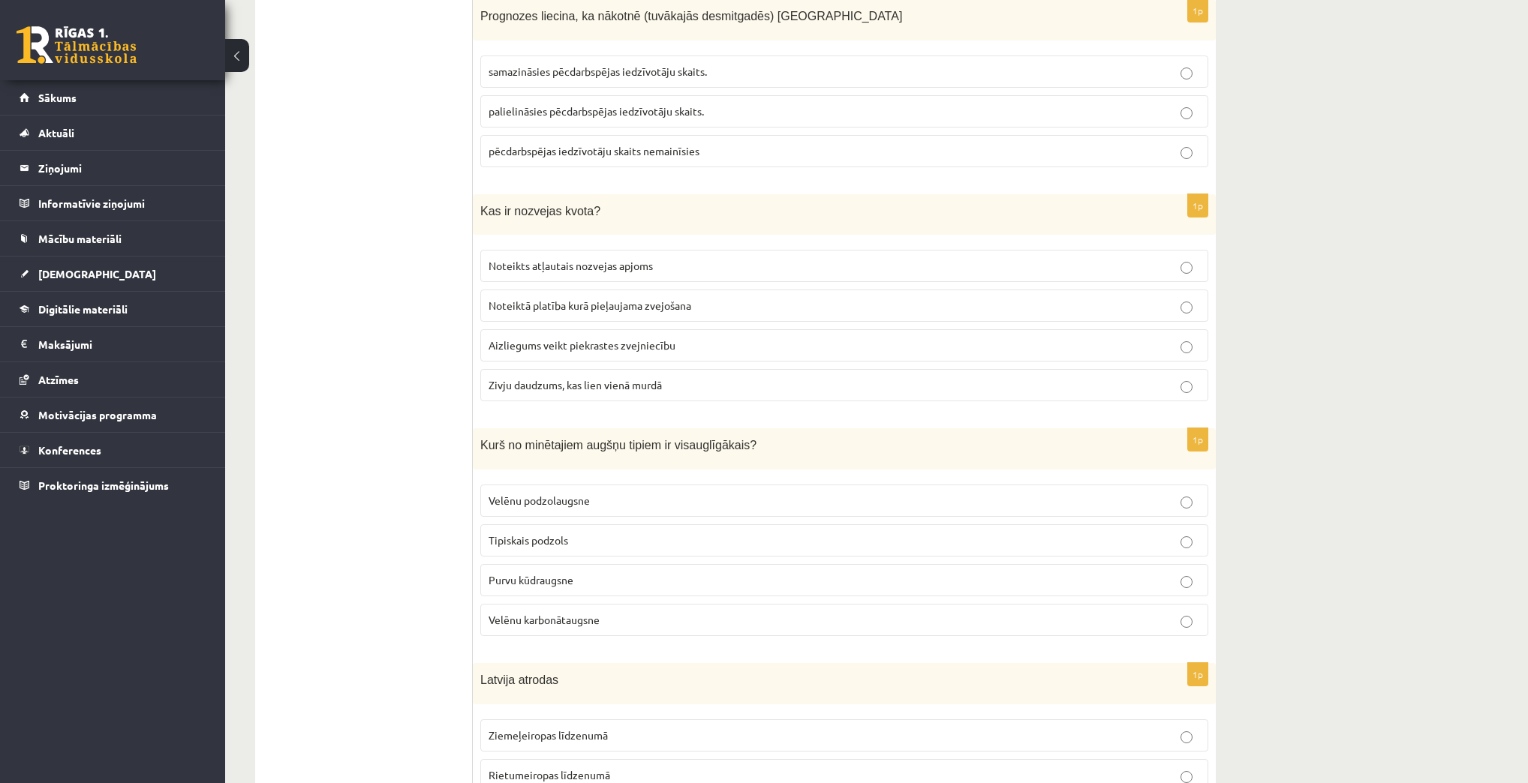
click at [590, 559] on span "Velēnu karbonātaugsne" at bounding box center [543, 620] width 111 height 14
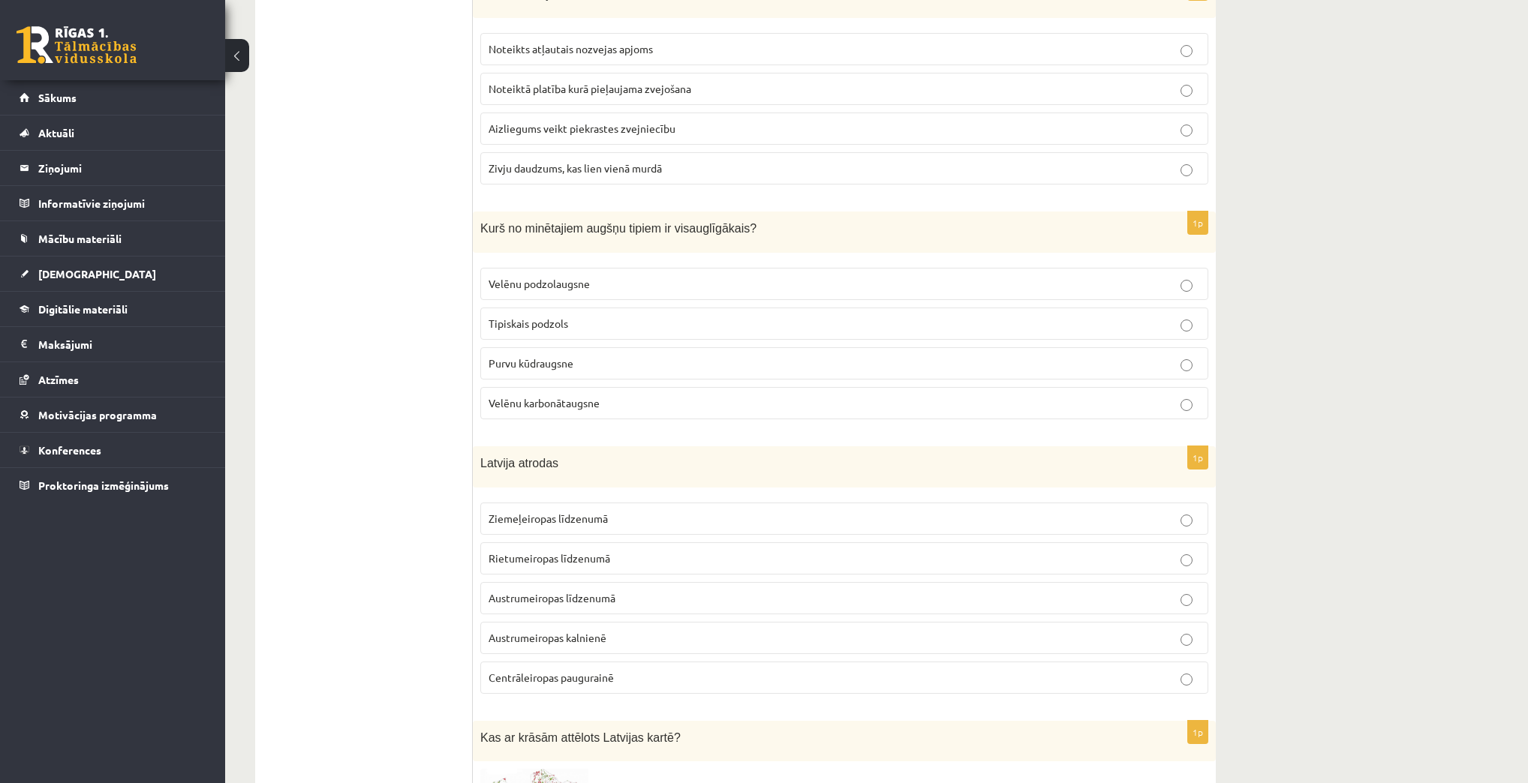
scroll to position [6040, 0]
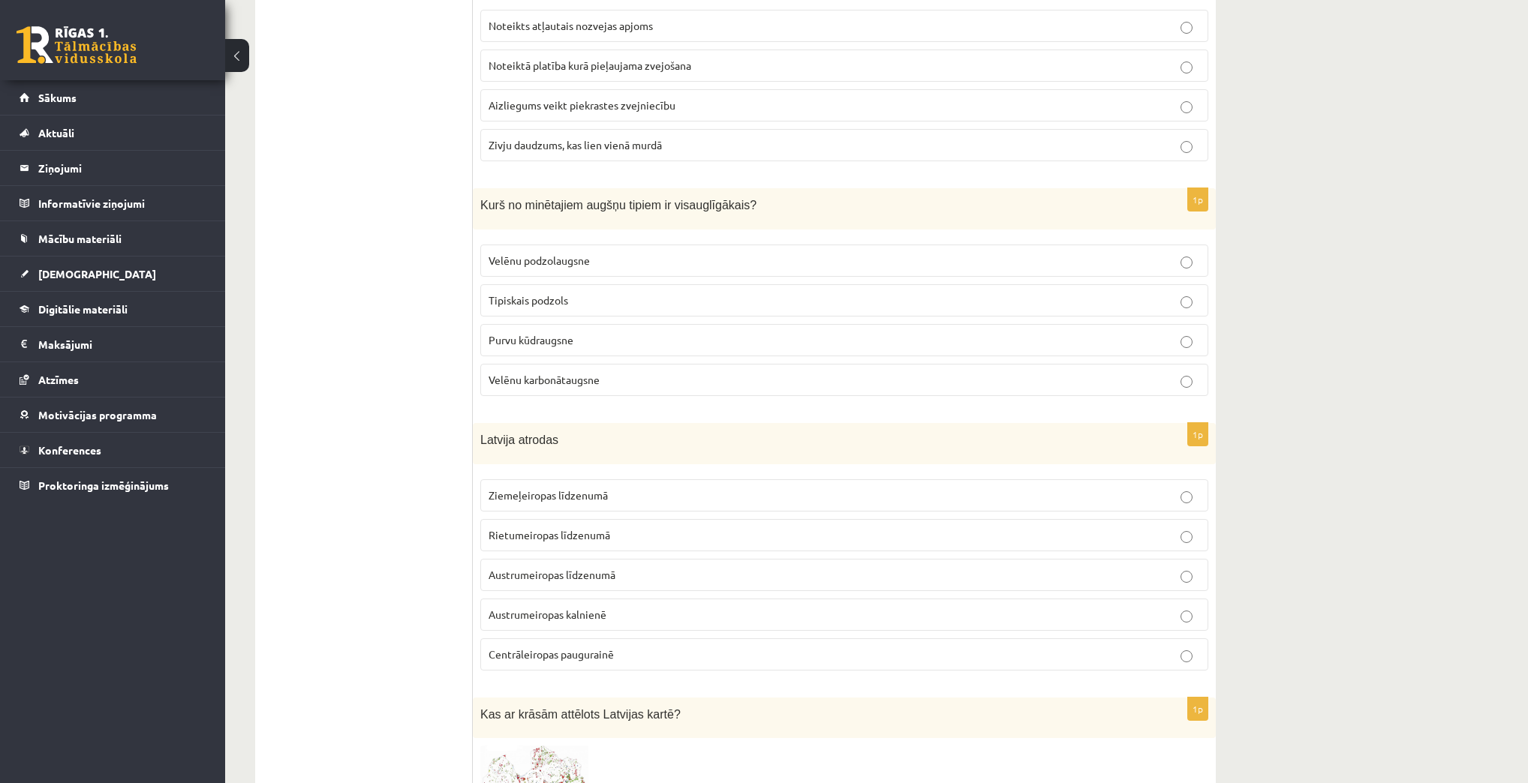
click at [677, 488] on p "Ziemeļeiropas līdzenumā" at bounding box center [843, 496] width 711 height 16
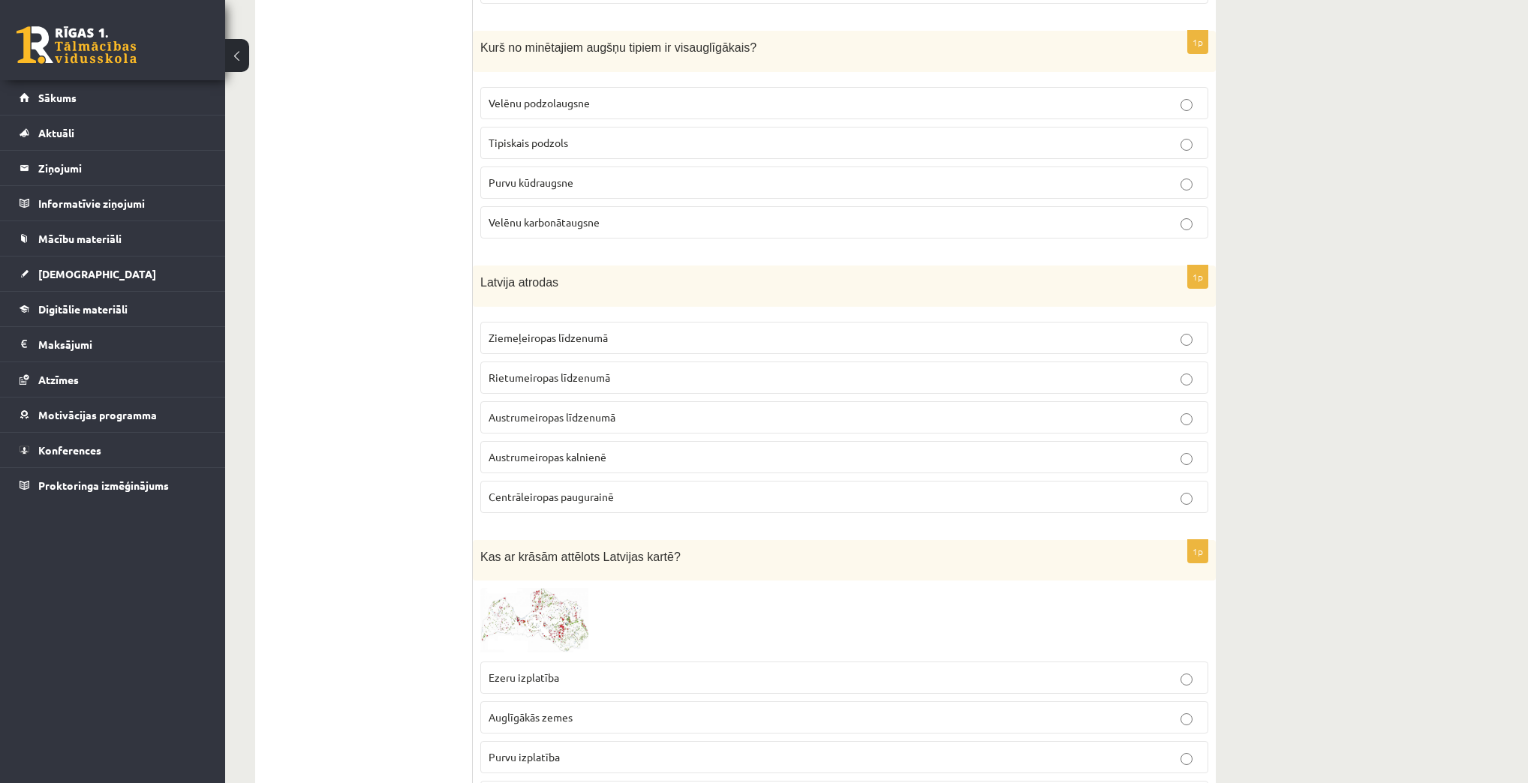
scroll to position [6340, 0]
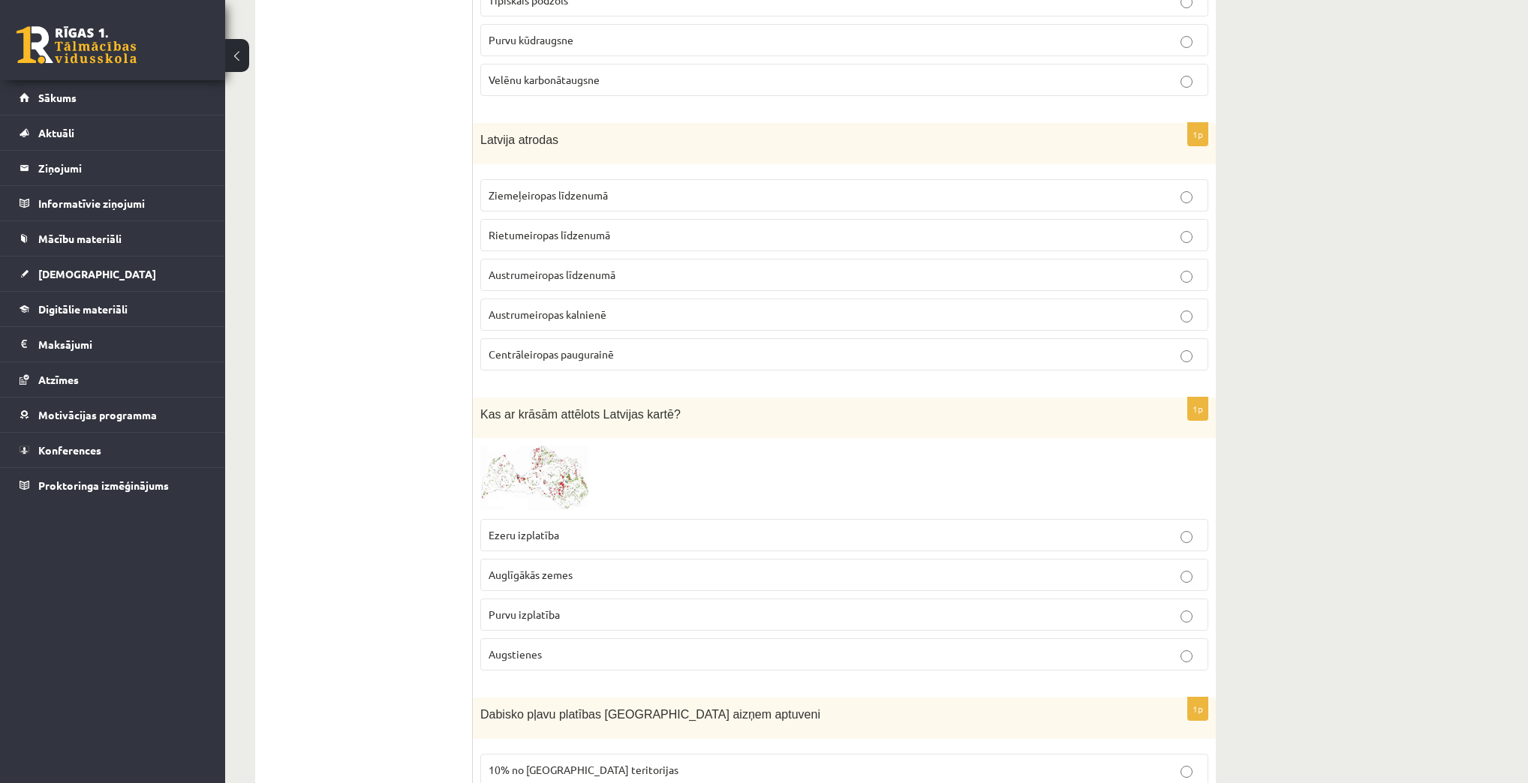
click at [641, 227] on p "Rietumeiropas līdzenumā" at bounding box center [843, 235] width 711 height 16
click at [653, 299] on label "Austrumeiropas kalnienē" at bounding box center [844, 315] width 728 height 32
click at [654, 347] on p "Centrāleiropas paugurainē" at bounding box center [843, 355] width 711 height 16
click at [714, 267] on p "Austrumeiropas līdzenumā" at bounding box center [843, 275] width 711 height 16
click at [639, 227] on p "Rietumeiropas līdzenumā" at bounding box center [843, 235] width 711 height 16
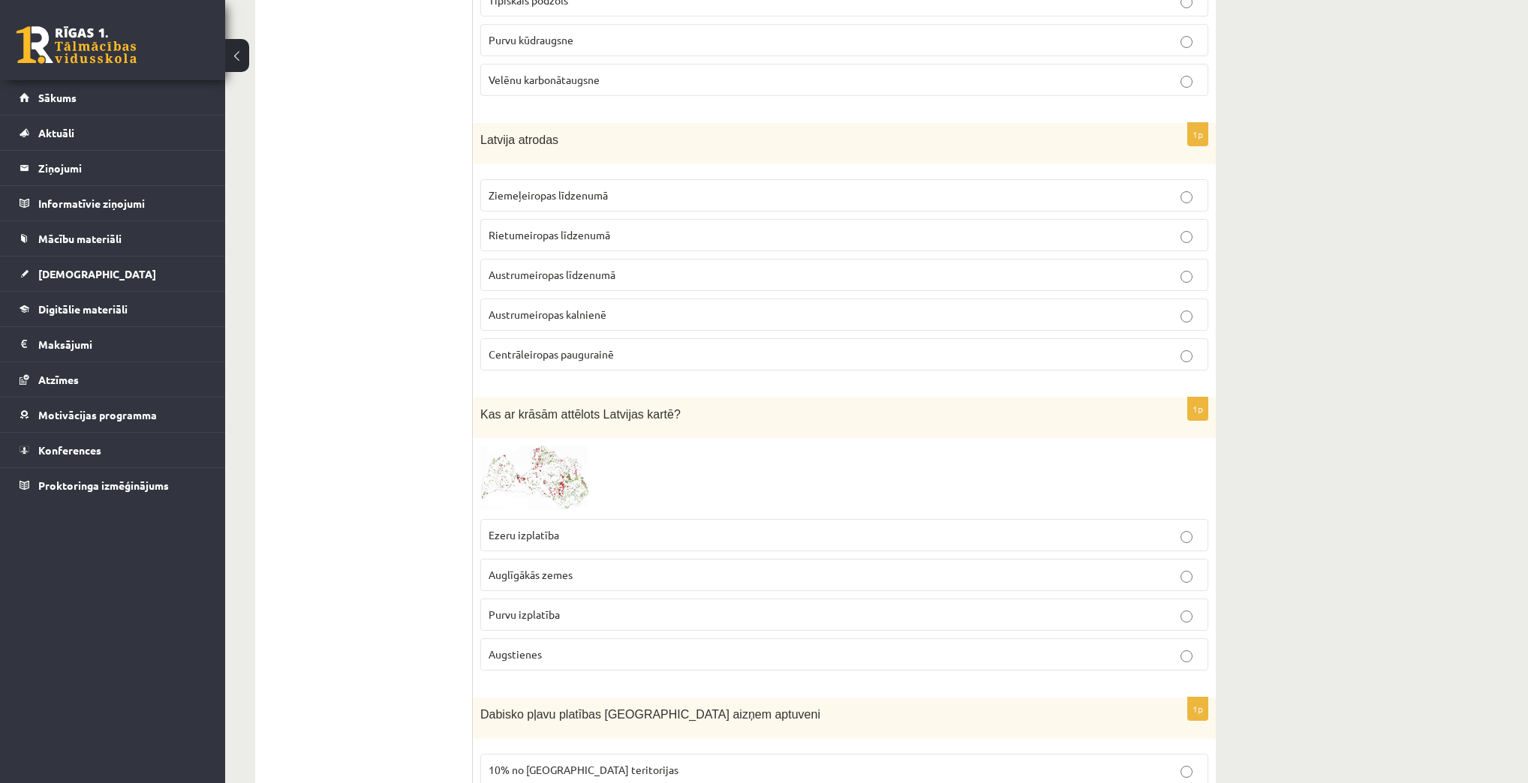
click at [672, 307] on p "Austrumeiropas kalnienē" at bounding box center [843, 315] width 711 height 16
click at [598, 268] on span "Austrumeiropas līdzenumā" at bounding box center [551, 275] width 127 height 14
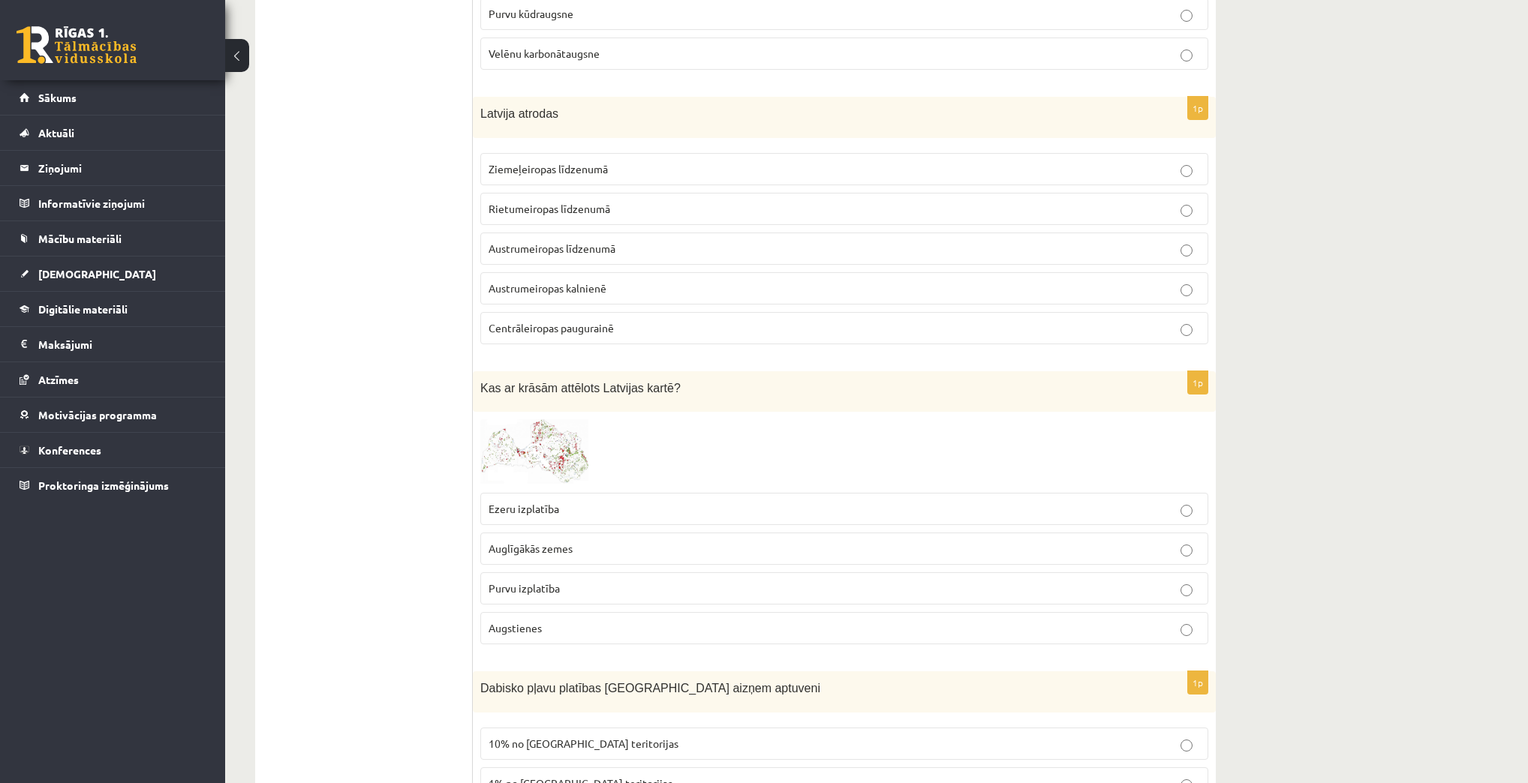
scroll to position [6460, 0]
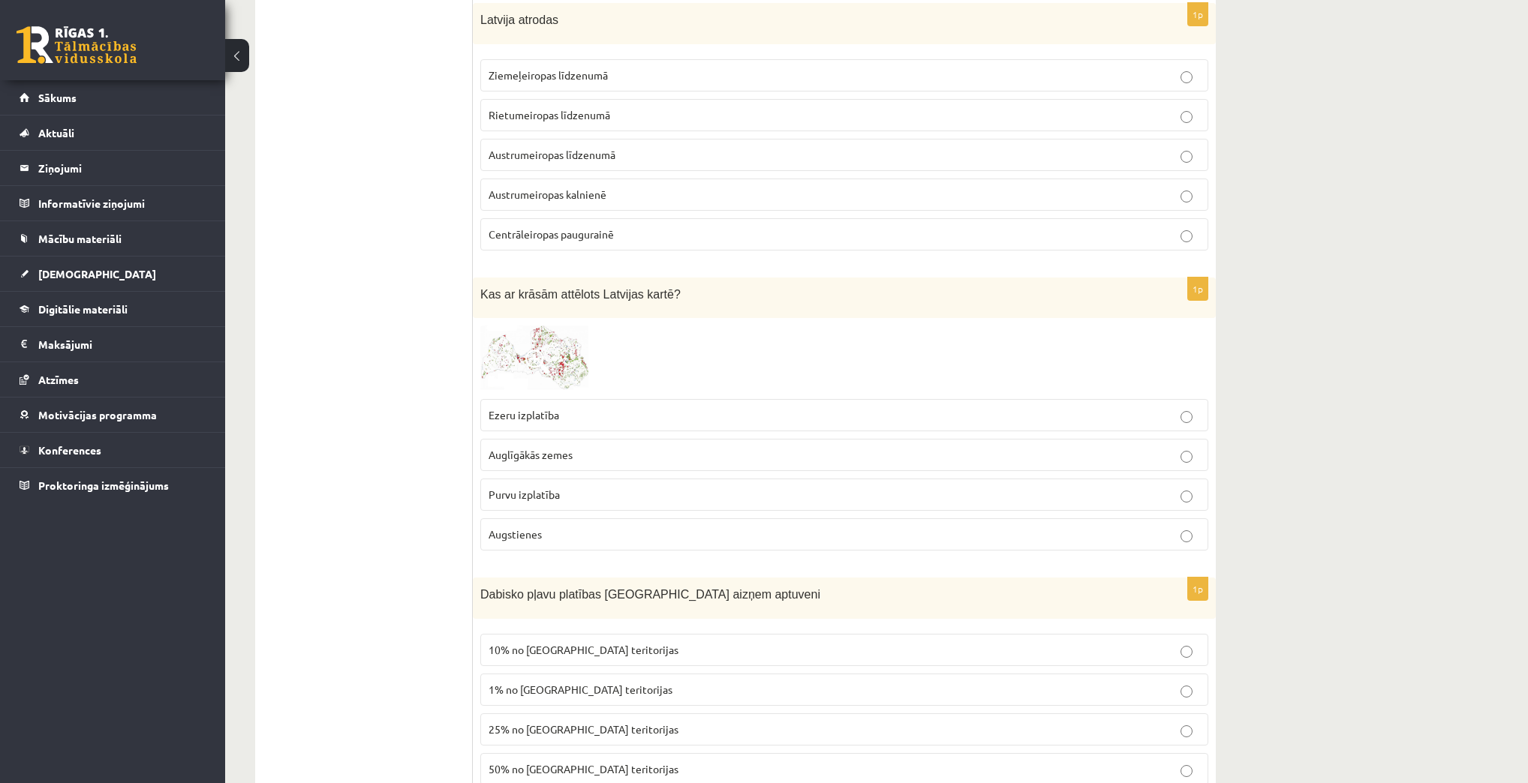
click at [609, 407] on p "Ezeru izplatība" at bounding box center [843, 415] width 711 height 16
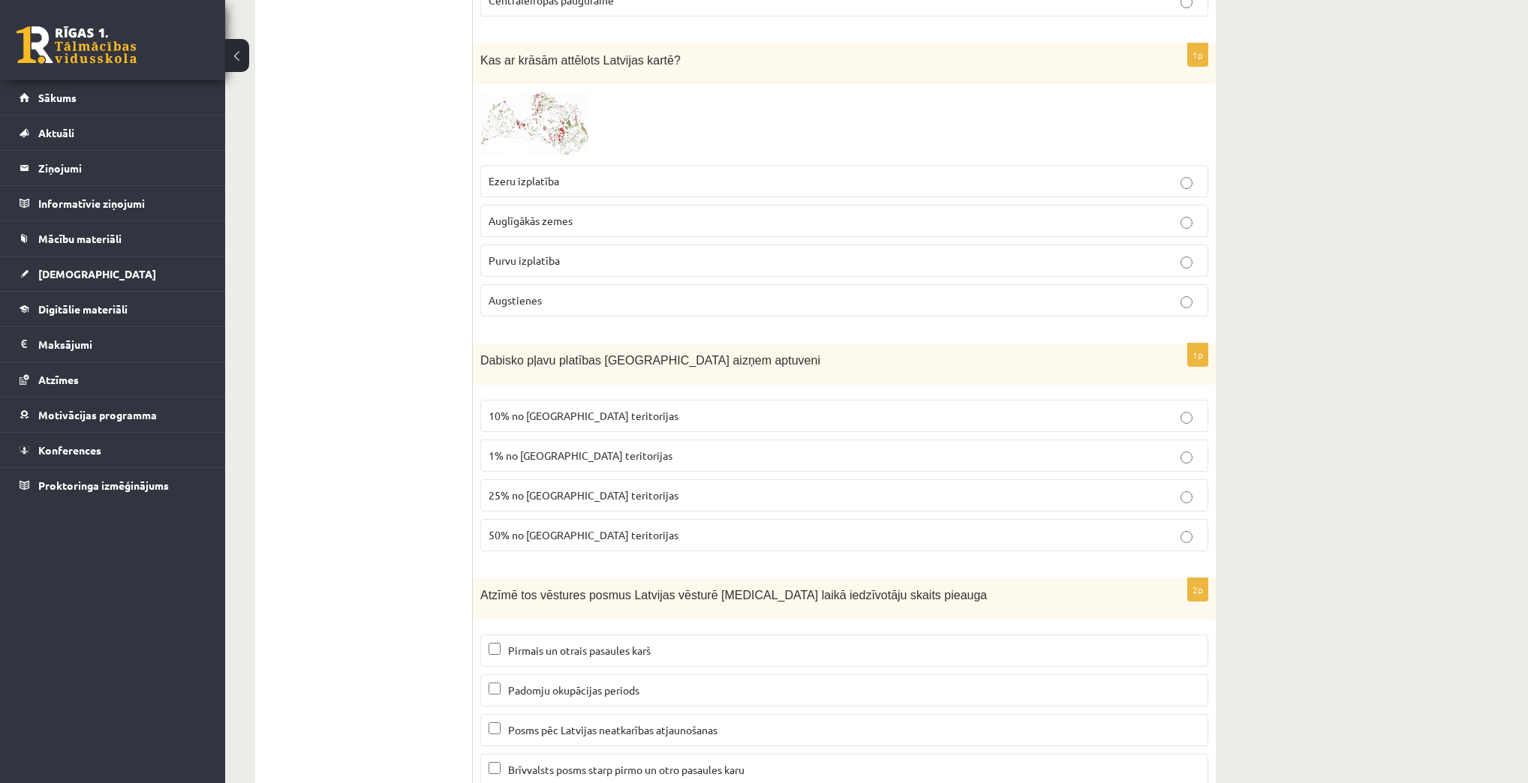
scroll to position [6696, 0]
click at [542, 486] on span "25% no Latvijas teritorijas" at bounding box center [583, 493] width 190 height 14
click at [651, 517] on label "50% no Latvijas teritorijas" at bounding box center [844, 533] width 728 height 32
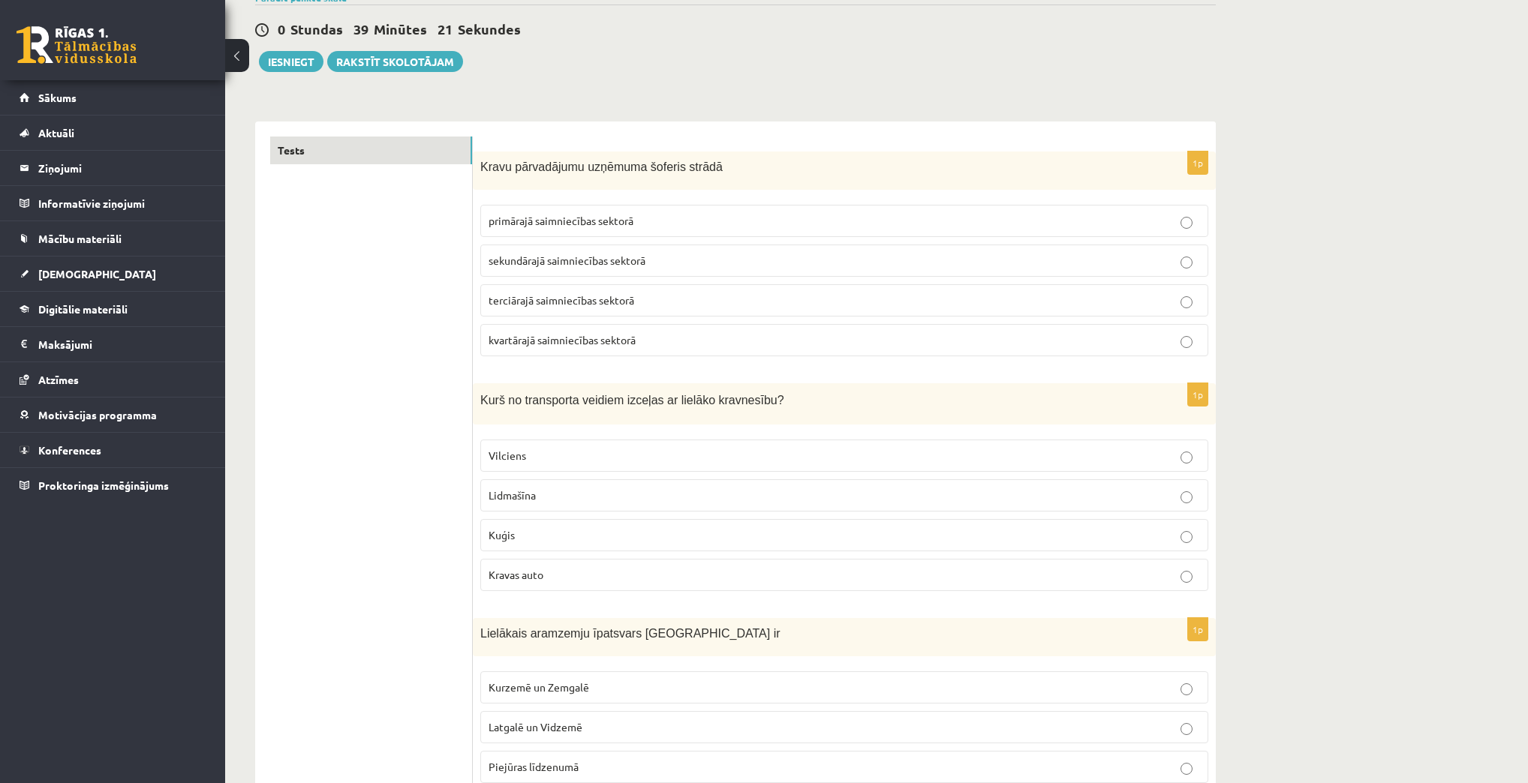
scroll to position [0, 0]
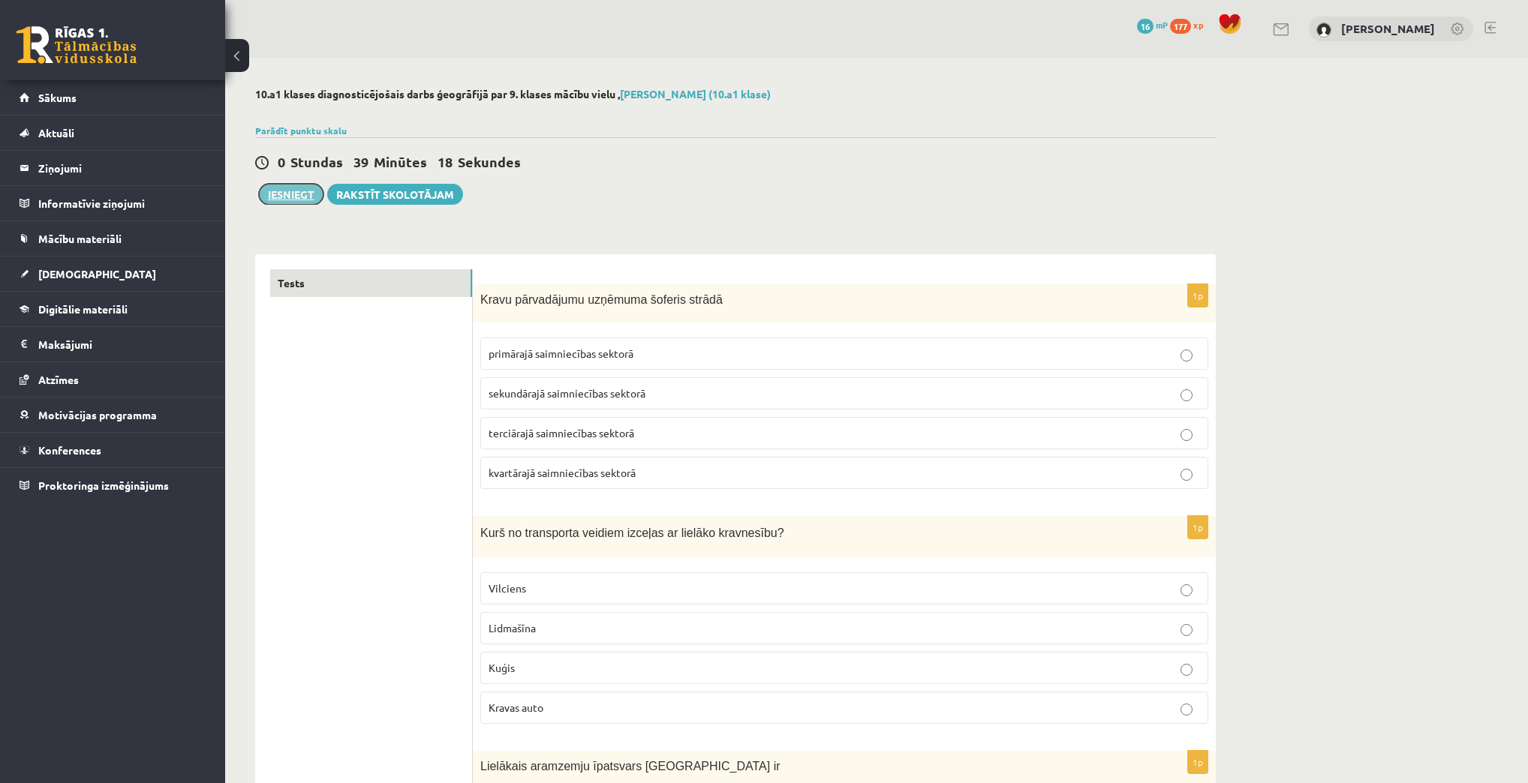
click at [289, 201] on button "Iesniegt" at bounding box center [291, 194] width 65 height 21
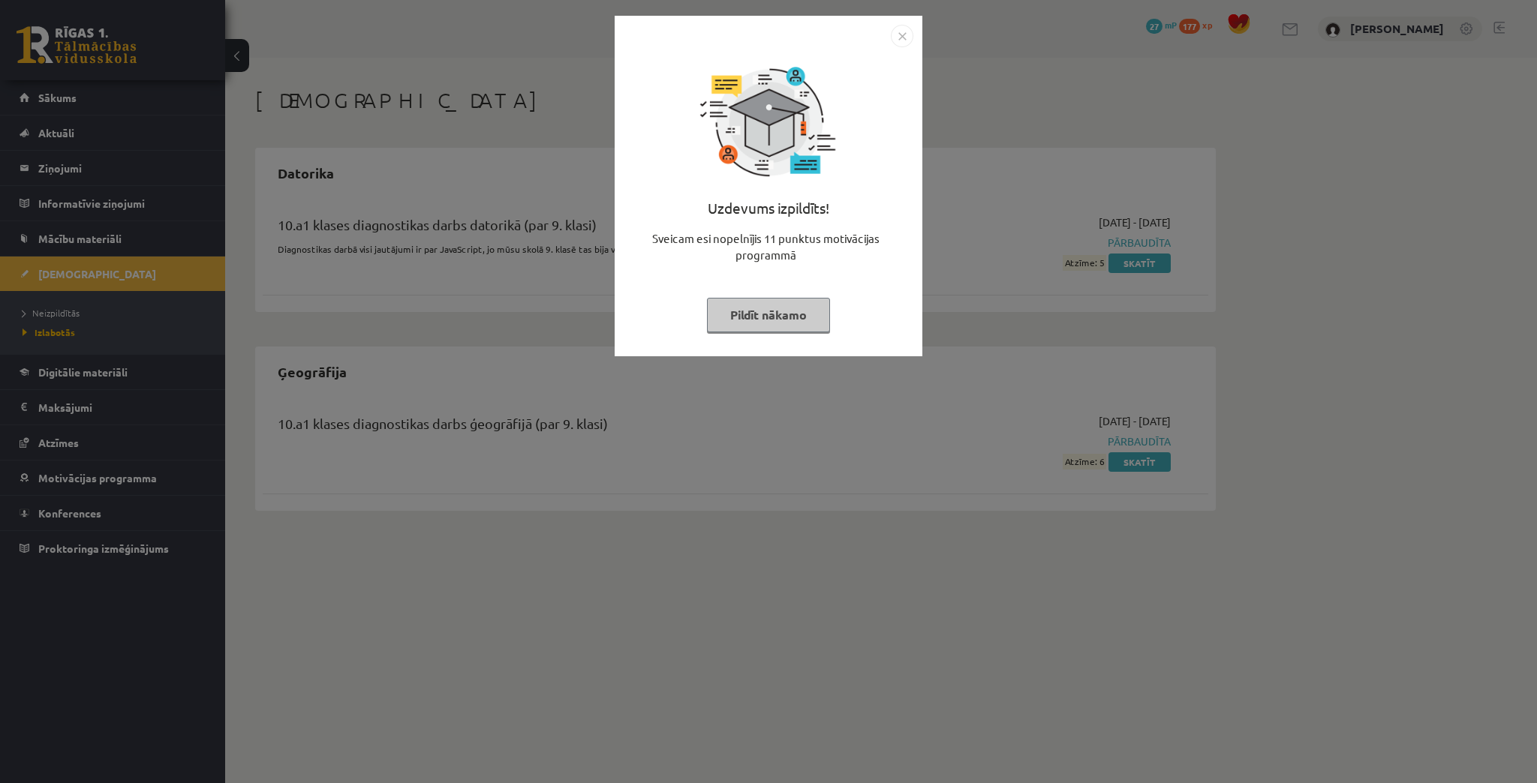
click at [737, 315] on button "Pildīt nākamo" at bounding box center [768, 315] width 123 height 35
